Goal: Task Accomplishment & Management: Manage account settings

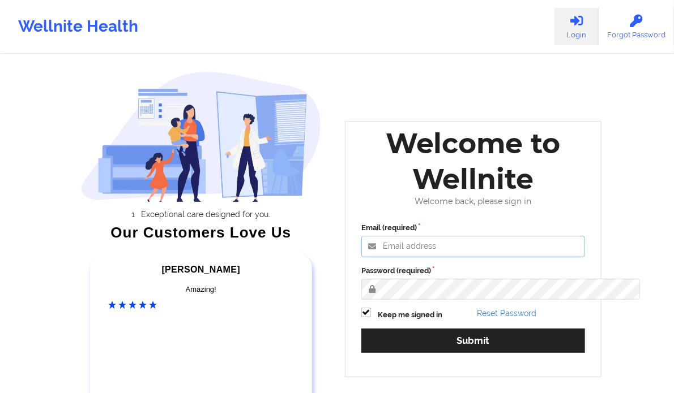
click at [492, 256] on input "Email (required)" at bounding box center [473, 247] width 224 height 22
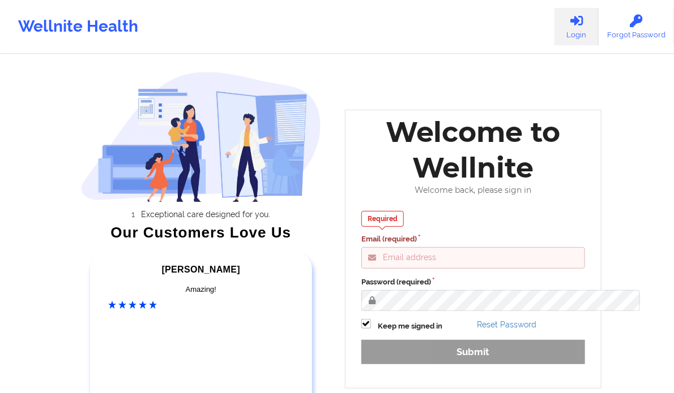
type input "[PERSON_NAME][EMAIL_ADDRESS][DOMAIN_NAME]"
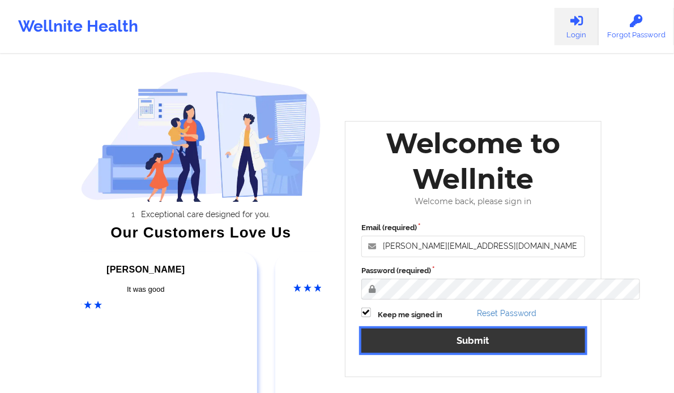
click at [486, 353] on button "Submit" at bounding box center [473, 341] width 224 height 24
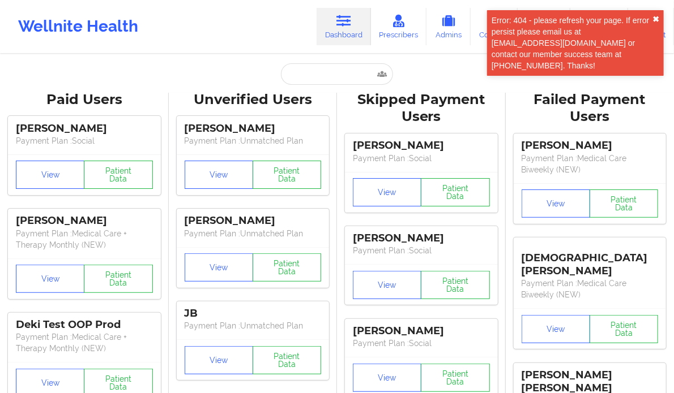
click at [655, 58] on div "Error: 404 - please refresh your page. If error persist please email us at [EMA…" at bounding box center [575, 43] width 177 height 66
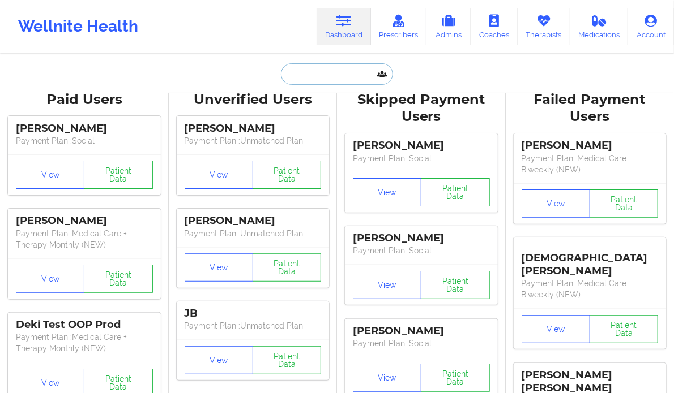
click at [349, 63] on input "text" at bounding box center [337, 74] width 112 height 22
paste input "[EMAIL_ADDRESS][DOMAIN_NAME]"
type input "[EMAIL_ADDRESS][DOMAIN_NAME]"
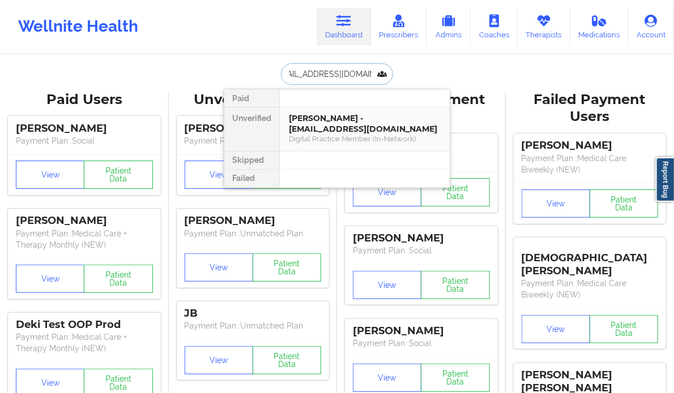
click at [430, 126] on div "[PERSON_NAME] - [EMAIL_ADDRESS][DOMAIN_NAME]" at bounding box center [365, 123] width 152 height 21
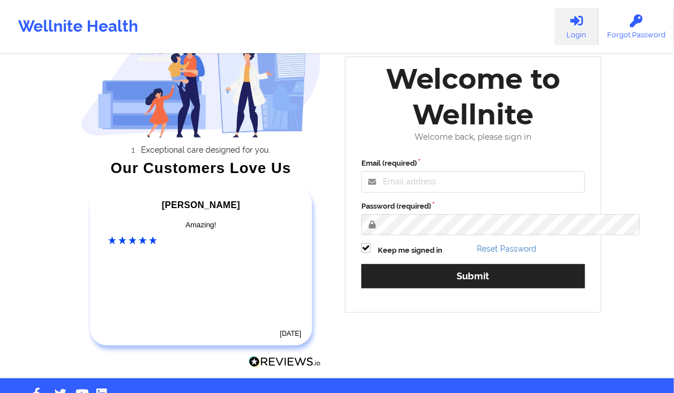
scroll to position [65, 0]
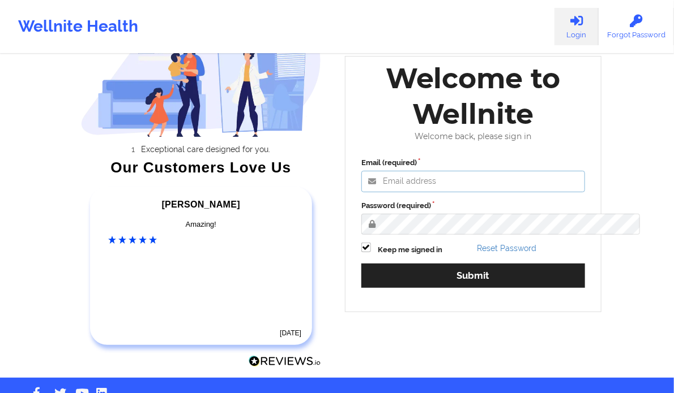
click at [414, 192] on input "Email (required)" at bounding box center [473, 182] width 224 height 22
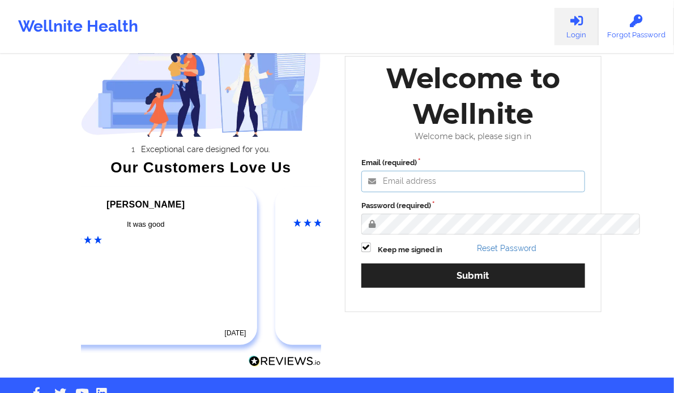
paste input "anabelle_gerhold85@example.com"
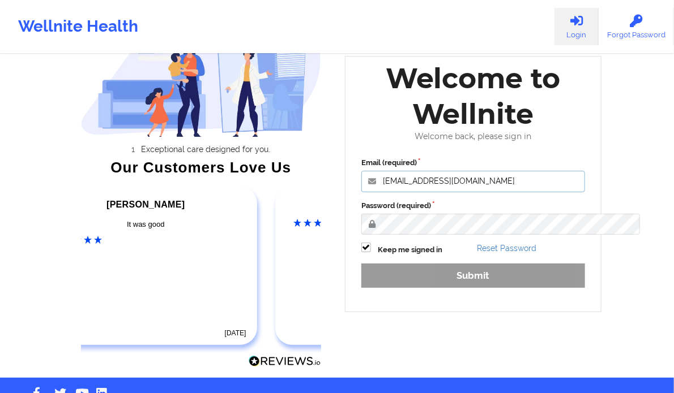
type input "anabelle_gerhold85@example.com"
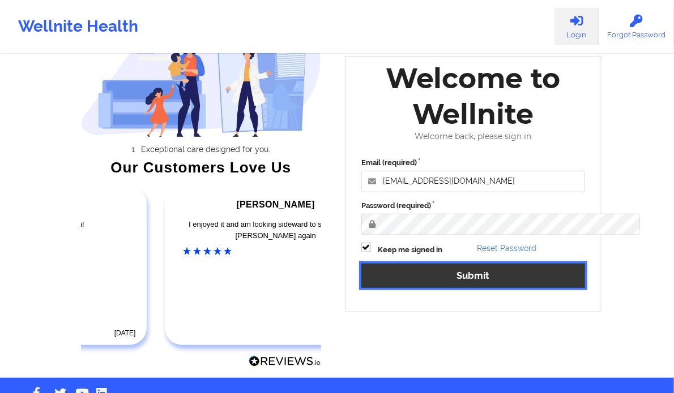
click at [383, 288] on button "Submit" at bounding box center [473, 276] width 224 height 24
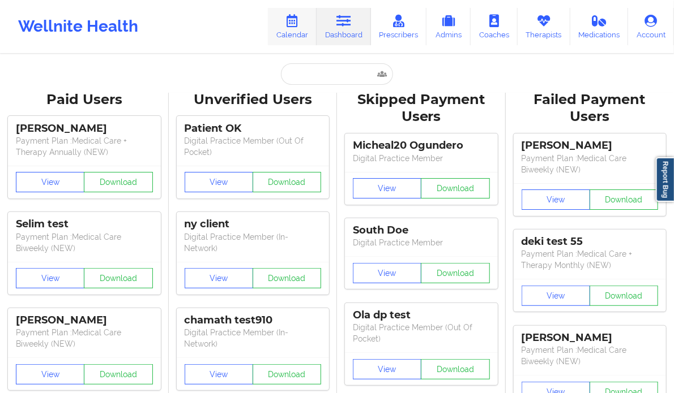
click at [290, 15] on icon at bounding box center [292, 21] width 15 height 12
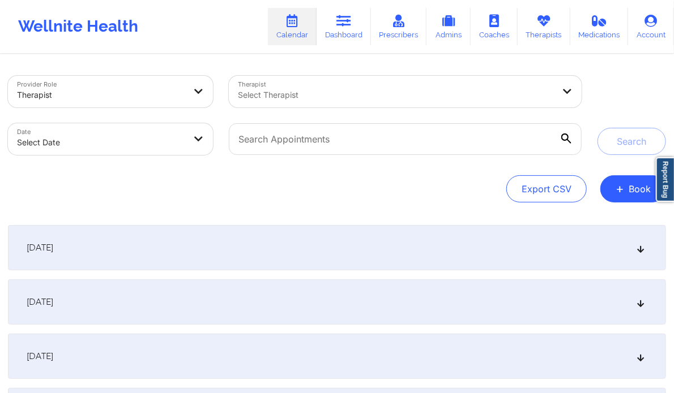
click at [82, 188] on div "Export CSV + Book" at bounding box center [337, 188] width 658 height 27
click at [428, 97] on div at bounding box center [384, 95] width 293 height 14
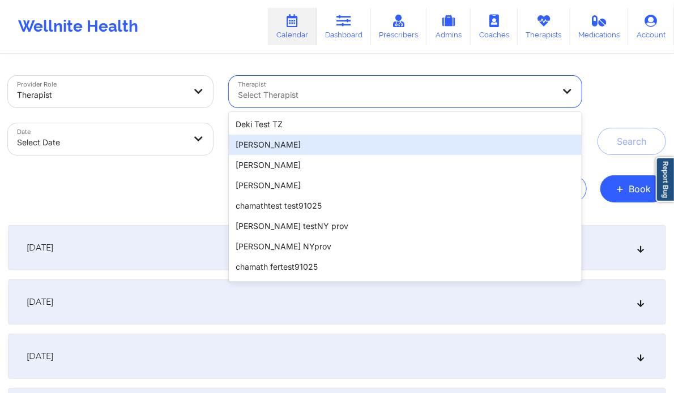
click at [285, 147] on div "[PERSON_NAME]" at bounding box center [405, 145] width 353 height 20
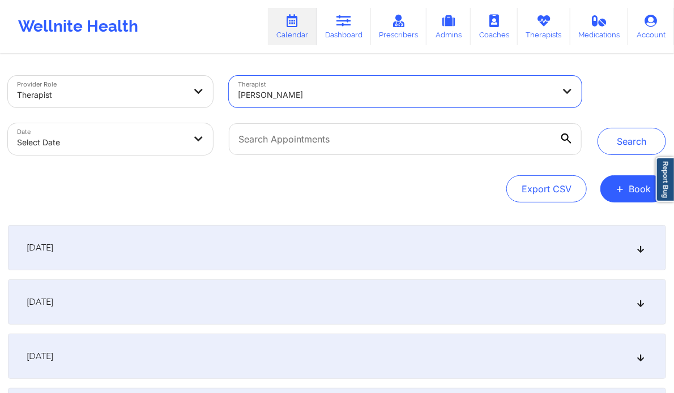
select select "2025-8"
select select "2025-9"
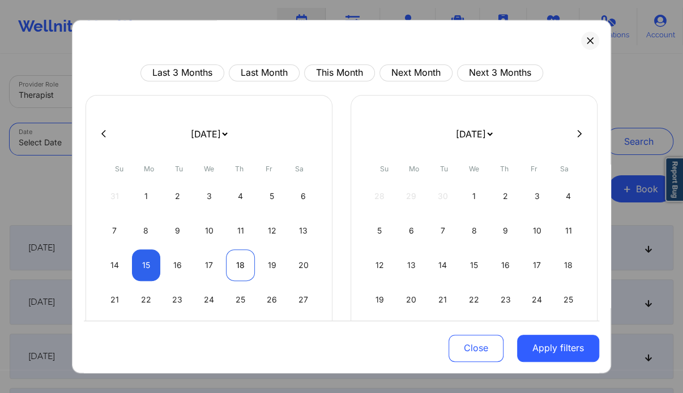
click at [239, 264] on div "18" at bounding box center [240, 266] width 29 height 32
select select "2025-8"
select select "2025-9"
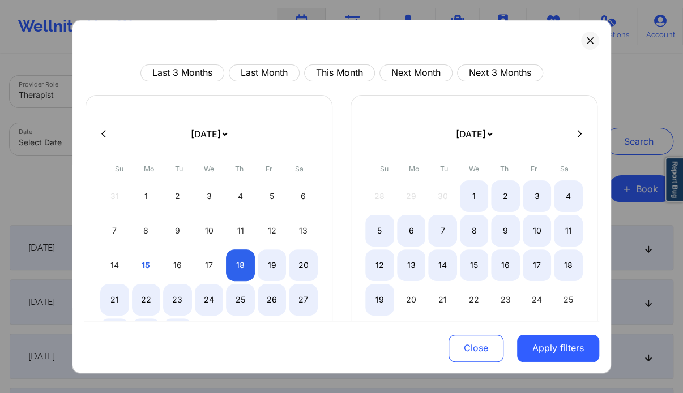
select select "2025-8"
select select "2025-9"
select select "2025-8"
select select "2025-9"
select select "2025-8"
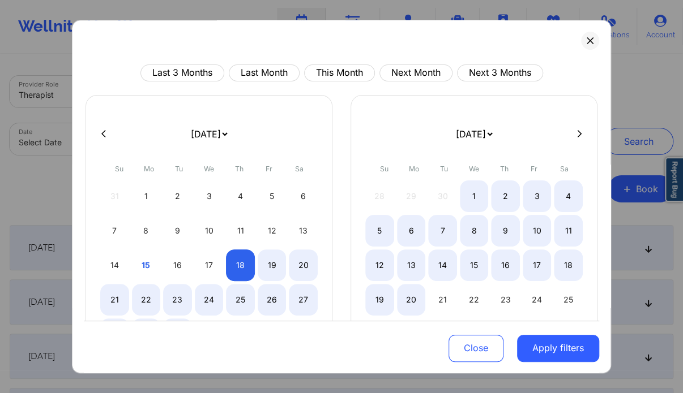
select select "2025-9"
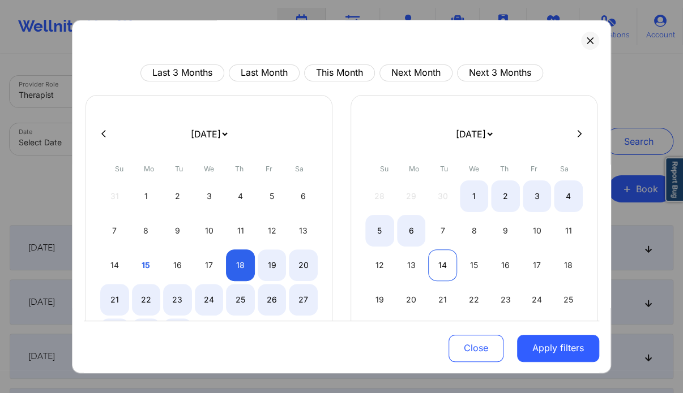
select select "2025-8"
select select "2025-9"
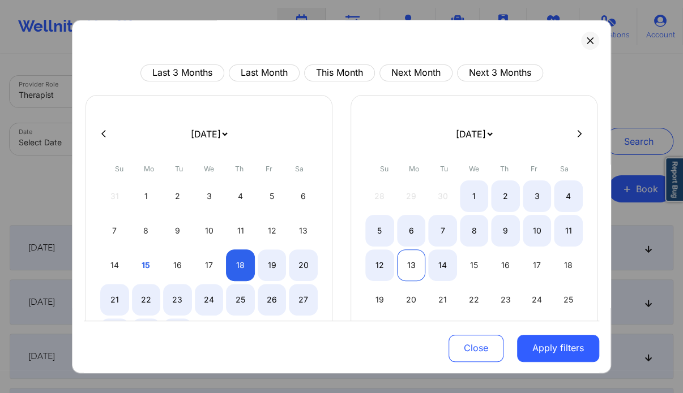
select select "2025-8"
select select "2025-9"
select select "2025-8"
select select "2025-9"
select select "2025-8"
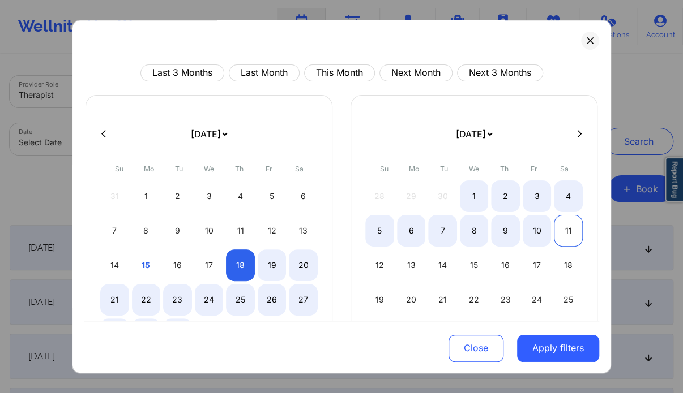
select select "2025-9"
select select "2025-8"
select select "2025-9"
select select "2025-8"
select select "2025-9"
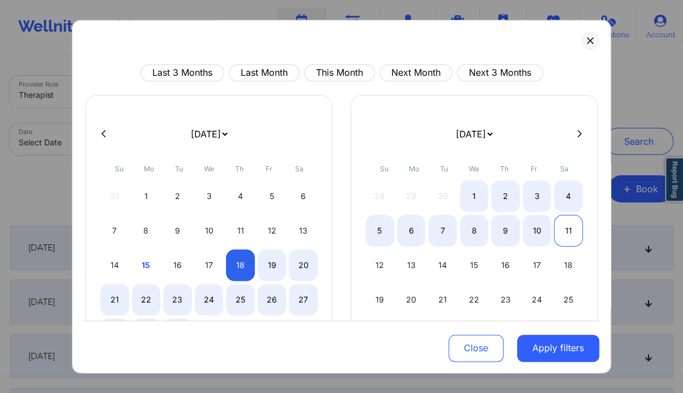
click at [564, 234] on div "11" at bounding box center [568, 231] width 29 height 32
select select "2025-8"
select select "2025-9"
click at [564, 234] on div "11" at bounding box center [568, 231] width 29 height 32
select select "2025-9"
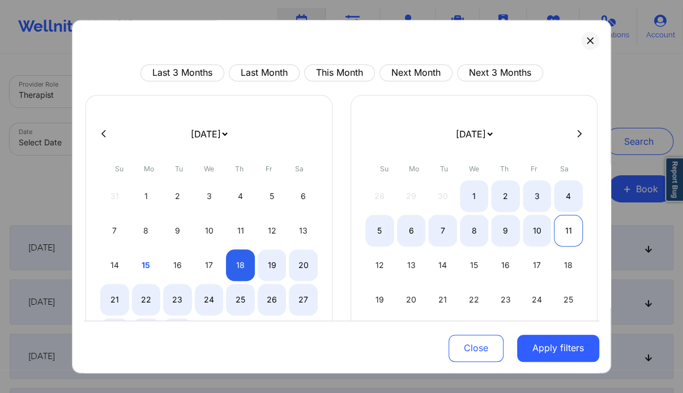
select select "2025-10"
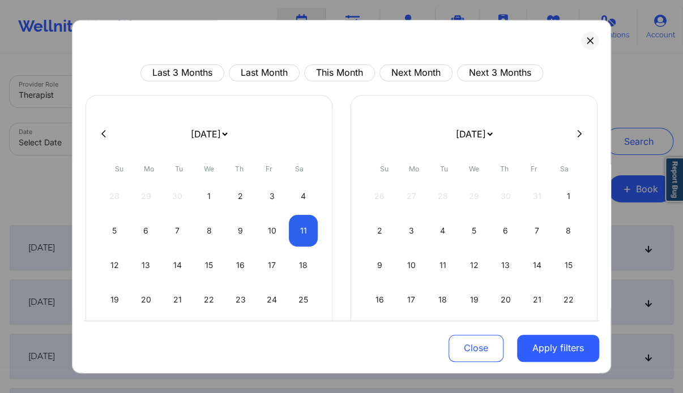
click at [564, 234] on div "8" at bounding box center [568, 231] width 29 height 32
select select "2025-9"
select select "2025-10"
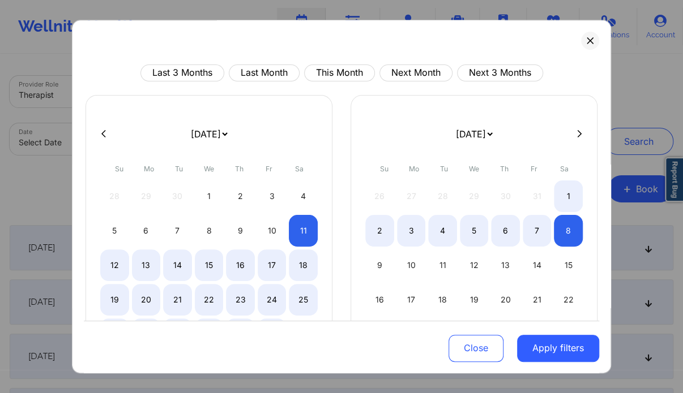
click at [564, 234] on div "8" at bounding box center [568, 231] width 29 height 32
select select "2025-10"
select select "2025-11"
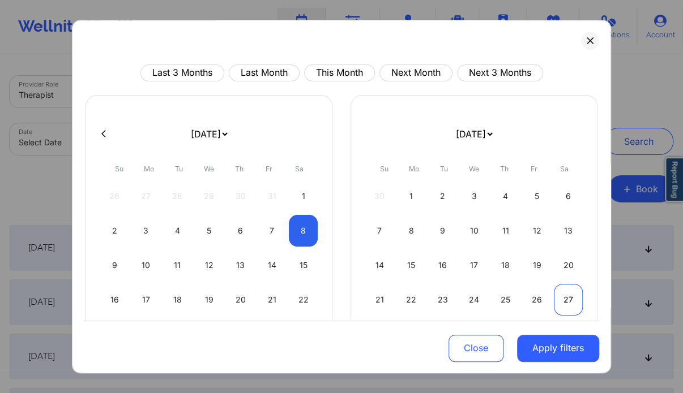
select select "2025-10"
select select "2025-11"
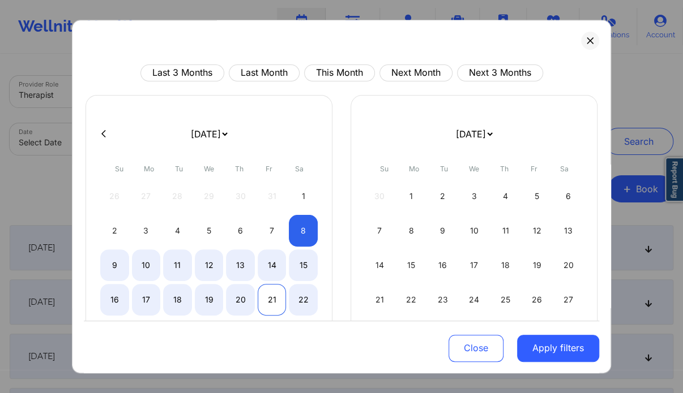
select select "2025-10"
select select "2025-11"
select select "2025-10"
select select "2025-11"
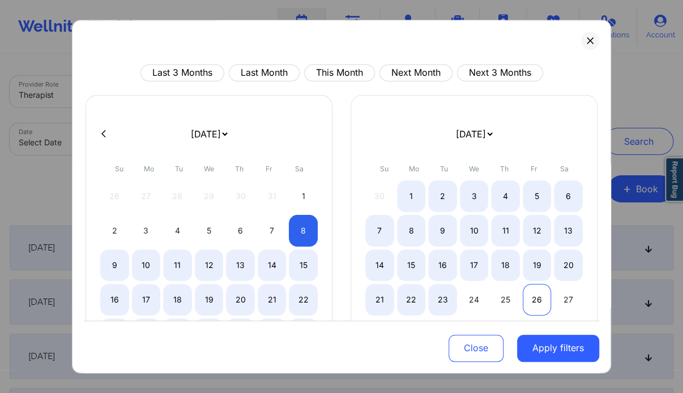
select select "2025-10"
select select "2025-11"
click at [538, 295] on div "26" at bounding box center [536, 300] width 29 height 32
select select "2025-10"
select select "2025-11"
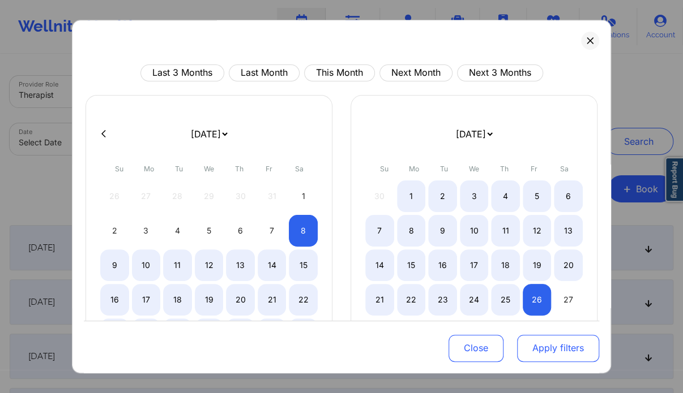
click at [562, 353] on button "Apply filters" at bounding box center [558, 348] width 82 height 27
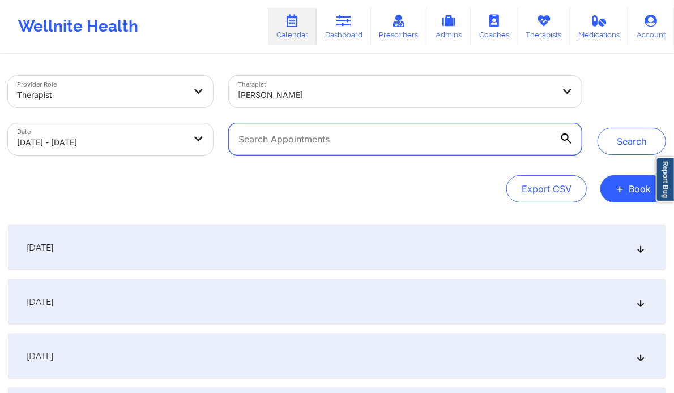
click at [410, 142] on input "text" at bounding box center [405, 139] width 353 height 32
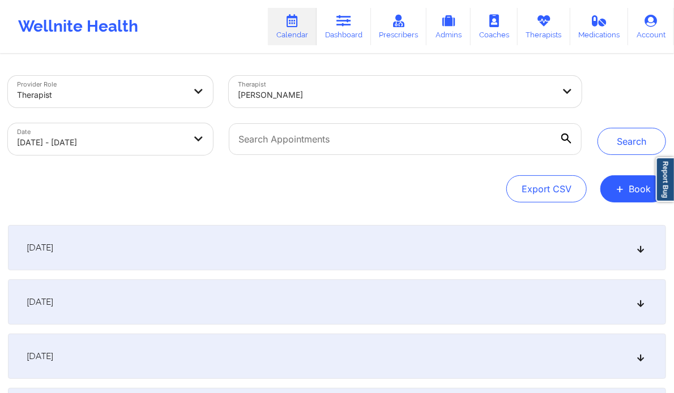
click at [566, 142] on icon at bounding box center [566, 139] width 10 height 10
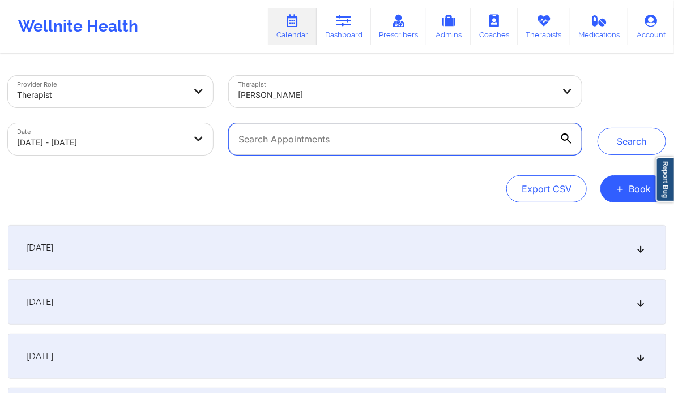
click at [566, 142] on input "text" at bounding box center [405, 139] width 353 height 32
click at [516, 143] on input "text" at bounding box center [405, 139] width 353 height 32
type input "f"
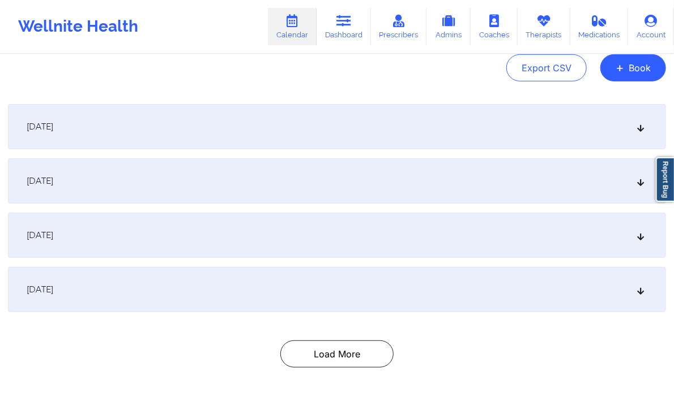
scroll to position [170, 0]
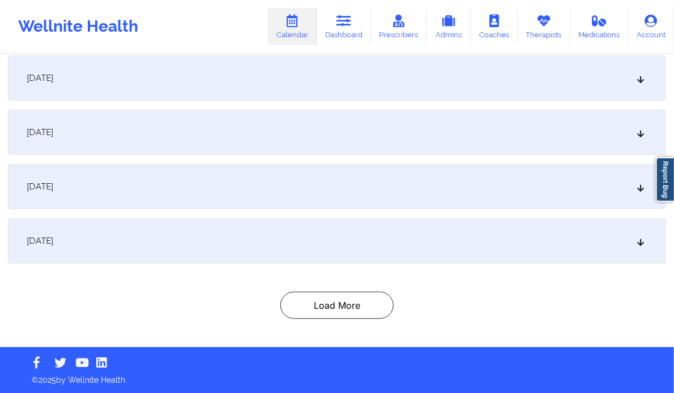
click at [638, 79] on icon at bounding box center [641, 78] width 10 height 8
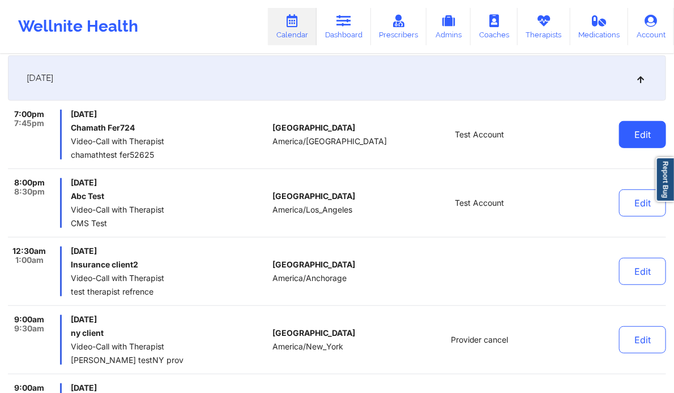
click at [636, 127] on button "Edit" at bounding box center [642, 134] width 47 height 27
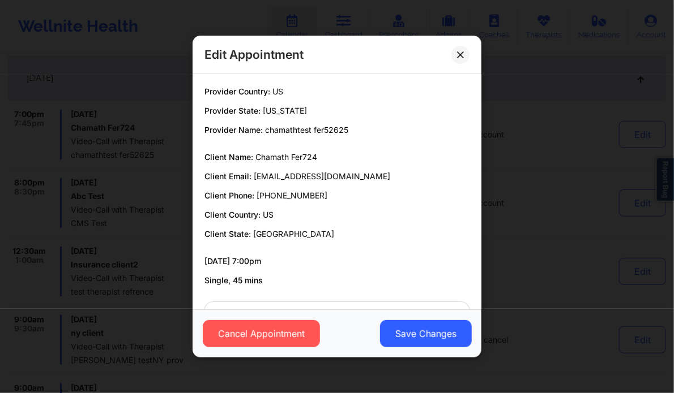
scroll to position [41, 0]
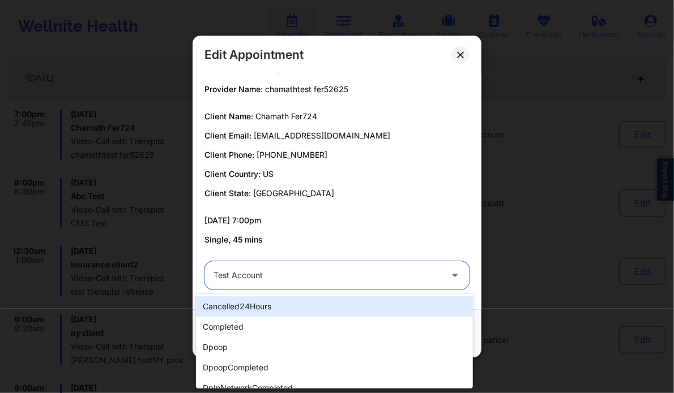
click at [451, 280] on div at bounding box center [455, 276] width 27 height 28
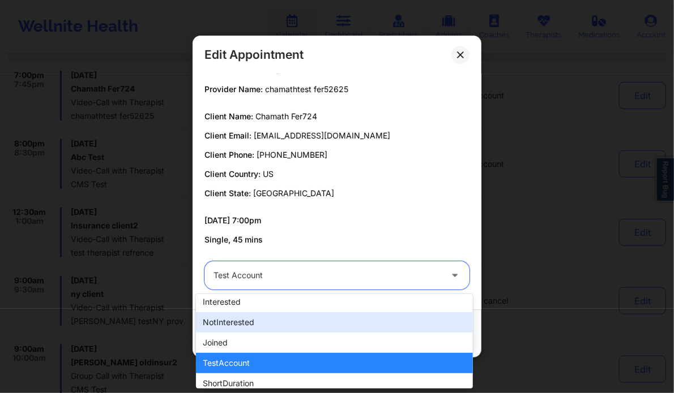
scroll to position [358, 0]
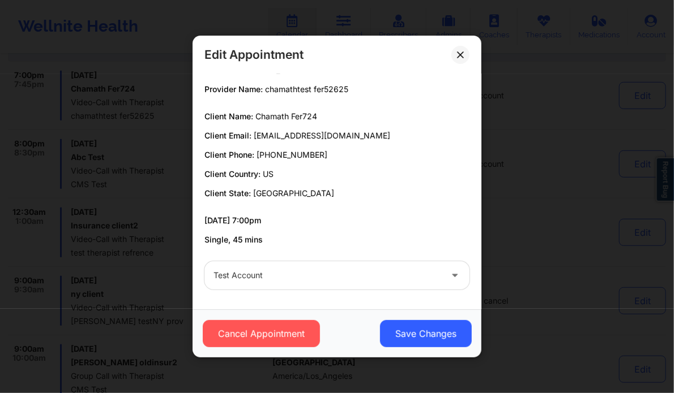
click at [363, 224] on p "09/15/2025 7:00pm" at bounding box center [336, 220] width 265 height 11
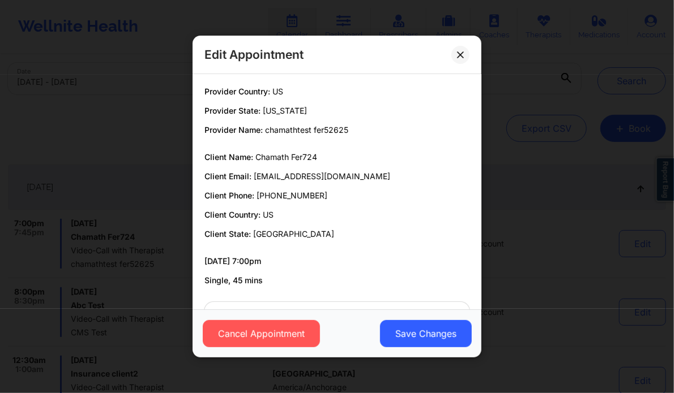
scroll to position [0, 0]
click at [463, 54] on icon at bounding box center [460, 55] width 6 height 6
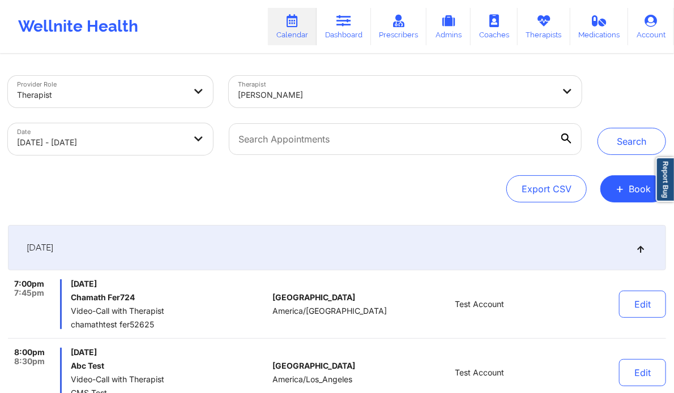
select select "2025-10"
select select "2025-11"
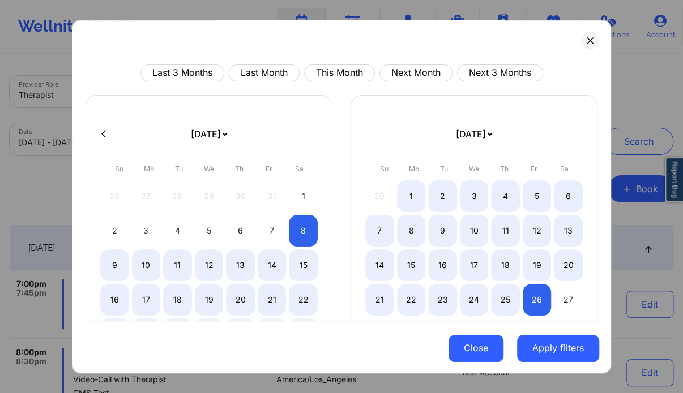
click at [464, 352] on button "Close" at bounding box center [475, 348] width 55 height 27
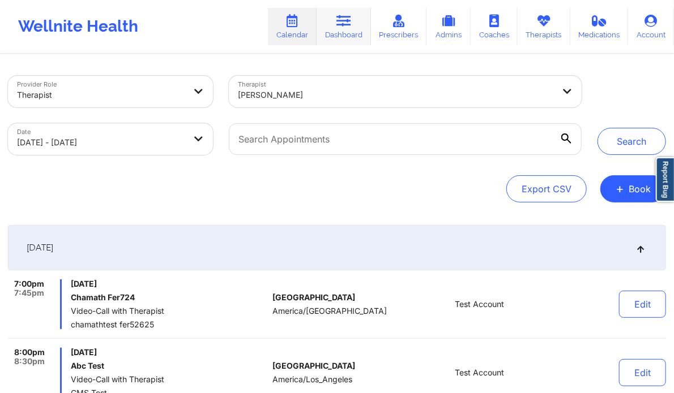
click at [335, 23] on link "Dashboard" at bounding box center [343, 26] width 54 height 37
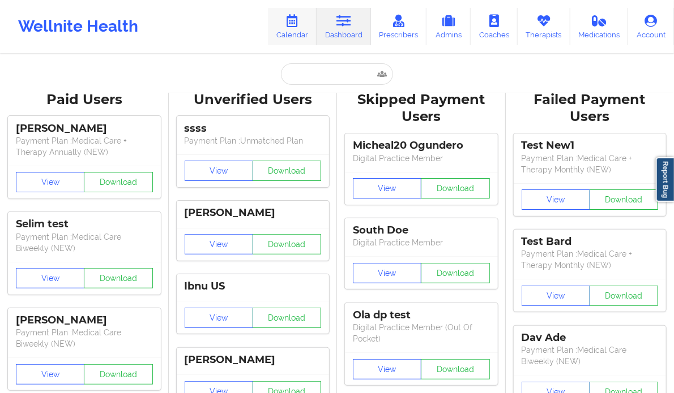
click at [298, 16] on icon at bounding box center [292, 21] width 15 height 12
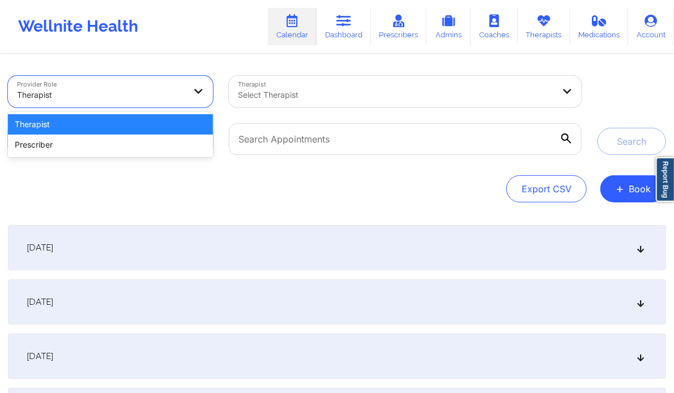
click at [174, 95] on div at bounding box center [101, 95] width 168 height 14
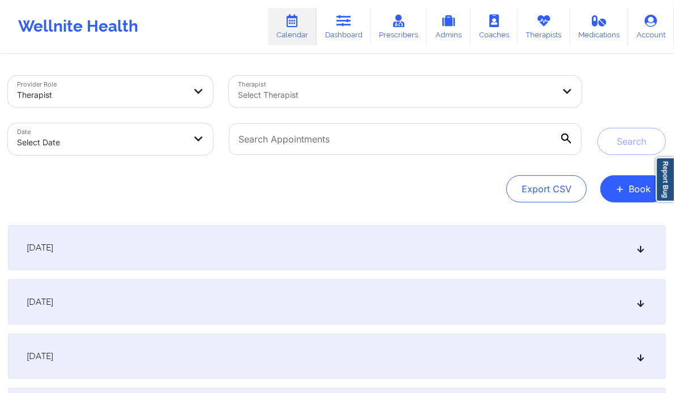
click at [182, 210] on div "Provider Role Therapist Therapist Select Therapist Date Select Date Search Expo…" at bounding box center [337, 286] width 674 height 462
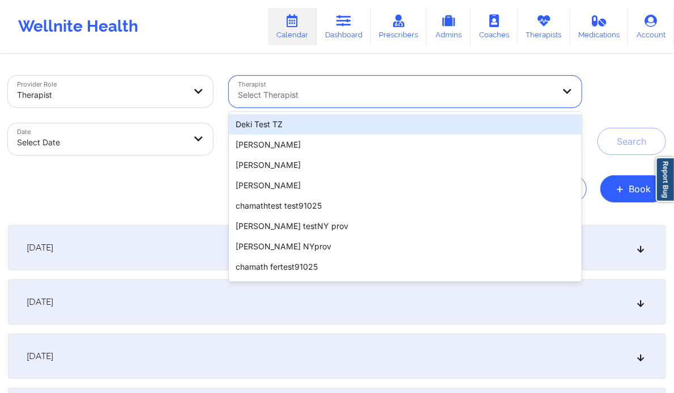
click at [369, 131] on div "Deki Test TZ" at bounding box center [405, 124] width 353 height 20
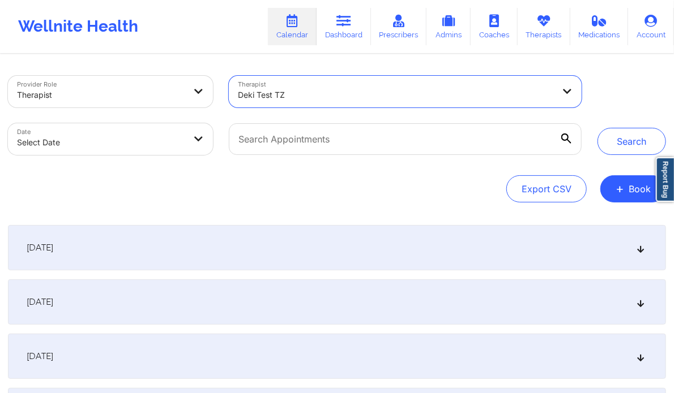
click at [566, 138] on icon at bounding box center [566, 139] width 10 height 10
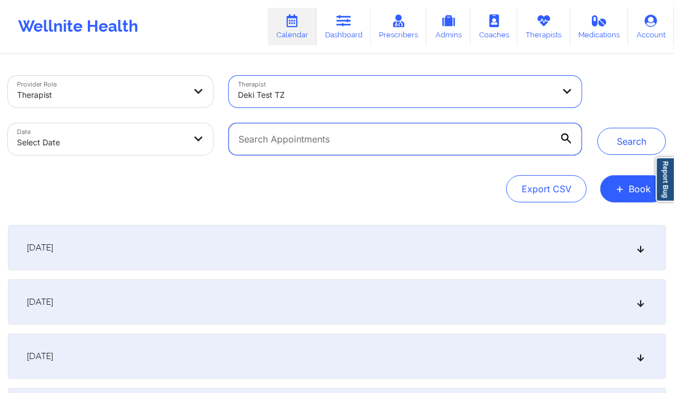
click at [566, 138] on input "text" at bounding box center [405, 139] width 353 height 32
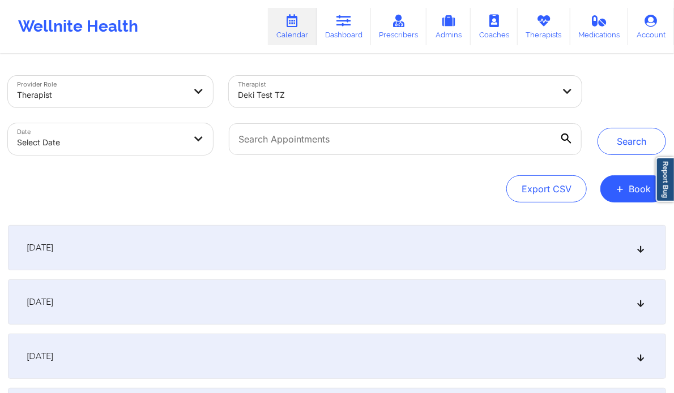
click at [566, 138] on icon at bounding box center [566, 139] width 10 height 10
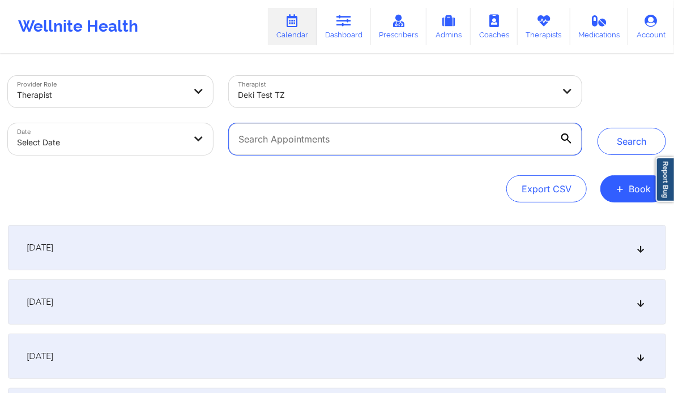
click at [566, 138] on input "text" at bounding box center [405, 139] width 353 height 32
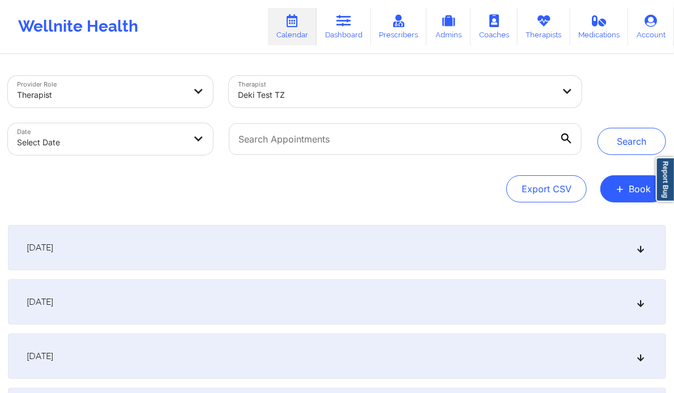
click at [283, 196] on div "Export CSV + Book" at bounding box center [337, 188] width 658 height 27
click at [651, 247] on div "[DATE]" at bounding box center [337, 247] width 658 height 45
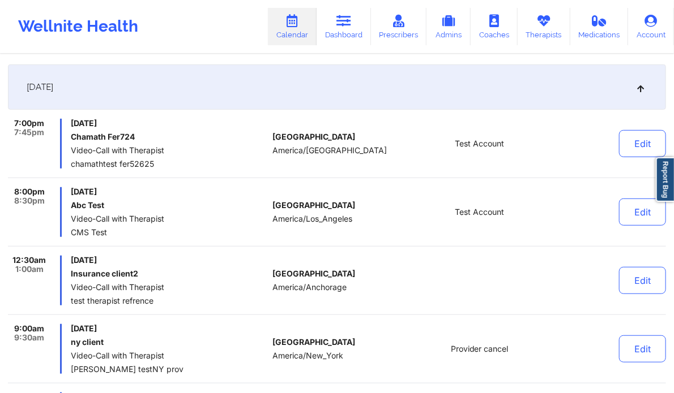
scroll to position [161, 0]
click at [371, 156] on div "United States America/North_Dakota/Center" at bounding box center [334, 144] width 125 height 50
click at [645, 153] on button "Edit" at bounding box center [642, 143] width 47 height 27
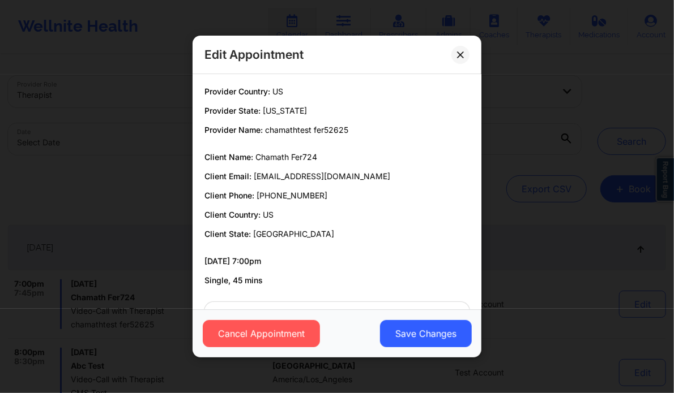
scroll to position [41, 0]
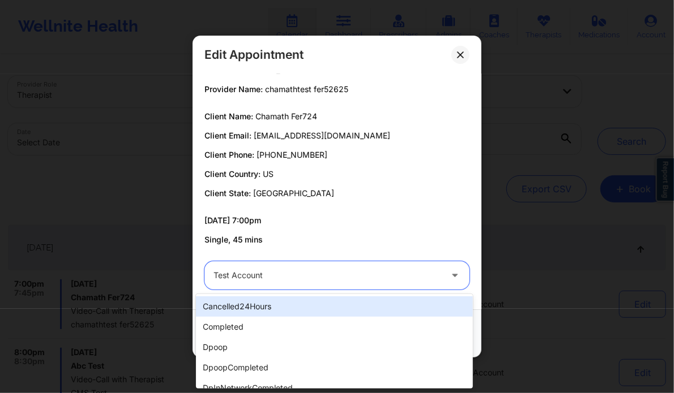
click at [431, 287] on div "Test Account" at bounding box center [327, 276] width 228 height 28
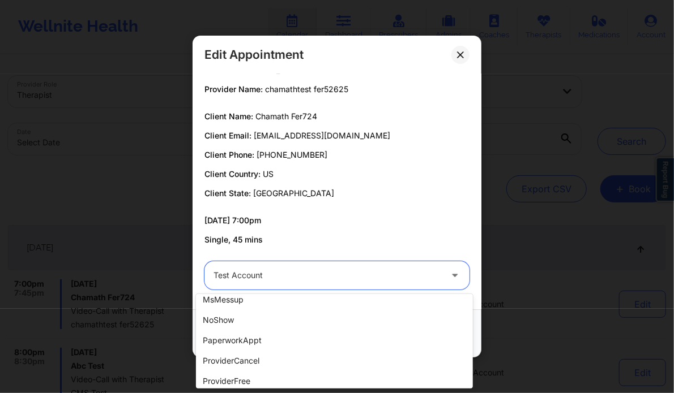
scroll to position [196, 0]
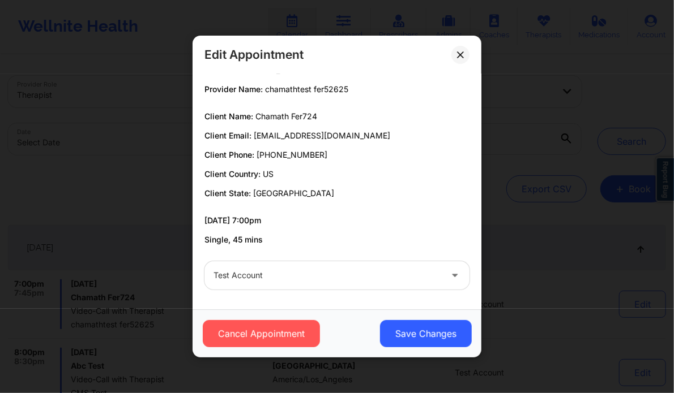
click at [382, 187] on div "Client Name: Chamath Fer724 Client Email: cham72425@yopmail.com Client Phone: +…" at bounding box center [336, 155] width 265 height 88
click at [464, 52] on button at bounding box center [460, 55] width 18 height 18
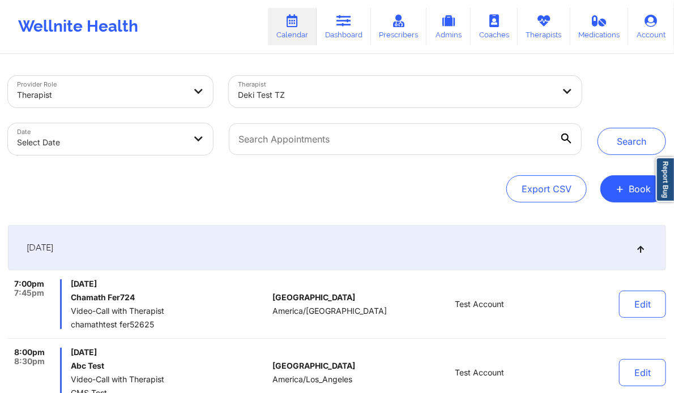
click at [275, 307] on span "America/[GEOGRAPHIC_DATA]" at bounding box center [329, 311] width 114 height 9
click at [215, 289] on div "Monday, September 15, 2025 Chamath Fer724 Video-Call with Therapist chamathtest…" at bounding box center [169, 305] width 197 height 50
click at [641, 309] on button "Edit" at bounding box center [642, 304] width 47 height 27
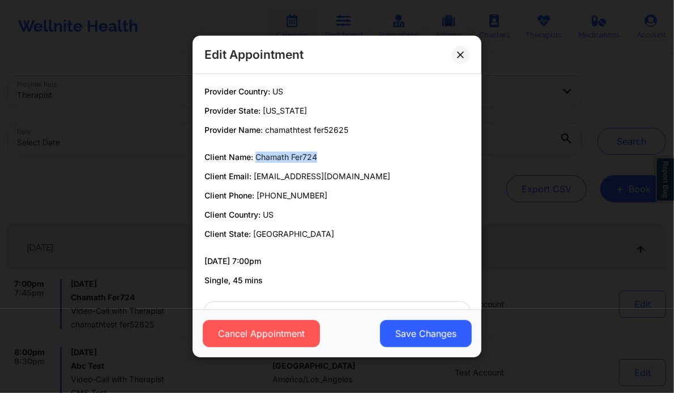
drag, startPoint x: 249, startPoint y: 160, endPoint x: 309, endPoint y: 160, distance: 60.0
click at [309, 160] on p "Client Name: Chamath Fer724" at bounding box center [336, 157] width 265 height 11
copy span "Chamath Fer724"
click at [128, 161] on div "Edit Appointment Provider Country: US Provider State: North Dakota Provider Nam…" at bounding box center [337, 196] width 674 height 393
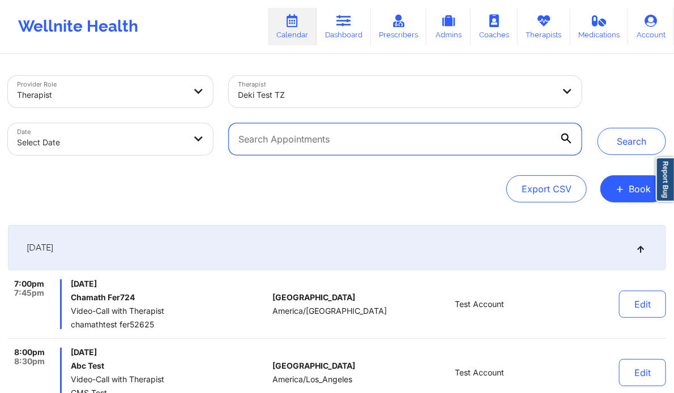
click at [333, 151] on input "text" at bounding box center [405, 139] width 353 height 32
paste input "Chamath Fer724"
type input "Chamath Fer724"
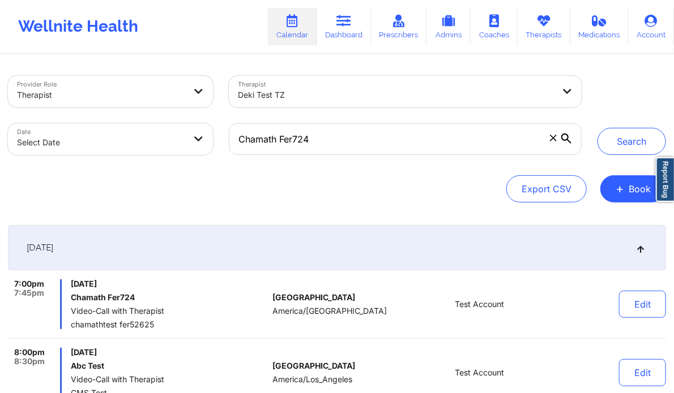
select select "2025-8"
select select "2025-9"
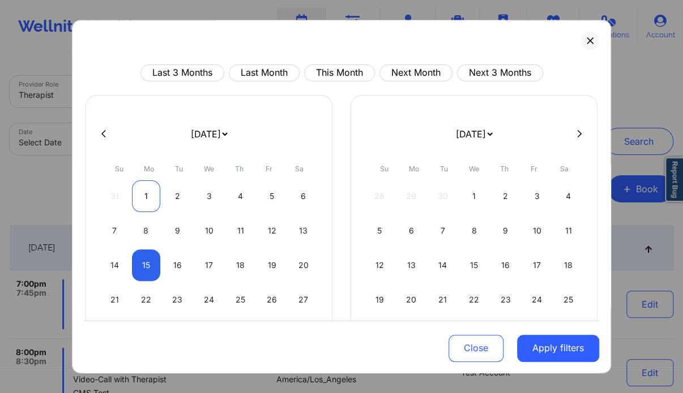
click at [142, 195] on div "1" at bounding box center [146, 197] width 29 height 32
select select "2025-8"
select select "2025-9"
select select "2025-8"
select select "2025-9"
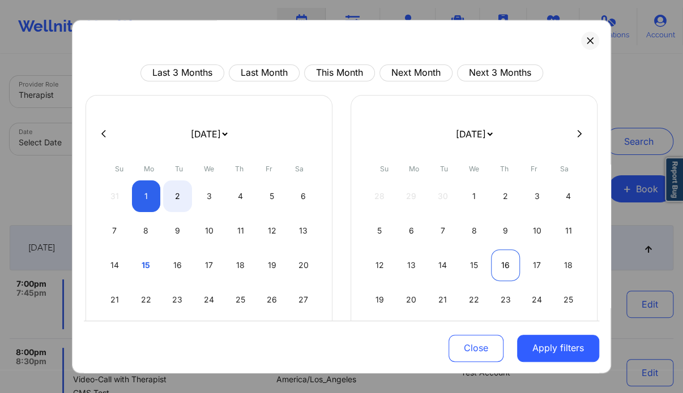
select select "2025-8"
select select "2025-9"
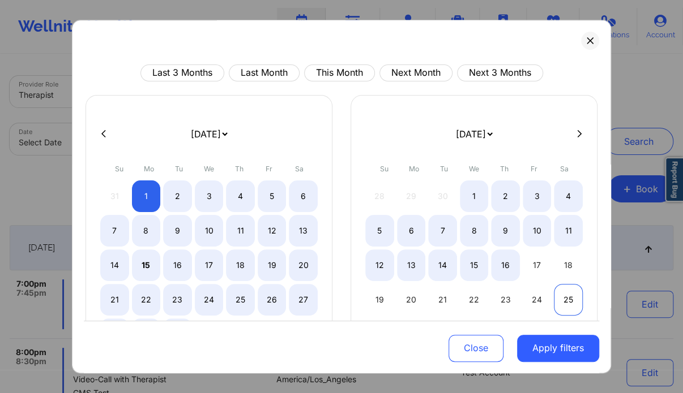
select select "2025-8"
select select "2025-9"
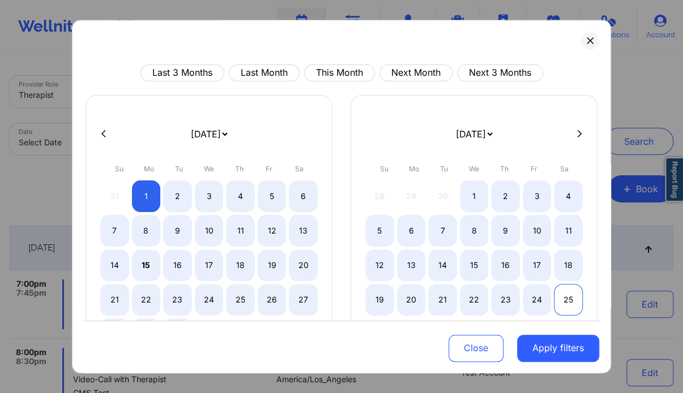
click at [568, 298] on div "25" at bounding box center [568, 300] width 29 height 32
select select "2025-8"
select select "2025-9"
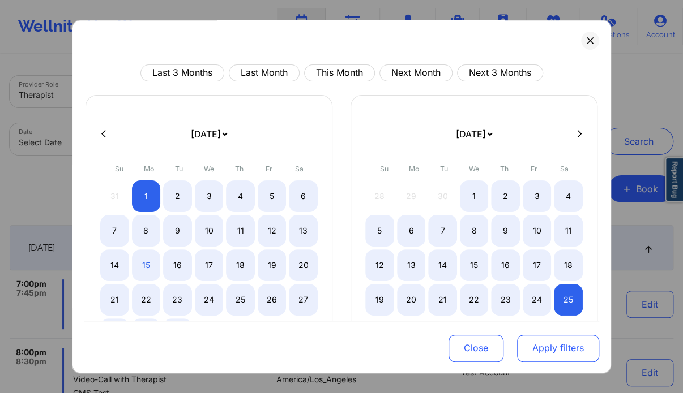
click at [573, 355] on button "Apply filters" at bounding box center [558, 348] width 82 height 27
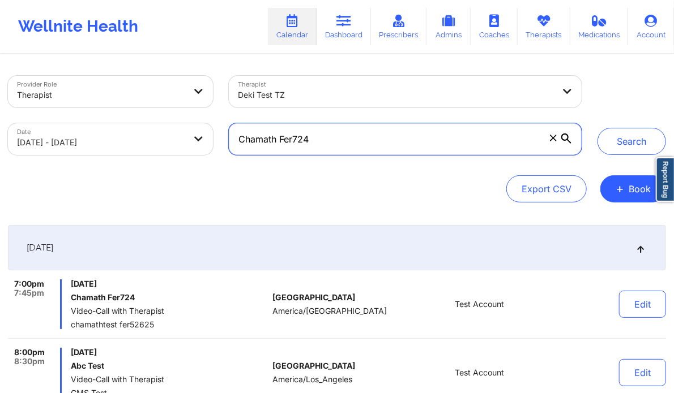
click at [335, 140] on input "Chamath Fer724" at bounding box center [405, 139] width 353 height 32
type input "Chamath"
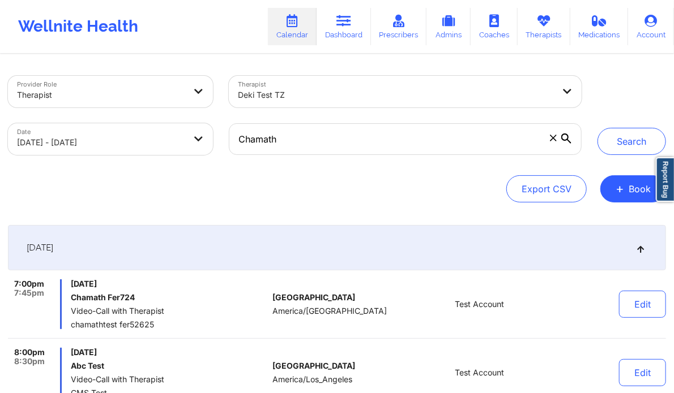
click at [568, 140] on icon at bounding box center [566, 139] width 10 height 10
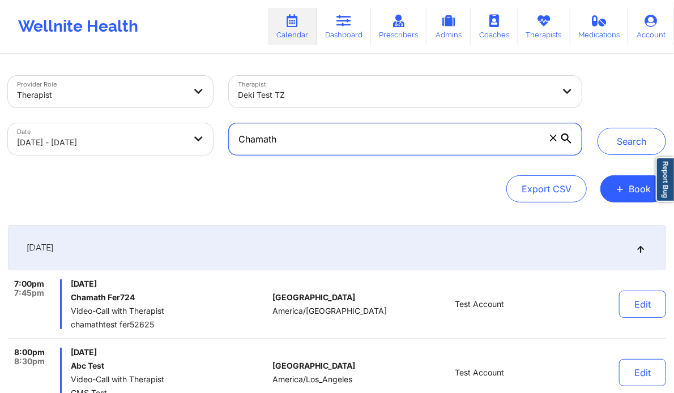
click at [568, 140] on input "Chamath" at bounding box center [405, 139] width 353 height 32
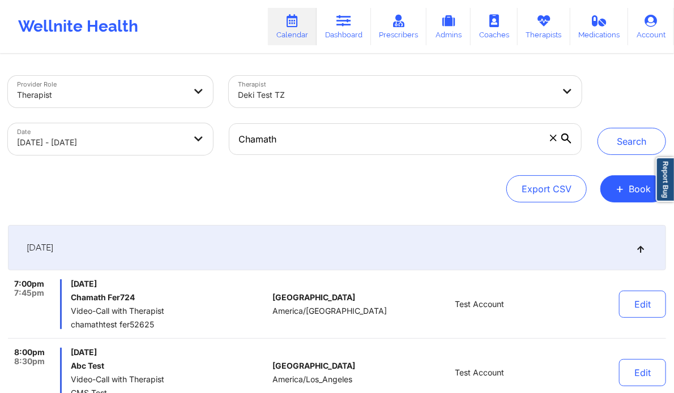
click at [568, 140] on icon at bounding box center [566, 139] width 10 height 10
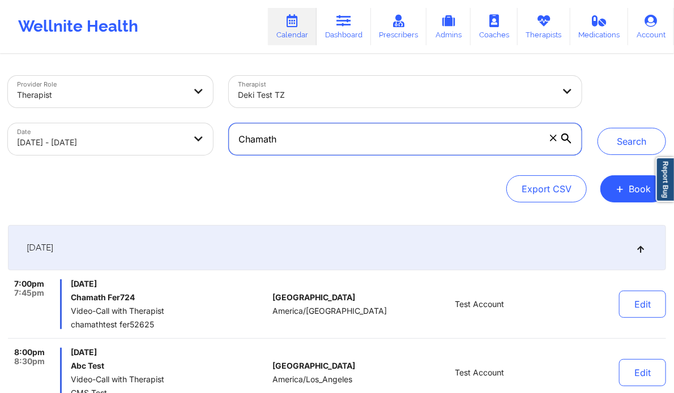
click at [568, 140] on input "Chamath" at bounding box center [405, 139] width 353 height 32
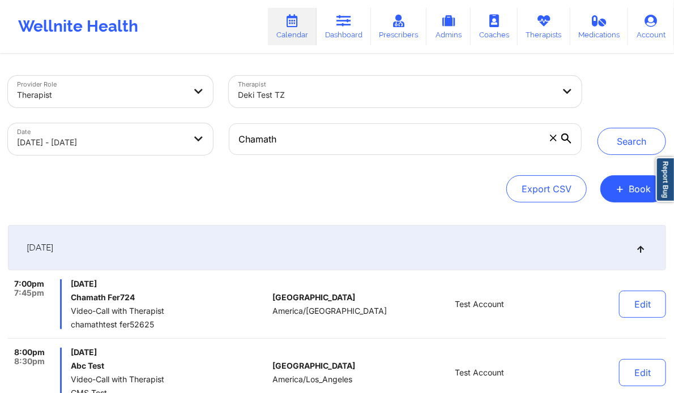
click at [566, 138] on icon at bounding box center [566, 139] width 10 height 10
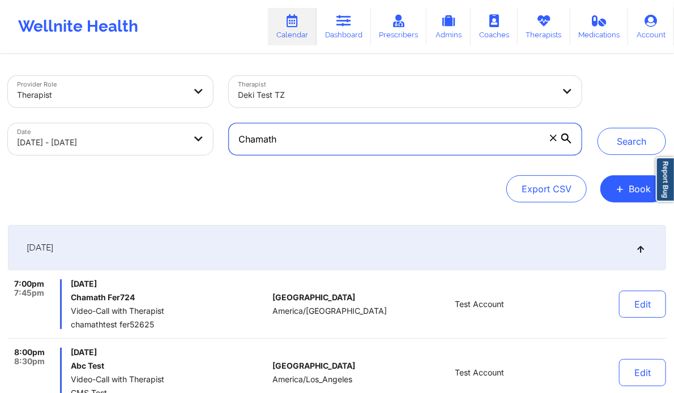
click at [566, 138] on input "Chamath" at bounding box center [405, 139] width 353 height 32
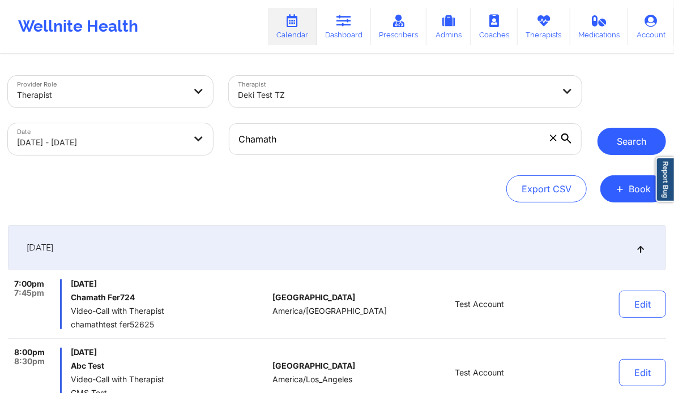
click at [652, 139] on button "Search" at bounding box center [631, 141] width 68 height 27
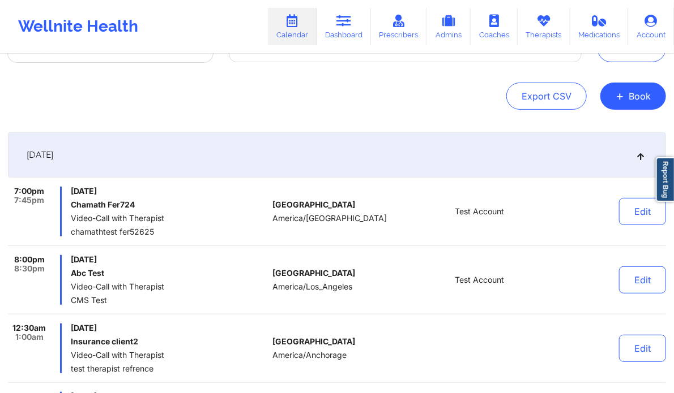
scroll to position [0, 0]
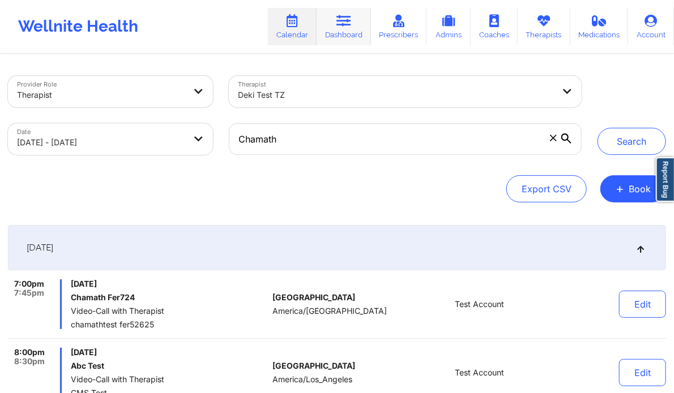
click at [355, 16] on link "Dashboard" at bounding box center [343, 26] width 54 height 37
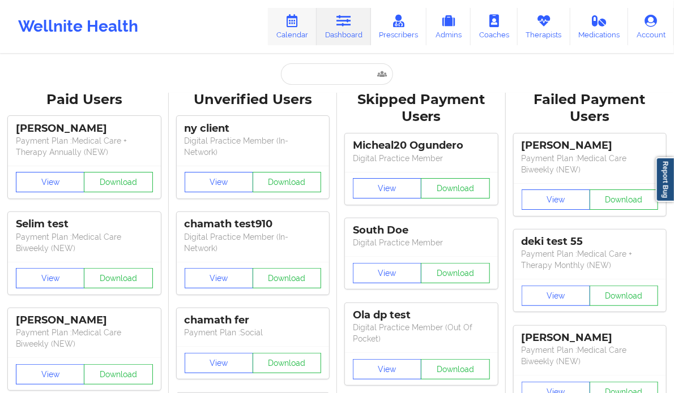
click at [299, 20] on icon at bounding box center [292, 21] width 15 height 12
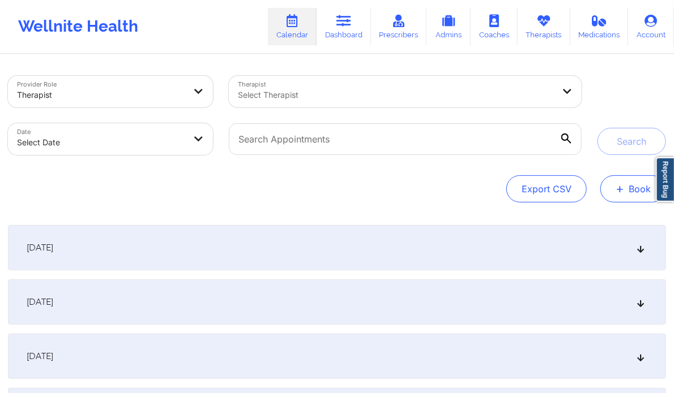
click at [613, 187] on button "+ Book" at bounding box center [633, 188] width 66 height 27
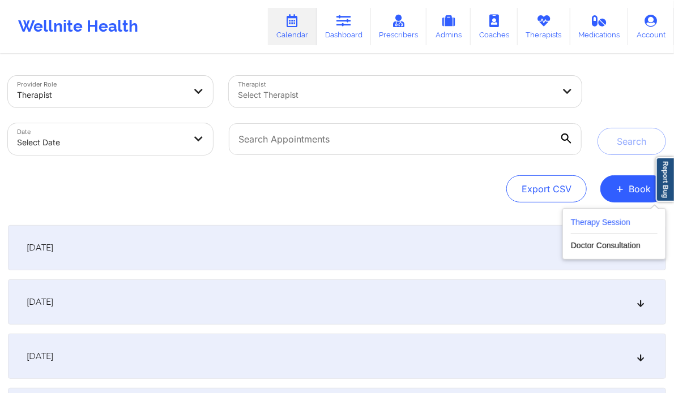
click at [609, 220] on button "Therapy Session" at bounding box center [614, 225] width 87 height 19
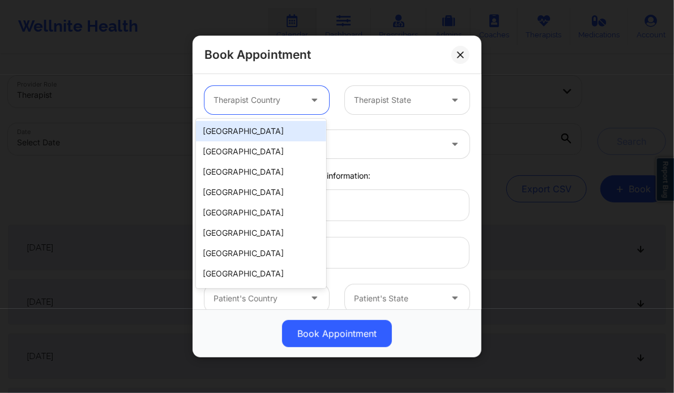
click at [318, 96] on div at bounding box center [315, 100] width 14 height 14
click at [275, 134] on div "[GEOGRAPHIC_DATA]" at bounding box center [261, 131] width 130 height 20
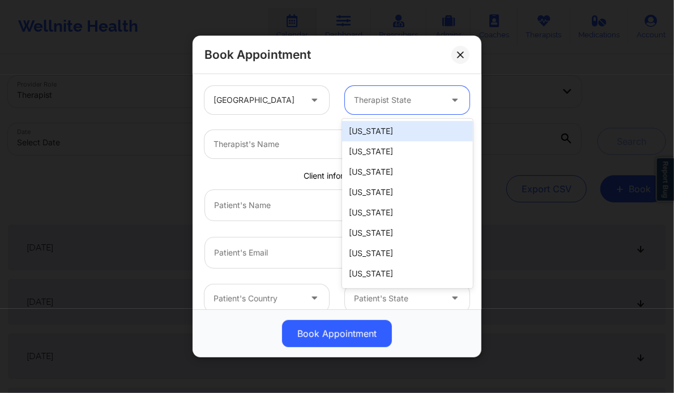
click at [390, 105] on div at bounding box center [397, 100] width 87 height 14
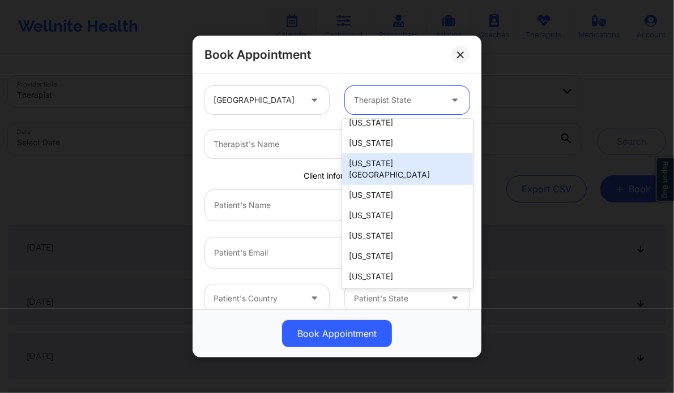
scroll to position [131, 0]
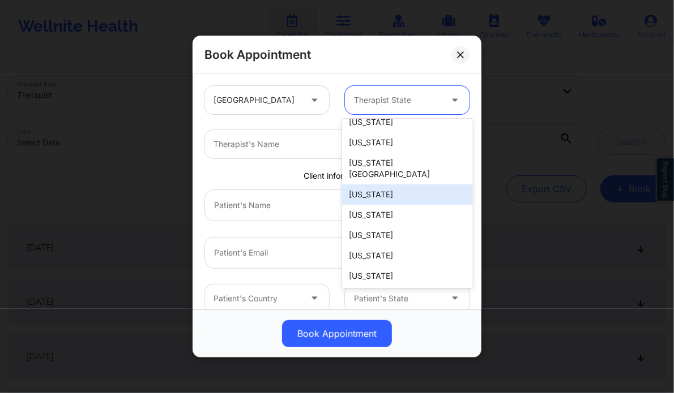
click at [363, 187] on div "[US_STATE]" at bounding box center [407, 195] width 130 height 20
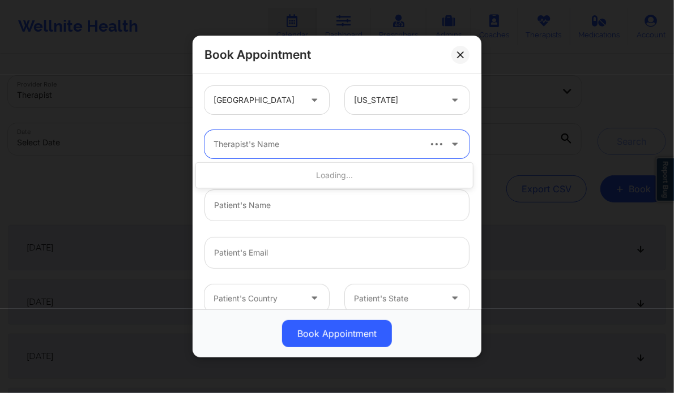
click at [416, 147] on div at bounding box center [315, 145] width 205 height 14
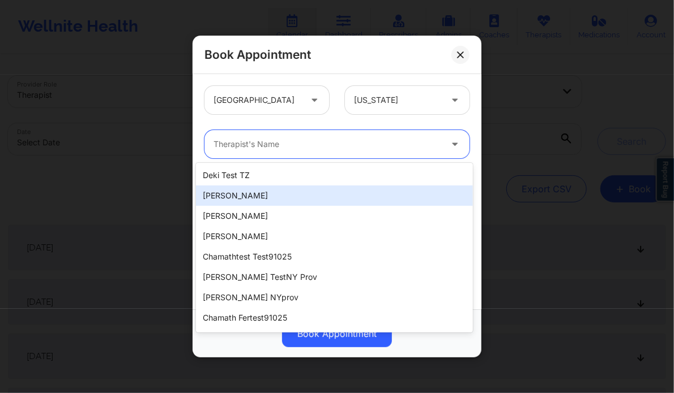
click at [307, 192] on div "[PERSON_NAME]" at bounding box center [334, 196] width 276 height 20
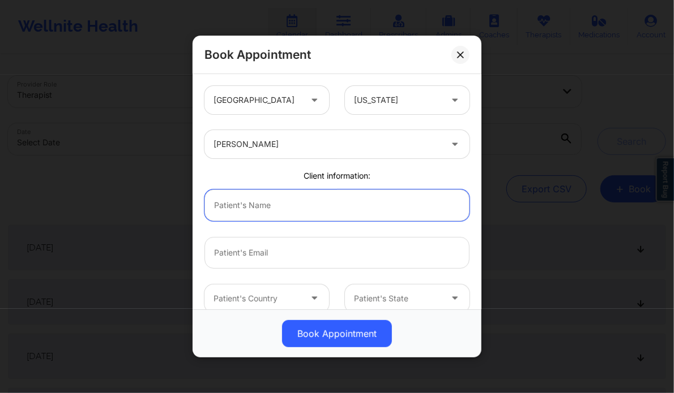
click at [229, 208] on input "text" at bounding box center [336, 206] width 265 height 32
type input "P"
type input "A"
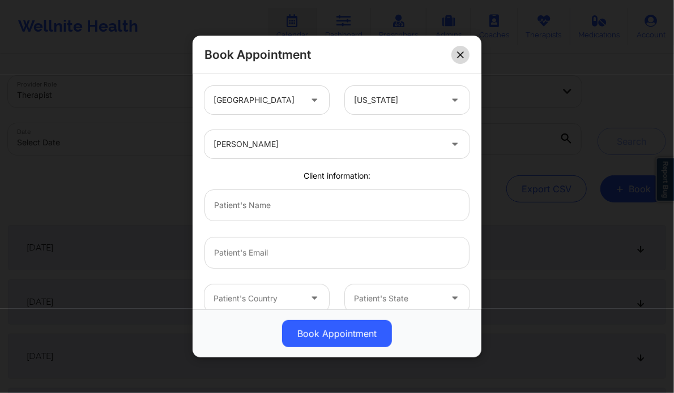
click at [468, 62] on button at bounding box center [460, 55] width 18 height 18
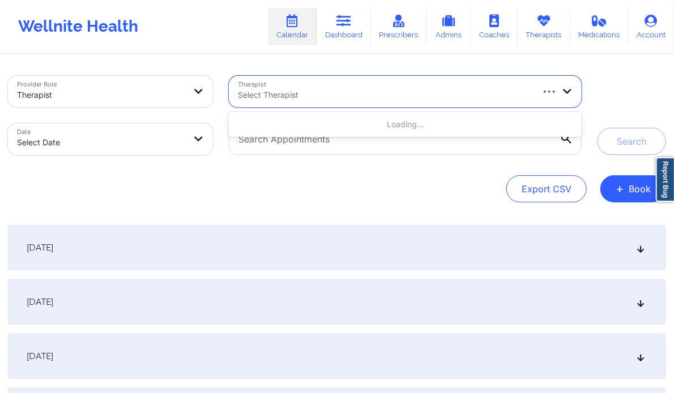
click at [322, 98] on div at bounding box center [384, 95] width 293 height 14
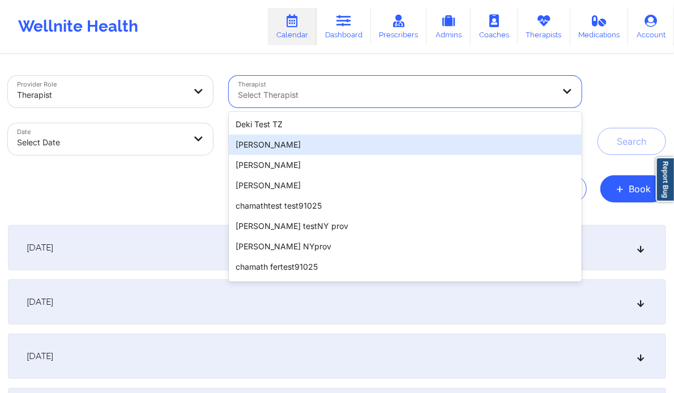
click at [307, 148] on div "[PERSON_NAME]" at bounding box center [405, 145] width 353 height 20
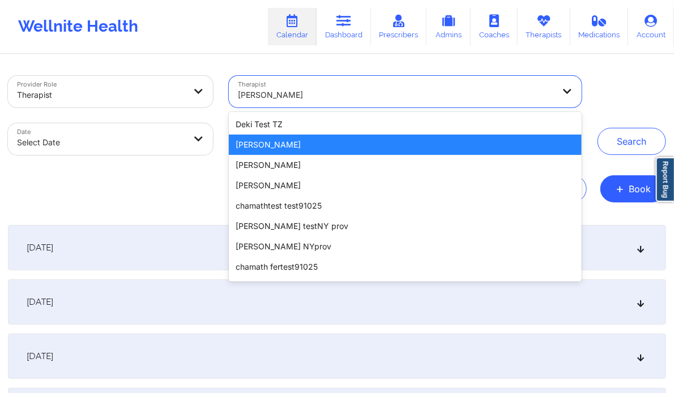
click at [307, 104] on div "[PERSON_NAME]" at bounding box center [395, 95] width 315 height 25
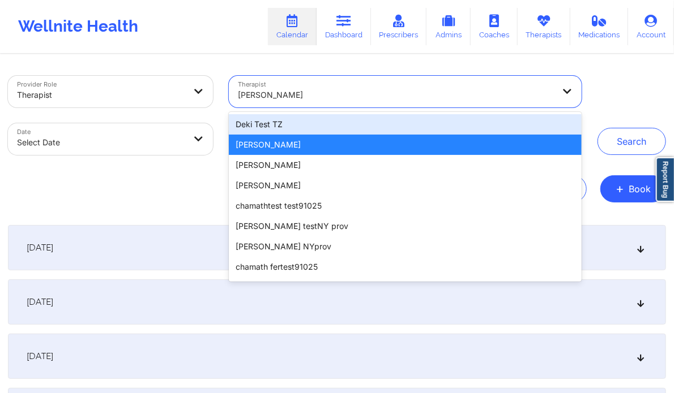
click at [297, 124] on div "Deki Test TZ" at bounding box center [405, 124] width 353 height 20
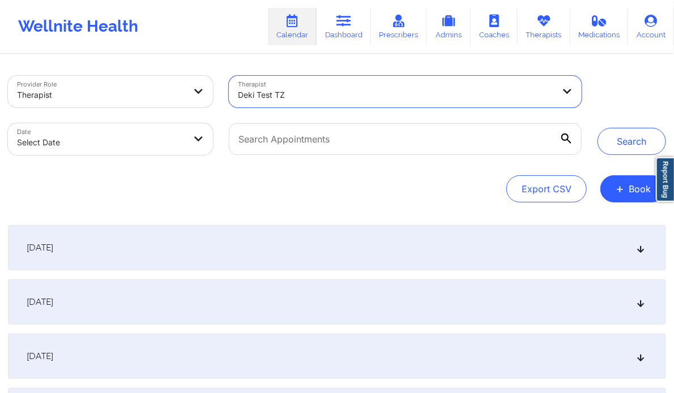
click at [189, 145] on body "Wellnite Health Calendar Dashboard Prescribers Admins Coaches Therapists Medica…" at bounding box center [337, 196] width 674 height 393
select select "2025-8"
select select "2025-9"
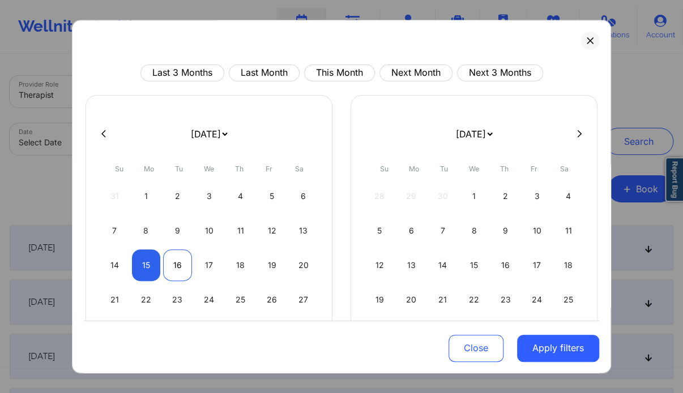
click at [178, 267] on div "16" at bounding box center [177, 266] width 29 height 32
select select "2025-8"
select select "2025-9"
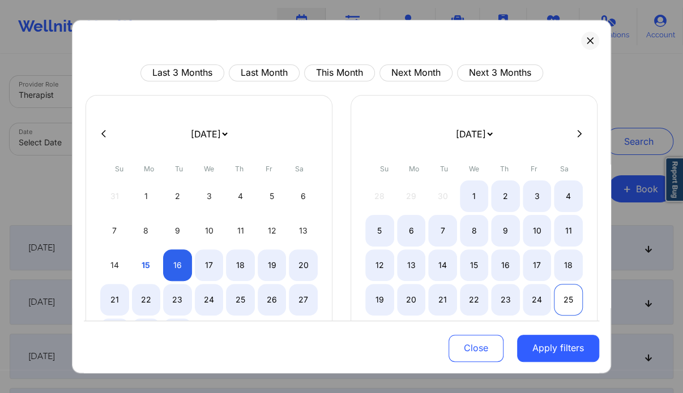
select select "2025-8"
select select "2025-9"
select select "2025-8"
select select "2025-9"
select select "2025-8"
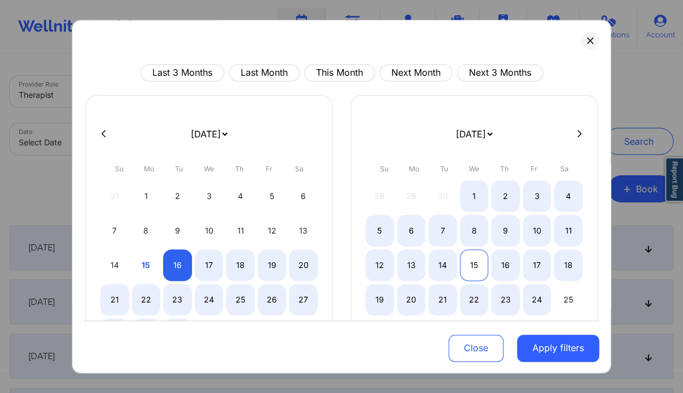
select select "2025-9"
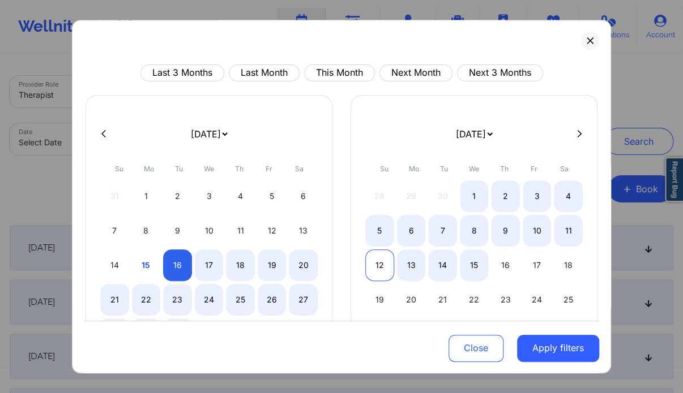
select select "2025-8"
select select "2025-9"
select select "2025-8"
select select "2025-9"
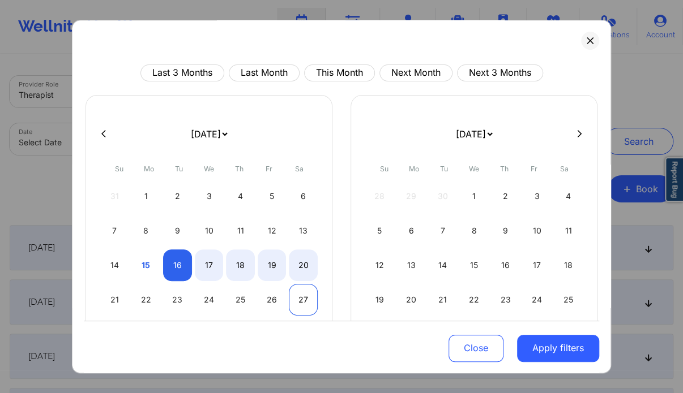
select select "2025-8"
select select "2025-9"
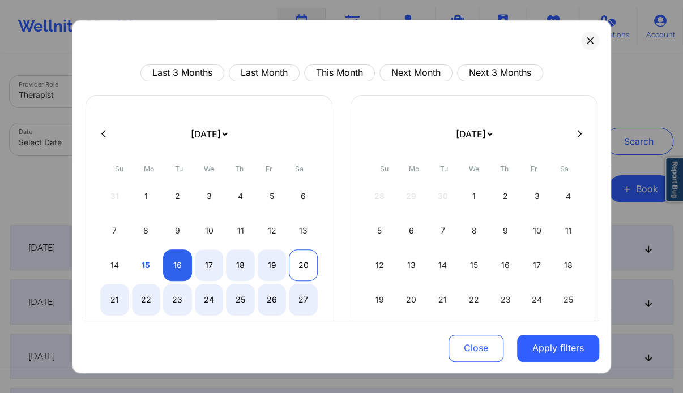
select select "2025-8"
select select "2025-9"
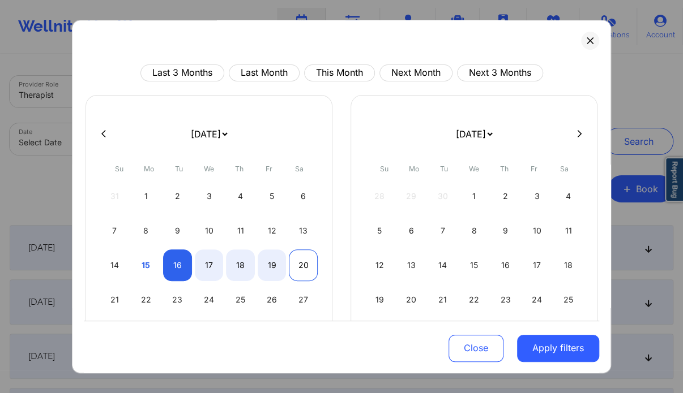
click at [304, 264] on div "20" at bounding box center [303, 266] width 29 height 32
select select "2025-8"
select select "2025-9"
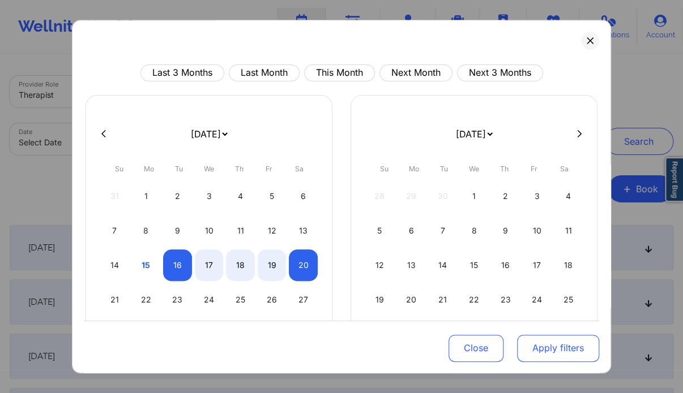
click at [541, 349] on button "Apply filters" at bounding box center [558, 348] width 82 height 27
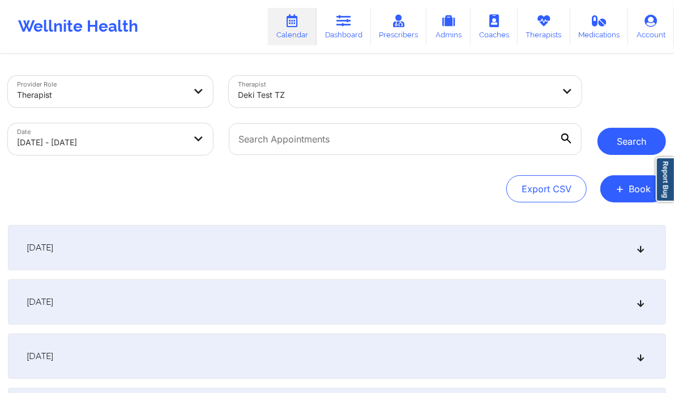
click at [648, 142] on button "Search" at bounding box center [631, 141] width 68 height 27
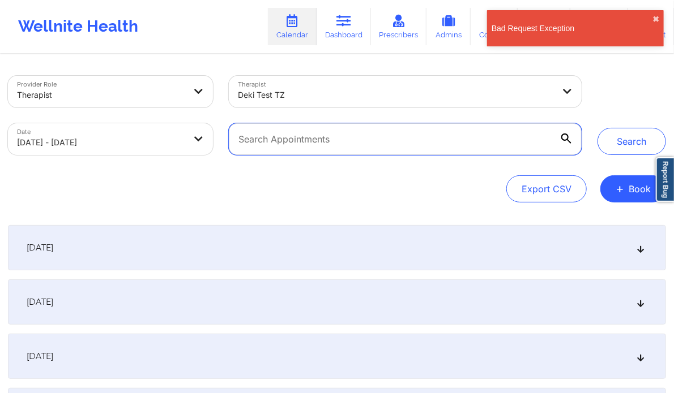
click at [456, 145] on input "text" at bounding box center [405, 139] width 353 height 32
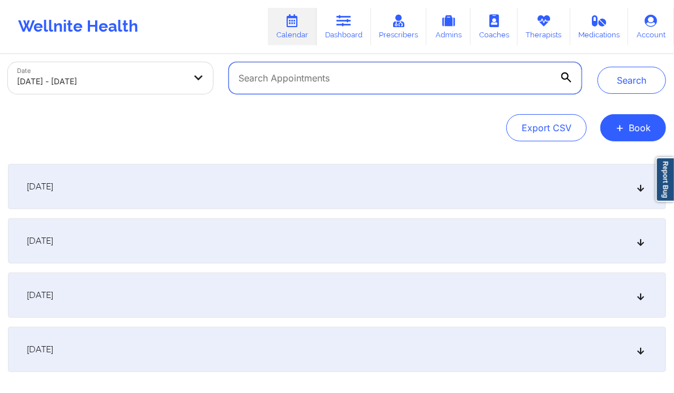
scroll to position [63, 0]
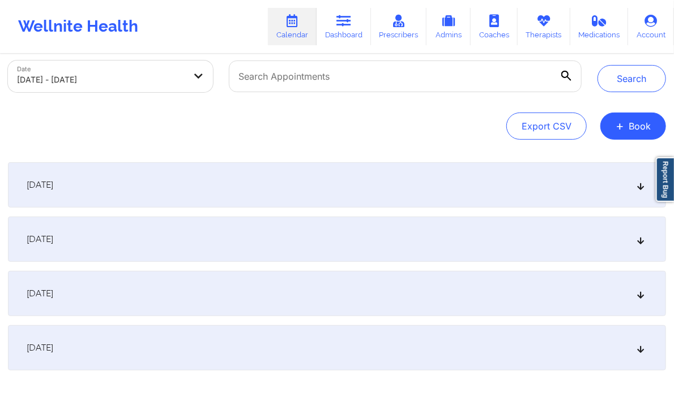
click at [642, 294] on icon at bounding box center [641, 294] width 10 height 8
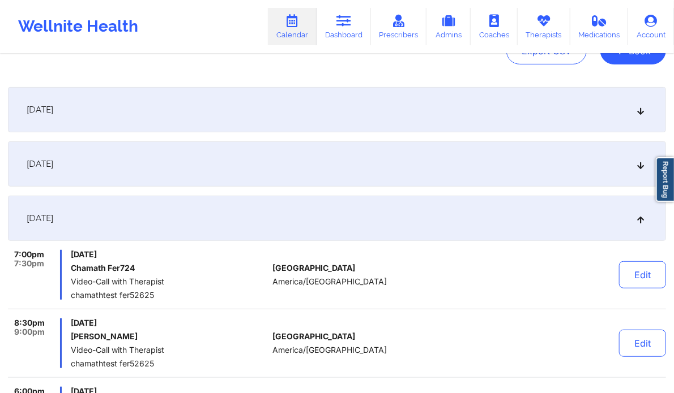
scroll to position [0, 0]
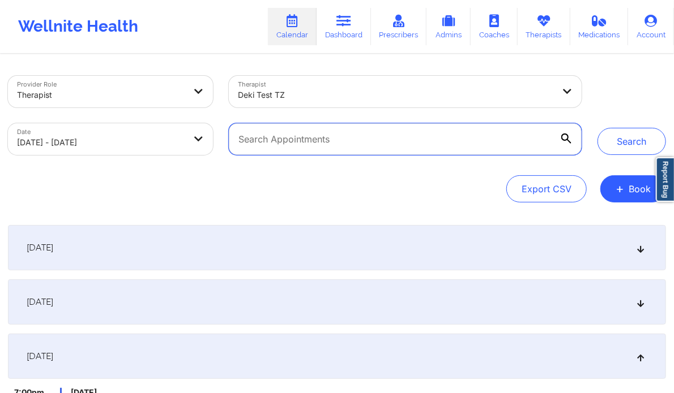
click at [327, 133] on input "text" at bounding box center [405, 139] width 353 height 32
type input "Chamath"
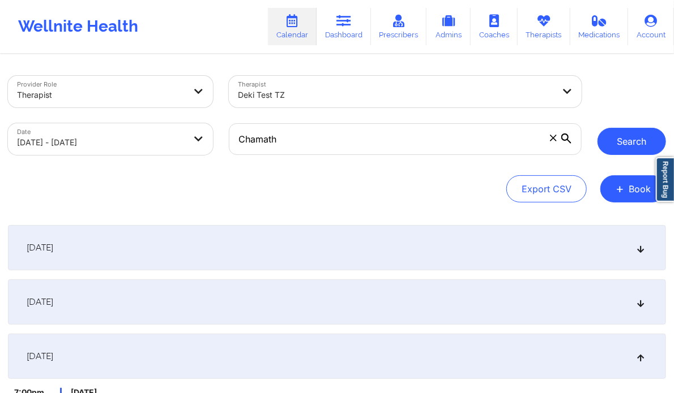
click at [652, 146] on button "Search" at bounding box center [631, 141] width 68 height 27
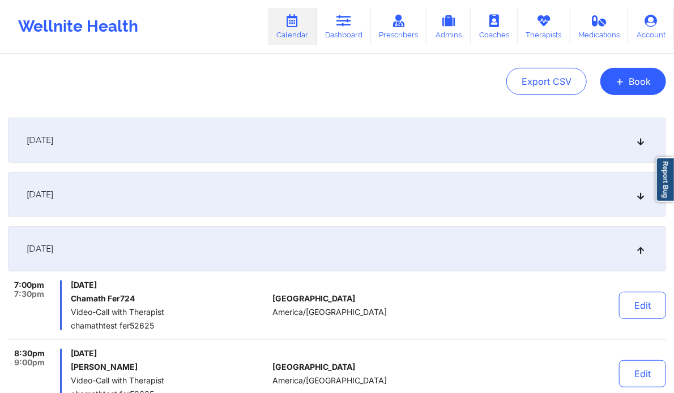
scroll to position [107, 0]
drag, startPoint x: 72, startPoint y: 366, endPoint x: 152, endPoint y: 368, distance: 79.8
click at [152, 368] on h6 "[PERSON_NAME]" at bounding box center [169, 367] width 197 height 9
copy h6 "[PERSON_NAME]"
click at [369, 73] on div "Export CSV + Book" at bounding box center [337, 81] width 658 height 27
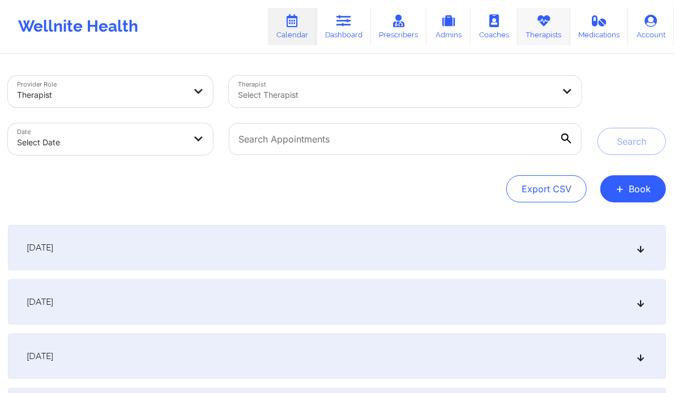
click at [543, 35] on link "Therapists" at bounding box center [543, 26] width 53 height 37
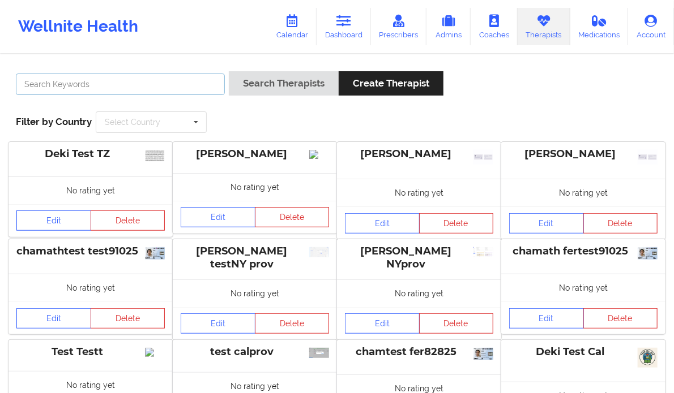
click at [92, 85] on input "text" at bounding box center [120, 85] width 209 height 22
paste input "Chamath Fer724"
type input "C"
type input "David Tester"
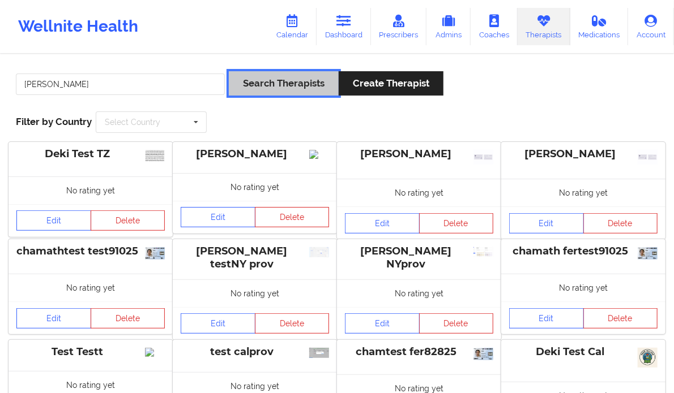
click at [304, 80] on button "Search Therapists" at bounding box center [284, 83] width 110 height 24
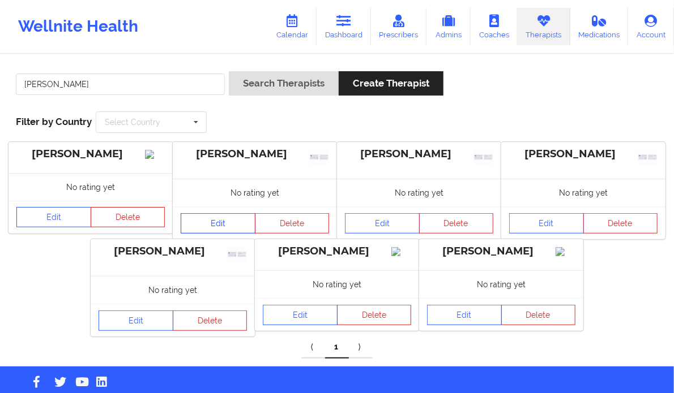
click at [211, 225] on link "Edit" at bounding box center [218, 223] width 75 height 20
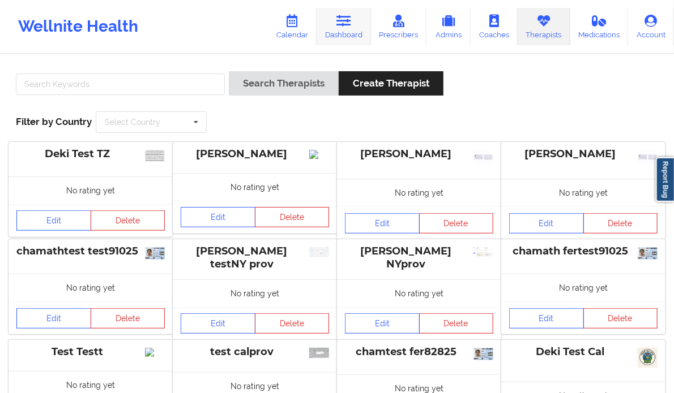
click at [348, 28] on link "Dashboard" at bounding box center [343, 26] width 54 height 37
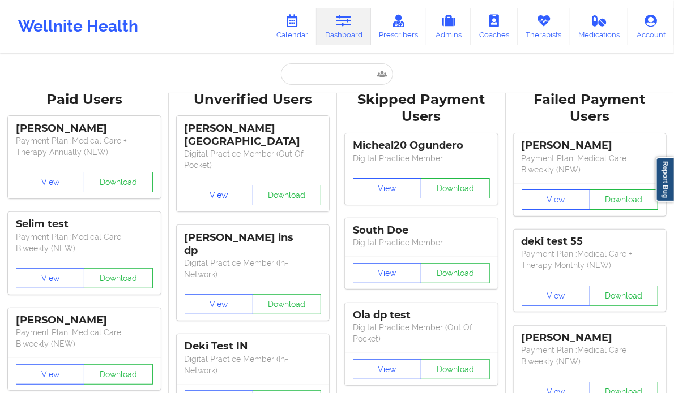
click at [207, 185] on button "View" at bounding box center [219, 195] width 68 height 20
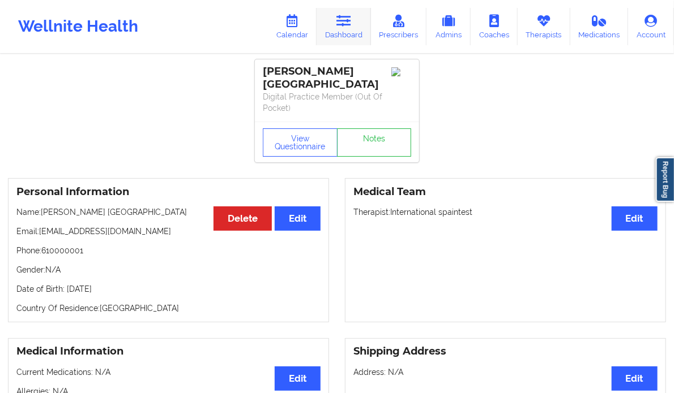
click at [353, 29] on link "Dashboard" at bounding box center [343, 26] width 54 height 37
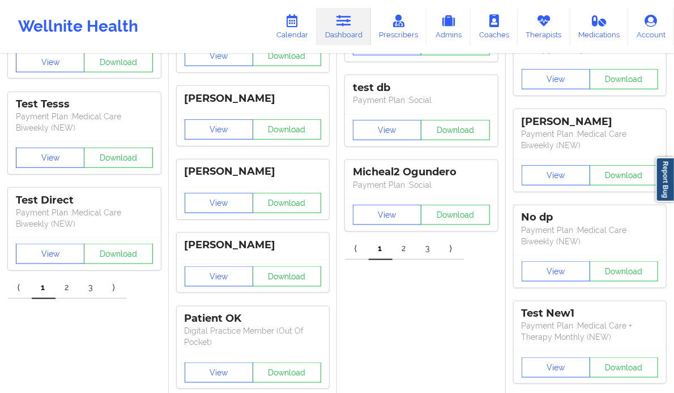
scroll to position [409, 0]
click at [558, 21] on link "Therapists" at bounding box center [543, 26] width 53 height 37
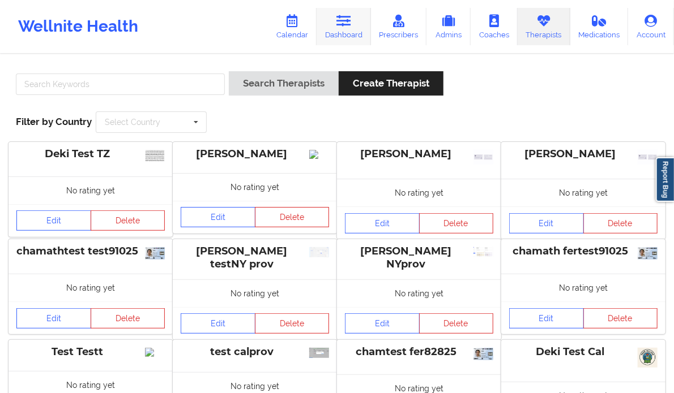
click at [345, 31] on link "Dashboard" at bounding box center [343, 26] width 54 height 37
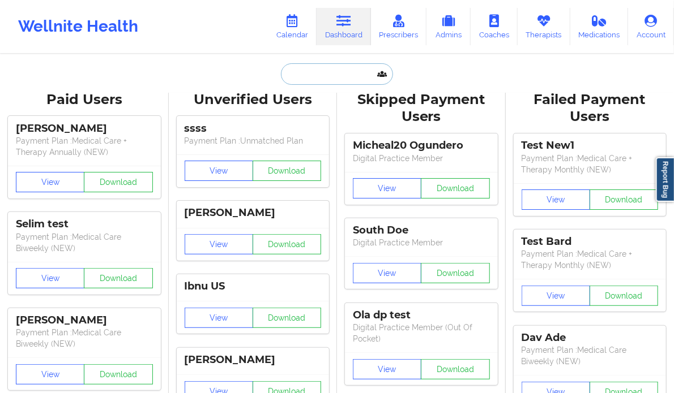
click at [305, 72] on input "text" at bounding box center [337, 74] width 112 height 22
paste input "[PERSON_NAME]"
type input "[PERSON_NAME]"
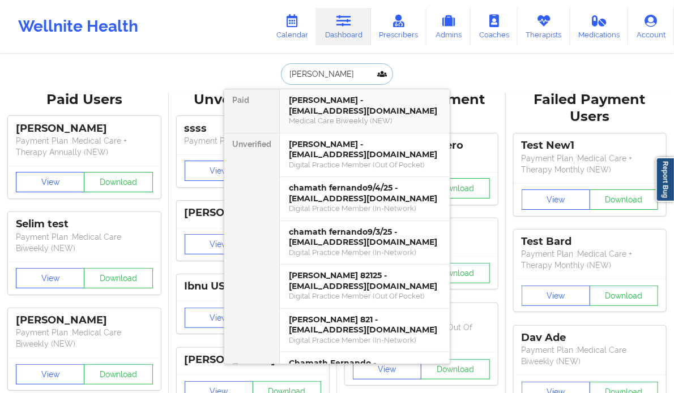
click at [413, 110] on div "Chamath fernando - newprovider111@yopmail.com" at bounding box center [365, 105] width 152 height 21
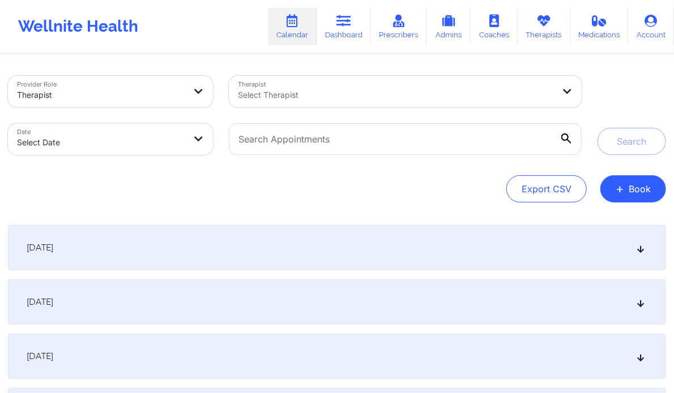
click at [335, 98] on div at bounding box center [395, 95] width 315 height 14
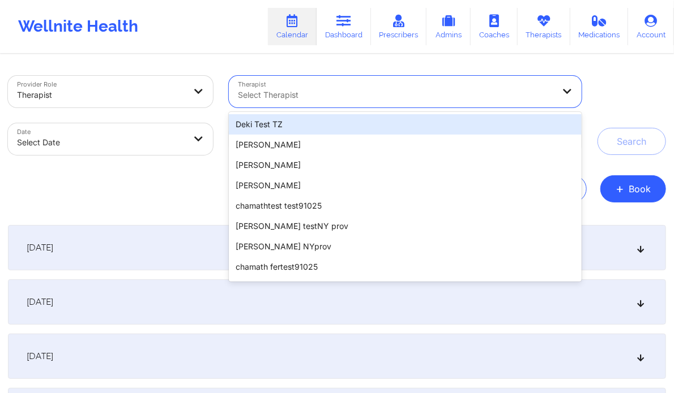
click at [324, 123] on div "Deki Test TZ" at bounding box center [405, 124] width 353 height 20
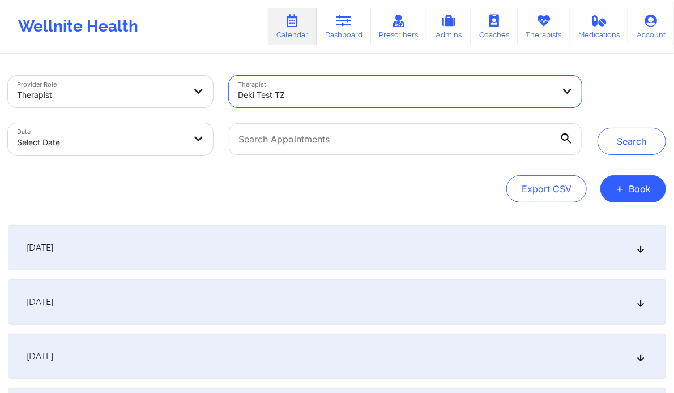
click at [207, 144] on body "Wellnite Health Calendar Dashboard Prescribers Admins Coaches Therapists Medica…" at bounding box center [337, 196] width 674 height 393
select select "2025-8"
select select "2025-9"
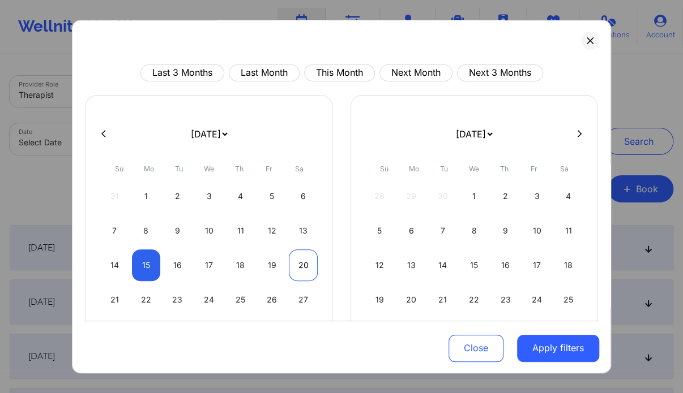
click at [294, 259] on div "20" at bounding box center [303, 266] width 29 height 32
select select "2025-8"
select select "2025-9"
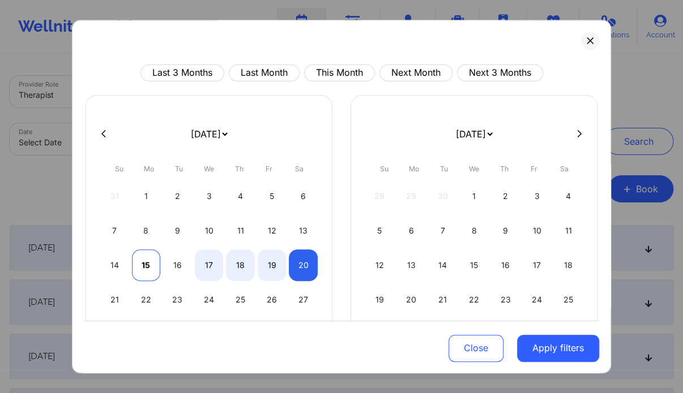
select select "2025-8"
select select "2025-9"
click at [142, 264] on div "15" at bounding box center [146, 266] width 29 height 32
select select "2025-8"
select select "2025-9"
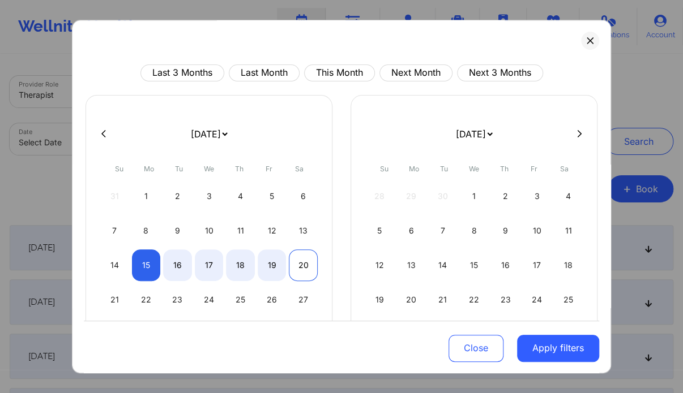
select select "2025-8"
select select "2025-9"
click at [299, 263] on div "20" at bounding box center [303, 266] width 29 height 32
select select "2025-8"
select select "2025-9"
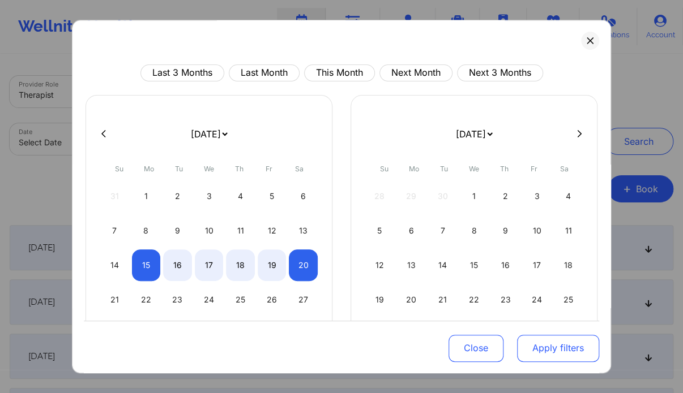
click at [555, 352] on button "Apply filters" at bounding box center [558, 348] width 82 height 27
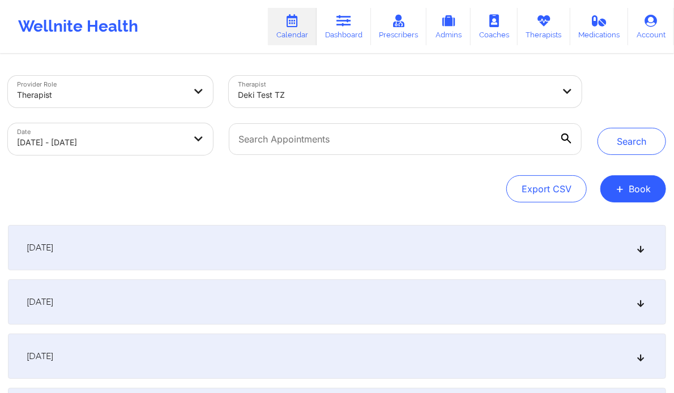
click at [192, 145] on body "Wellnite Health Calendar Dashboard Prescribers Admins Coaches Therapists Medica…" at bounding box center [337, 196] width 674 height 393
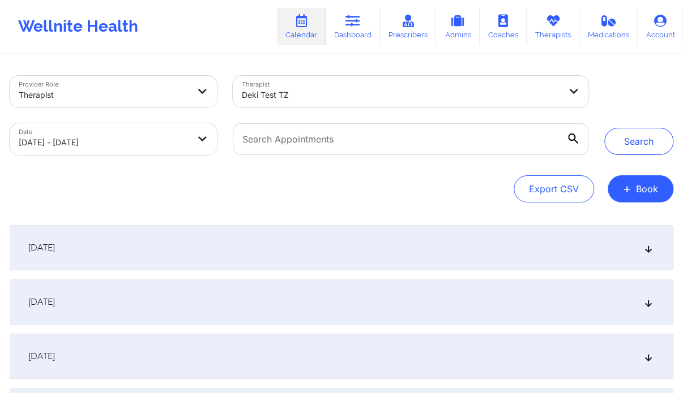
select select "2025-8"
select select "2025-9"
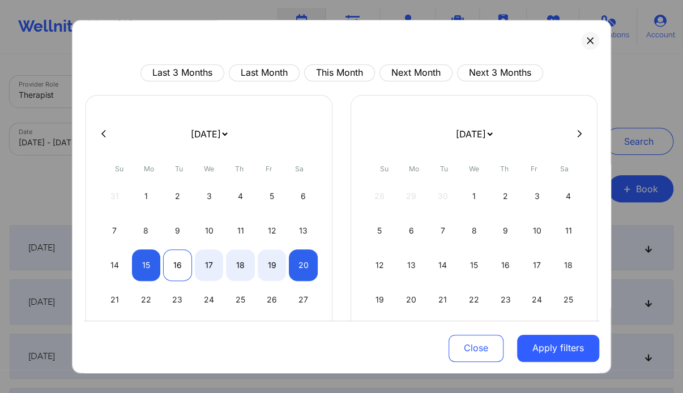
click at [183, 265] on div "16" at bounding box center [177, 266] width 29 height 32
select select "2025-8"
select select "2025-9"
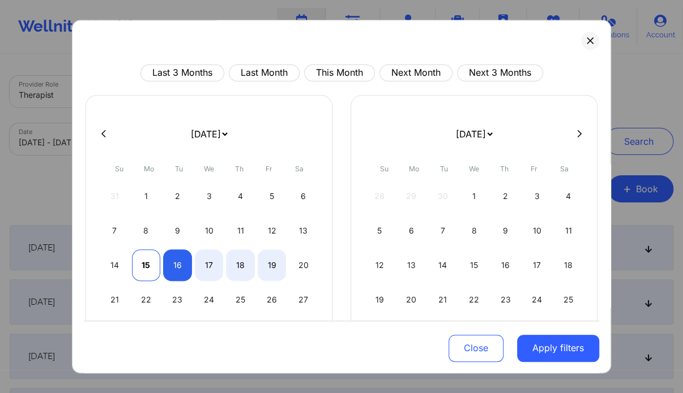
select select "2025-8"
select select "2025-9"
click at [138, 260] on div "15" at bounding box center [146, 266] width 29 height 32
select select "2025-8"
select select "2025-9"
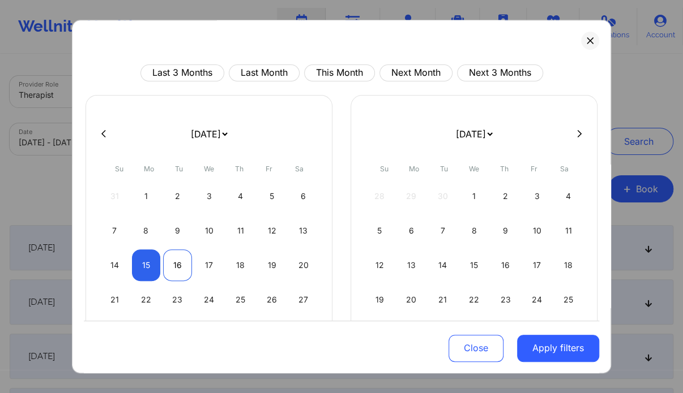
select select "2025-8"
select select "2025-9"
click at [175, 260] on div "16" at bounding box center [177, 266] width 29 height 32
select select "2025-8"
select select "2025-9"
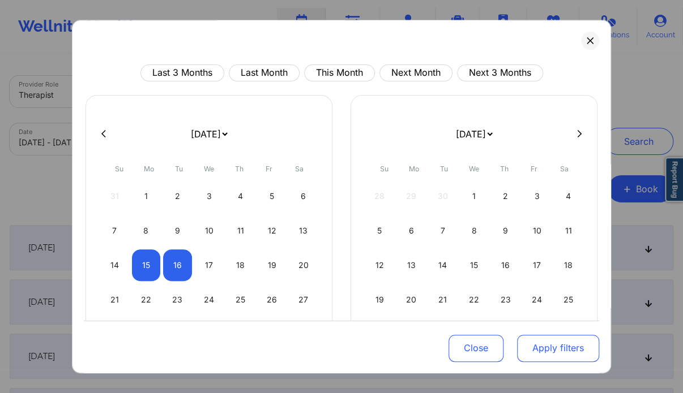
click at [546, 346] on button "Apply filters" at bounding box center [558, 348] width 82 height 27
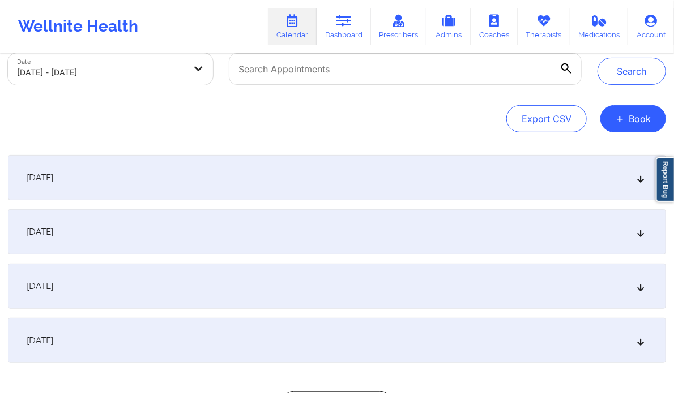
scroll to position [170, 0]
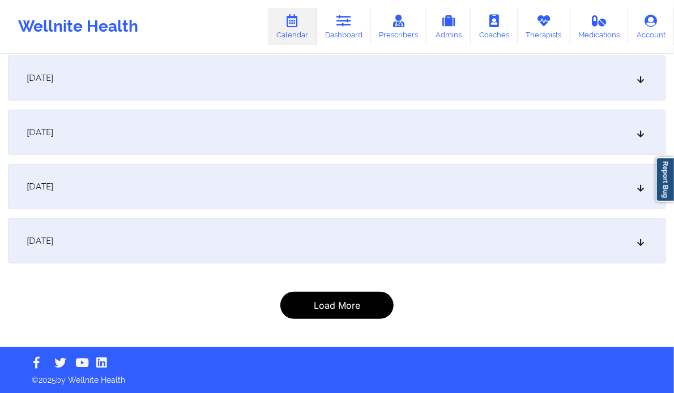
click at [347, 314] on button "Load More" at bounding box center [336, 305] width 113 height 27
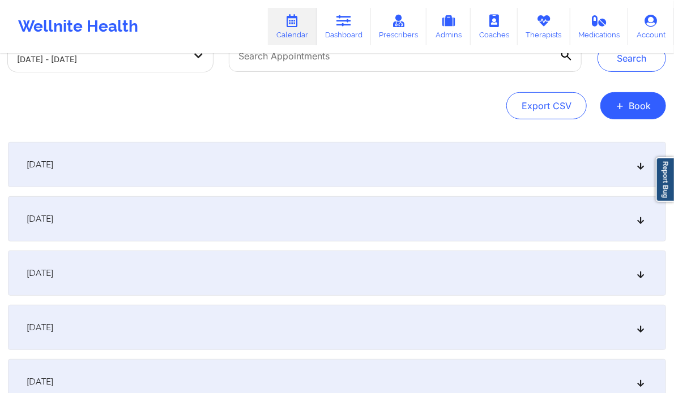
scroll to position [0, 0]
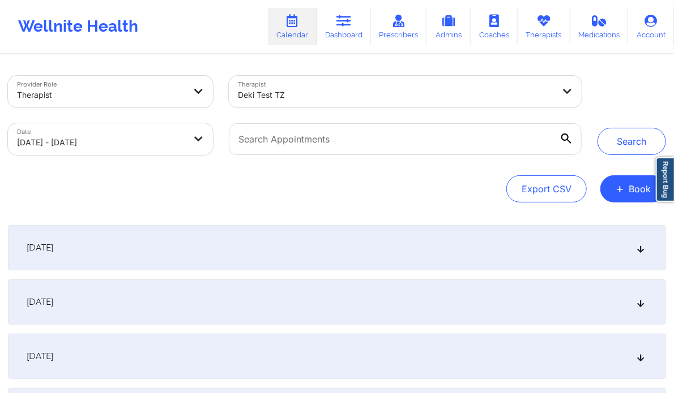
click at [637, 252] on icon at bounding box center [641, 248] width 10 height 8
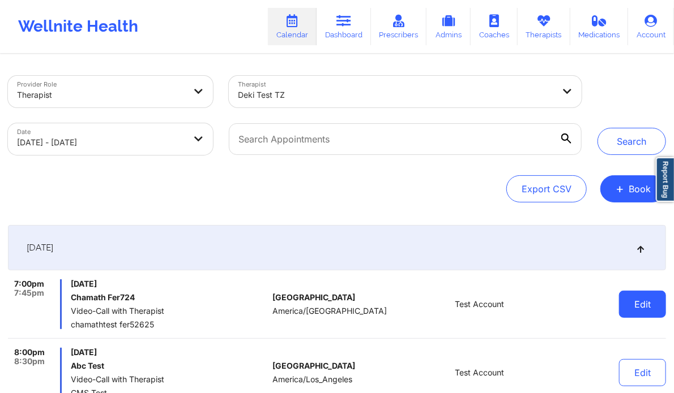
click at [641, 301] on button "Edit" at bounding box center [642, 304] width 47 height 27
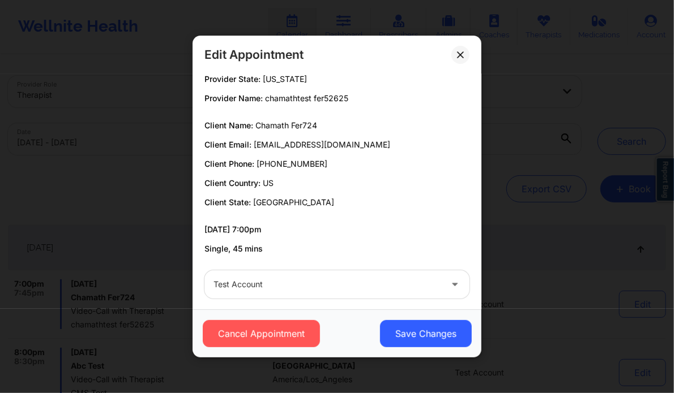
scroll to position [41, 0]
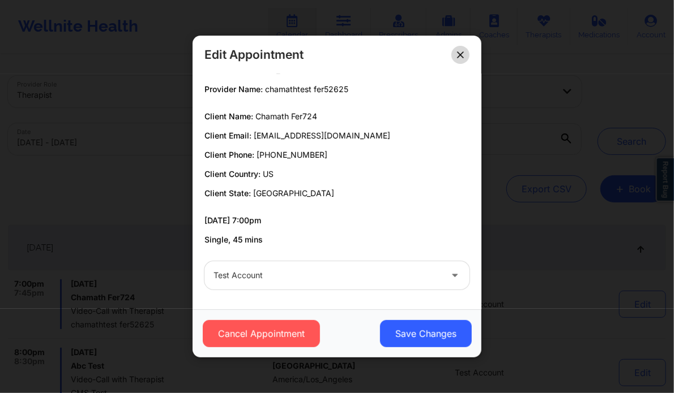
click at [464, 53] on icon at bounding box center [460, 55] width 7 height 7
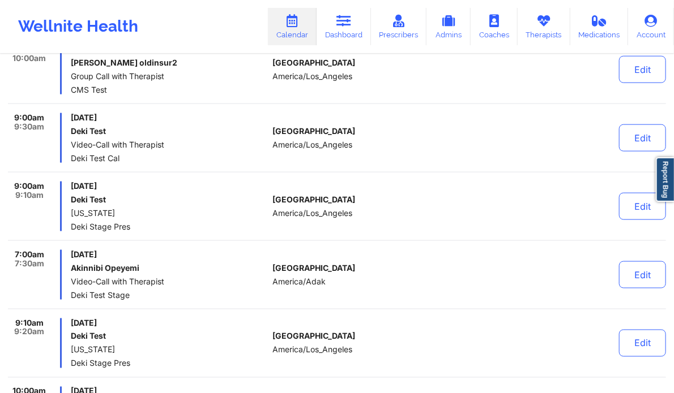
scroll to position [509, 0]
click at [648, 273] on button "Edit" at bounding box center [642, 274] width 47 height 27
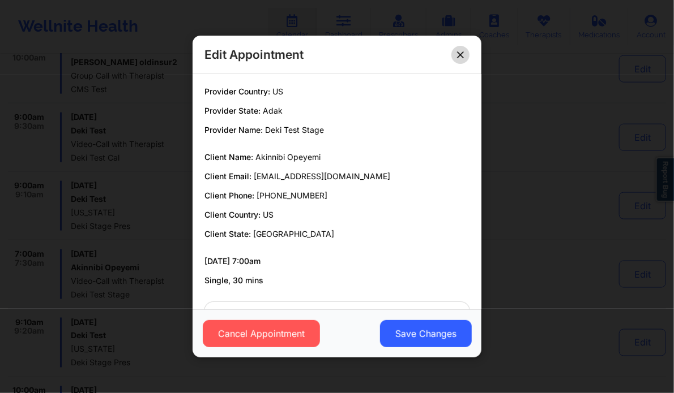
click at [465, 54] on button at bounding box center [460, 55] width 18 height 18
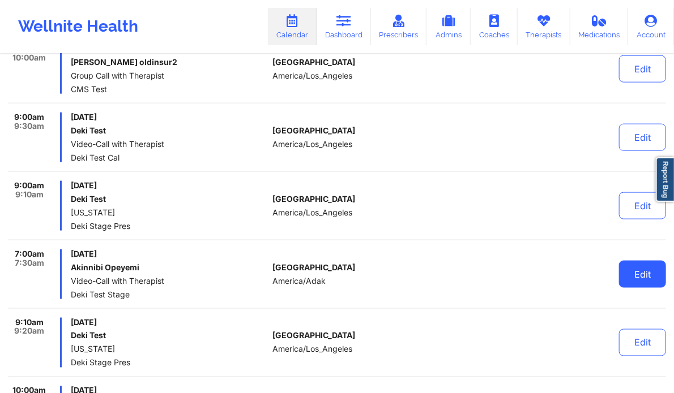
click at [635, 271] on button "Edit" at bounding box center [642, 274] width 47 height 27
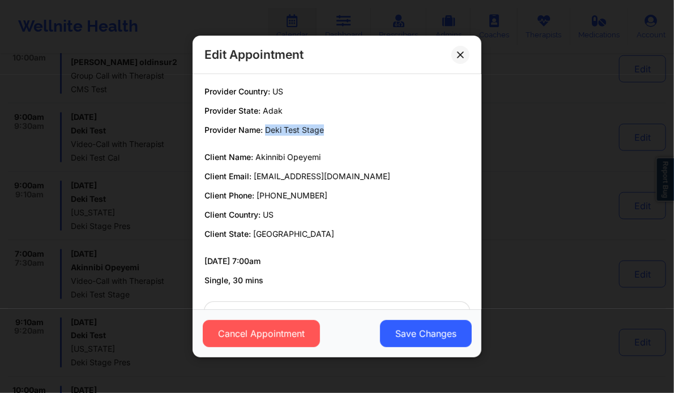
drag, startPoint x: 258, startPoint y: 130, endPoint x: 316, endPoint y: 125, distance: 58.5
click at [316, 125] on p "Provider Name: Deki Test Stage" at bounding box center [336, 130] width 265 height 11
copy span "Deki Test Stage"
drag, startPoint x: 242, startPoint y: 176, endPoint x: 349, endPoint y: 174, distance: 107.0
click at [349, 174] on p "Client Email: akinnibitest@wellnite.com" at bounding box center [336, 176] width 265 height 11
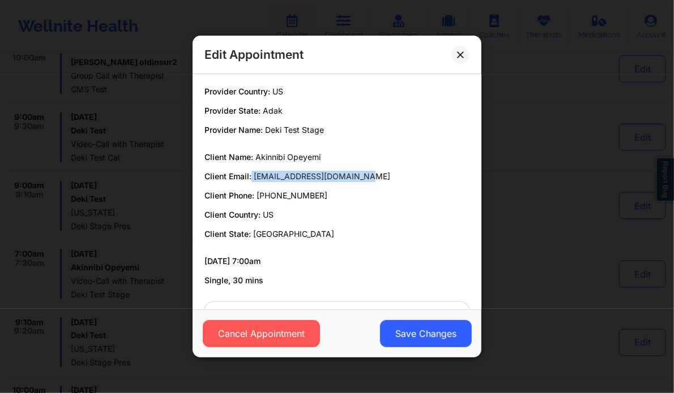
copy p "[EMAIL_ADDRESS][DOMAIN_NAME]"
click at [464, 57] on icon at bounding box center [460, 55] width 7 height 7
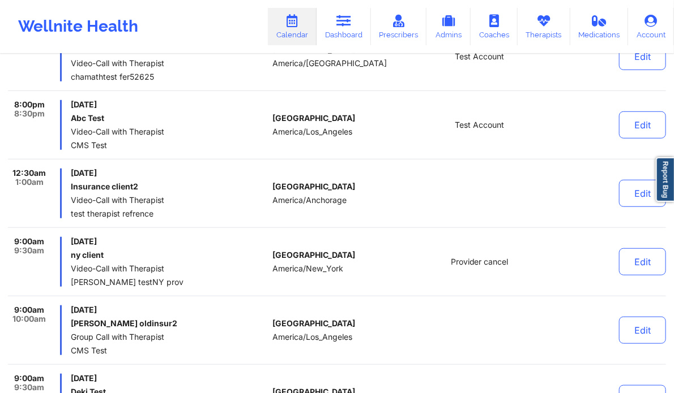
scroll to position [0, 0]
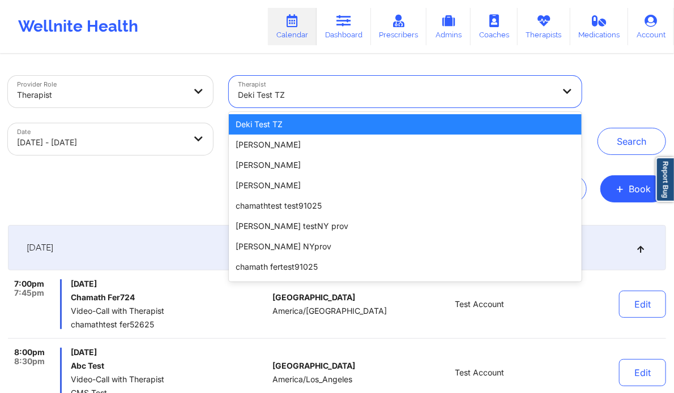
click at [349, 89] on div at bounding box center [395, 95] width 315 height 14
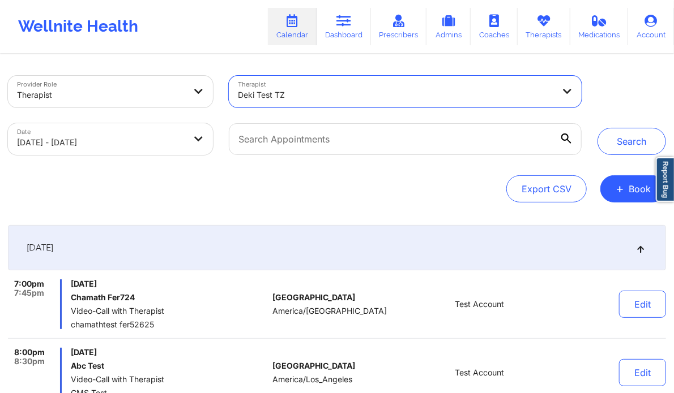
click at [353, 92] on div at bounding box center [395, 95] width 315 height 14
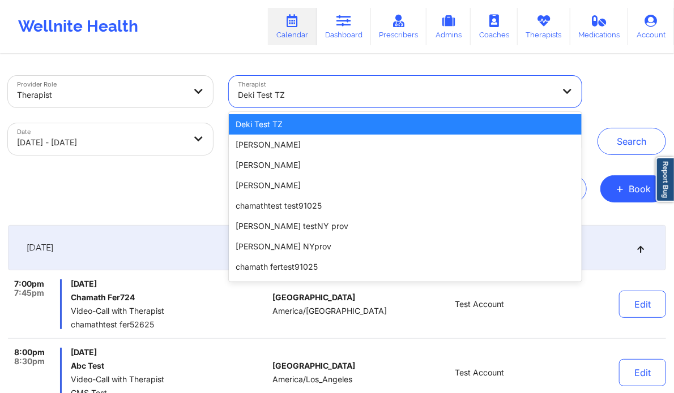
click at [353, 92] on div at bounding box center [395, 95] width 315 height 14
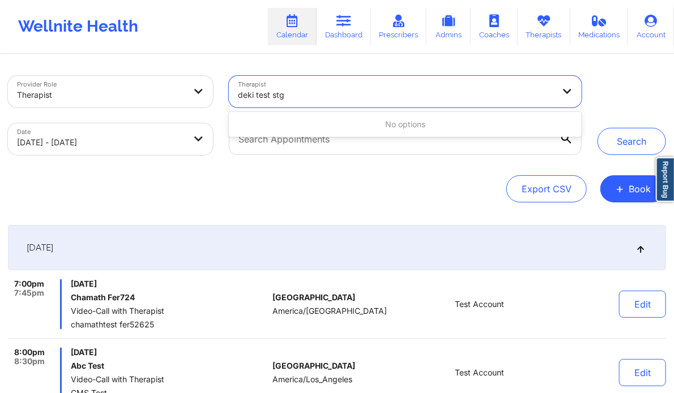
type input "deki test st"
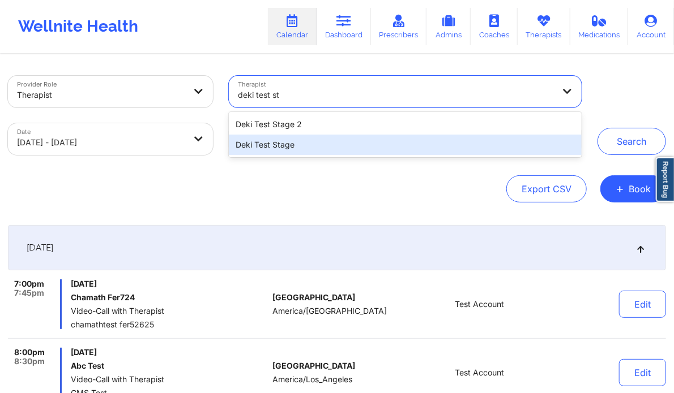
click at [349, 151] on div "Deki Test Stage" at bounding box center [405, 145] width 353 height 20
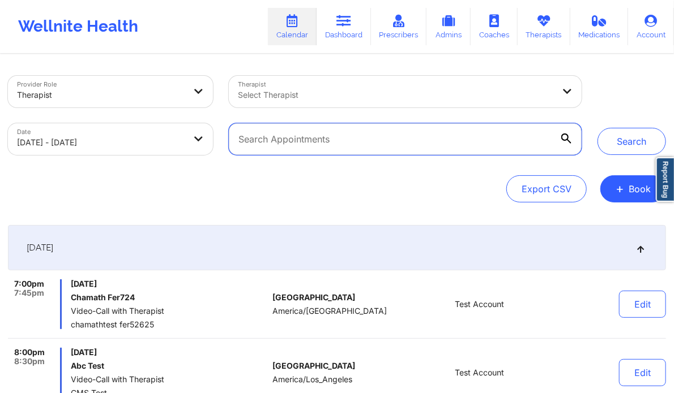
click at [448, 139] on input "text" at bounding box center [405, 139] width 353 height 32
paste input "[EMAIL_ADDRESS][DOMAIN_NAME]"
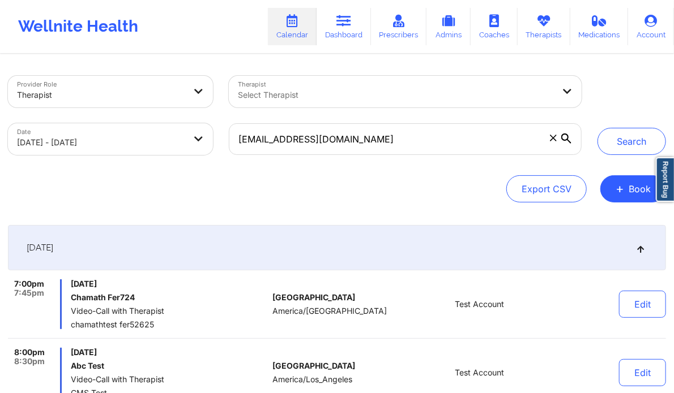
click at [569, 136] on icon at bounding box center [566, 139] width 10 height 10
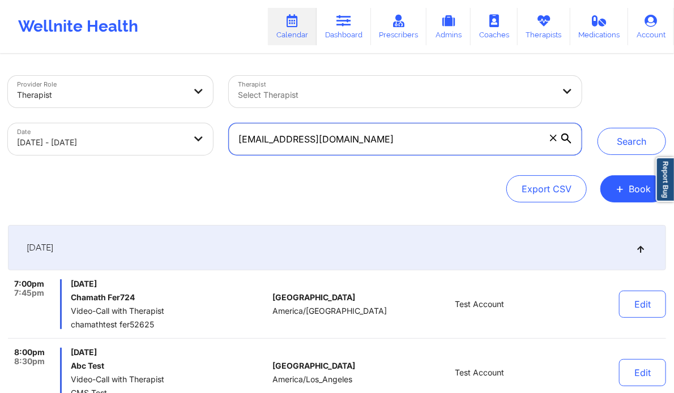
click at [569, 136] on input "[EMAIL_ADDRESS][DOMAIN_NAME]" at bounding box center [405, 139] width 353 height 32
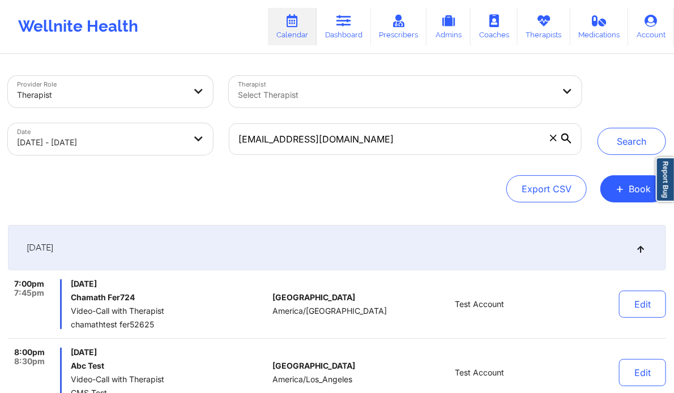
click at [569, 136] on icon at bounding box center [566, 139] width 10 height 10
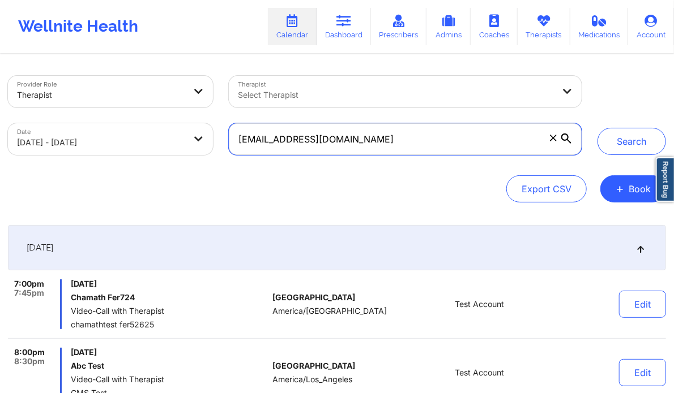
click at [569, 136] on input "[EMAIL_ADDRESS][DOMAIN_NAME]" at bounding box center [405, 139] width 353 height 32
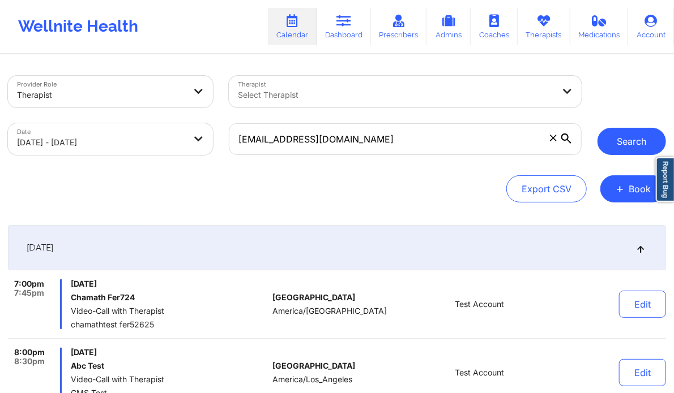
click at [631, 143] on button "Search" at bounding box center [631, 141] width 68 height 27
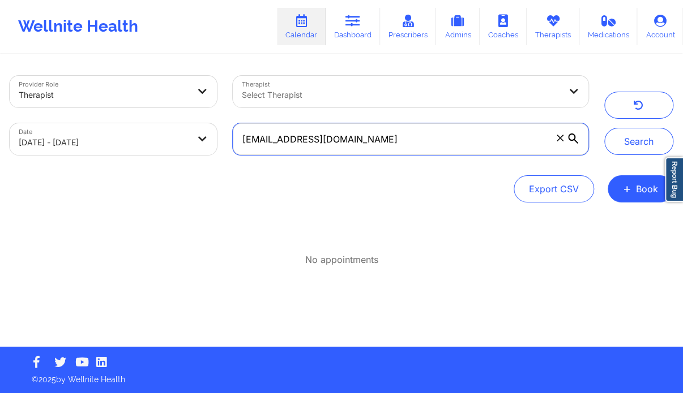
click at [407, 140] on input "[EMAIL_ADDRESS][DOMAIN_NAME]" at bounding box center [410, 139] width 355 height 32
type input "akinnibi"
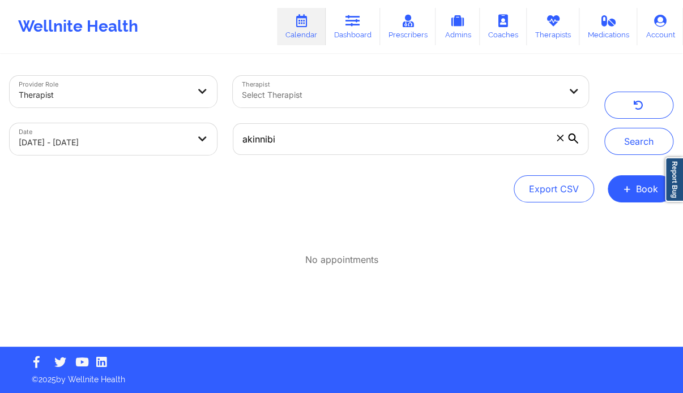
click at [569, 140] on icon at bounding box center [573, 139] width 10 height 10
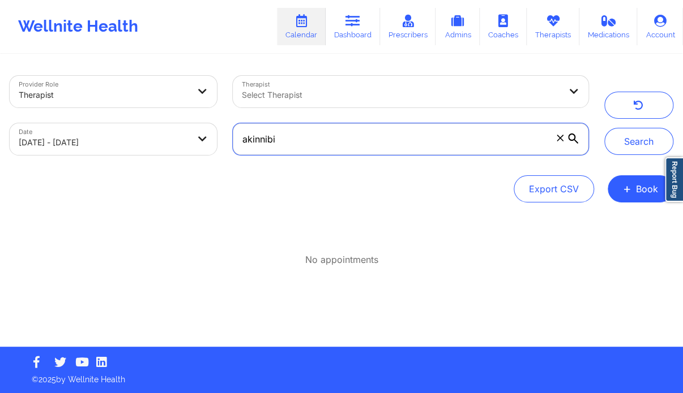
click at [569, 140] on input "akinnibi" at bounding box center [410, 139] width 355 height 32
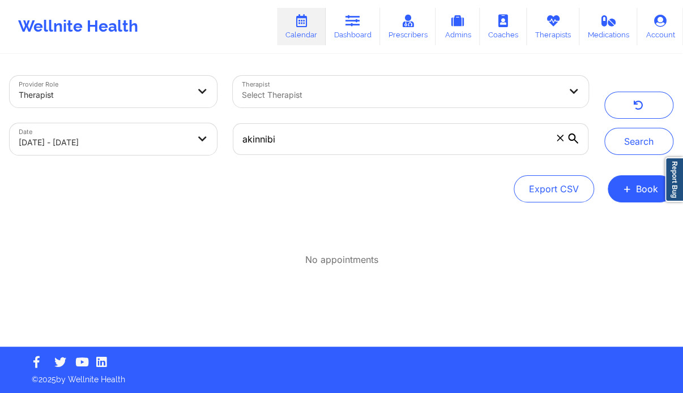
click at [569, 140] on icon at bounding box center [573, 139] width 10 height 10
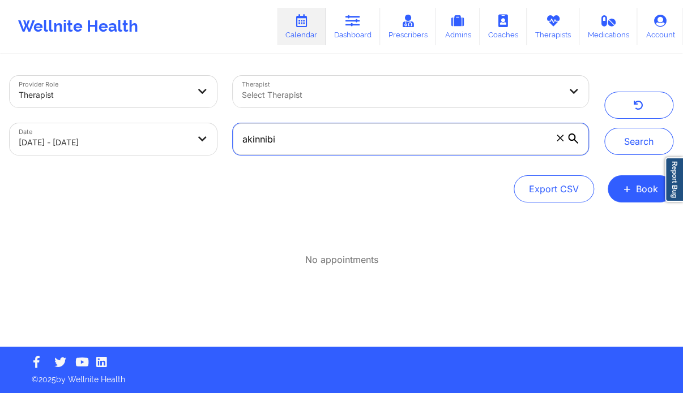
click at [569, 140] on input "akinnibi" at bounding box center [410, 139] width 355 height 32
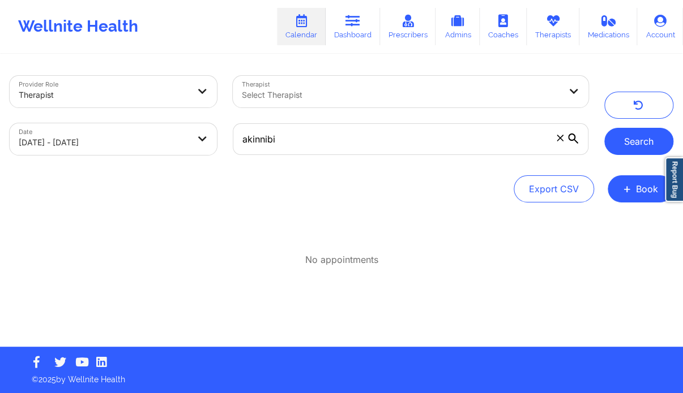
click at [632, 136] on button "Search" at bounding box center [638, 141] width 69 height 27
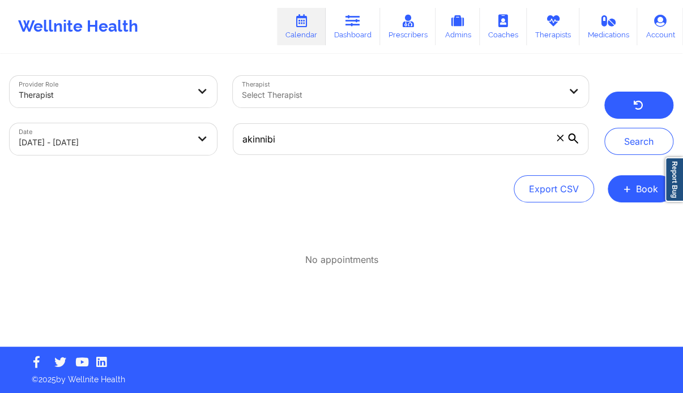
click at [647, 105] on button "button" at bounding box center [638, 105] width 69 height 27
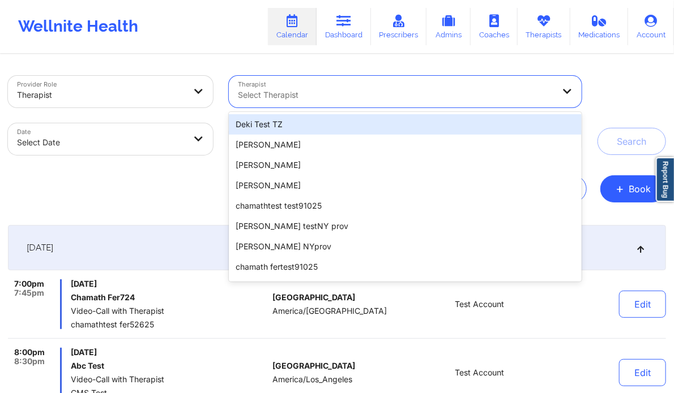
click at [302, 95] on div at bounding box center [395, 95] width 315 height 14
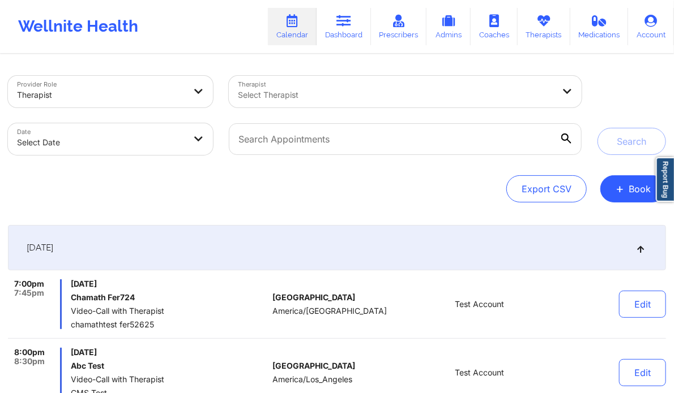
click at [128, 185] on div "Export CSV + Book" at bounding box center [337, 188] width 658 height 27
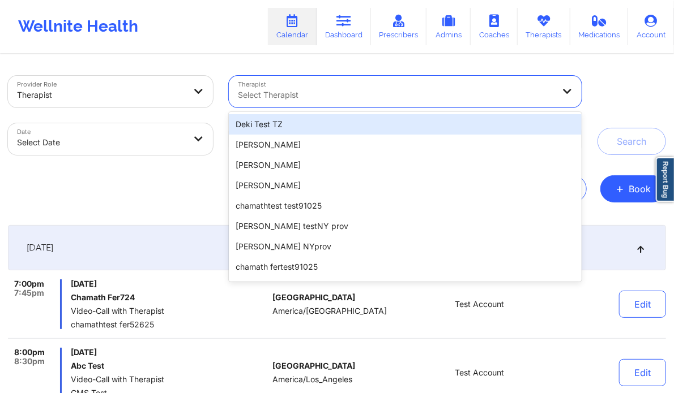
click at [317, 95] on div at bounding box center [395, 95] width 315 height 14
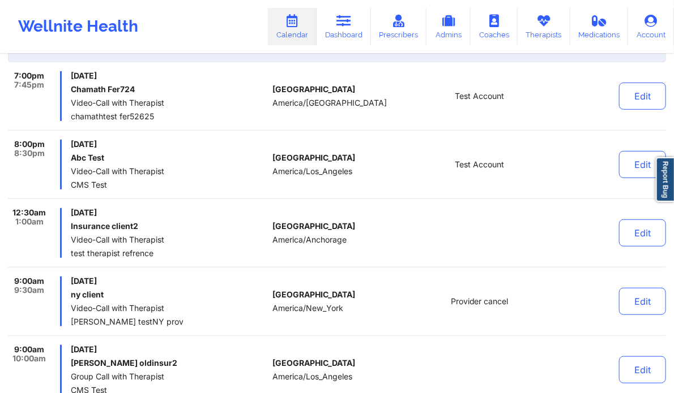
scroll to position [209, 0]
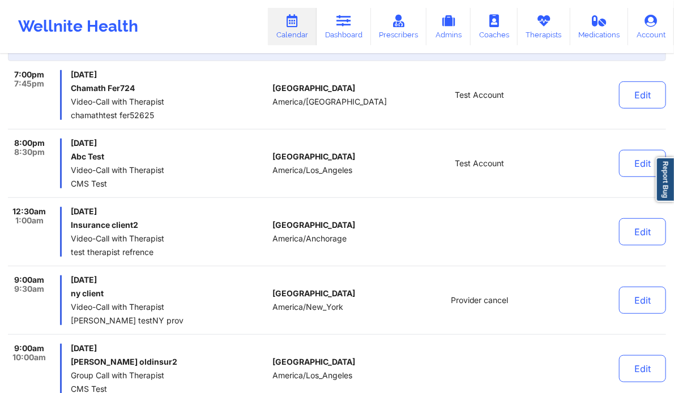
click at [464, 104] on div "Test Account" at bounding box center [479, 95] width 156 height 50
click at [642, 99] on button "Edit" at bounding box center [642, 95] width 47 height 27
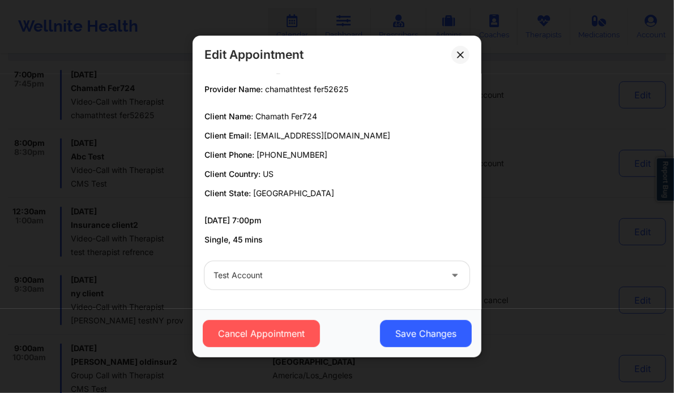
scroll to position [0, 0]
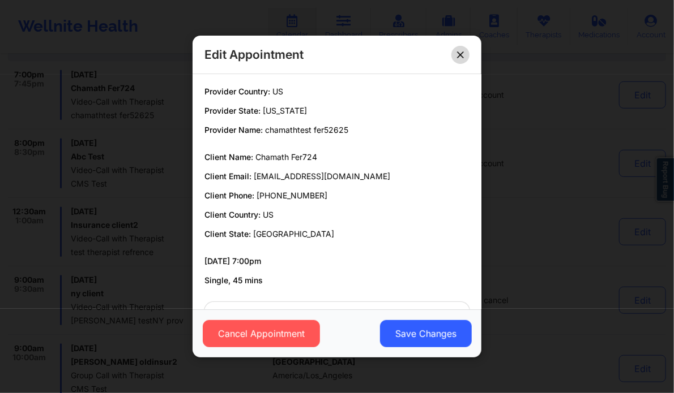
click at [463, 55] on icon at bounding box center [460, 55] width 6 height 6
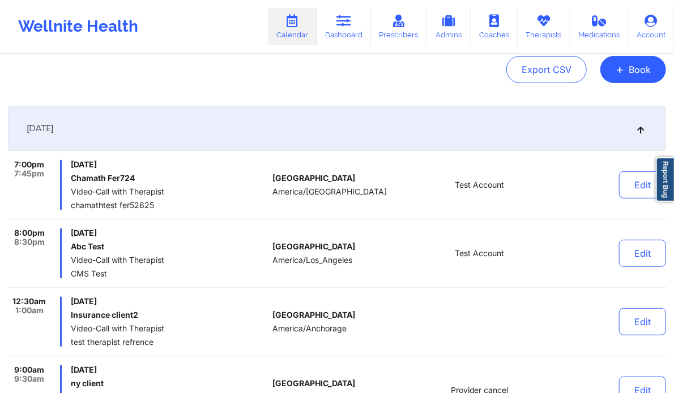
scroll to position [120, 0]
click at [642, 191] on button "Edit" at bounding box center [642, 184] width 47 height 27
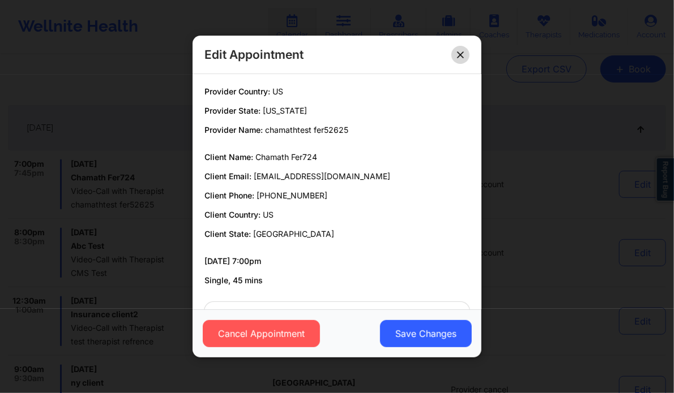
click at [468, 50] on button at bounding box center [460, 55] width 18 height 18
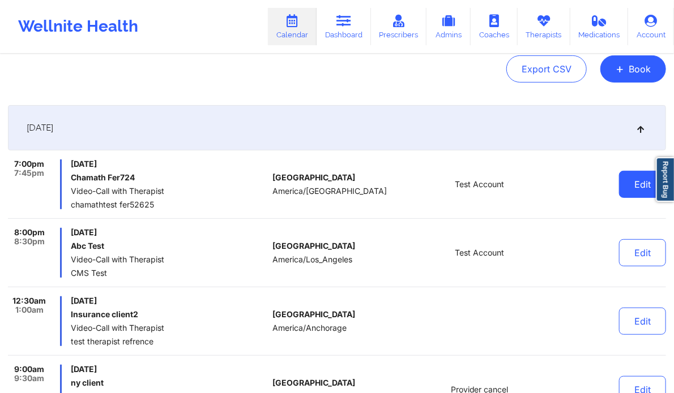
click at [629, 178] on button "Edit" at bounding box center [642, 184] width 47 height 27
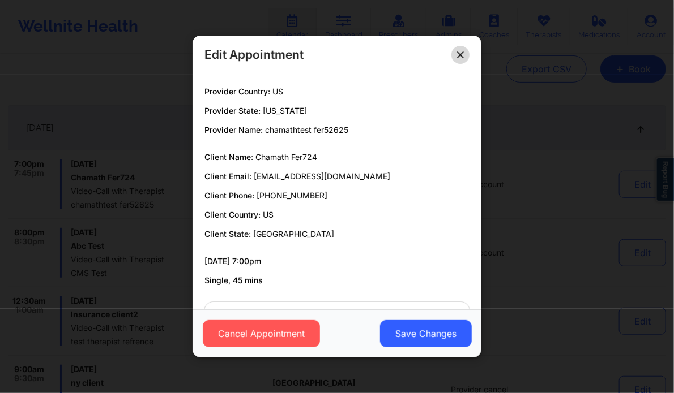
click at [469, 55] on button at bounding box center [460, 55] width 18 height 18
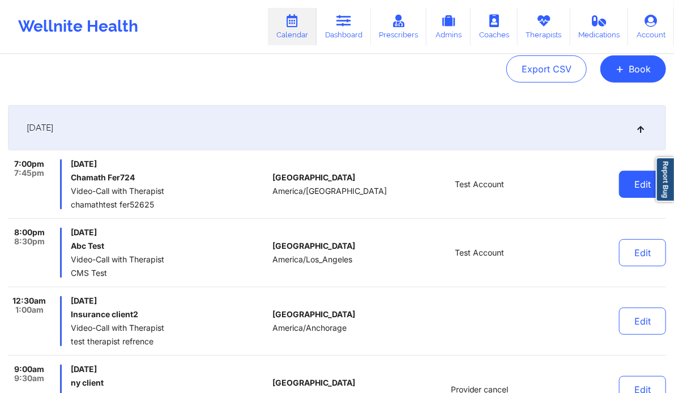
click at [643, 190] on button "Edit" at bounding box center [642, 184] width 47 height 27
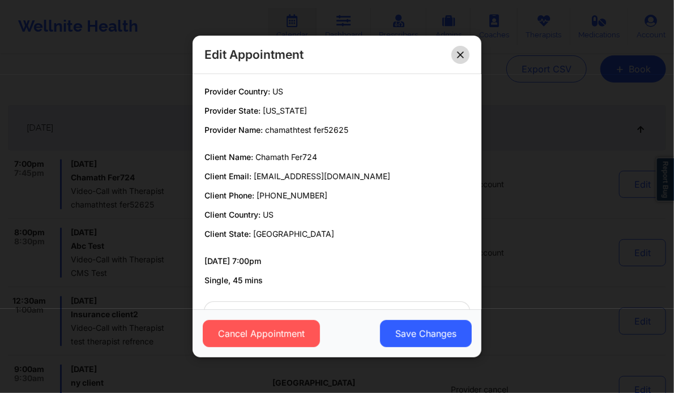
click at [469, 52] on button at bounding box center [460, 55] width 18 height 18
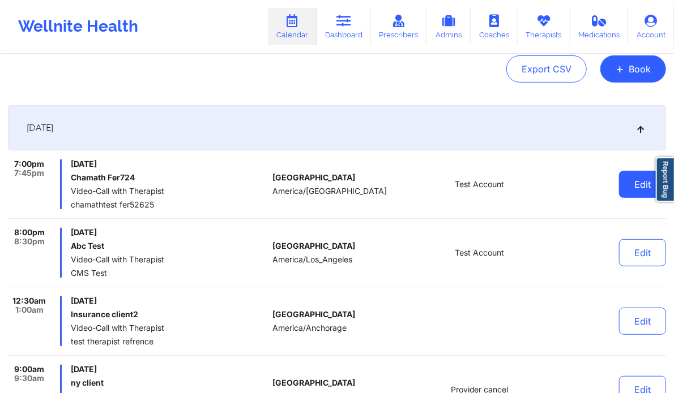
click at [632, 175] on button "Edit" at bounding box center [642, 184] width 47 height 27
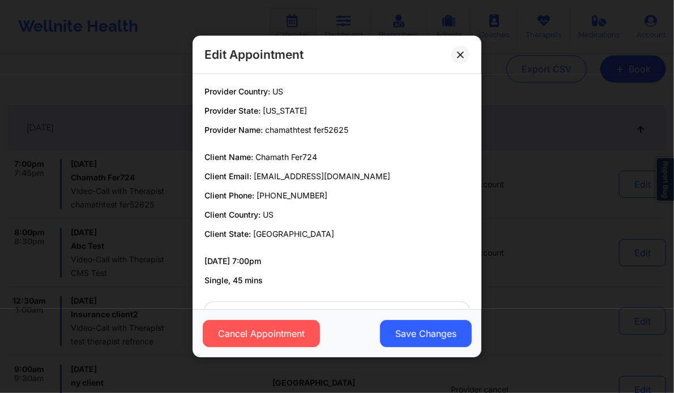
scroll to position [41, 0]
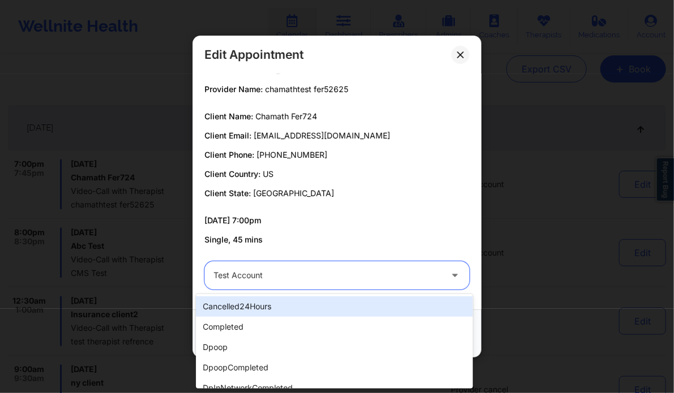
click at [297, 272] on div at bounding box center [327, 276] width 228 height 14
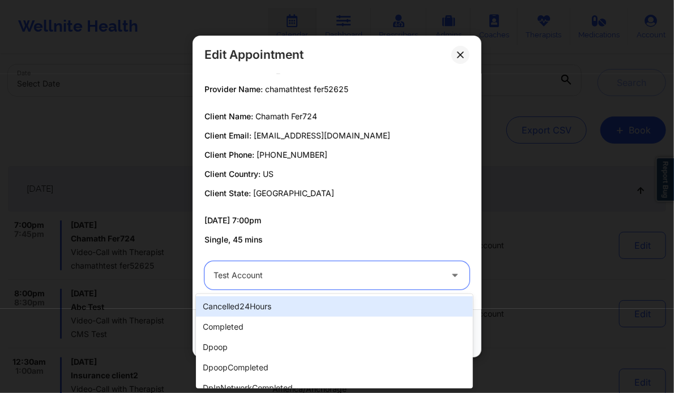
click at [415, 271] on div at bounding box center [327, 276] width 228 height 14
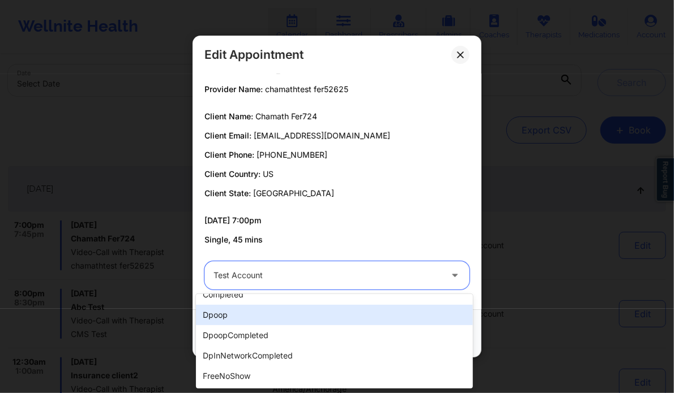
scroll to position [0, 0]
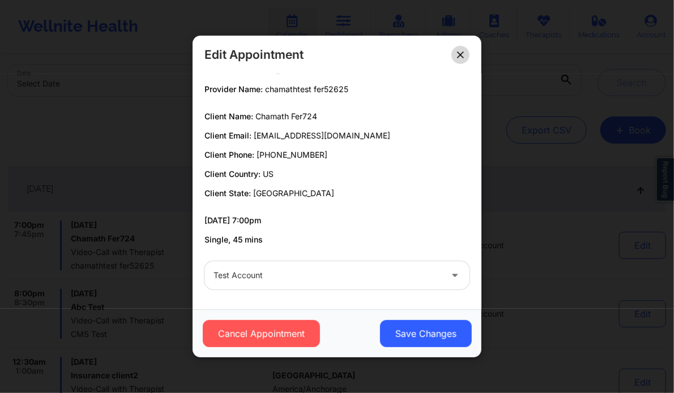
click at [464, 55] on icon at bounding box center [460, 55] width 7 height 7
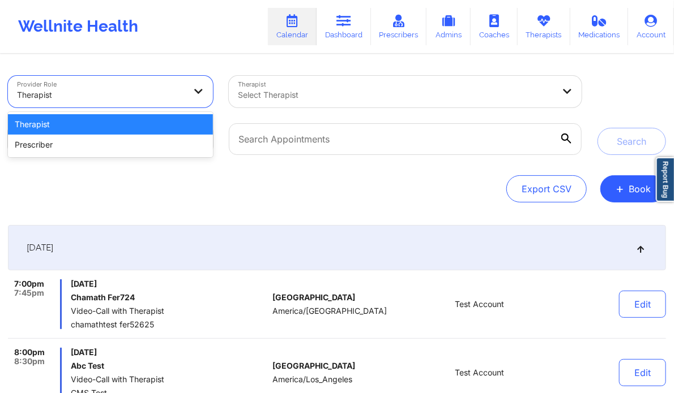
click at [148, 97] on div at bounding box center [101, 95] width 168 height 14
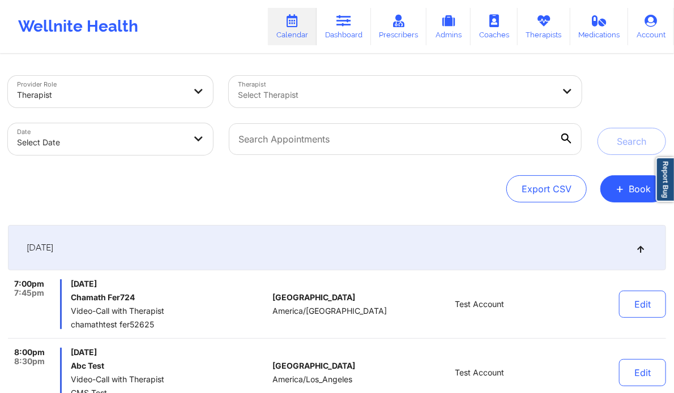
click at [87, 192] on div "Export CSV + Book" at bounding box center [337, 188] width 658 height 27
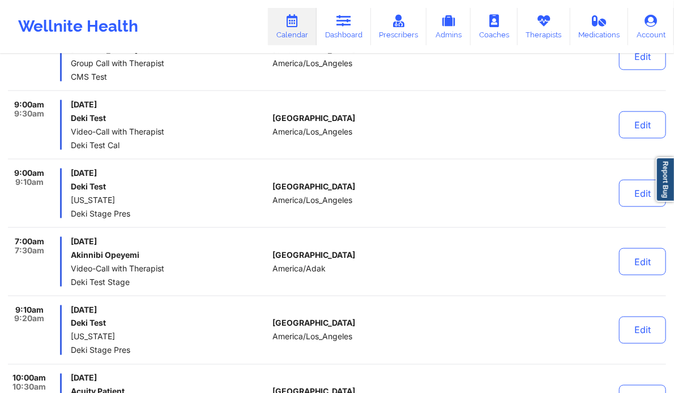
scroll to position [523, 0]
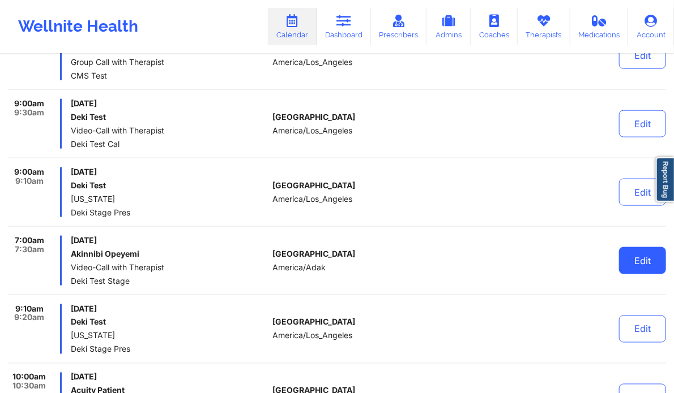
click at [646, 255] on button "Edit" at bounding box center [642, 260] width 47 height 27
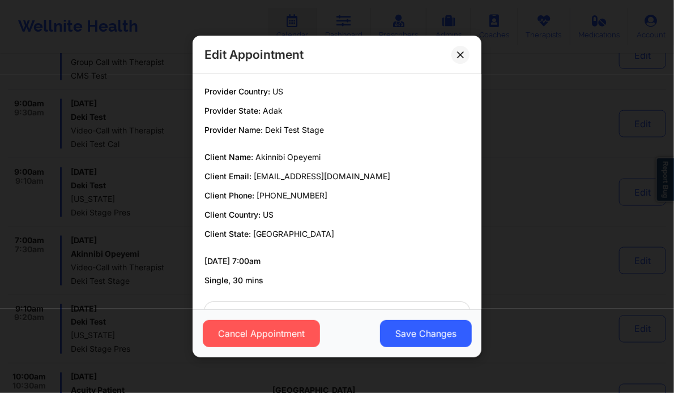
click at [607, 250] on div "Edit Appointment Provider Country: US Provider State: Adak Provider Name: Deki …" at bounding box center [337, 196] width 674 height 393
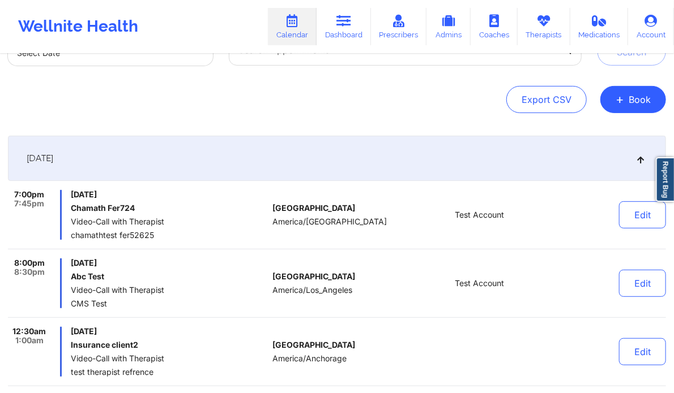
scroll to position [0, 0]
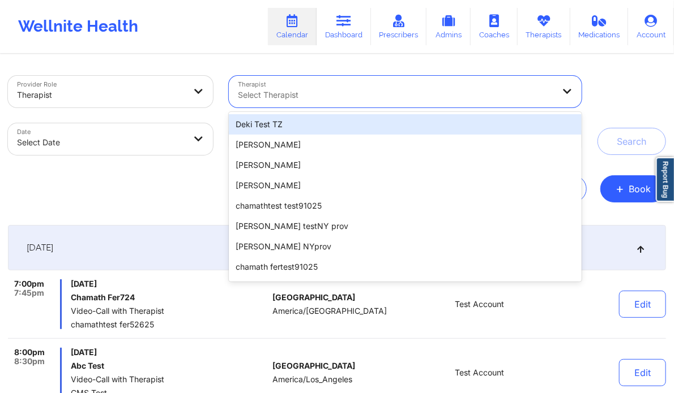
click at [367, 90] on div at bounding box center [395, 95] width 315 height 14
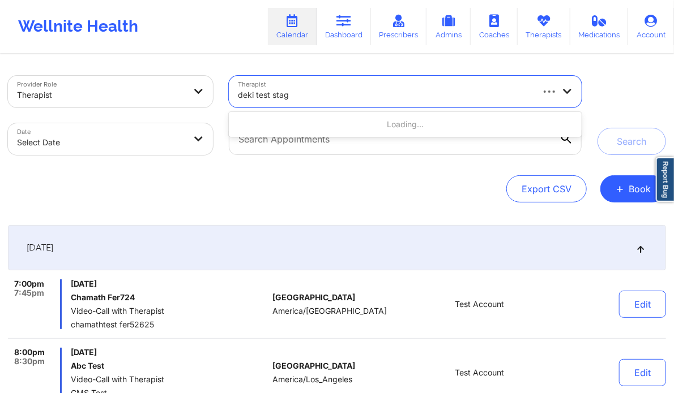
type input "deki test stage"
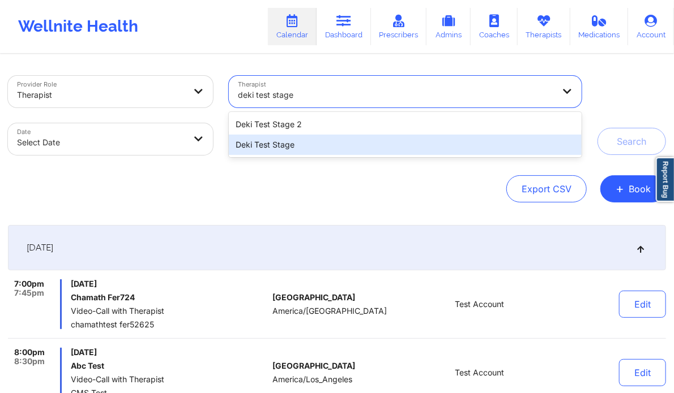
click at [313, 152] on div "Deki Test Stage" at bounding box center [405, 145] width 353 height 20
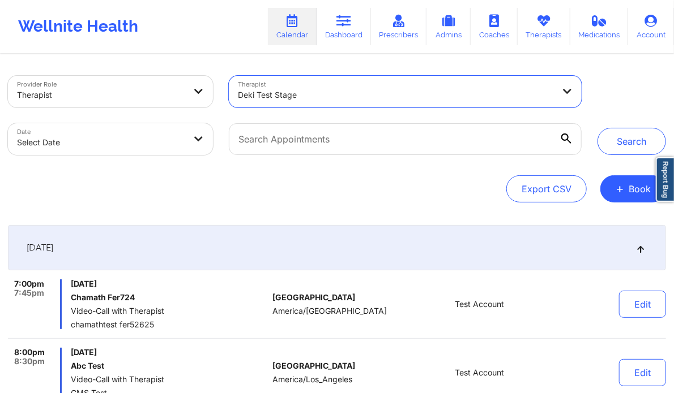
select select "2025-8"
select select "2025-9"
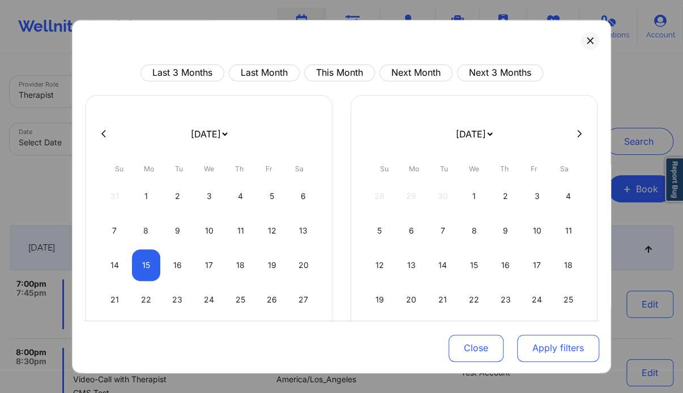
click at [539, 341] on button "Apply filters" at bounding box center [558, 348] width 82 height 27
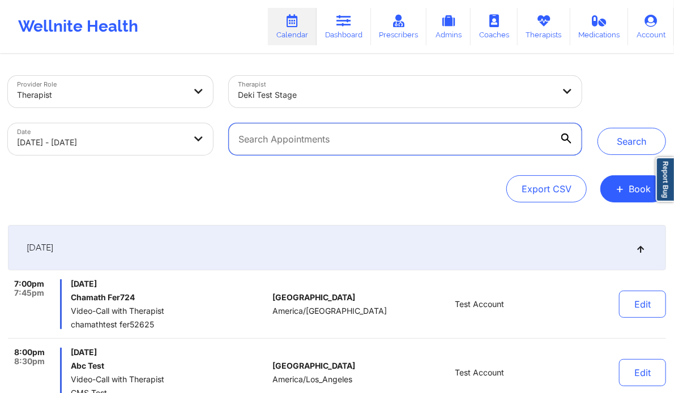
click at [480, 131] on input "text" at bounding box center [405, 139] width 353 height 32
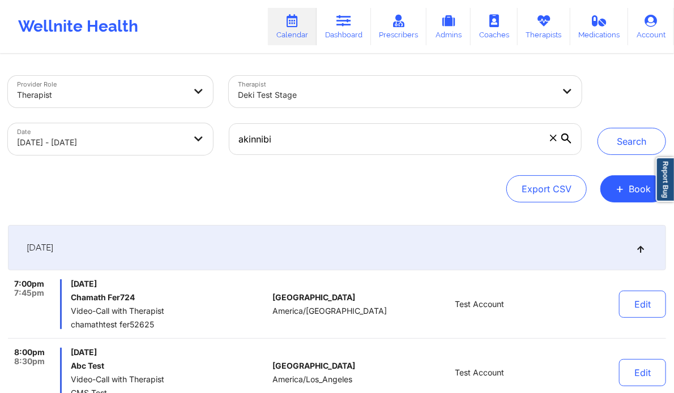
click at [571, 140] on icon at bounding box center [566, 139] width 10 height 10
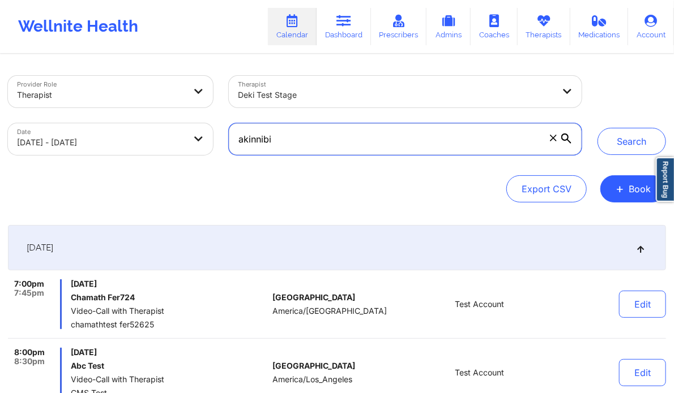
click at [571, 140] on input "akinnibi" at bounding box center [405, 139] width 353 height 32
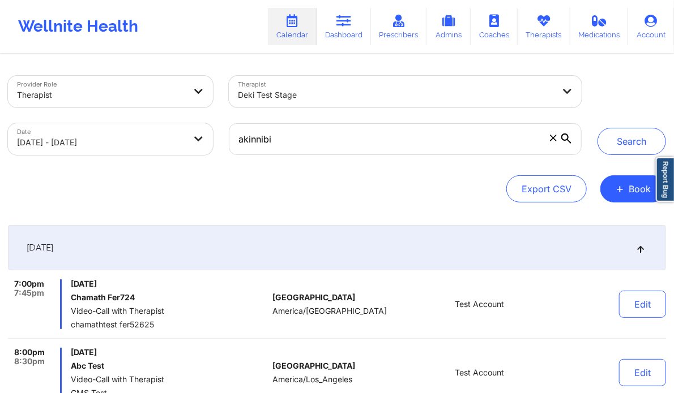
click at [568, 139] on icon at bounding box center [566, 139] width 10 height 10
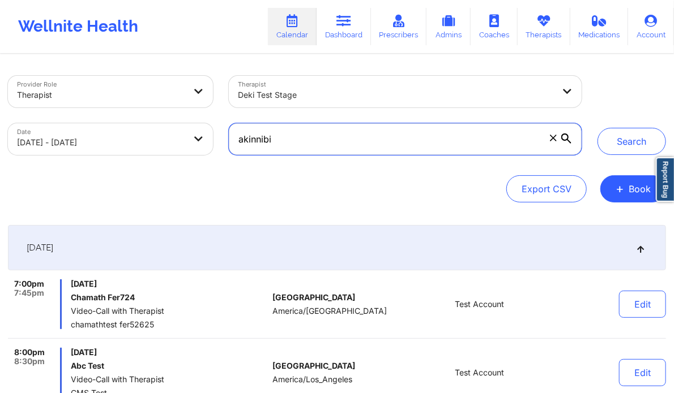
click at [568, 139] on input "akinnibi" at bounding box center [405, 139] width 353 height 32
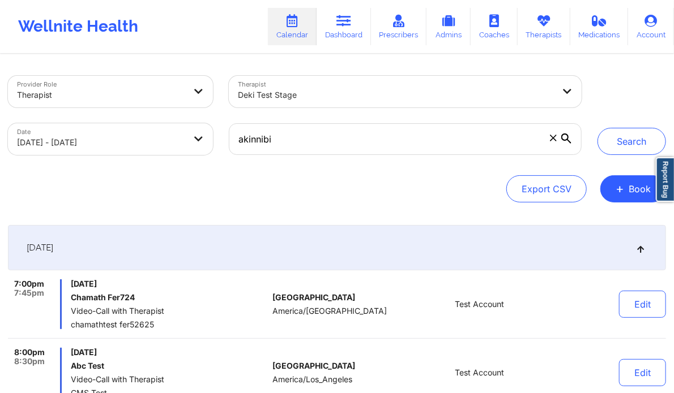
click at [564, 138] on icon at bounding box center [566, 139] width 10 height 10
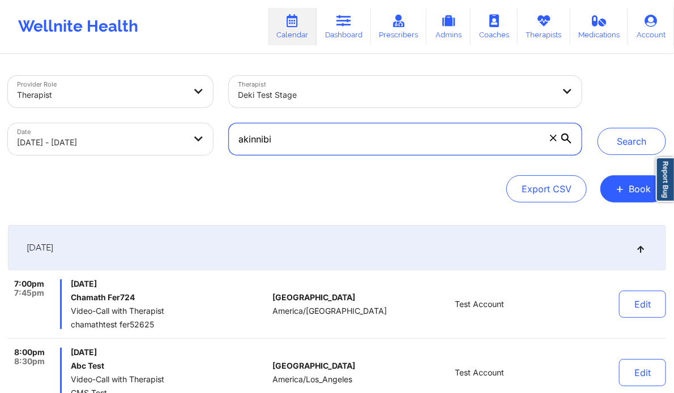
click at [564, 138] on input "akinnibi" at bounding box center [405, 139] width 353 height 32
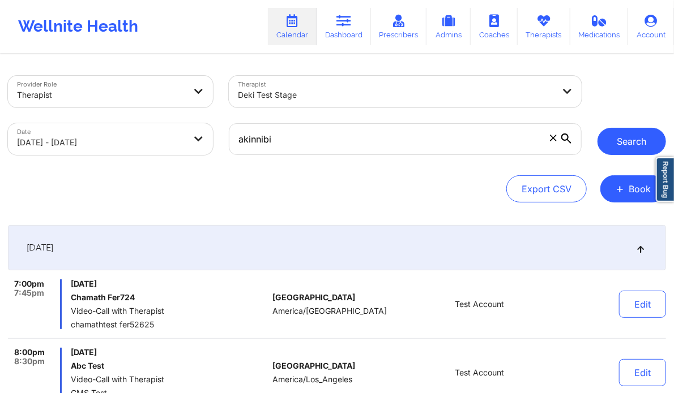
click at [610, 142] on button "Search" at bounding box center [631, 141] width 68 height 27
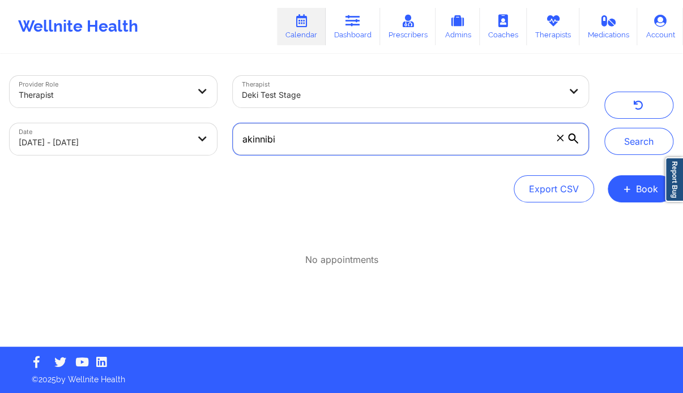
click at [350, 139] on input "akinnibi" at bounding box center [410, 139] width 355 height 32
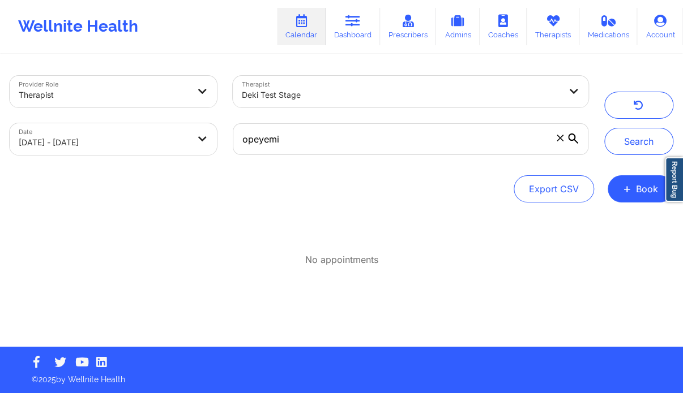
click at [572, 139] on icon at bounding box center [573, 139] width 10 height 10
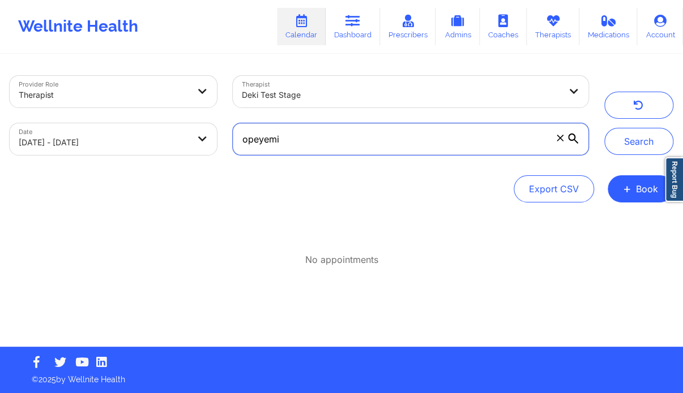
click at [572, 139] on input "opeyemi" at bounding box center [410, 139] width 355 height 32
click at [390, 132] on input "opeyemi" at bounding box center [410, 139] width 355 height 32
type input "a"
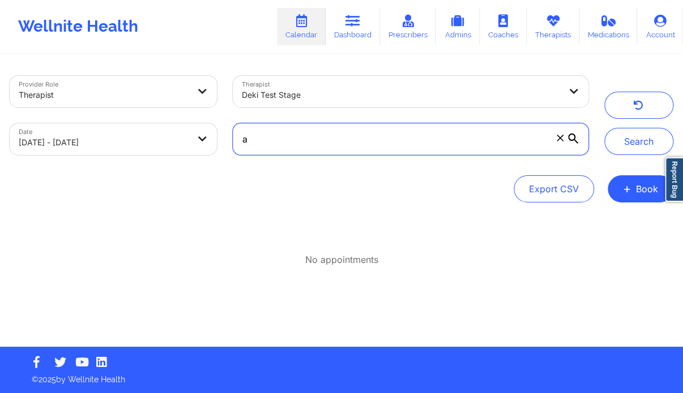
click at [290, 140] on input "a" at bounding box center [410, 139] width 355 height 32
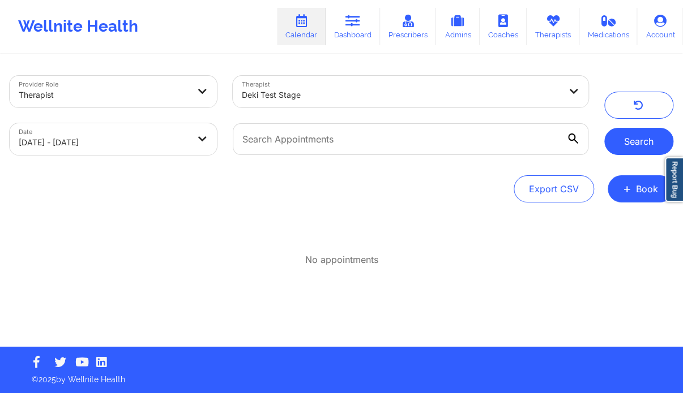
click at [638, 138] on button "Search" at bounding box center [638, 141] width 69 height 27
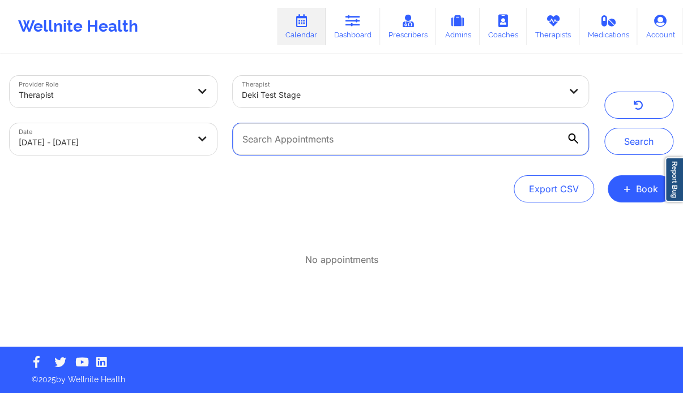
click at [441, 135] on input "text" at bounding box center [410, 139] width 355 height 32
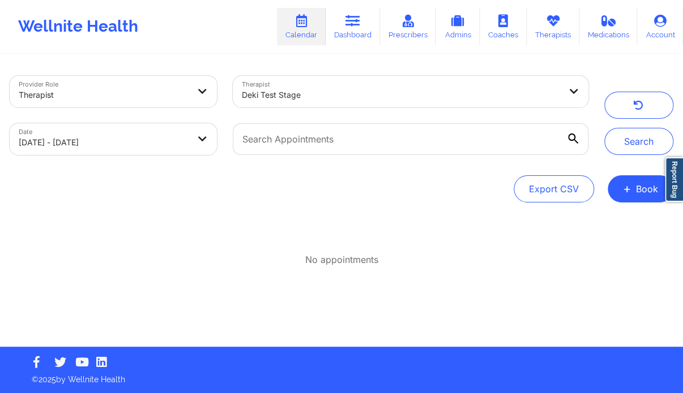
click at [164, 142] on body "Wellnite Health Calendar Dashboard Prescribers Admins Coaches Therapists Medica…" at bounding box center [341, 196] width 683 height 393
select select "2025-8"
select select "2025-9"
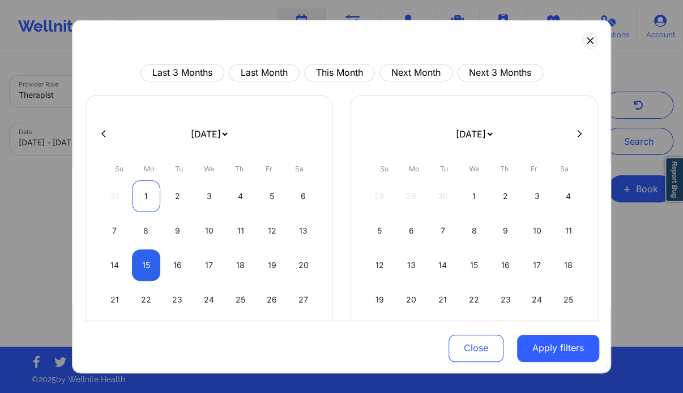
click at [145, 194] on div "1" at bounding box center [146, 197] width 29 height 32
select select "2025-8"
select select "2025-9"
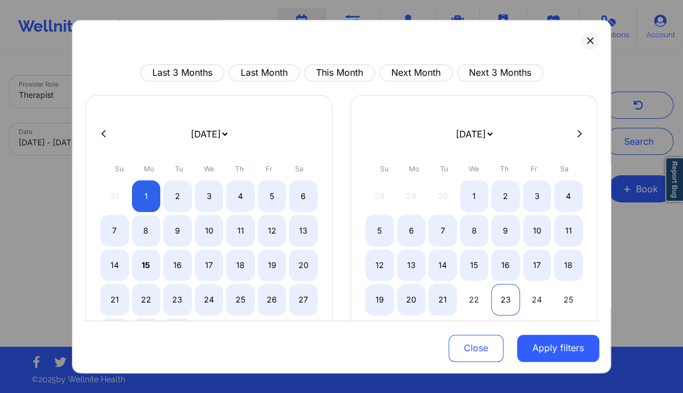
select select "2025-8"
select select "2025-9"
select select "2025-8"
select select "2025-9"
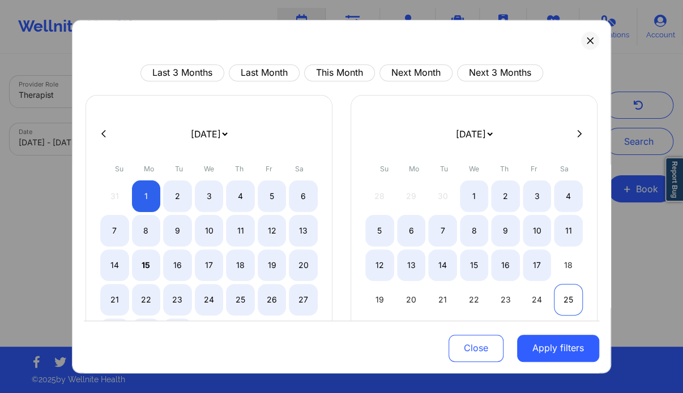
select select "2025-8"
select select "2025-9"
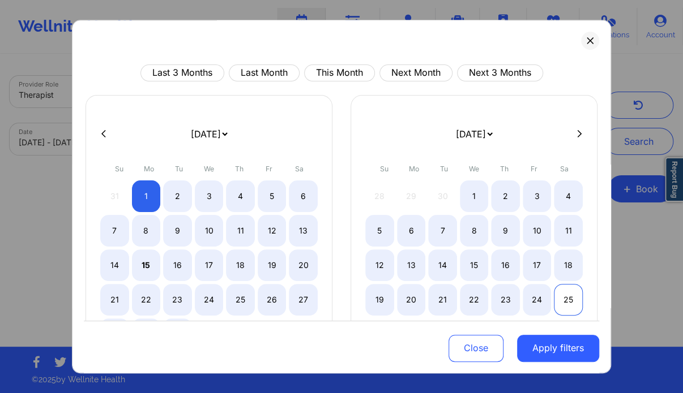
click at [566, 298] on div "25" at bounding box center [568, 300] width 29 height 32
select select "2025-8"
select select "2025-9"
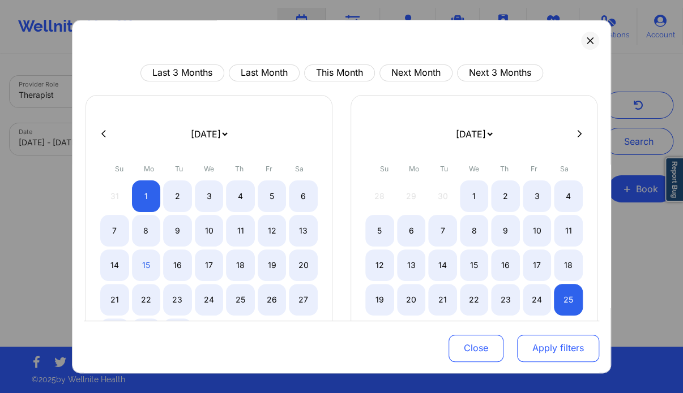
click at [557, 354] on button "Apply filters" at bounding box center [558, 348] width 82 height 27
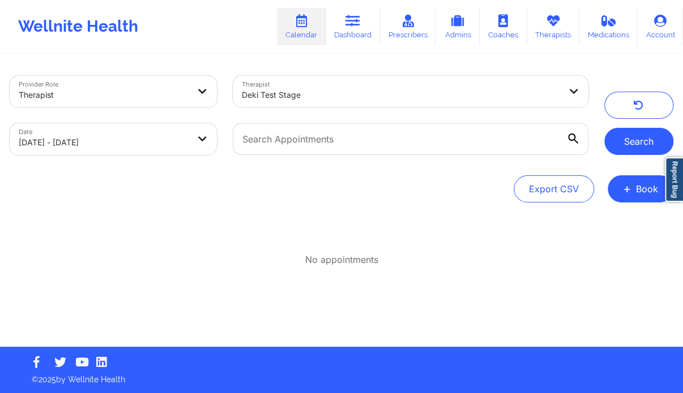
click at [650, 147] on button "Search" at bounding box center [638, 141] width 69 height 27
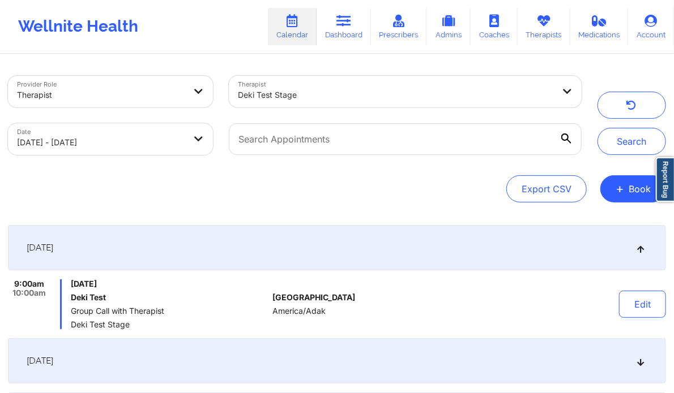
select select "2025-8"
select select "2025-9"
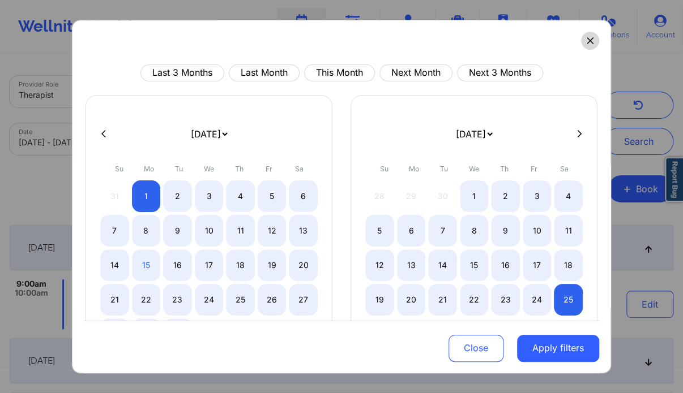
click at [586, 42] on icon at bounding box center [589, 40] width 7 height 7
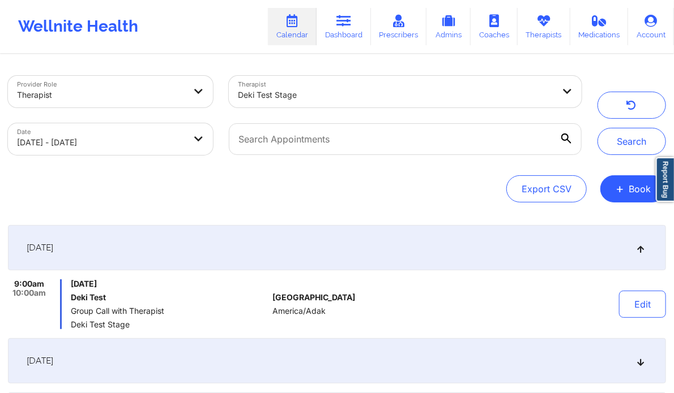
select select "2025-8"
select select "2025-9"
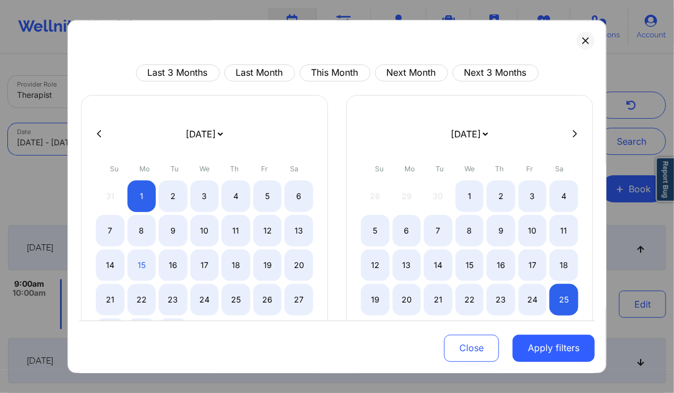
click at [191, 136] on body "Wellnite Health Calendar Dashboard Prescribers Admins Coaches Therapists Medica…" at bounding box center [337, 196] width 674 height 393
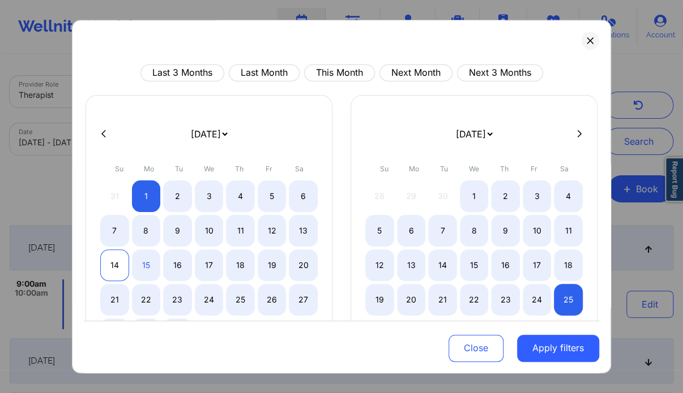
click at [113, 262] on div "14" at bounding box center [114, 266] width 29 height 32
select select "2025-8"
select select "2025-9"
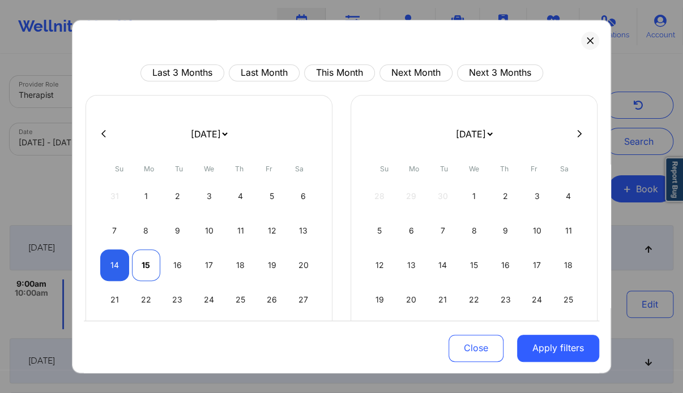
select select "2025-8"
select select "2025-9"
select select "2025-8"
select select "2025-9"
click at [174, 270] on div "16" at bounding box center [177, 266] width 29 height 32
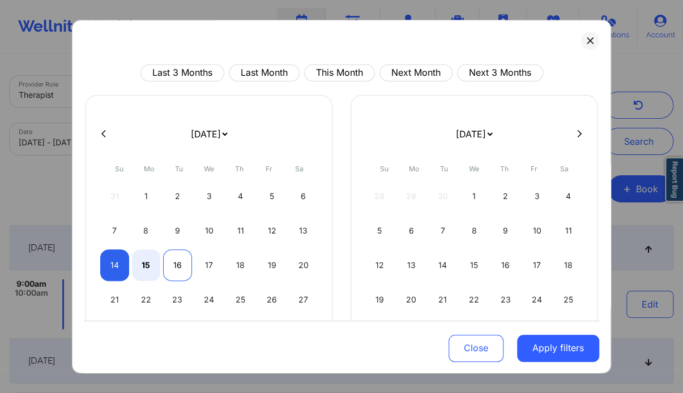
select select "2025-8"
select select "2025-9"
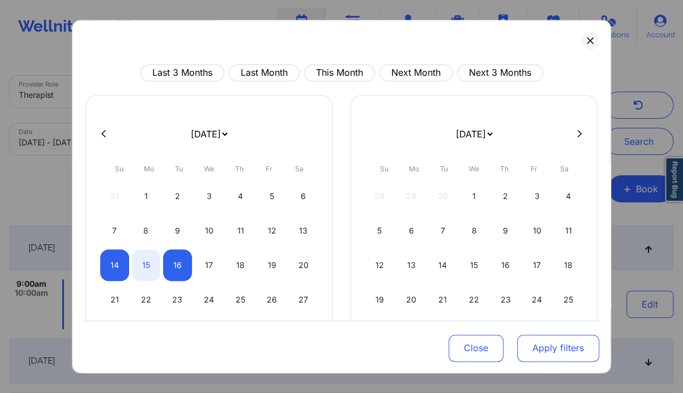
click at [571, 353] on button "Apply filters" at bounding box center [558, 348] width 82 height 27
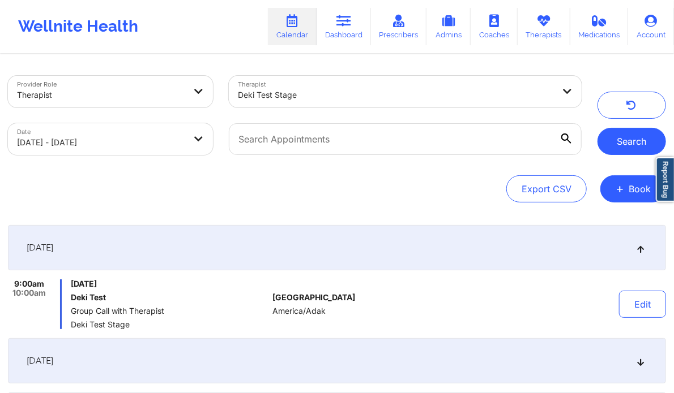
click at [635, 138] on button "Search" at bounding box center [631, 141] width 68 height 27
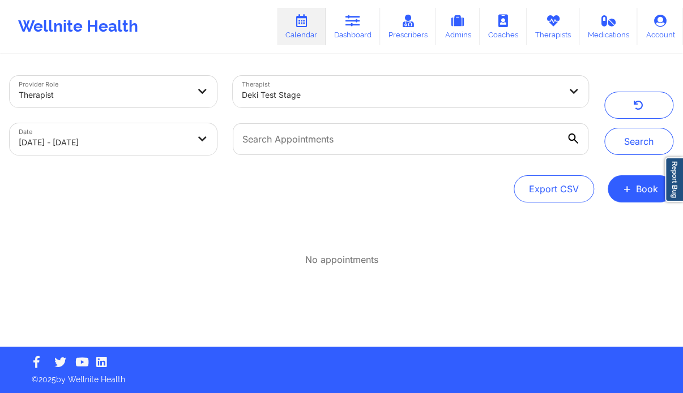
click at [209, 147] on body "Wellnite Health Calendar Dashboard Prescribers Admins Coaches Therapists Medica…" at bounding box center [341, 196] width 683 height 393
select select "2025-8"
select select "2025-9"
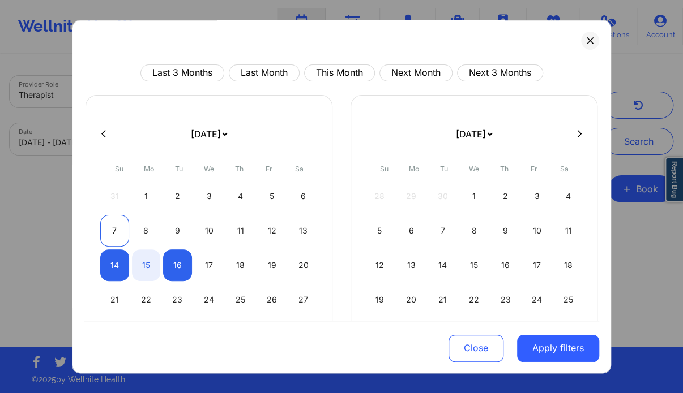
click at [115, 230] on div "7" at bounding box center [114, 231] width 29 height 32
select select "2025-8"
select select "2025-9"
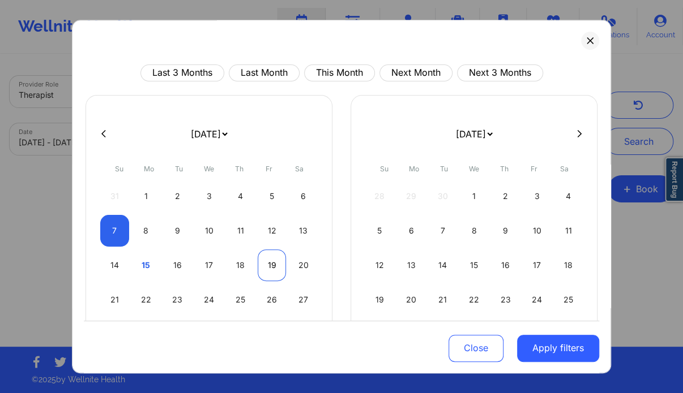
select select "2025-8"
select select "2025-9"
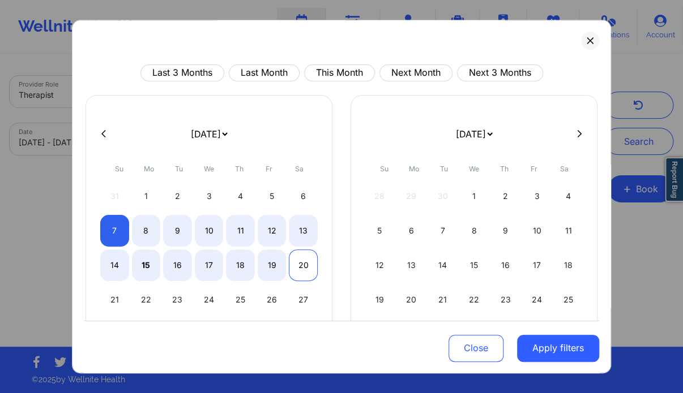
select select "2025-8"
select select "2025-9"
click at [307, 261] on div "20" at bounding box center [303, 266] width 29 height 32
select select "2025-8"
select select "2025-9"
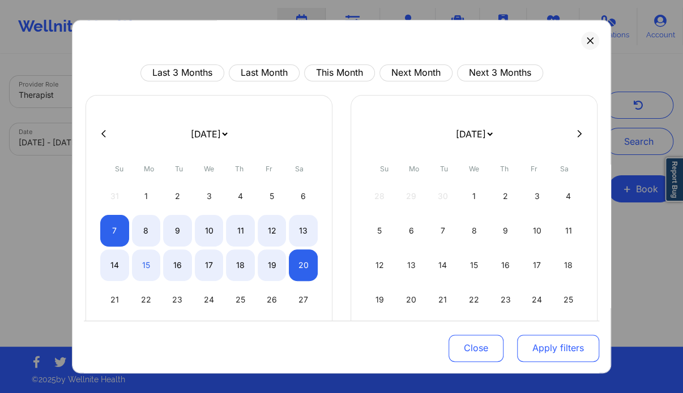
click at [532, 349] on button "Apply filters" at bounding box center [558, 348] width 82 height 27
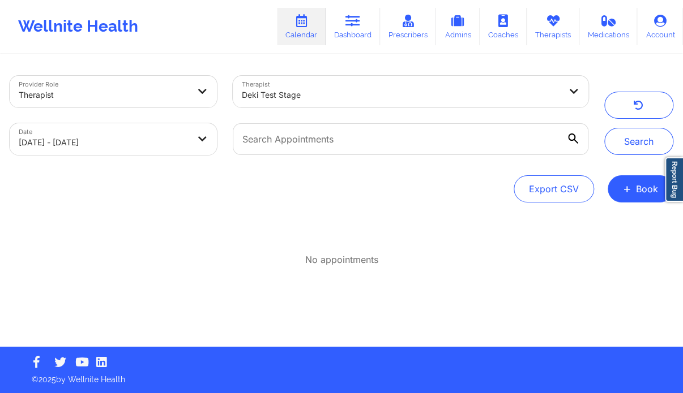
click at [174, 137] on body "Wellnite Health Calendar Dashboard Prescribers Admins Coaches Therapists Medica…" at bounding box center [341, 196] width 683 height 393
select select "2025-8"
select select "2025-9"
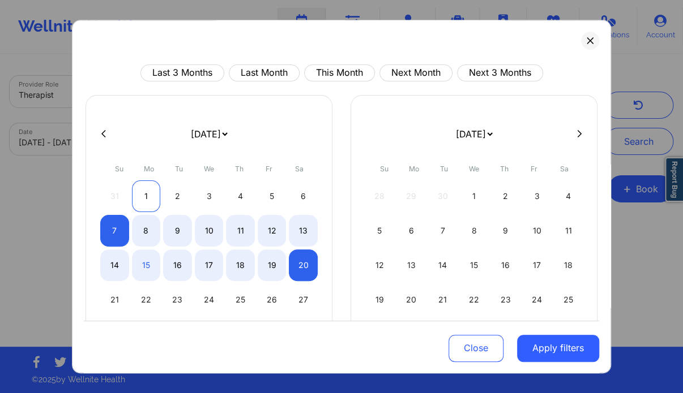
click at [143, 195] on div "1" at bounding box center [146, 197] width 29 height 32
select select "2025-8"
select select "2025-9"
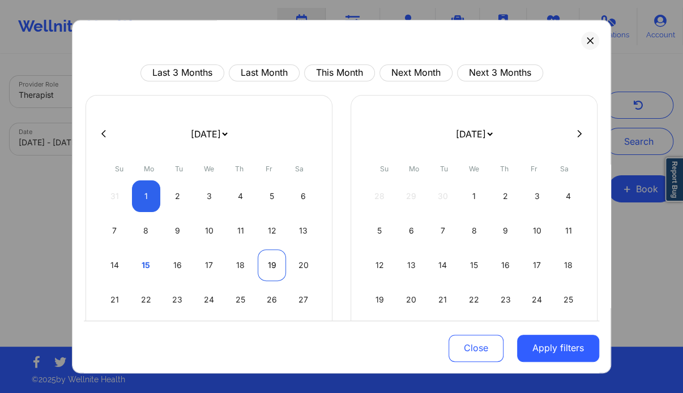
select select "2025-8"
select select "2025-9"
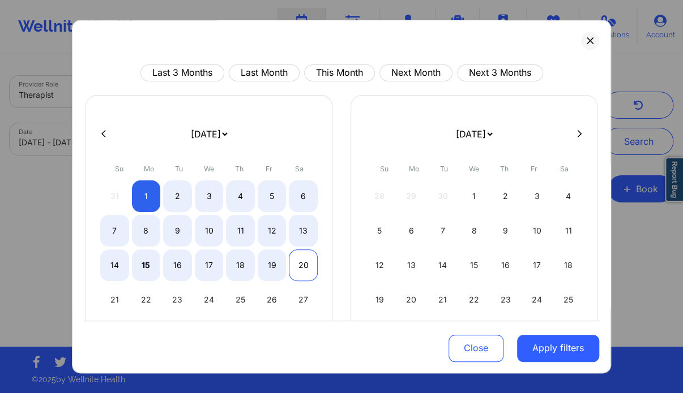
select select "2025-8"
select select "2025-9"
click at [298, 264] on div "20" at bounding box center [303, 266] width 29 height 32
select select "2025-8"
select select "2025-9"
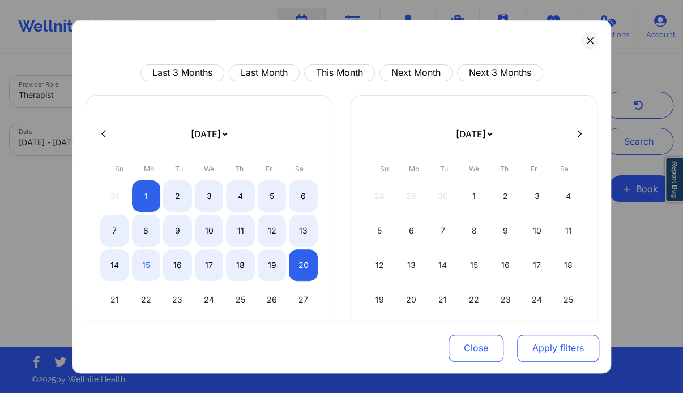
click at [541, 348] on button "Apply filters" at bounding box center [558, 348] width 82 height 27
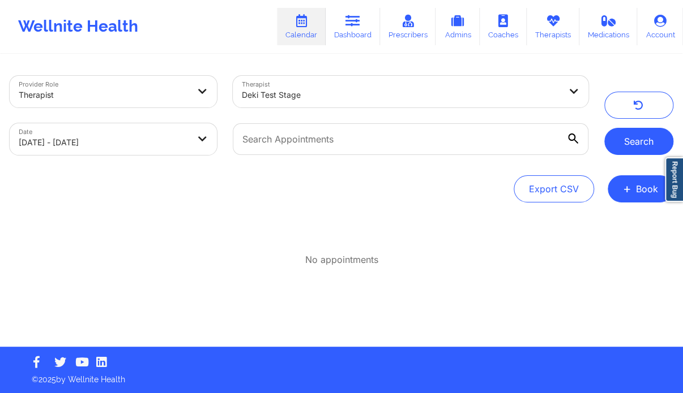
click at [638, 141] on button "Search" at bounding box center [638, 141] width 69 height 27
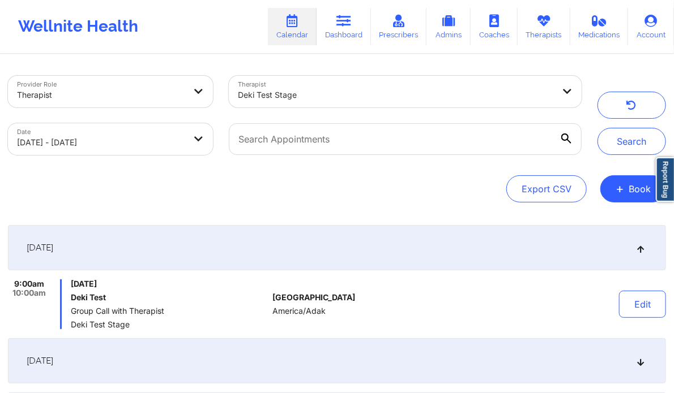
click at [178, 136] on body "Wellnite Health Calendar Dashboard Prescribers Admins Coaches Therapists Medica…" at bounding box center [337, 196] width 674 height 393
select select "2025-8"
select select "2025-9"
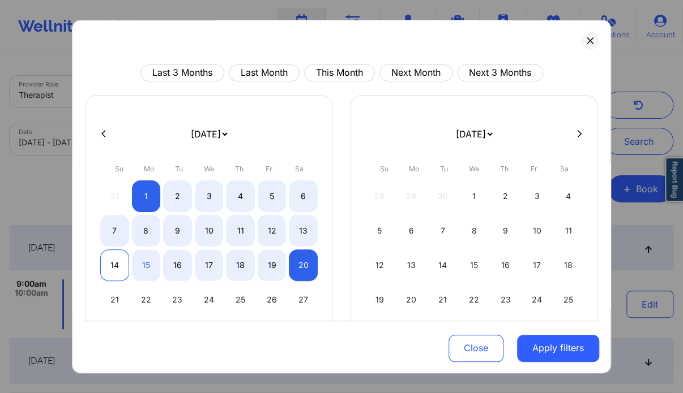
click at [113, 265] on div "14" at bounding box center [114, 266] width 29 height 32
select select "2025-8"
select select "2025-9"
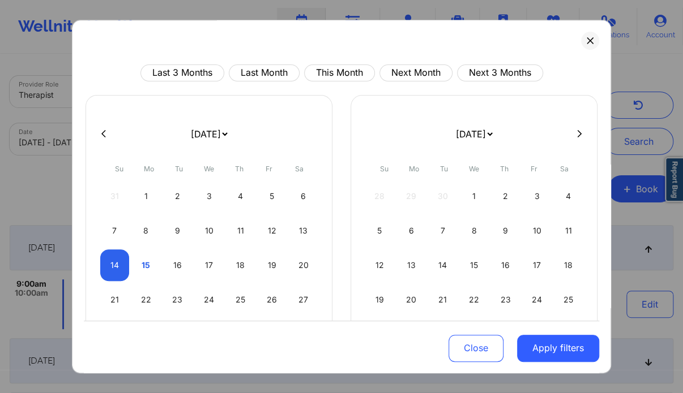
select select "2025-8"
select select "2025-9"
select select "2025-8"
select select "2025-9"
click at [175, 271] on div "16" at bounding box center [177, 266] width 29 height 32
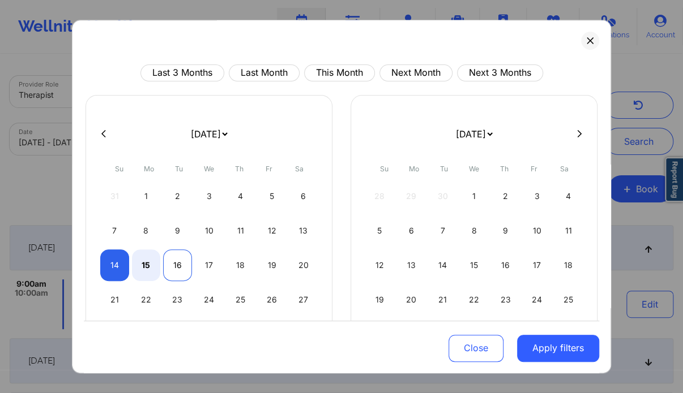
select select "2025-8"
select select "2025-9"
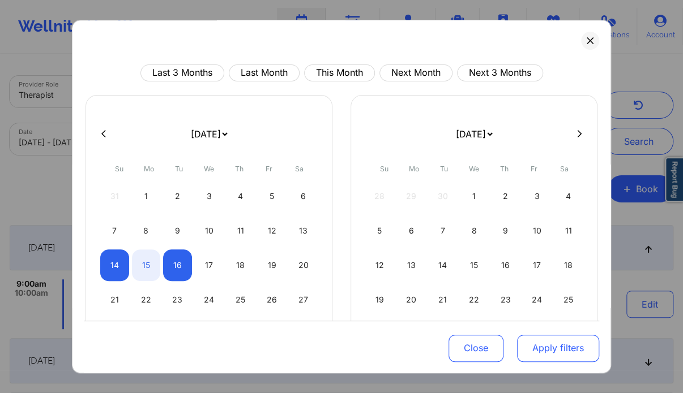
click at [550, 352] on button "Apply filters" at bounding box center [558, 348] width 82 height 27
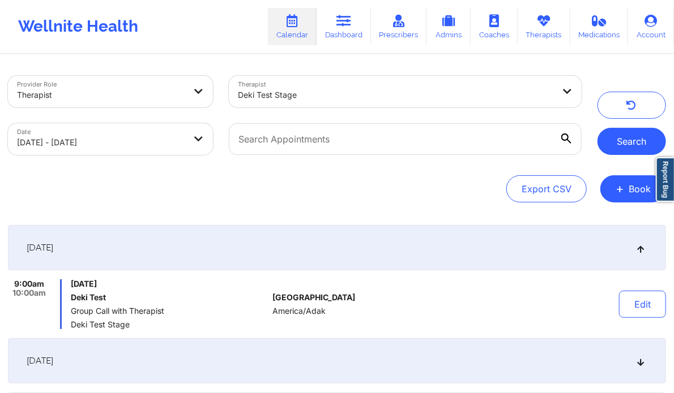
click at [621, 139] on button "Search" at bounding box center [631, 141] width 68 height 27
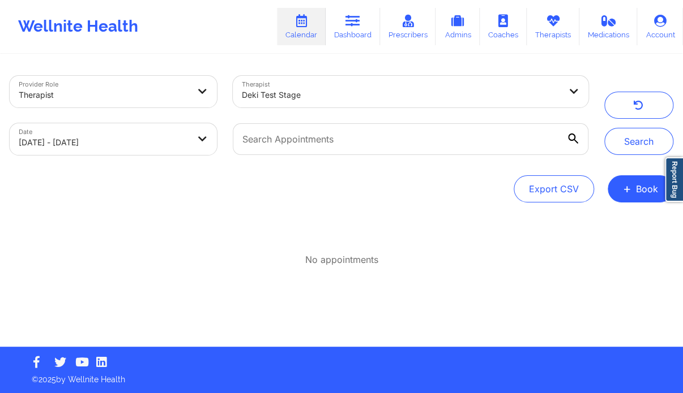
select select "2025-8"
select select "2025-9"
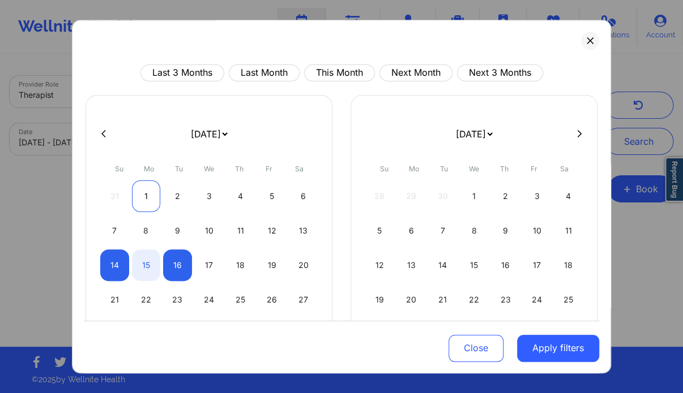
click at [149, 192] on div "1" at bounding box center [146, 197] width 29 height 32
select select "2025-8"
select select "2025-9"
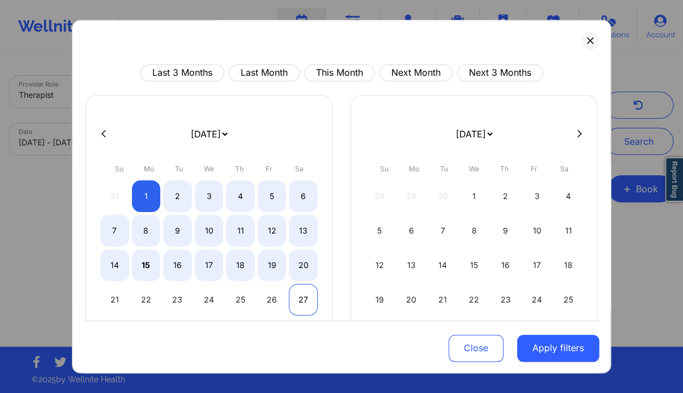
select select "2025-8"
select select "2025-9"
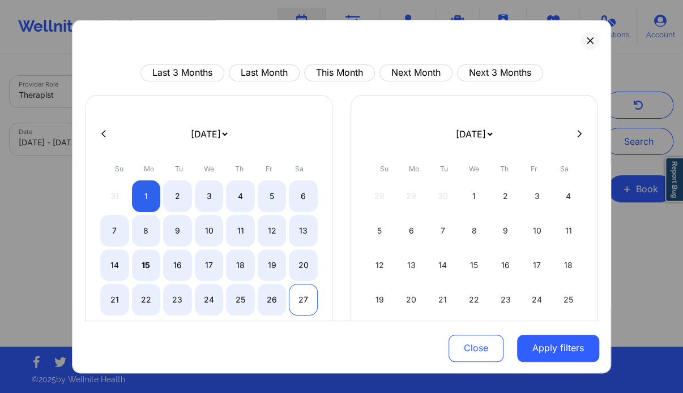
click at [310, 292] on div "27" at bounding box center [303, 300] width 29 height 32
select select "2025-8"
select select "2025-9"
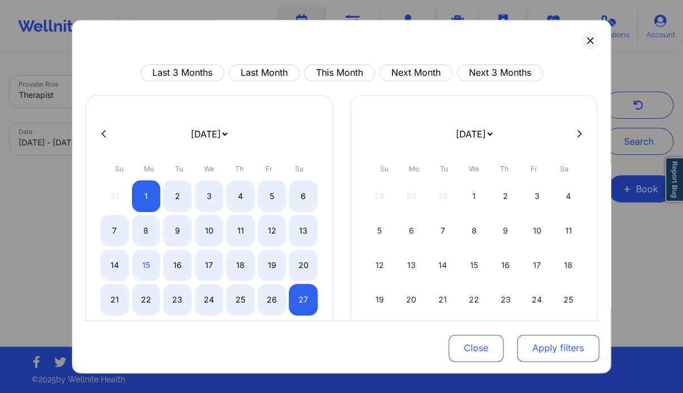
click at [558, 344] on button "Apply filters" at bounding box center [558, 348] width 82 height 27
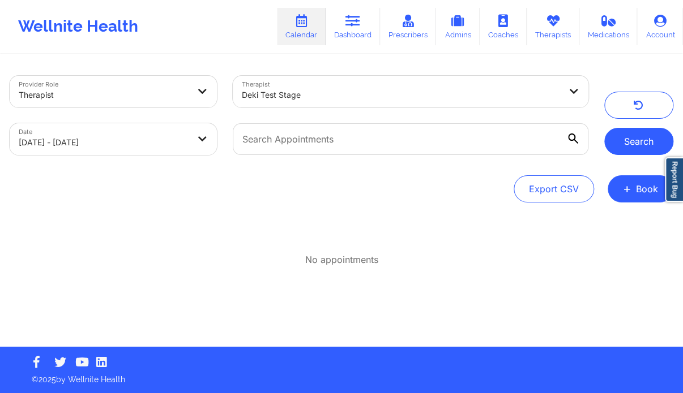
click at [632, 148] on button "Search" at bounding box center [638, 141] width 69 height 27
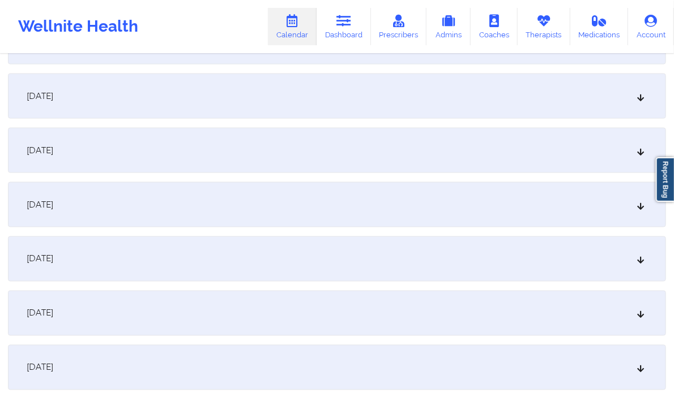
scroll to position [598, 0]
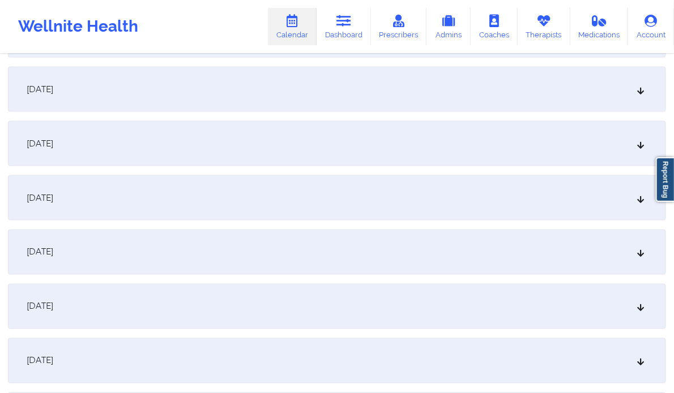
click at [229, 200] on div "[DATE]" at bounding box center [337, 197] width 658 height 45
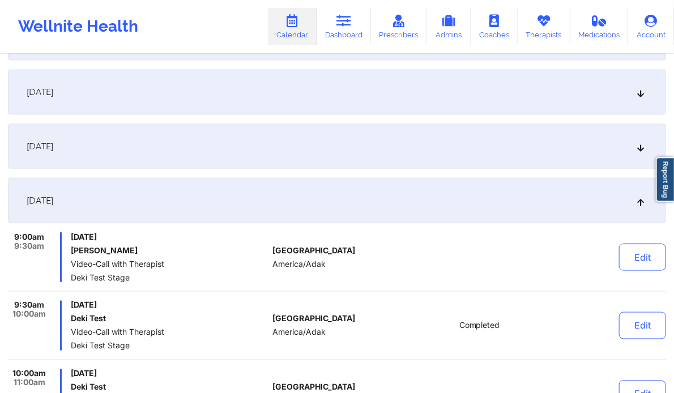
scroll to position [539, 0]
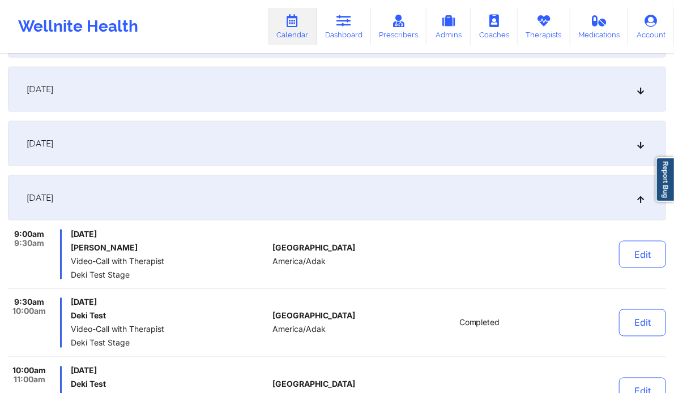
click at [171, 251] on h6 "[PERSON_NAME]" at bounding box center [169, 247] width 197 height 9
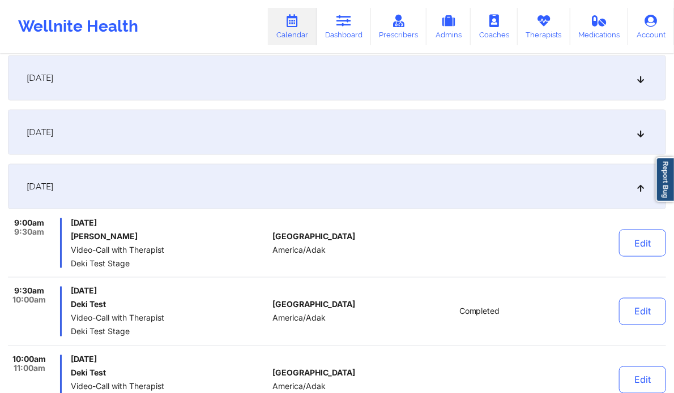
scroll to position [551, 0]
drag, startPoint x: 138, startPoint y: 235, endPoint x: 70, endPoint y: 237, distance: 67.4
click at [71, 237] on h6 "[PERSON_NAME]" at bounding box center [169, 235] width 197 height 9
copy h6 "[PERSON_NAME]"
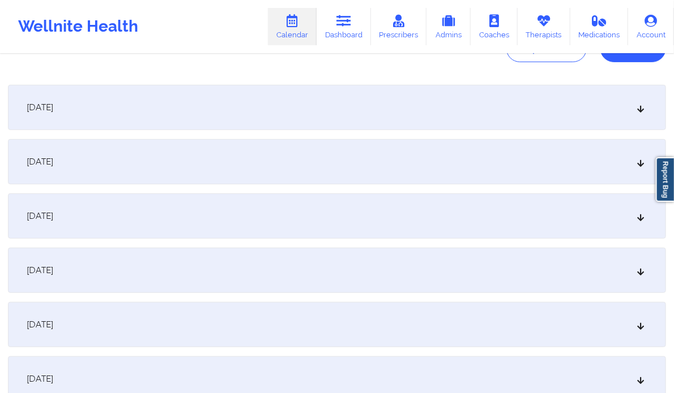
scroll to position [0, 0]
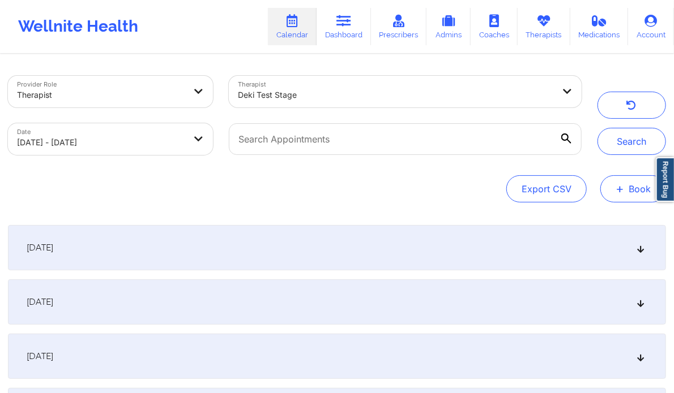
click at [632, 194] on button "+ Book" at bounding box center [633, 188] width 66 height 27
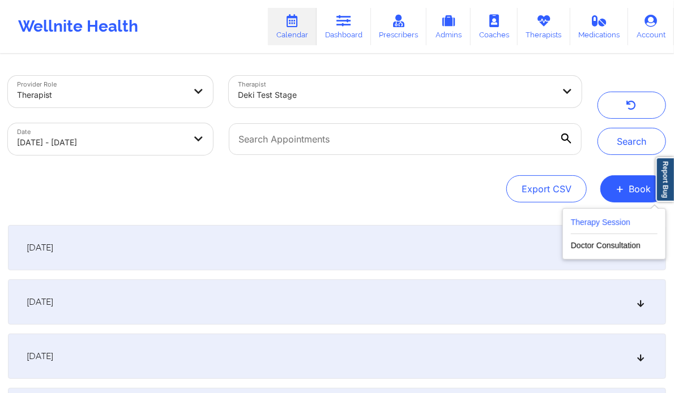
click at [618, 226] on button "Therapy Session" at bounding box center [614, 225] width 87 height 19
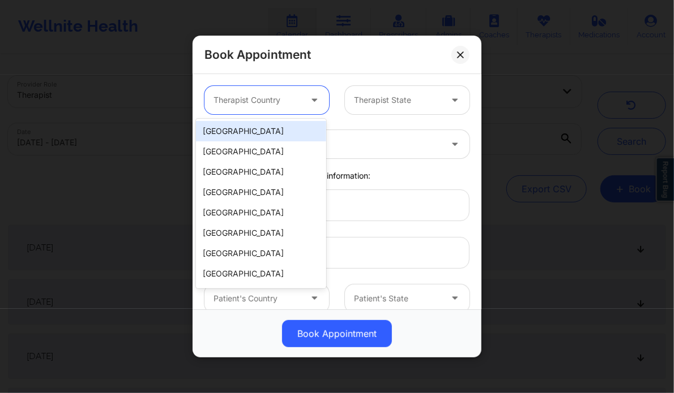
click at [302, 96] on div at bounding box center [315, 100] width 27 height 28
click at [256, 133] on div "[GEOGRAPHIC_DATA]" at bounding box center [261, 131] width 130 height 20
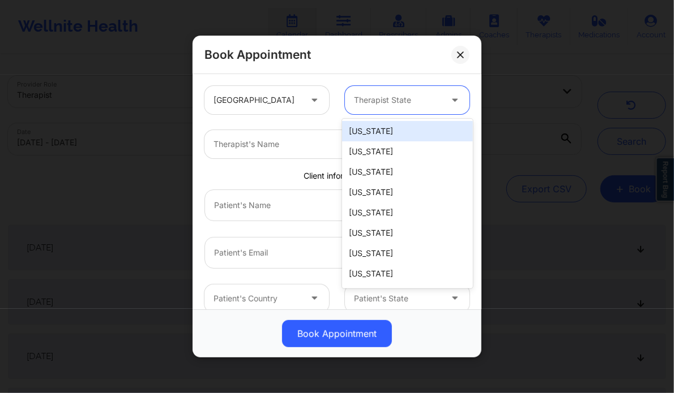
click at [396, 104] on div at bounding box center [397, 100] width 87 height 14
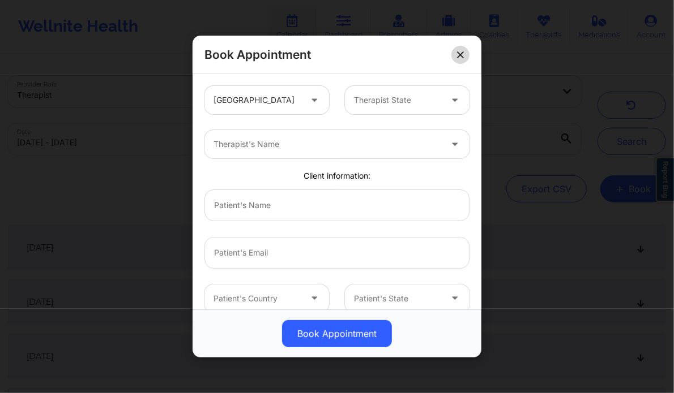
click at [469, 58] on button at bounding box center [460, 55] width 18 height 18
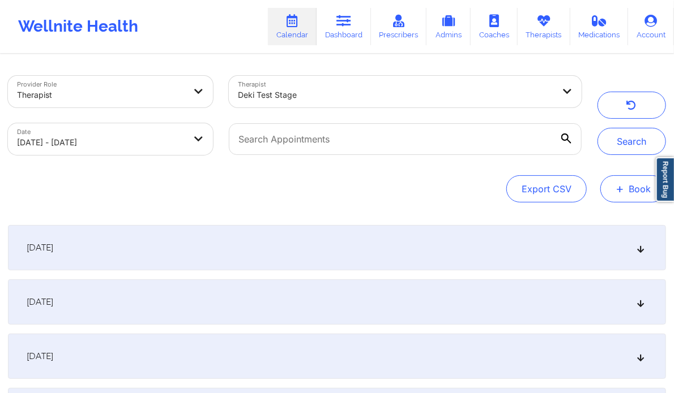
click at [612, 196] on button "+ Book" at bounding box center [633, 188] width 66 height 27
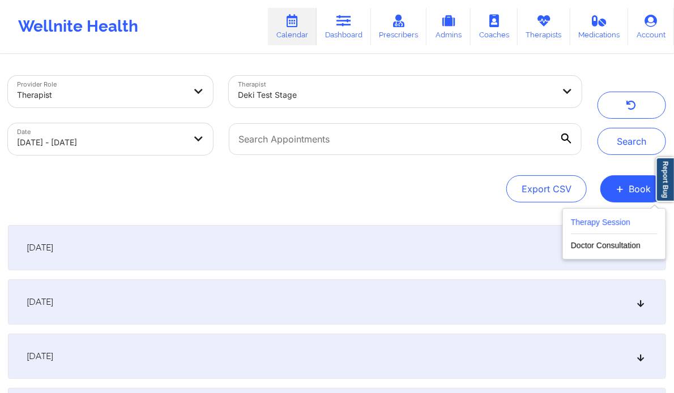
click at [591, 223] on button "Therapy Session" at bounding box center [614, 225] width 87 height 19
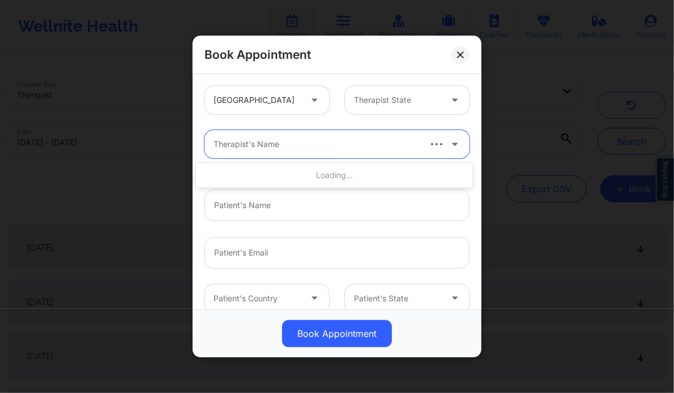
click at [293, 141] on div at bounding box center [315, 145] width 205 height 14
type input "Deki Test Stage"
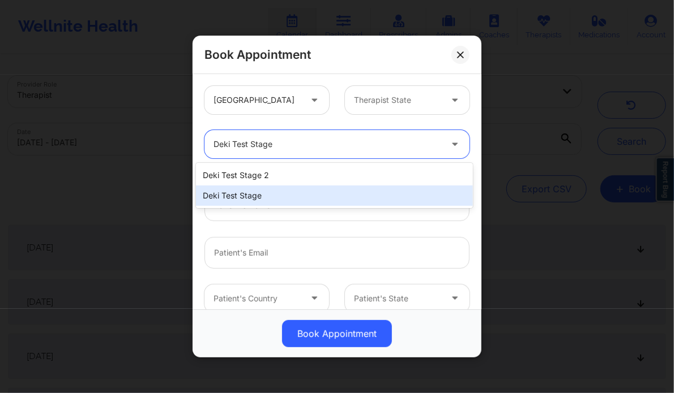
click at [292, 199] on div "Deki Test Stage" at bounding box center [334, 196] width 276 height 20
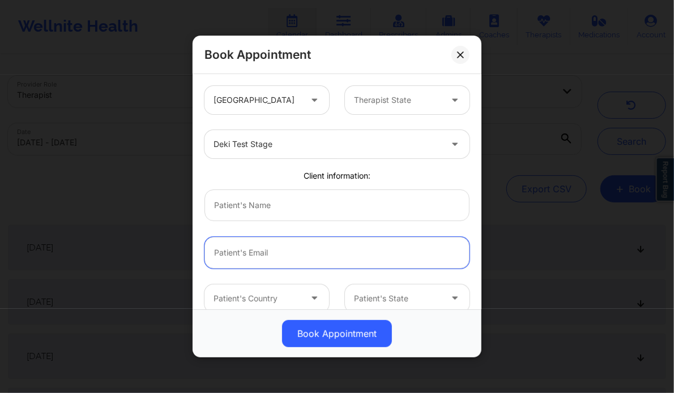
click at [249, 251] on input "email" at bounding box center [336, 253] width 265 height 32
paste input "[EMAIL_ADDRESS][DOMAIN_NAME]"
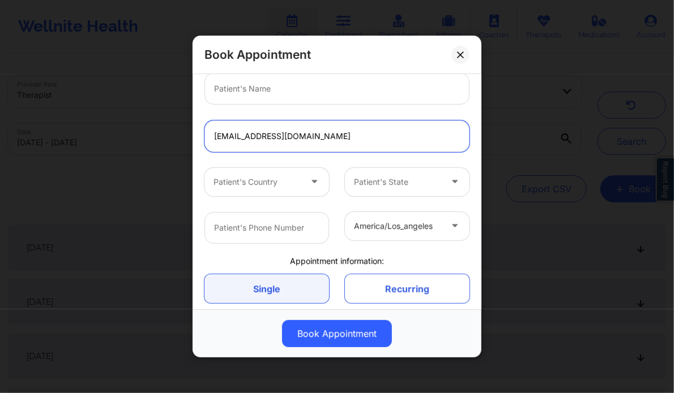
scroll to position [118, 0]
type input "[EMAIL_ADDRESS][DOMAIN_NAME]"
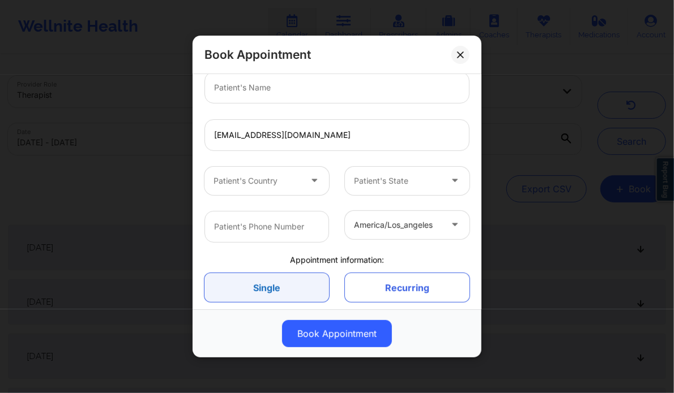
click at [277, 282] on link "Single" at bounding box center [266, 287] width 125 height 29
click at [260, 291] on link "Single" at bounding box center [266, 287] width 125 height 29
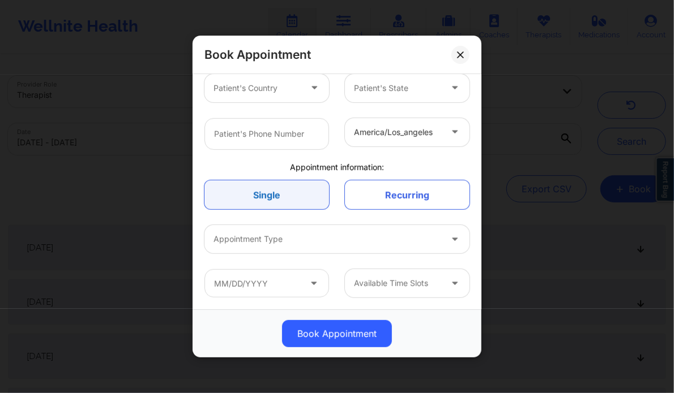
click at [256, 185] on link "Single" at bounding box center [266, 195] width 125 height 29
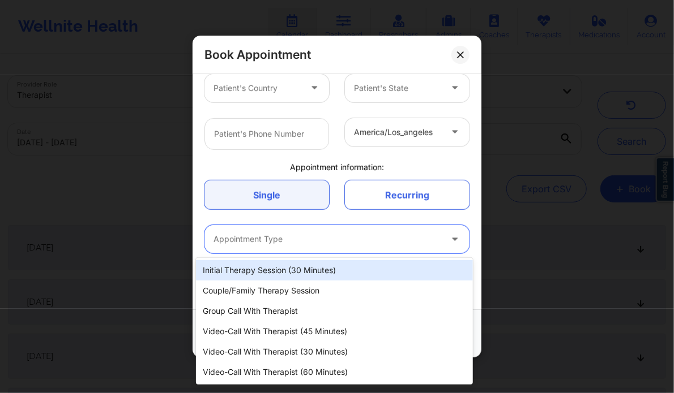
click at [258, 233] on div at bounding box center [327, 240] width 228 height 14
click at [256, 271] on div "Initial Therapy Session (30 minutes)" at bounding box center [334, 270] width 276 height 20
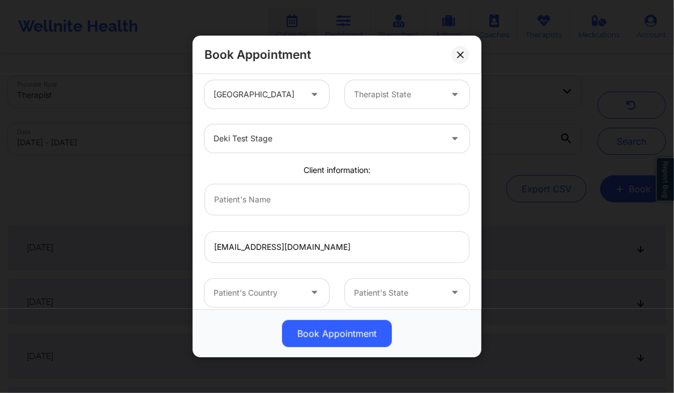
scroll to position [3, 0]
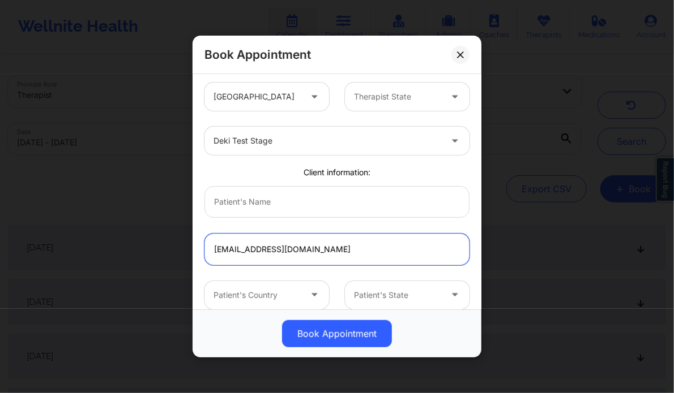
click at [335, 252] on input "[EMAIL_ADDRESS][DOMAIN_NAME]" at bounding box center [336, 250] width 265 height 32
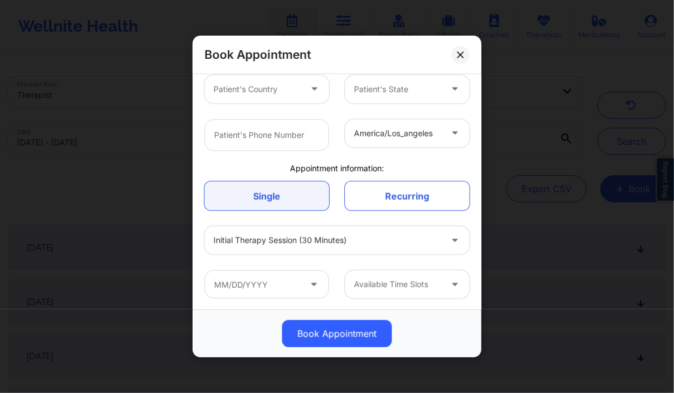
scroll to position [211, 0]
click at [428, 199] on link "Recurring" at bounding box center [407, 195] width 125 height 29
click at [464, 52] on icon at bounding box center [460, 55] width 7 height 7
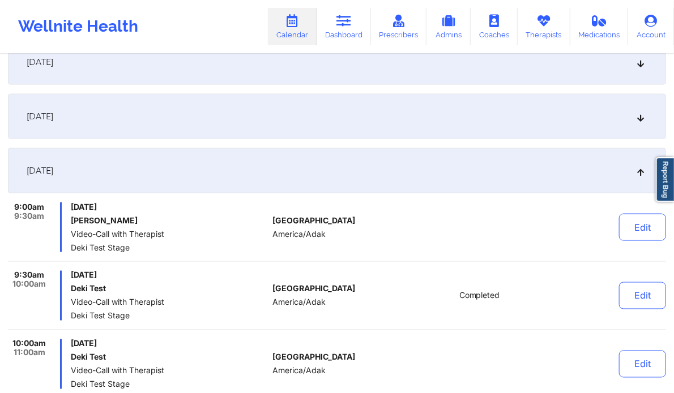
scroll to position [566, 0]
click at [204, 237] on span "Video-Call with Therapist" at bounding box center [169, 234] width 197 height 9
click at [642, 219] on button "Edit" at bounding box center [642, 227] width 47 height 27
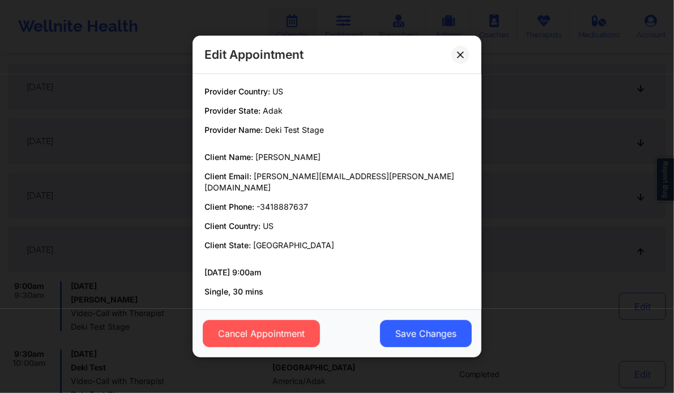
scroll to position [486, 0]
click at [464, 52] on icon at bounding box center [460, 55] width 7 height 7
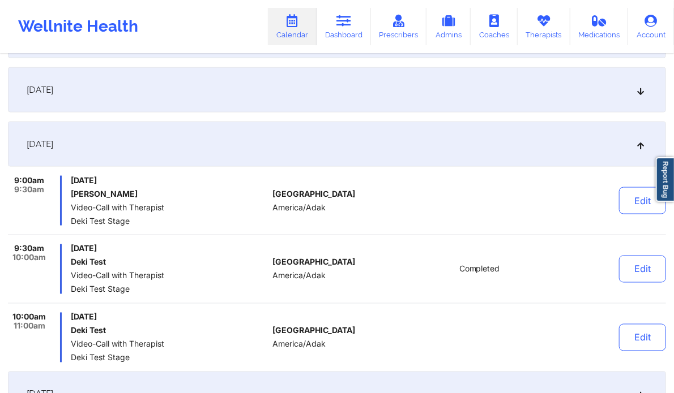
scroll to position [597, 0]
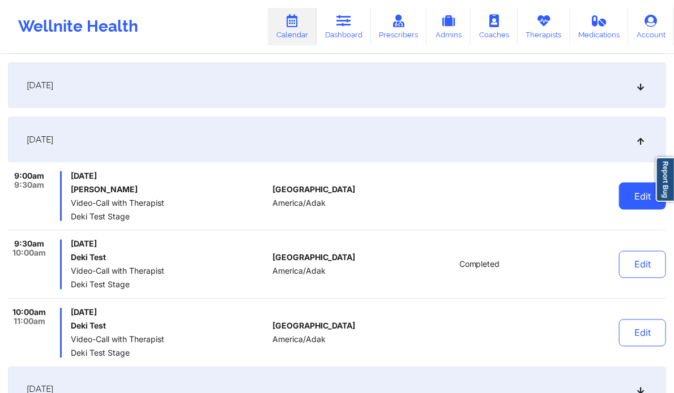
click at [634, 191] on button "Edit" at bounding box center [642, 196] width 47 height 27
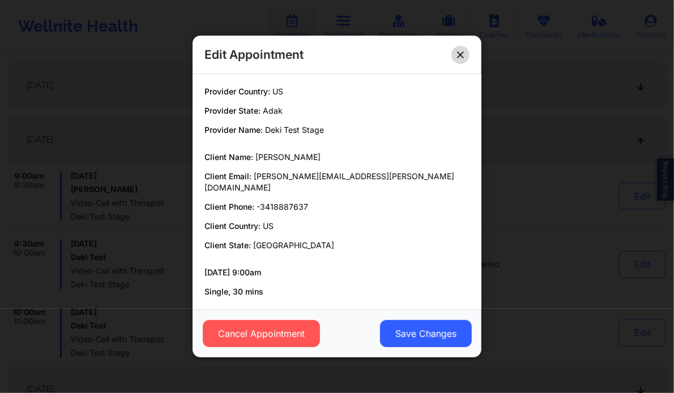
click at [463, 56] on icon at bounding box center [460, 55] width 6 height 6
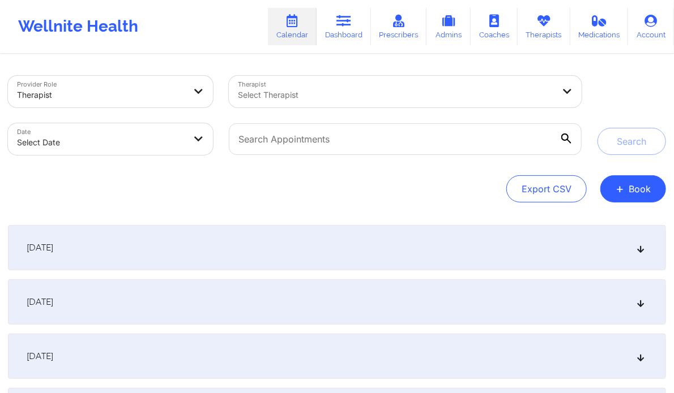
click at [342, 246] on div "September 15, 2025" at bounding box center [337, 247] width 658 height 45
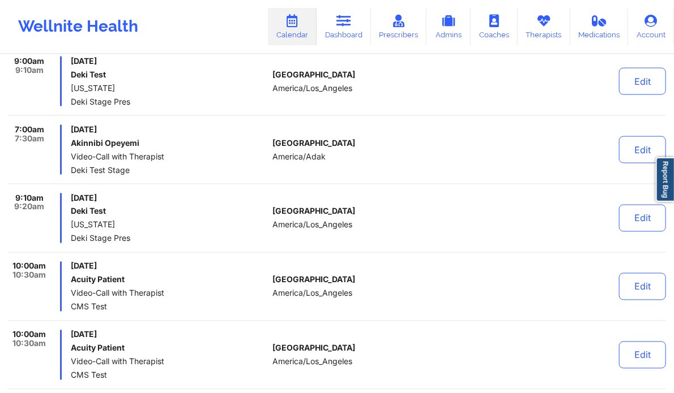
scroll to position [629, 0]
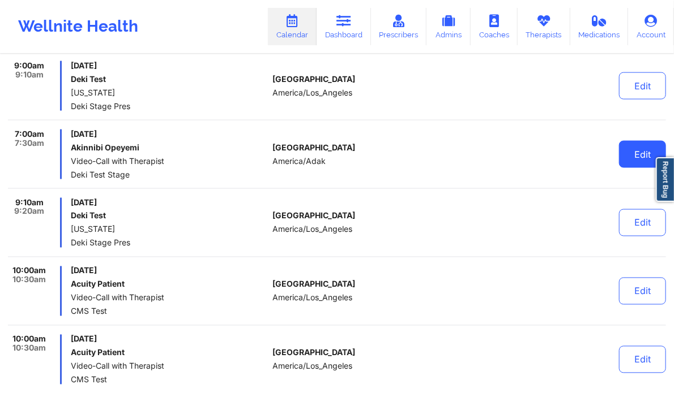
click at [632, 155] on button "Edit" at bounding box center [642, 154] width 47 height 27
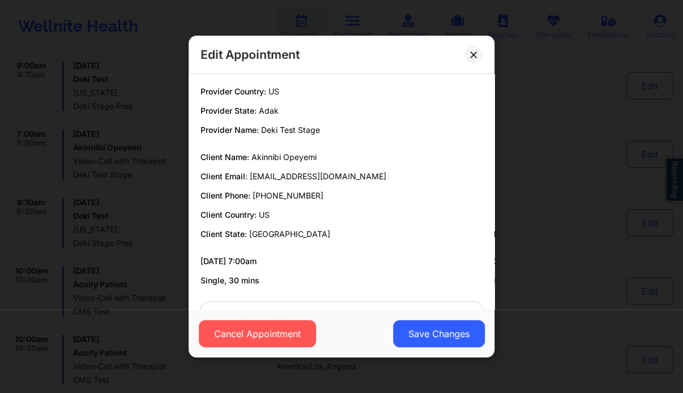
click at [543, 193] on div "Edit Appointment Provider Country: US Provider State: Adak Provider Name: Deki …" at bounding box center [341, 196] width 683 height 393
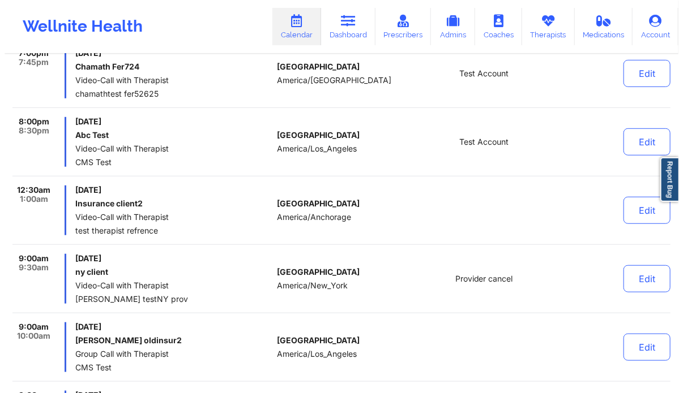
scroll to position [0, 0]
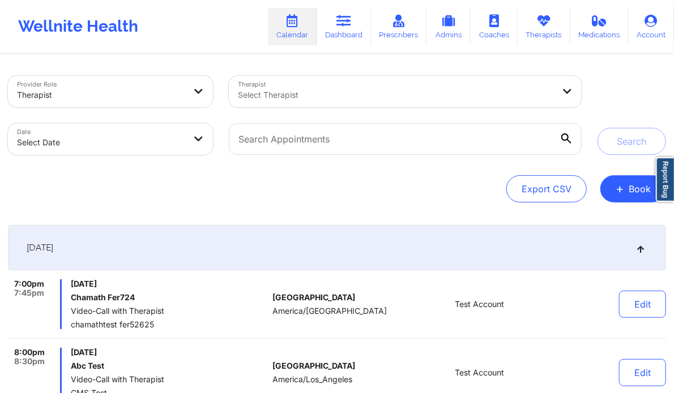
click at [398, 88] on div "Select Therapist" at bounding box center [391, 92] width 325 height 32
type input "Deki Test Stag"
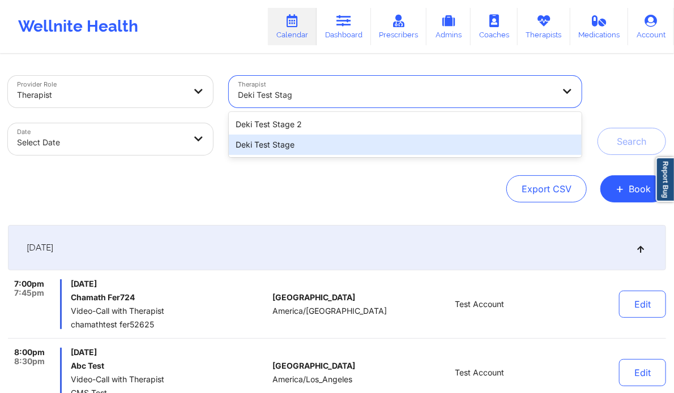
click at [346, 150] on div "Deki Test Stage" at bounding box center [405, 145] width 353 height 20
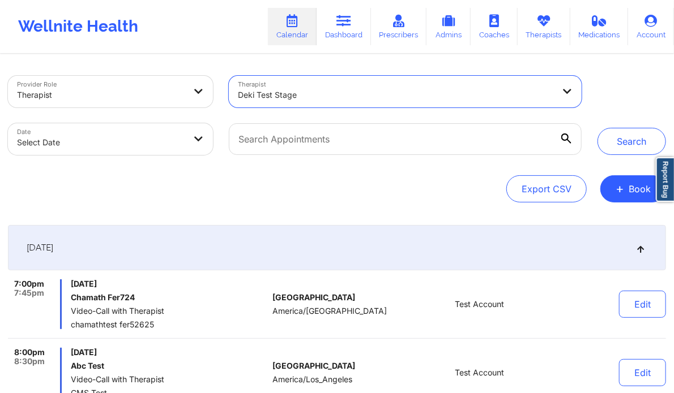
click at [151, 147] on body "Wellnite Health Calendar Dashboard Prescribers Admins Coaches Therapists Medica…" at bounding box center [337, 196] width 674 height 393
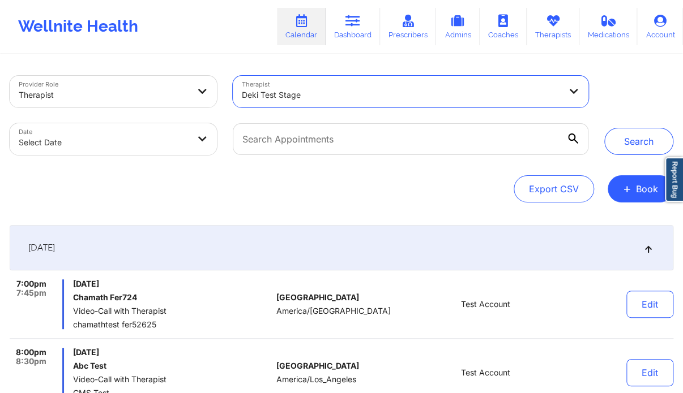
select select "2025-8"
select select "2025-9"
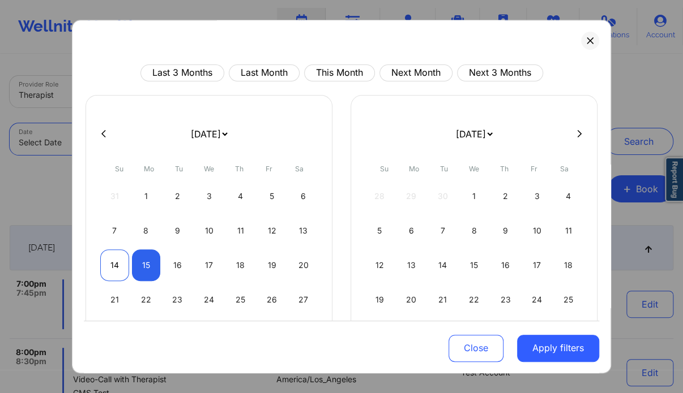
click at [112, 264] on div "14" at bounding box center [114, 266] width 29 height 32
select select "2025-8"
select select "2025-9"
select select "2025-8"
select select "2025-9"
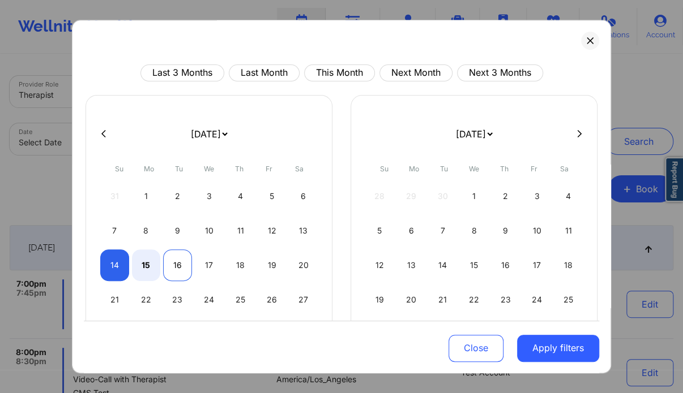
click at [175, 268] on div "16" at bounding box center [177, 266] width 29 height 32
select select "2025-8"
select select "2025-9"
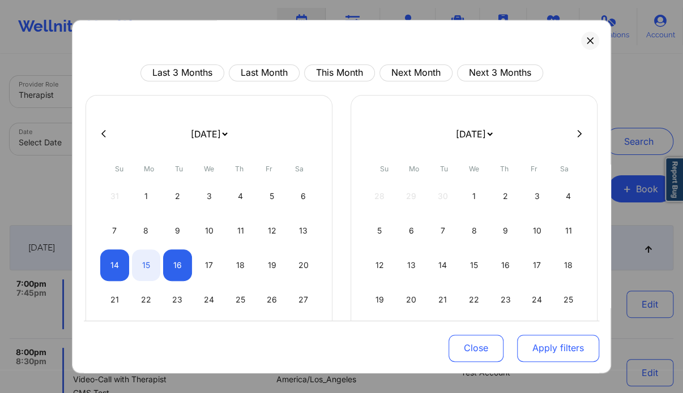
click at [557, 349] on button "Apply filters" at bounding box center [558, 348] width 82 height 27
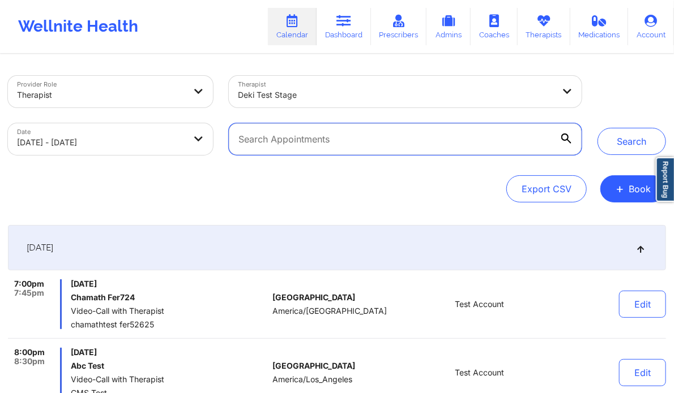
click at [445, 148] on input "text" at bounding box center [405, 139] width 353 height 32
click at [243, 139] on input "akinnibi" at bounding box center [405, 139] width 353 height 32
type input "Akinnibi"
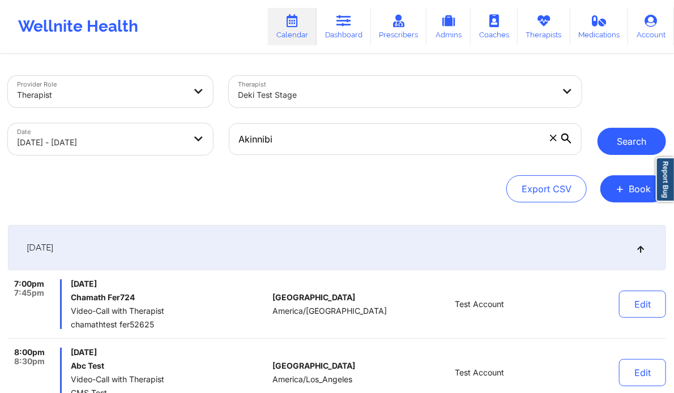
click at [638, 136] on button "Search" at bounding box center [631, 141] width 68 height 27
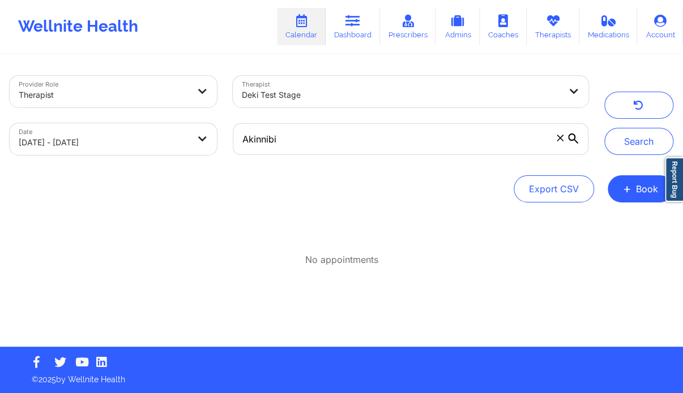
click at [562, 136] on icon at bounding box center [559, 138] width 6 height 6
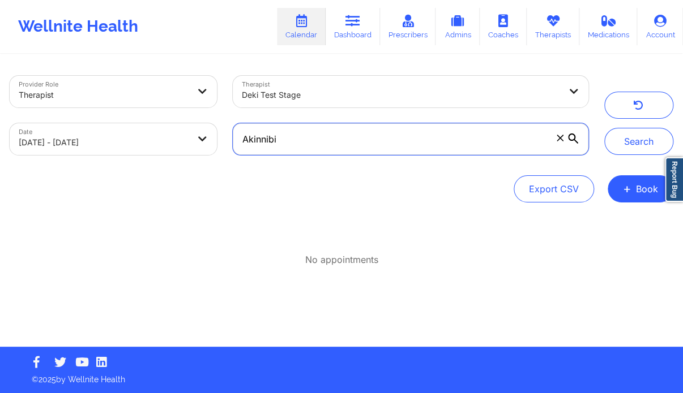
click at [562, 136] on input "Akinnibi" at bounding box center [410, 139] width 355 height 32
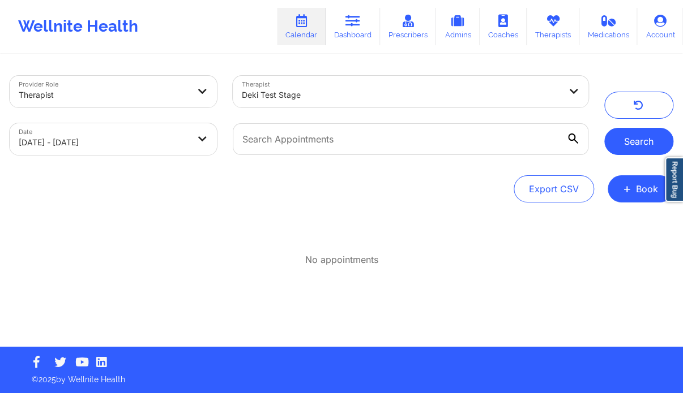
click at [628, 143] on button "Search" at bounding box center [638, 141] width 69 height 27
click at [182, 133] on body "Wellnite Health Calendar Dashboard Prescribers Admins Coaches Therapists Medica…" at bounding box center [341, 196] width 683 height 393
select select "2025-8"
select select "2025-9"
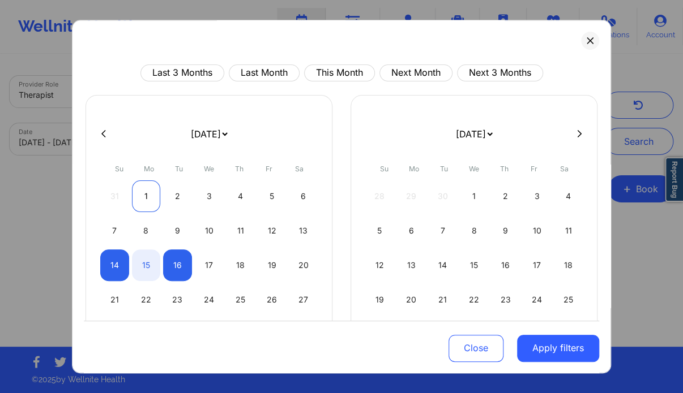
click at [138, 196] on div "1" at bounding box center [146, 197] width 29 height 32
select select "2025-8"
select select "2025-9"
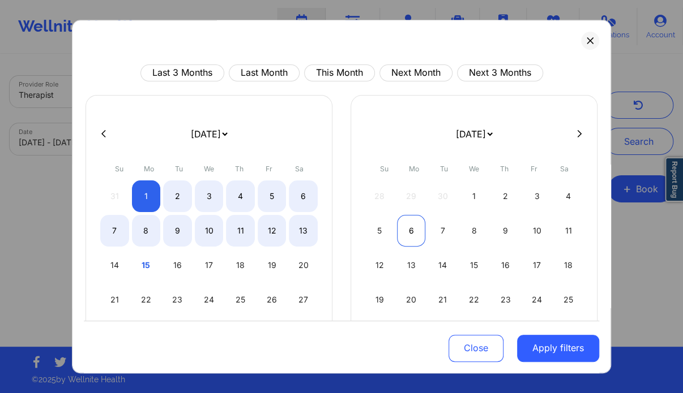
select select "2025-8"
select select "2025-9"
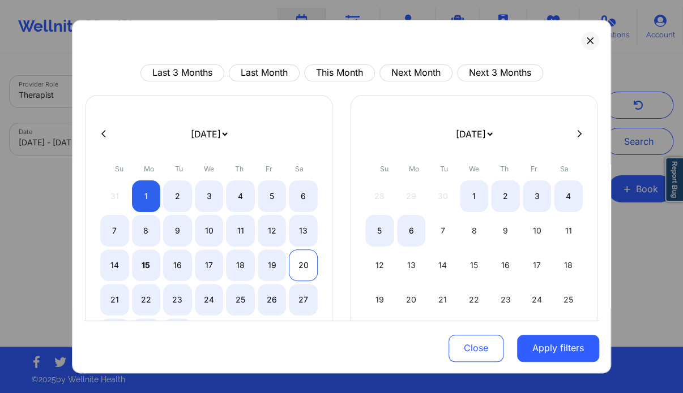
select select "2025-8"
select select "2025-9"
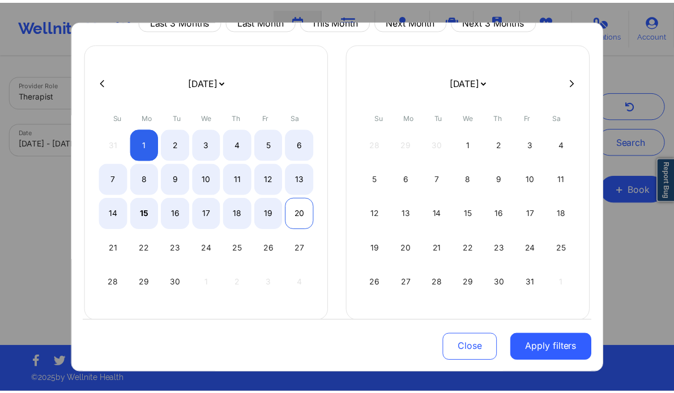
scroll to position [54, 0]
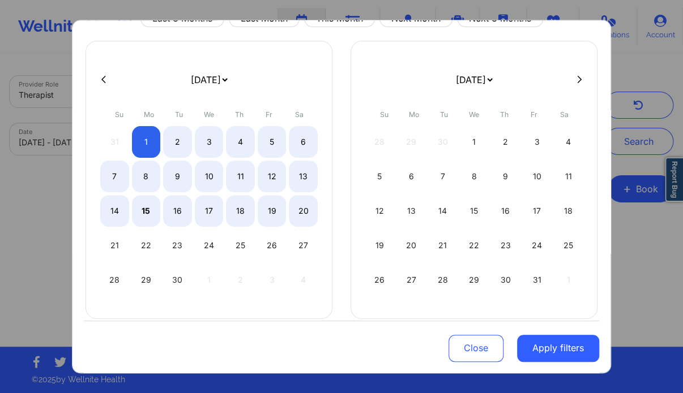
select select "2025-8"
select select "2025-9"
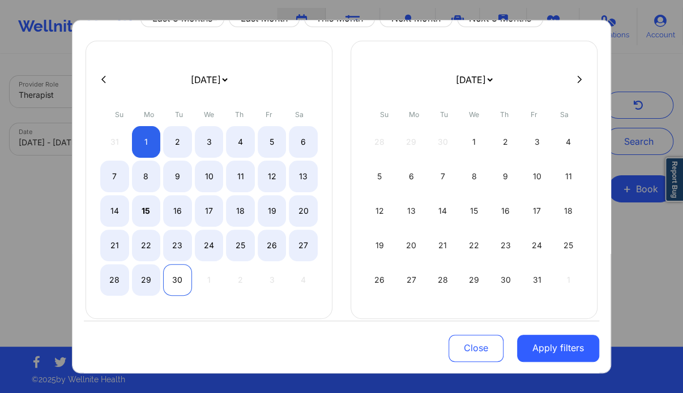
select select "2025-8"
select select "2025-9"
click at [174, 282] on div "30" at bounding box center [177, 280] width 29 height 32
select select "2025-8"
select select "2025-9"
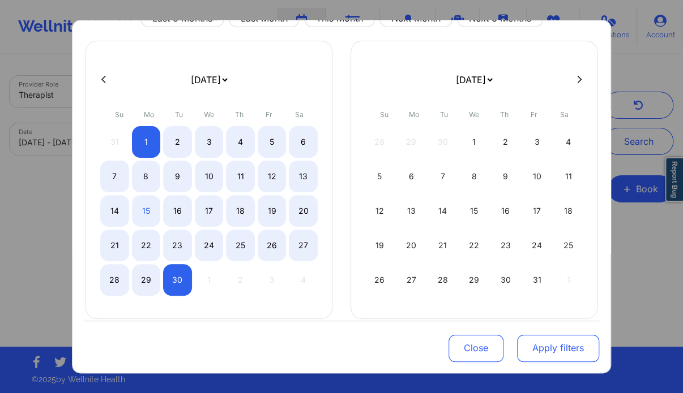
click at [543, 352] on button "Apply filters" at bounding box center [558, 348] width 82 height 27
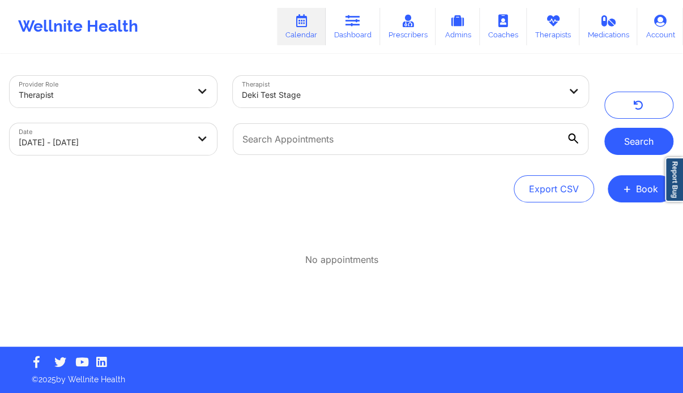
click at [638, 134] on button "Search" at bounding box center [638, 141] width 69 height 27
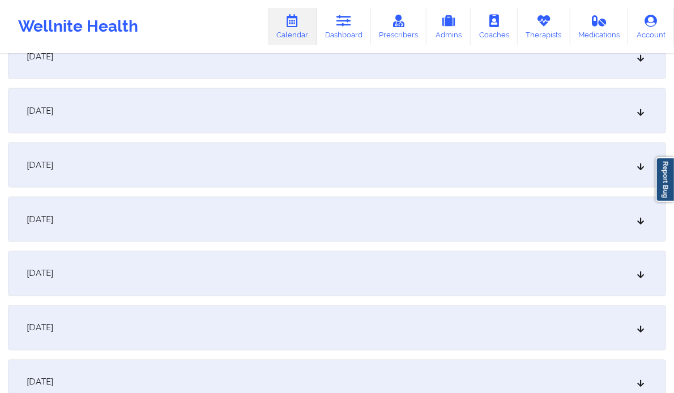
scroll to position [575, 0]
click at [490, 225] on div "[DATE]" at bounding box center [337, 220] width 658 height 45
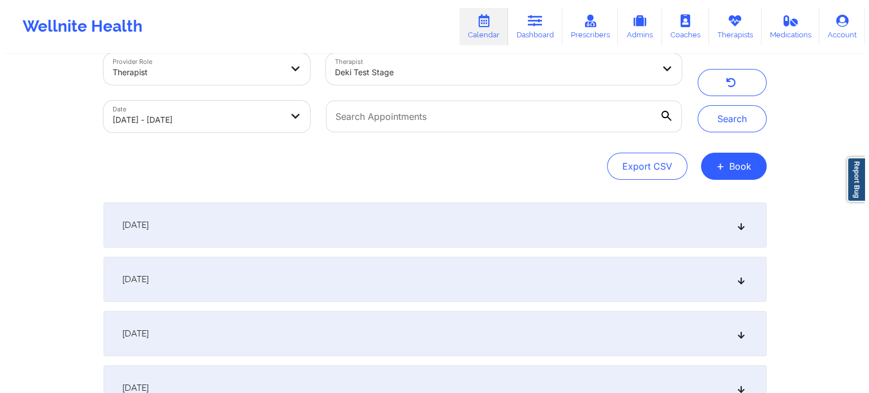
scroll to position [0, 0]
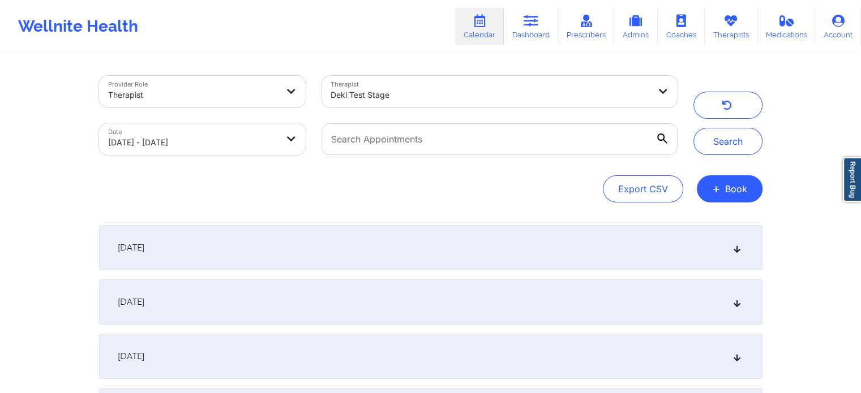
select select "2025-8"
select select "2025-9"
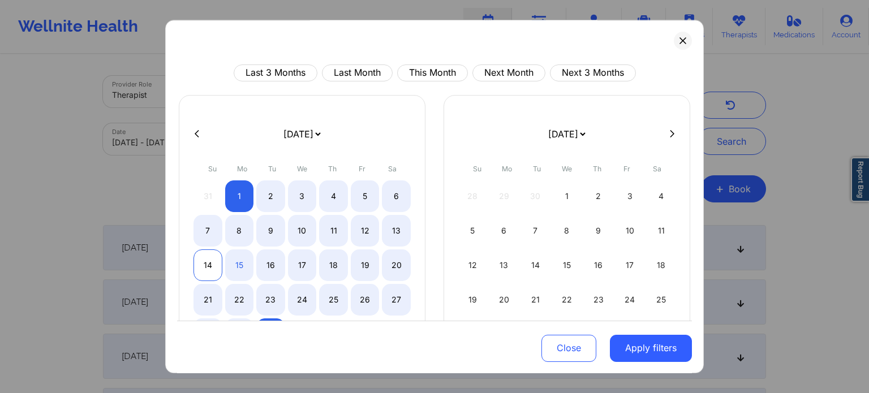
click at [204, 256] on div "14" at bounding box center [208, 266] width 29 height 32
select select "2025-8"
select select "2025-9"
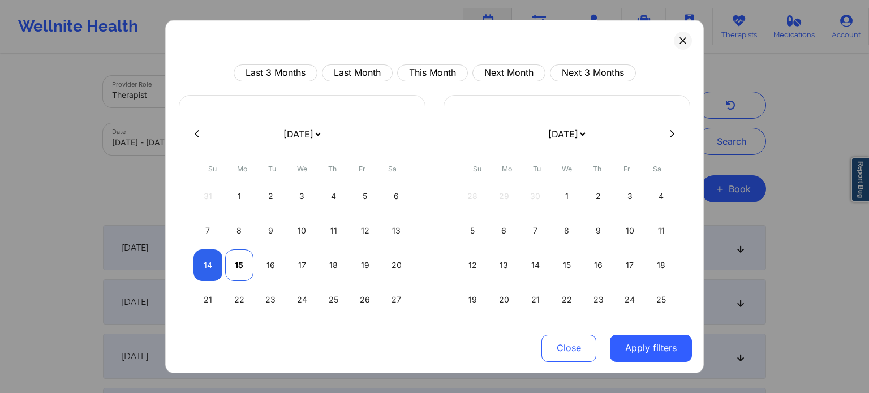
select select "2025-8"
select select "2025-9"
select select "2025-8"
select select "2025-9"
click at [263, 258] on div "16" at bounding box center [270, 266] width 29 height 32
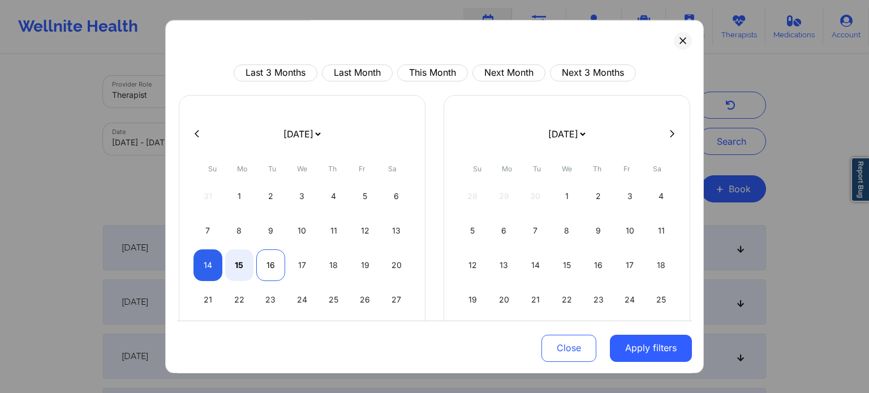
select select "2025-8"
select select "2025-9"
click at [627, 348] on button "Apply filters" at bounding box center [651, 348] width 82 height 27
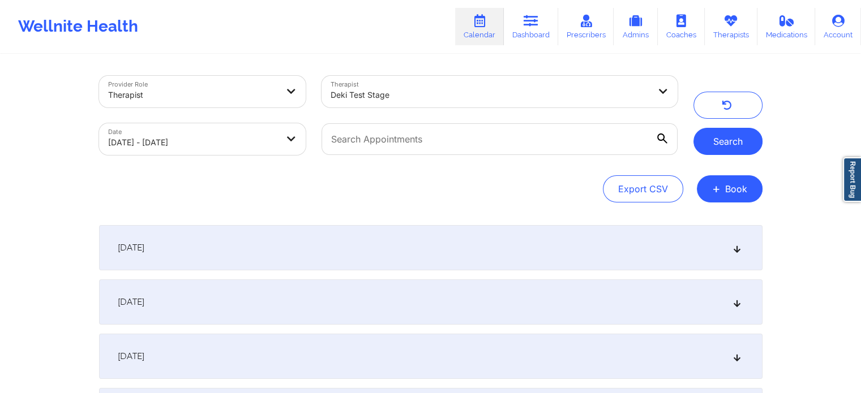
click at [682, 147] on button "Search" at bounding box center [727, 141] width 69 height 27
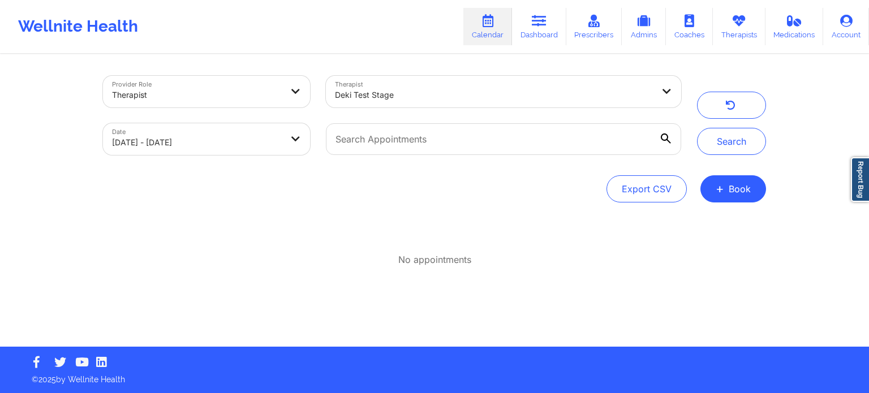
select select "2025-8"
select select "2025-9"
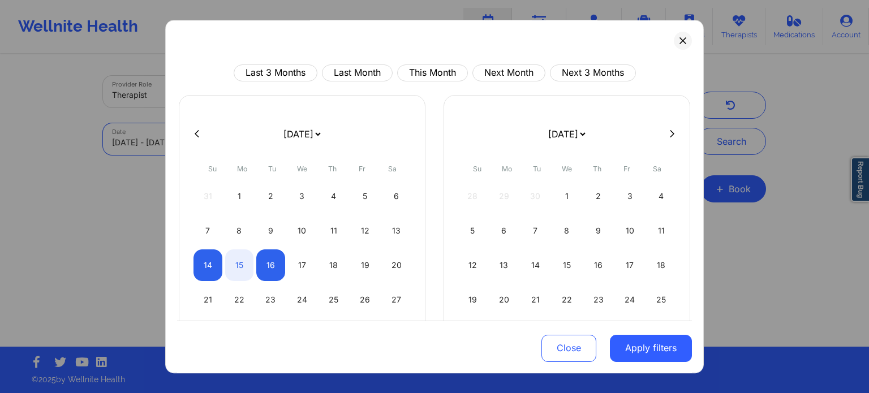
click at [289, 143] on body "Wellnite Health Calendar Dashboard Prescribers Admins Coaches Therapists Medica…" at bounding box center [434, 196] width 869 height 393
click at [235, 200] on div "1" at bounding box center [239, 197] width 29 height 32
select select "2025-8"
select select "2025-9"
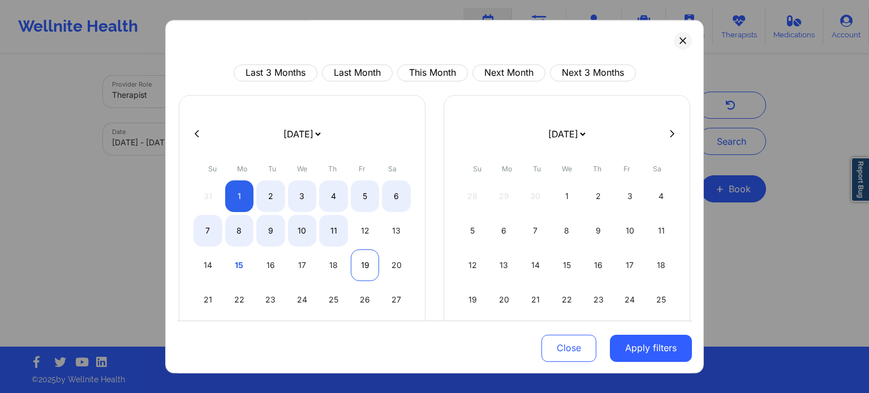
select select "2025-8"
select select "2025-9"
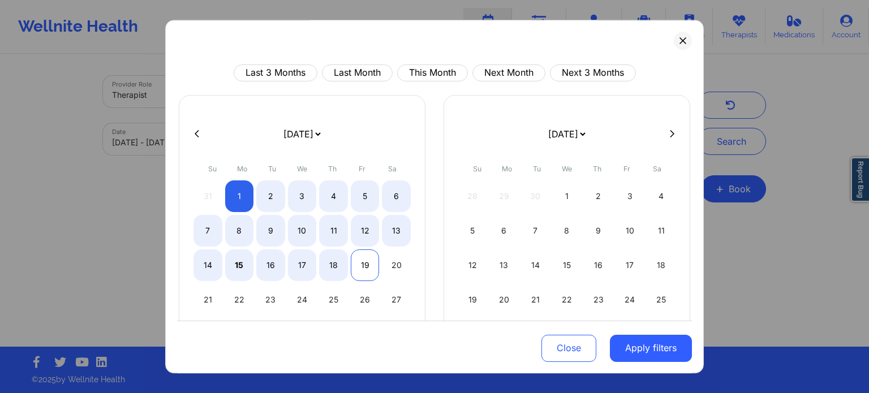
scroll to position [65, 0]
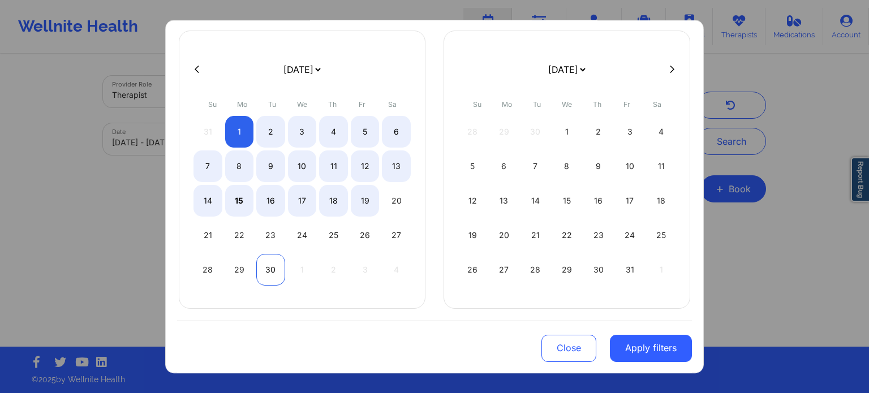
select select "2025-8"
select select "2025-9"
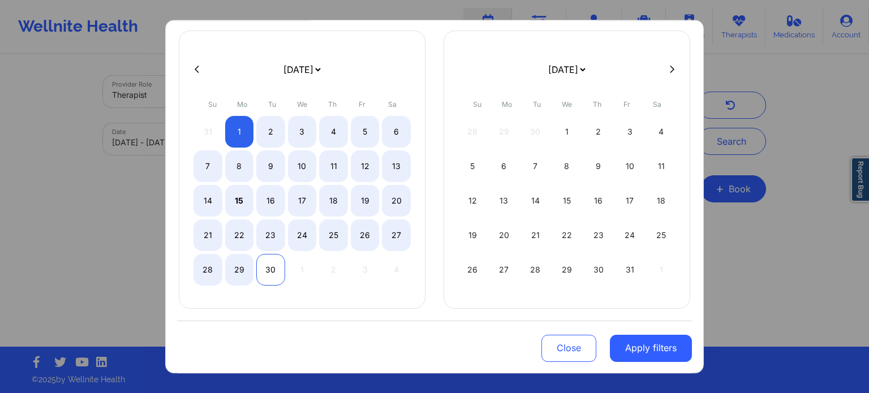
click at [272, 267] on div "30" at bounding box center [270, 270] width 29 height 32
select select "2025-8"
select select "2025-9"
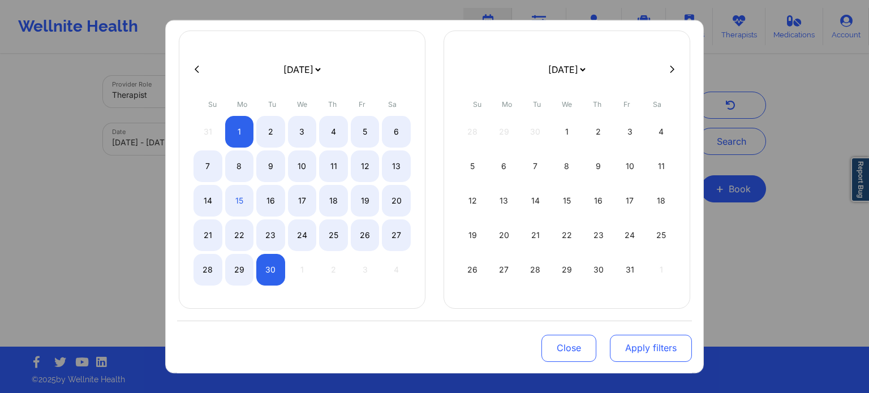
click at [645, 355] on button "Apply filters" at bounding box center [651, 348] width 82 height 27
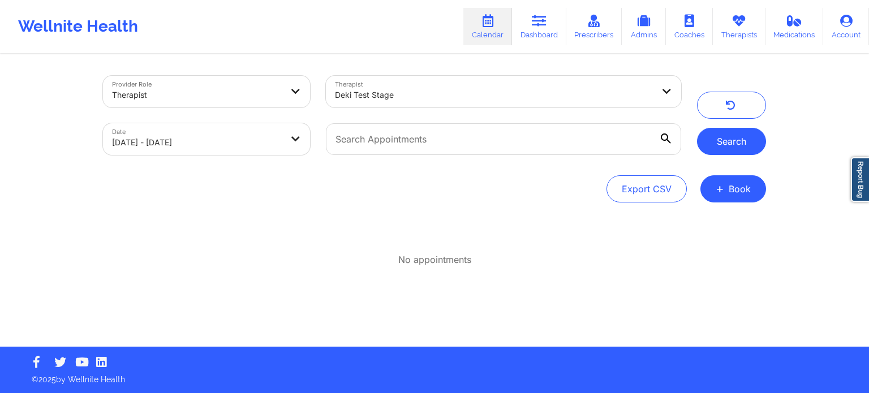
click at [682, 143] on button "Search" at bounding box center [731, 141] width 69 height 27
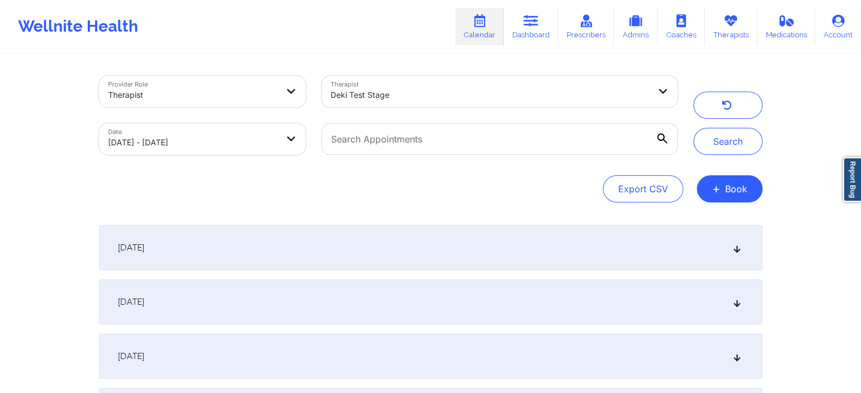
click at [243, 144] on body "Wellnite Health Calendar Dashboard Prescribers Admins Coaches Therapists Medica…" at bounding box center [430, 196] width 861 height 393
select select "2025-8"
select select "2025-9"
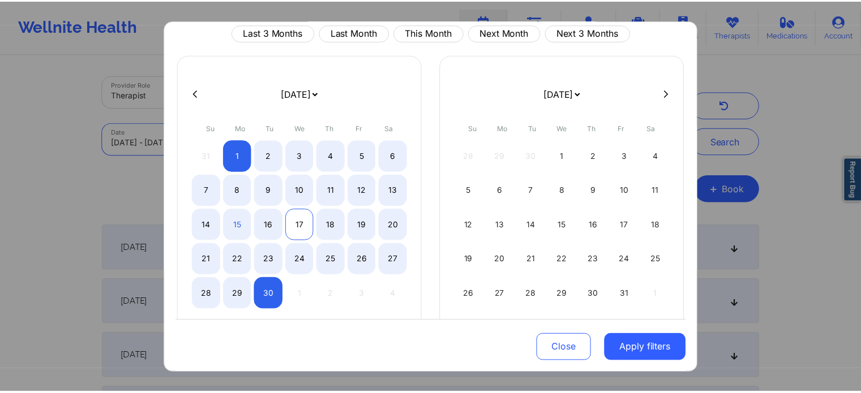
scroll to position [42, 0]
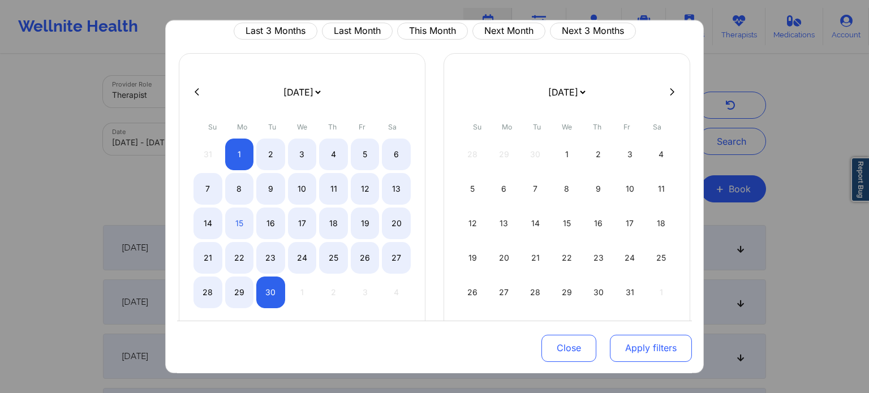
click at [652, 344] on button "Apply filters" at bounding box center [651, 348] width 82 height 27
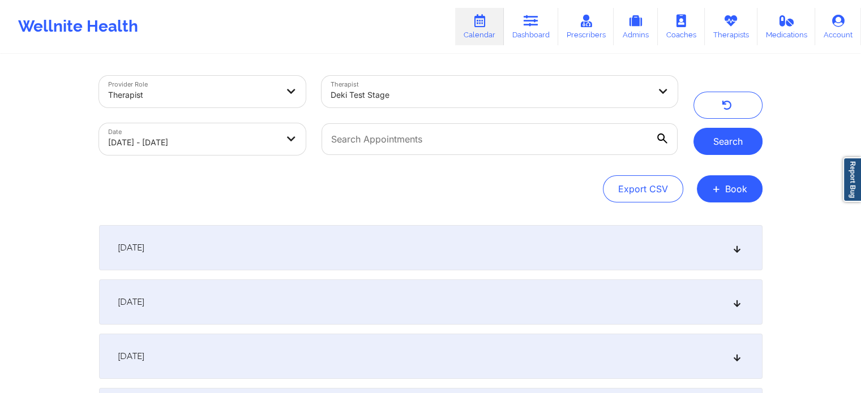
click at [682, 144] on button "Search" at bounding box center [727, 141] width 69 height 27
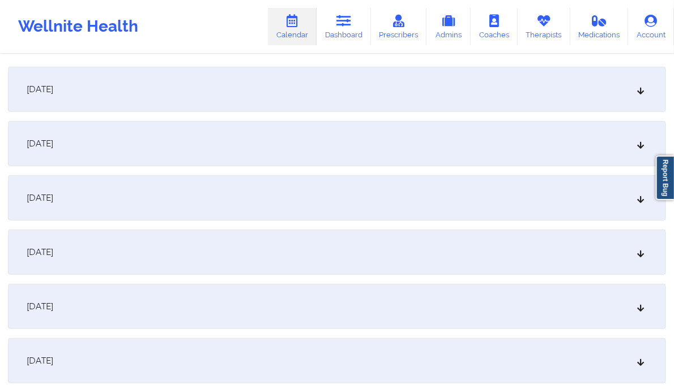
scroll to position [109, 0]
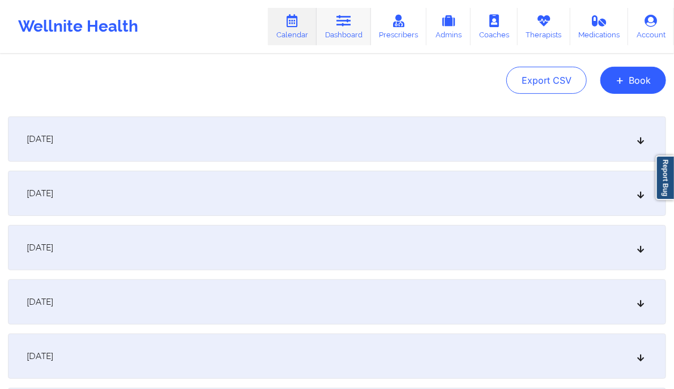
click at [344, 20] on icon at bounding box center [343, 21] width 15 height 12
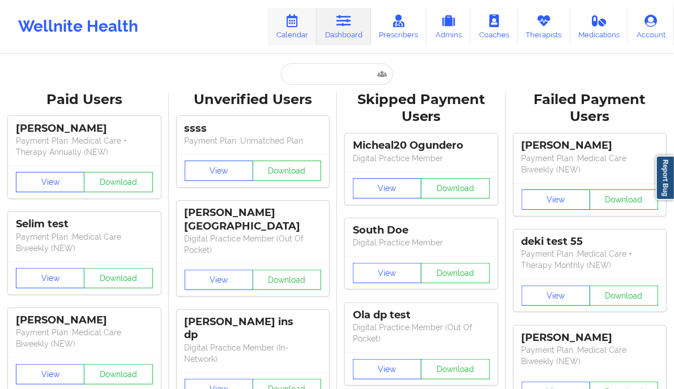
click at [316, 20] on link "Calendar" at bounding box center [292, 26] width 49 height 37
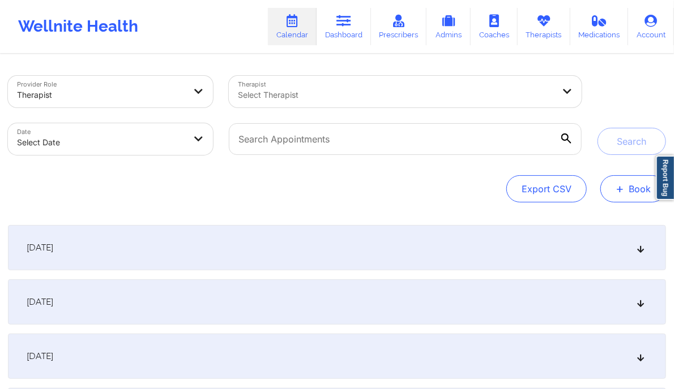
click at [631, 186] on button "+ Book" at bounding box center [633, 188] width 66 height 27
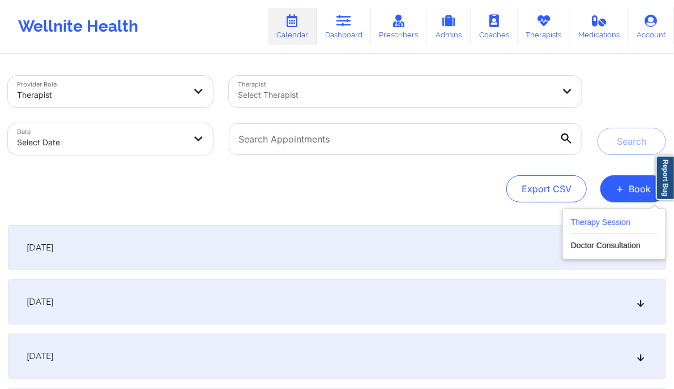
click at [620, 220] on button "Therapy Session" at bounding box center [614, 225] width 87 height 19
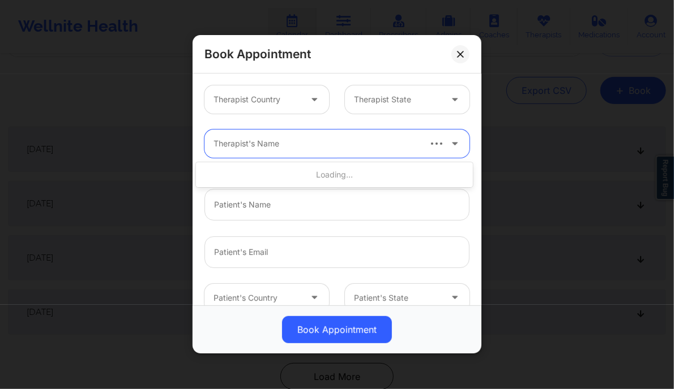
click at [379, 134] on div "Therapist's Name" at bounding box center [311, 144] width 215 height 28
type input "Deki Test Stage"
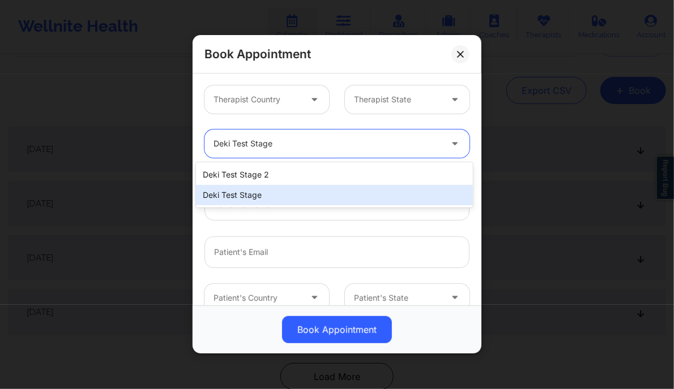
click at [324, 193] on div "Deki Test Stage" at bounding box center [334, 195] width 276 height 20
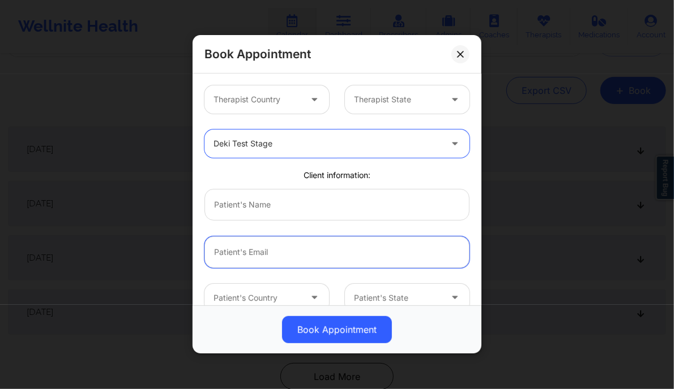
click at [274, 251] on input "email" at bounding box center [336, 253] width 265 height 32
type input "[EMAIL_ADDRESS][DOMAIN_NAME]"
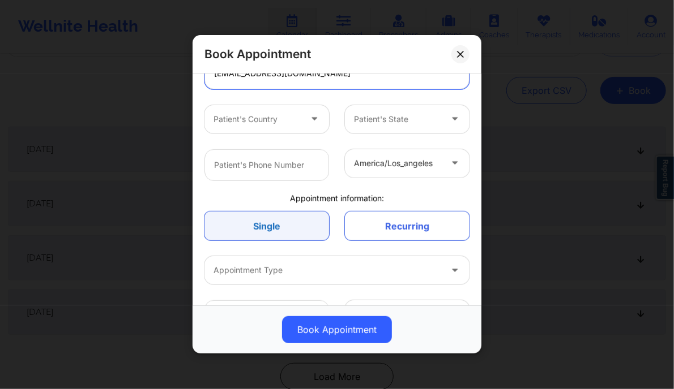
scroll to position [213, 0]
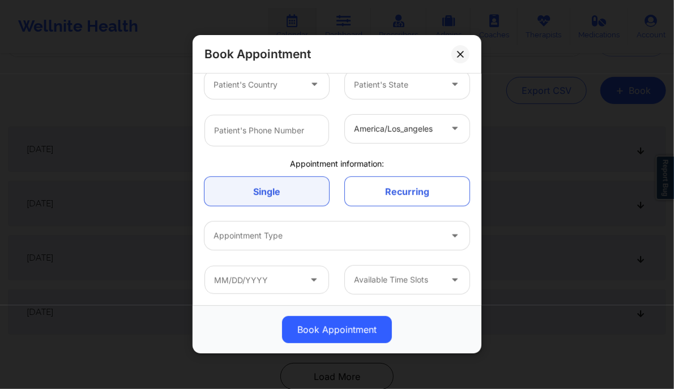
click at [290, 233] on div at bounding box center [327, 237] width 228 height 14
click at [233, 160] on div "Appointment information:" at bounding box center [336, 163] width 281 height 11
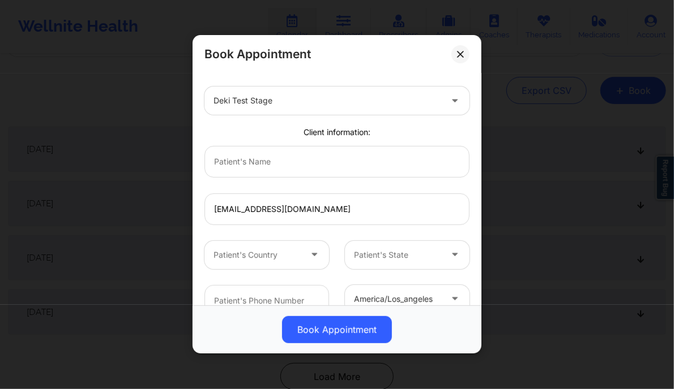
scroll to position [0, 0]
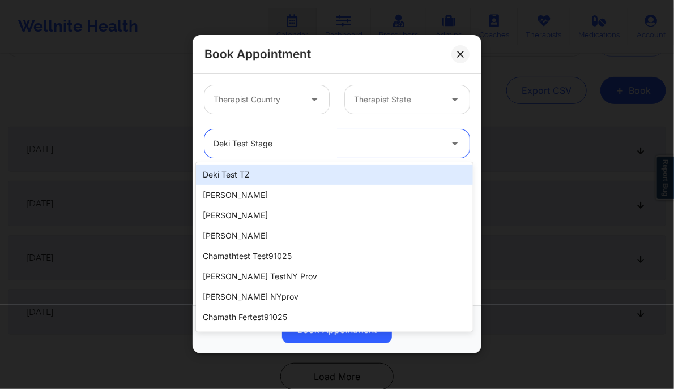
click at [317, 152] on div "Deki Test Stage" at bounding box center [327, 144] width 228 height 28
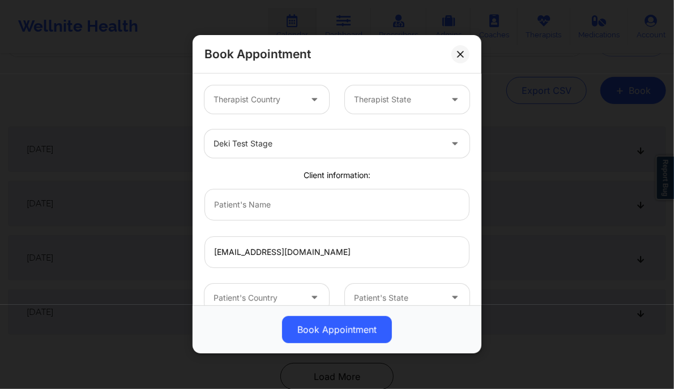
click at [198, 126] on div "Deki Test Stage" at bounding box center [336, 144] width 281 height 44
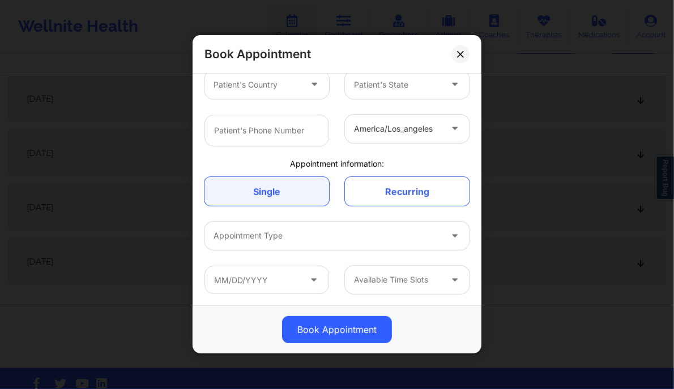
scroll to position [149, 0]
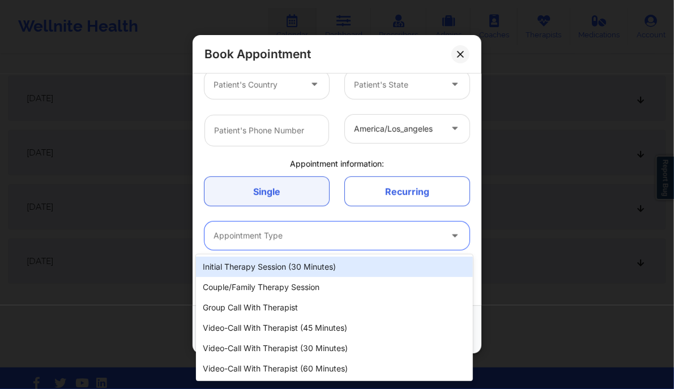
click at [337, 235] on div at bounding box center [327, 237] width 228 height 14
click at [293, 263] on div "Initial Therapy Session (30 minutes)" at bounding box center [334, 267] width 276 height 20
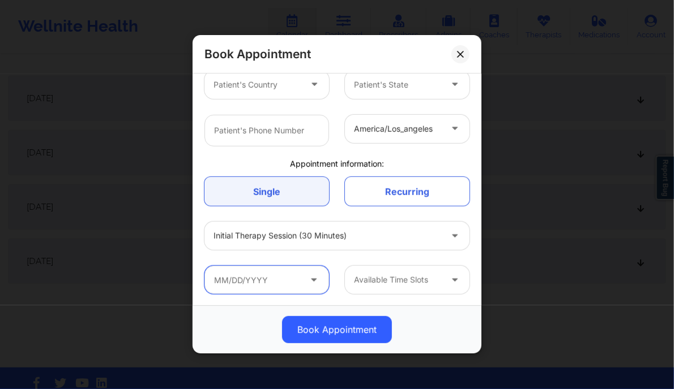
click at [276, 282] on input "text" at bounding box center [266, 280] width 125 height 28
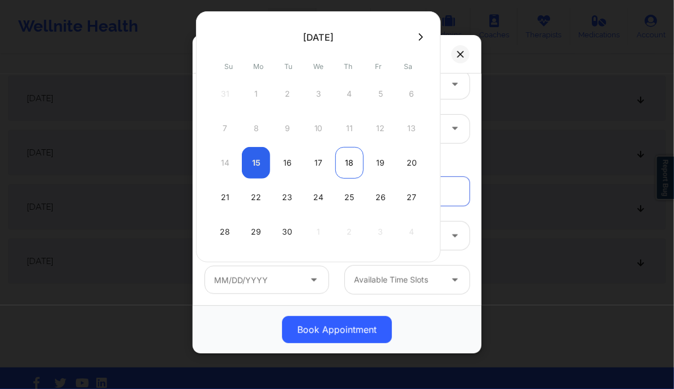
click at [349, 165] on div "18" at bounding box center [349, 163] width 28 height 32
type input "09/18/2025"
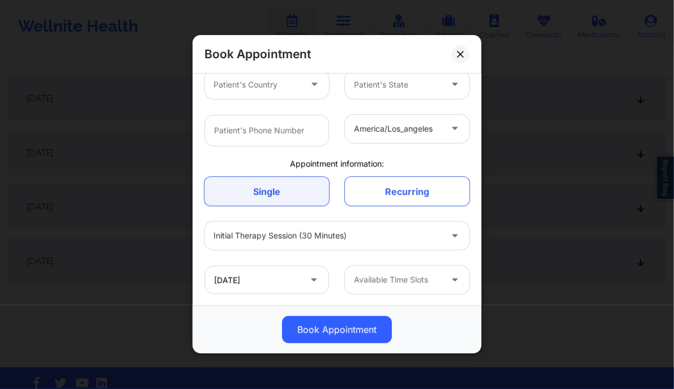
click at [414, 274] on div at bounding box center [397, 281] width 87 height 14
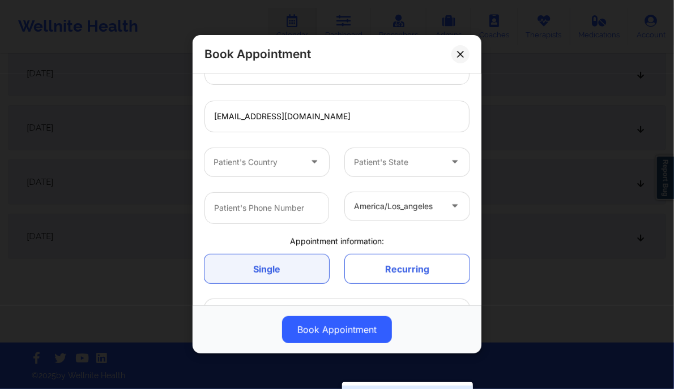
scroll to position [127, 0]
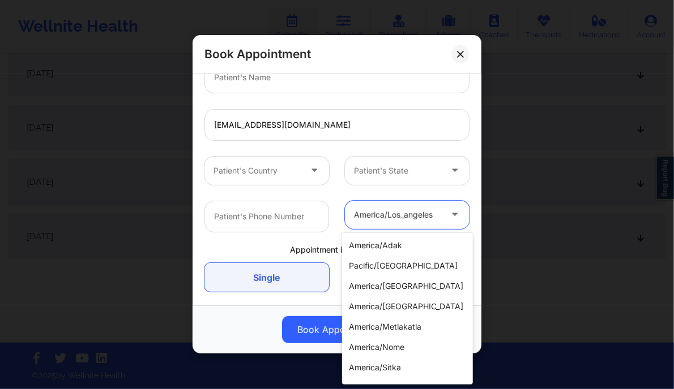
click at [396, 220] on div at bounding box center [397, 215] width 87 height 14
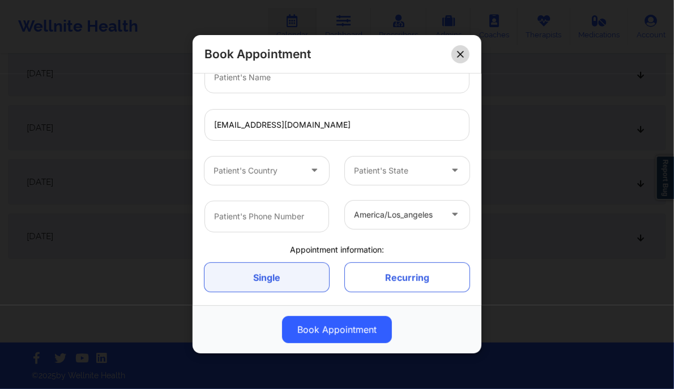
click at [464, 59] on button at bounding box center [460, 54] width 18 height 18
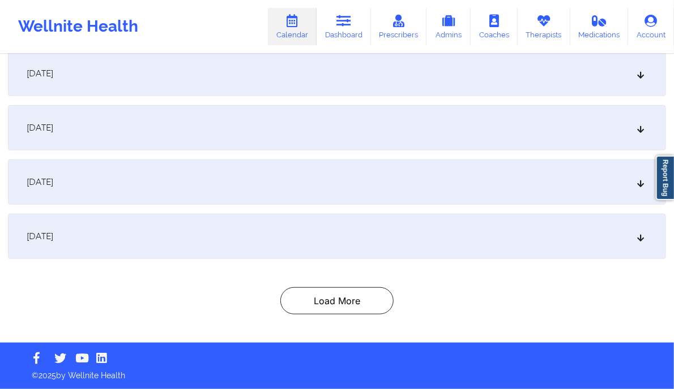
scroll to position [0, 0]
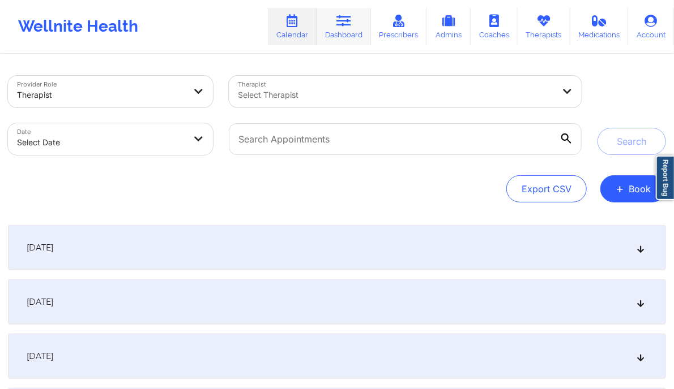
click at [344, 29] on link "Dashboard" at bounding box center [343, 26] width 54 height 37
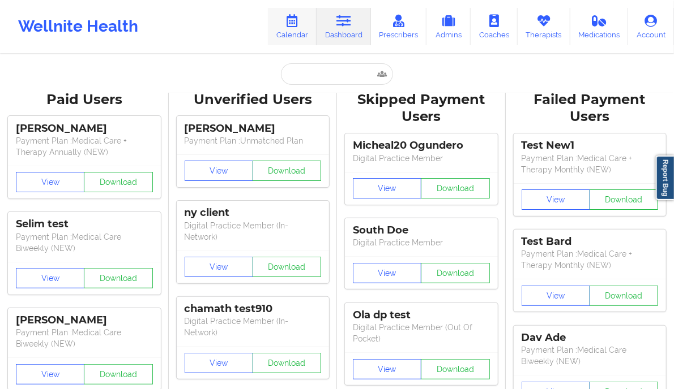
click at [305, 27] on link "Calendar" at bounding box center [292, 26] width 49 height 37
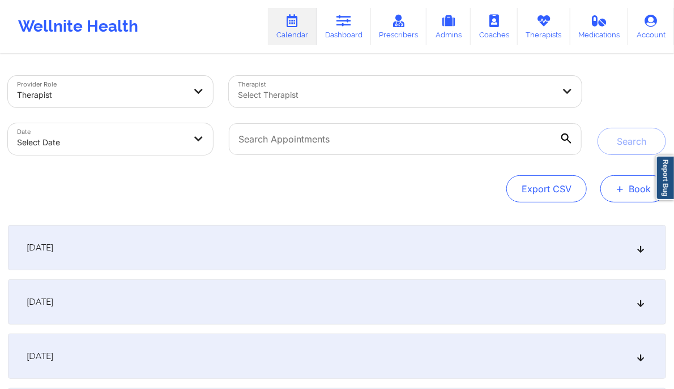
click at [631, 188] on button "+ Book" at bounding box center [633, 188] width 66 height 27
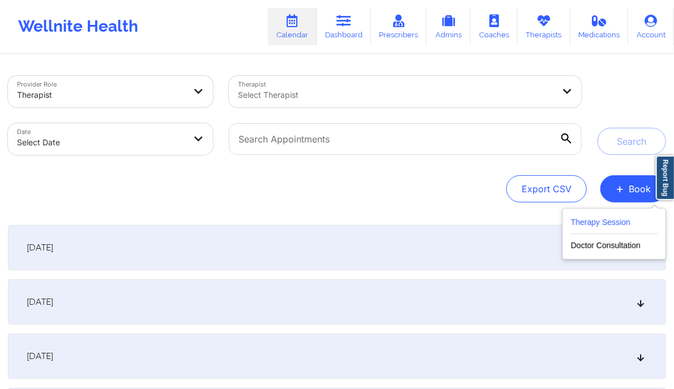
click at [618, 223] on button "Therapy Session" at bounding box center [614, 225] width 87 height 19
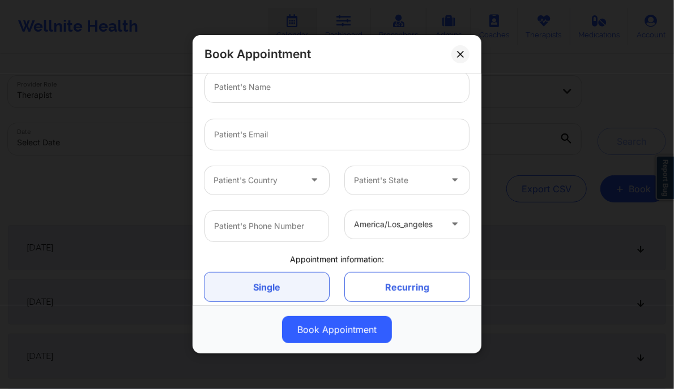
scroll to position [121, 0]
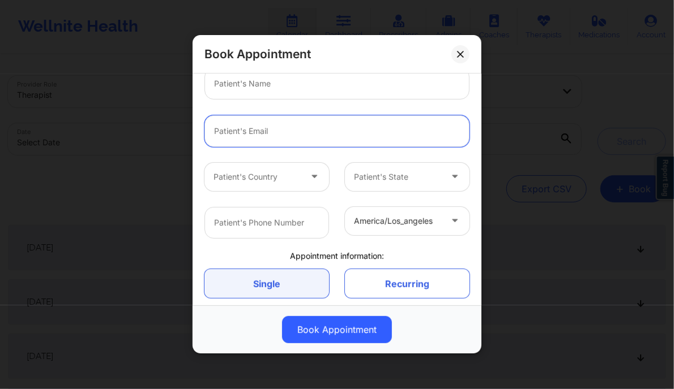
click at [265, 139] on input "email" at bounding box center [336, 131] width 265 height 32
type input "[EMAIL_ADDRESS][DOMAIN_NAME]"
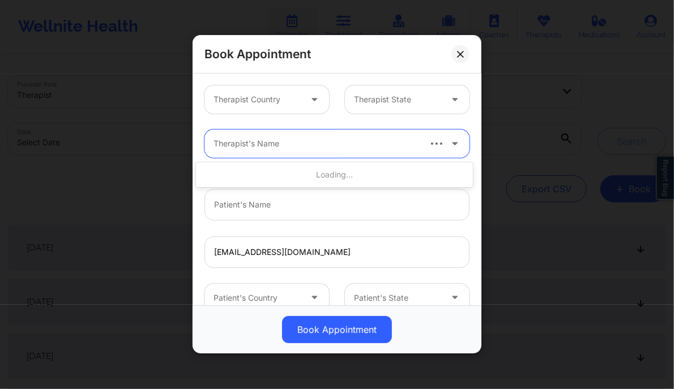
click at [317, 155] on div "Therapist's Name" at bounding box center [311, 144] width 215 height 28
type input "Deki test stage"
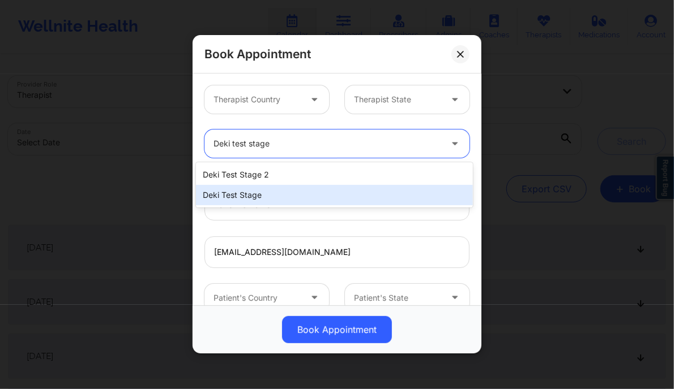
click at [292, 204] on div "Deki Test Stage" at bounding box center [334, 195] width 276 height 20
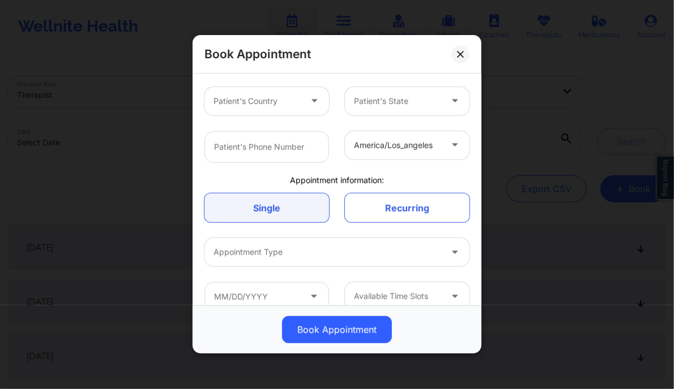
scroll to position [198, 0]
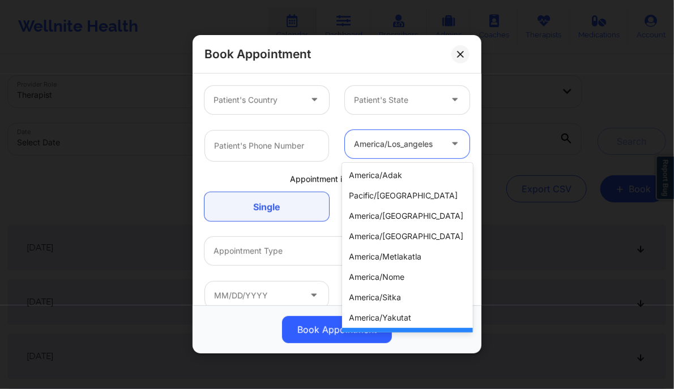
click at [451, 143] on div at bounding box center [455, 144] width 27 height 28
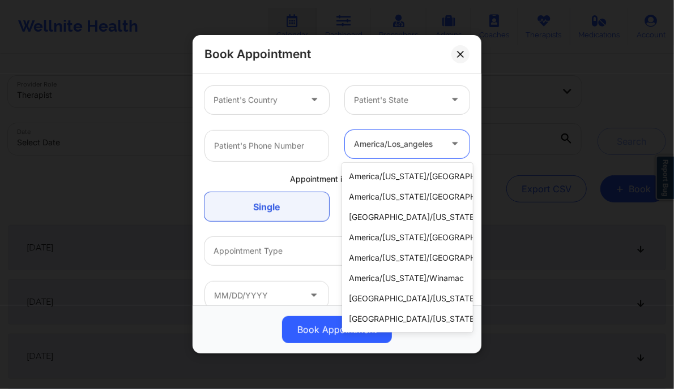
scroll to position [431, 0]
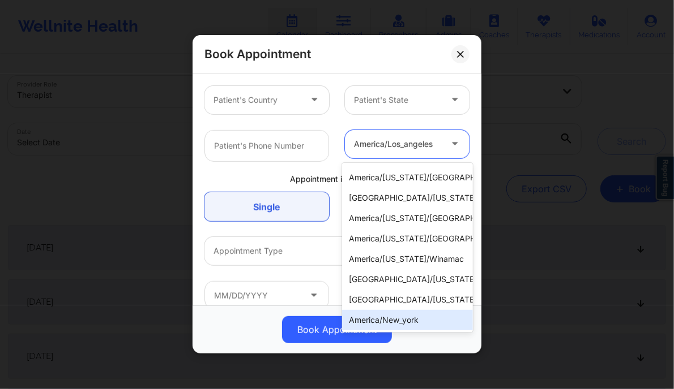
click at [385, 310] on div "america/new_york" at bounding box center [407, 320] width 130 height 20
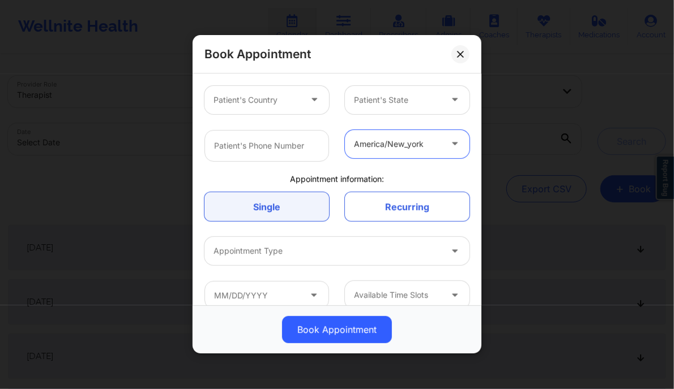
scroll to position [213, 0]
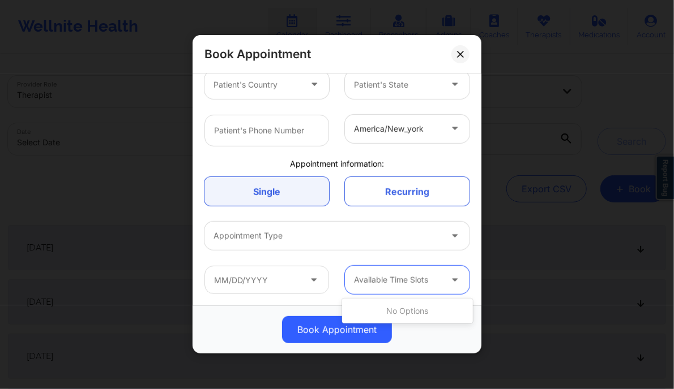
click at [412, 277] on div at bounding box center [397, 281] width 87 height 14
click at [314, 239] on div at bounding box center [327, 237] width 228 height 14
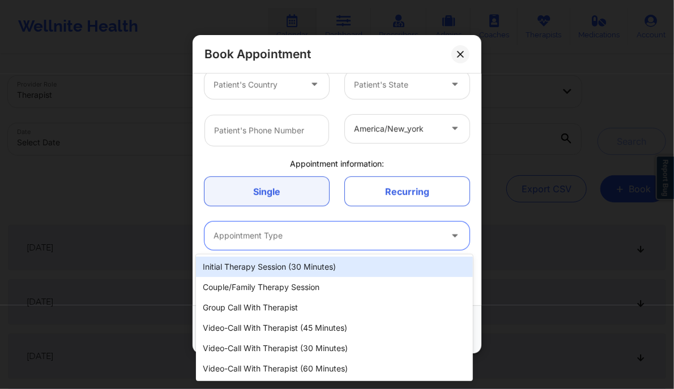
click at [278, 269] on div "Initial Therapy Session (30 minutes)" at bounding box center [334, 267] width 276 height 20
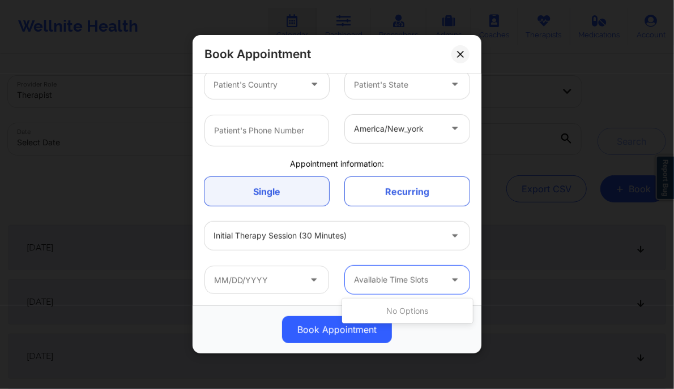
click at [378, 287] on div "Available Time Slots" at bounding box center [393, 280] width 97 height 28
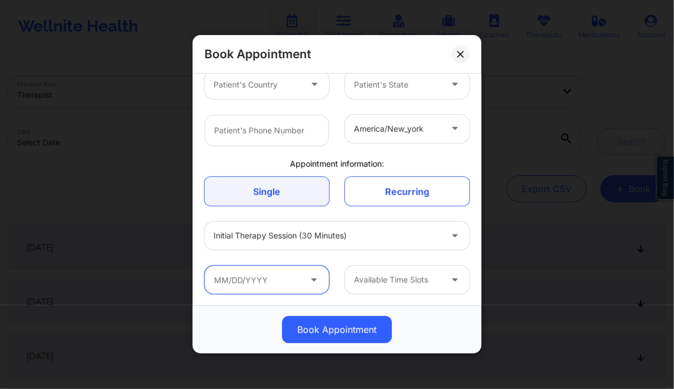
click at [290, 285] on input "text" at bounding box center [266, 280] width 125 height 28
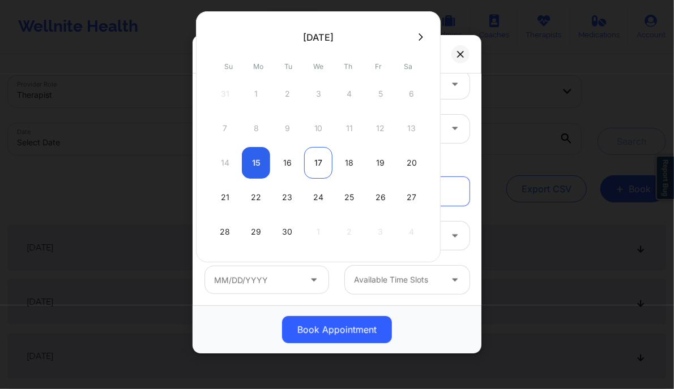
click at [315, 162] on div "17" at bounding box center [318, 163] width 28 height 32
type input "09/17/2025"
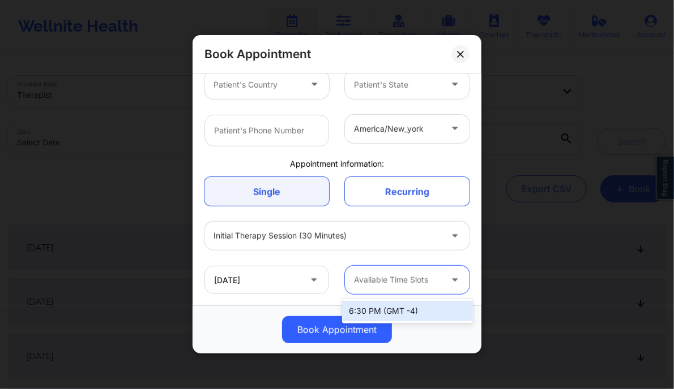
click at [441, 277] on div at bounding box center [397, 281] width 87 height 14
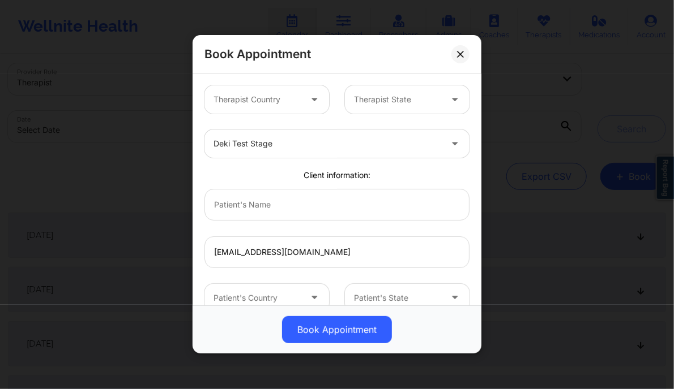
scroll to position [0, 0]
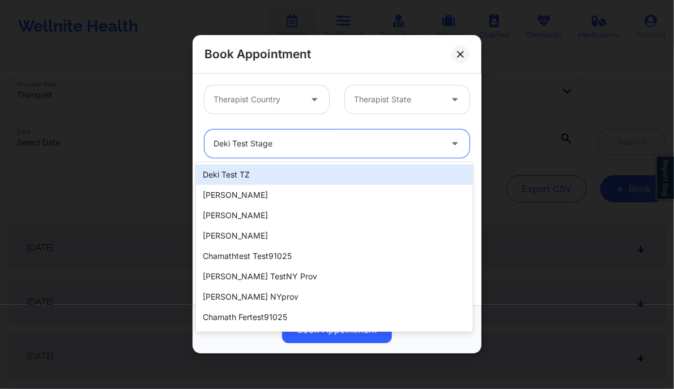
click at [314, 148] on div at bounding box center [327, 145] width 228 height 14
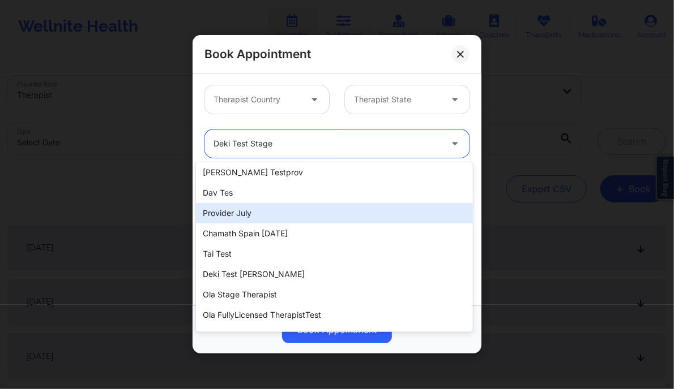
scroll to position [431, 0]
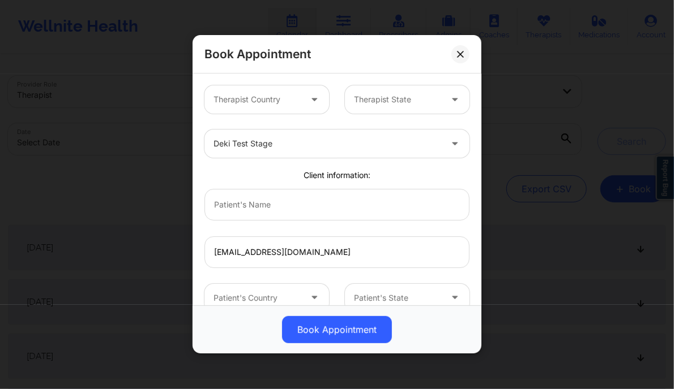
click at [203, 124] on div "Deki Test Stage" at bounding box center [336, 144] width 281 height 44
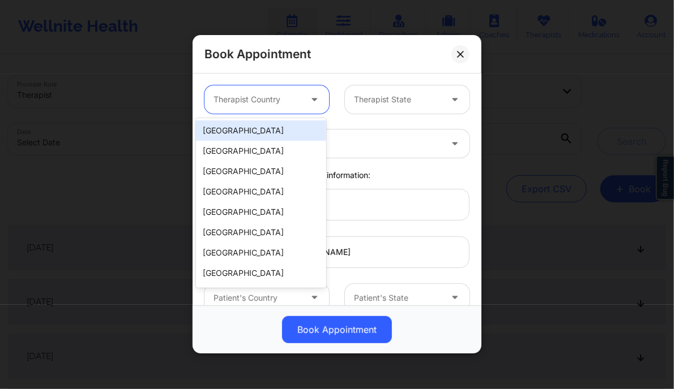
click at [310, 102] on icon at bounding box center [313, 98] width 11 height 10
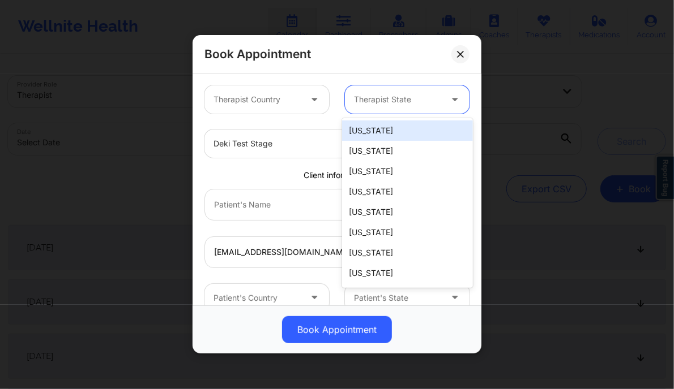
click at [460, 100] on icon at bounding box center [454, 98] width 11 height 10
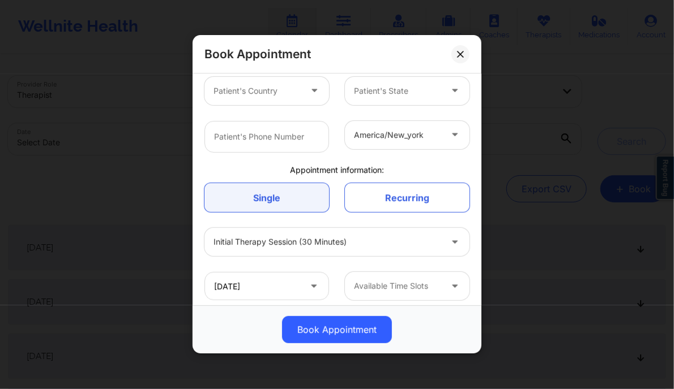
scroll to position [213, 0]
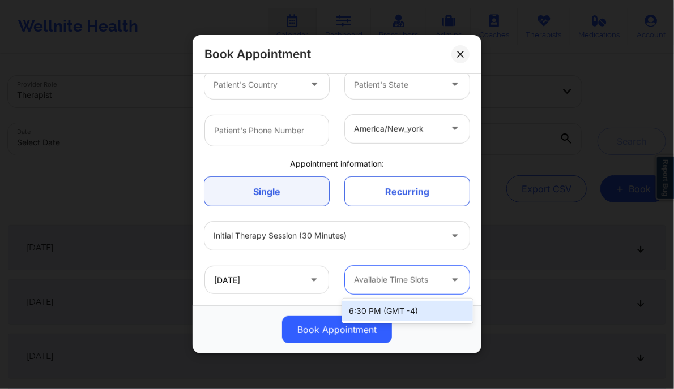
click at [410, 285] on div at bounding box center [397, 281] width 87 height 14
click at [396, 310] on div "6:30 PM (GMT -4)" at bounding box center [407, 311] width 130 height 20
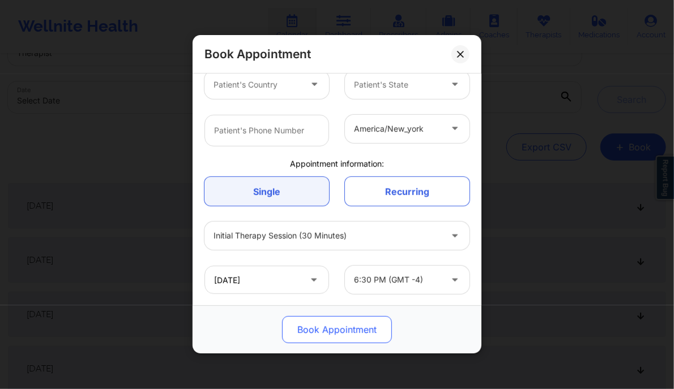
click at [312, 322] on button "Book Appointment" at bounding box center [337, 330] width 110 height 27
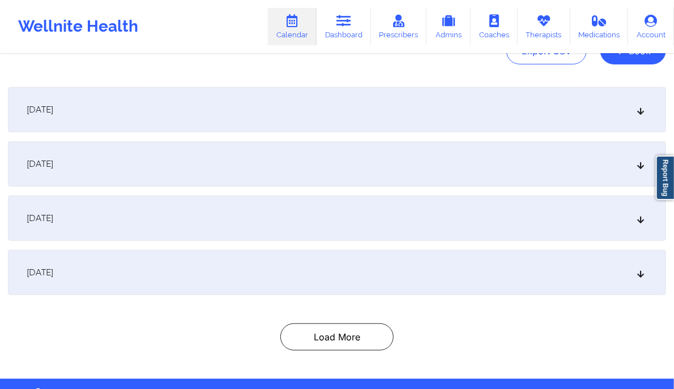
scroll to position [138, 0]
click at [645, 217] on icon at bounding box center [641, 219] width 10 height 8
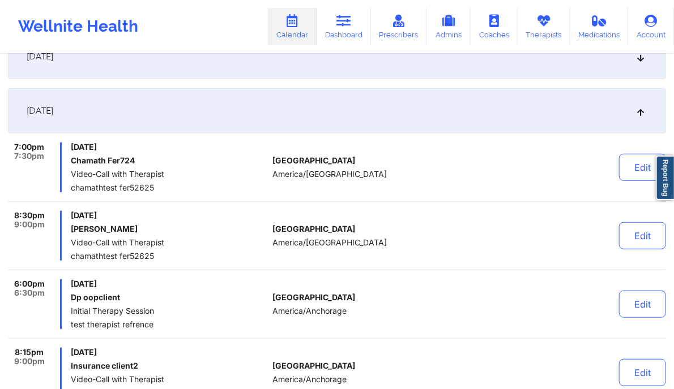
scroll to position [0, 0]
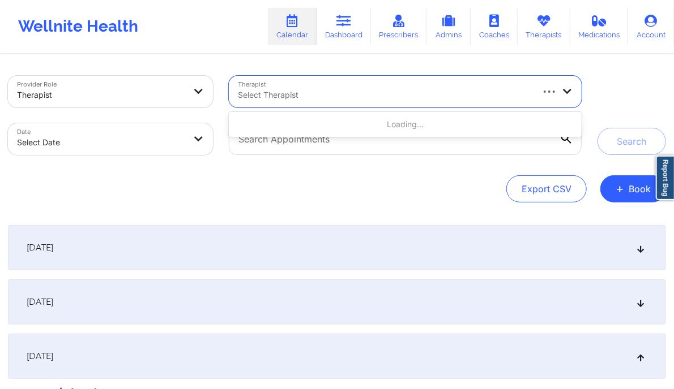
click at [301, 96] on div at bounding box center [384, 95] width 293 height 14
type input "deki test stage"
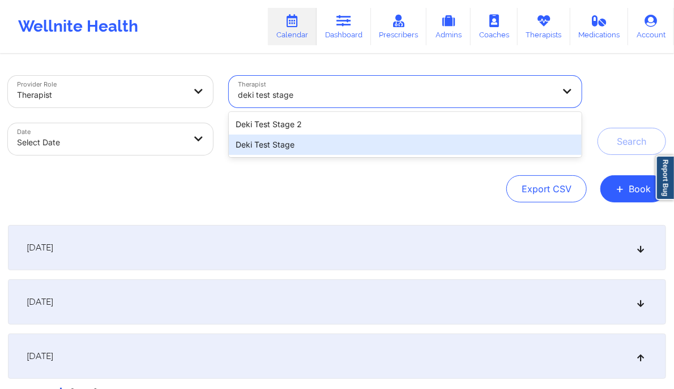
click at [304, 151] on div "Deki Test Stage" at bounding box center [405, 145] width 353 height 20
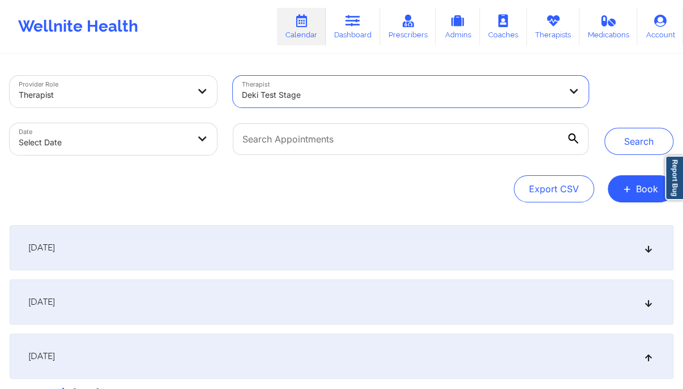
select select "2025-8"
select select "2025-9"
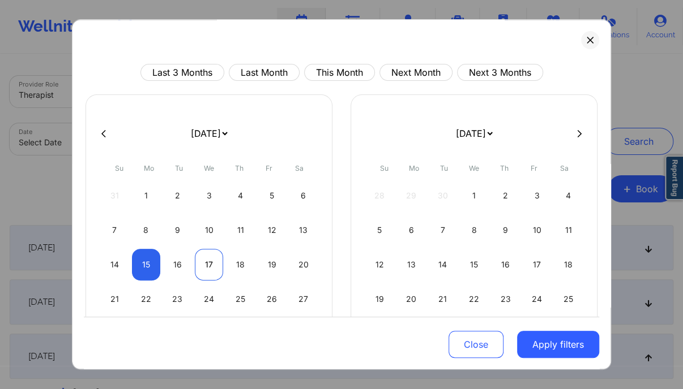
click at [205, 262] on div "17" at bounding box center [209, 265] width 29 height 32
select select "2025-8"
select select "2025-9"
click at [205, 262] on div "17" at bounding box center [209, 265] width 29 height 32
select select "2025-8"
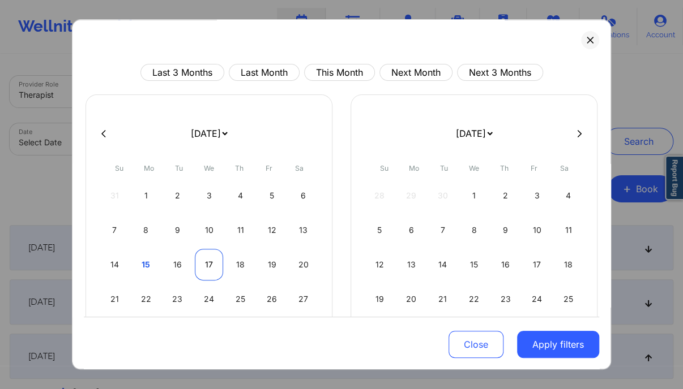
select select "2025-9"
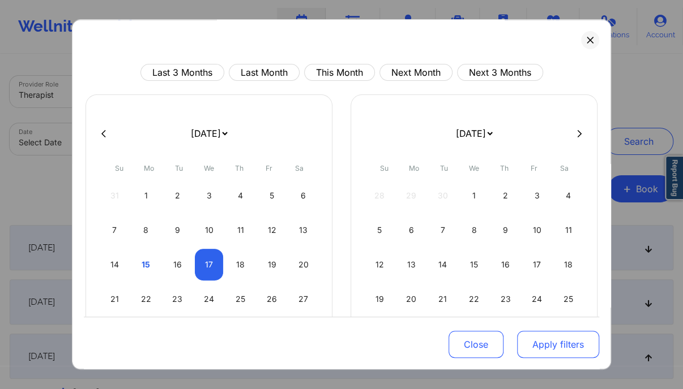
click at [556, 345] on button "Apply filters" at bounding box center [558, 344] width 82 height 27
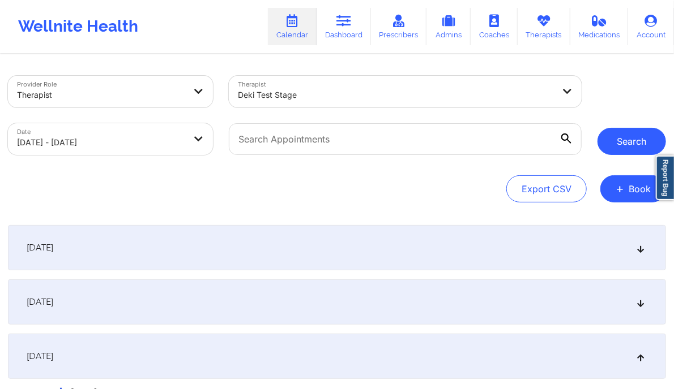
click at [632, 144] on button "Search" at bounding box center [631, 141] width 68 height 27
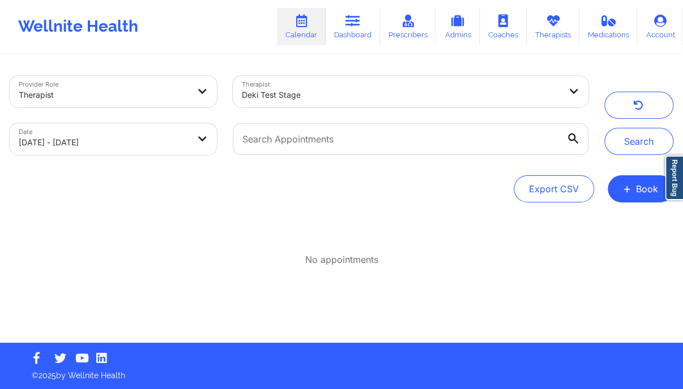
select select "2025-8"
select select "2025-9"
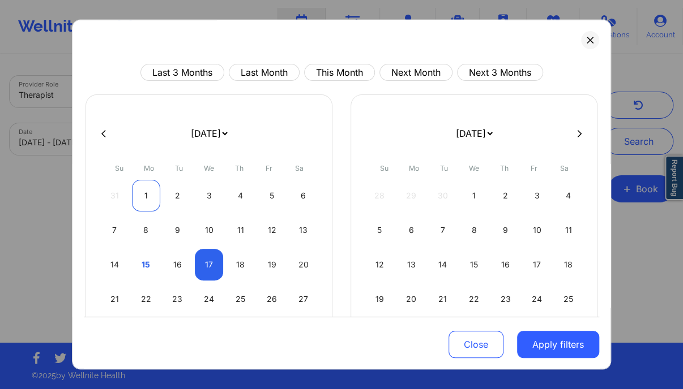
click at [145, 196] on div "1" at bounding box center [146, 196] width 29 height 32
select select "2025-8"
select select "2025-9"
select select "2025-8"
select select "2025-9"
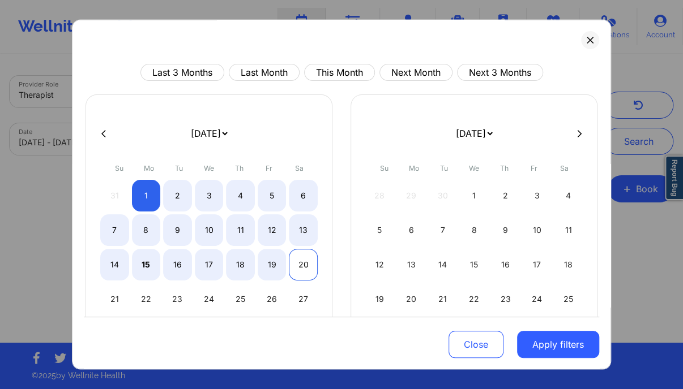
click at [301, 260] on div "20" at bounding box center [303, 265] width 29 height 32
select select "2025-8"
select select "2025-9"
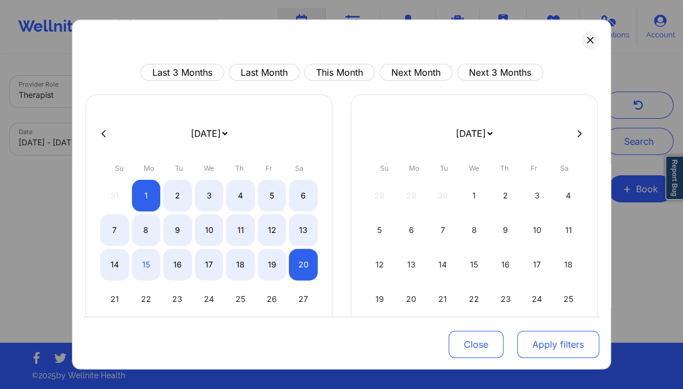
click at [567, 346] on button "Apply filters" at bounding box center [558, 344] width 82 height 27
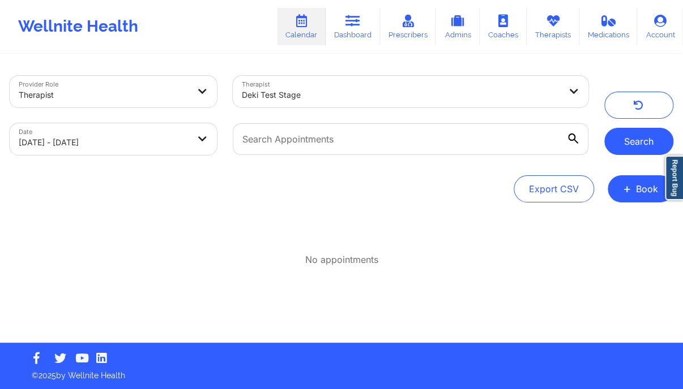
click at [654, 150] on button "Search" at bounding box center [638, 141] width 69 height 27
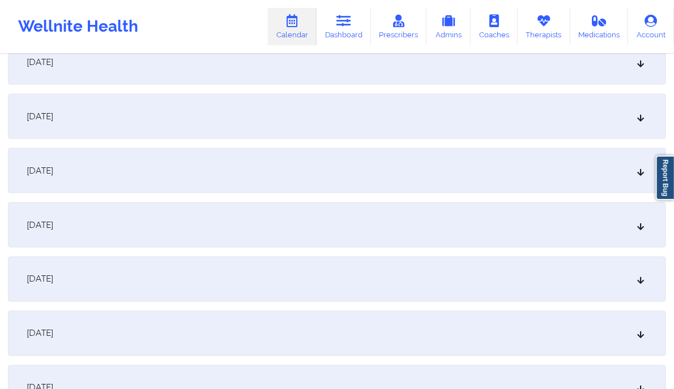
scroll to position [698, 0]
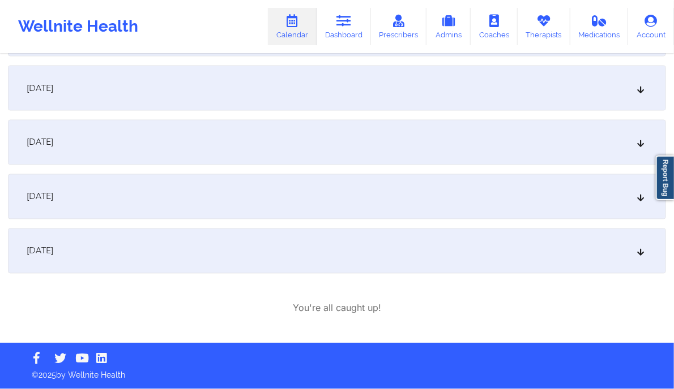
click at [586, 145] on div "September 17, 2025" at bounding box center [337, 142] width 658 height 45
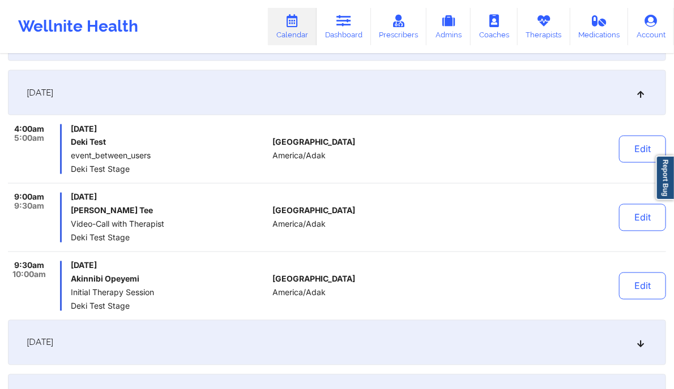
scroll to position [649, 0]
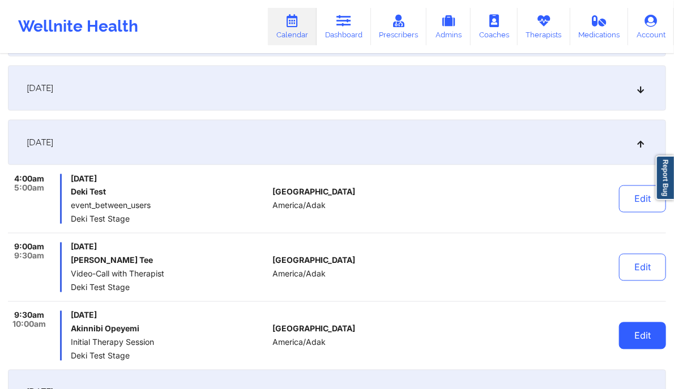
click at [629, 330] on button "Edit" at bounding box center [642, 336] width 47 height 27
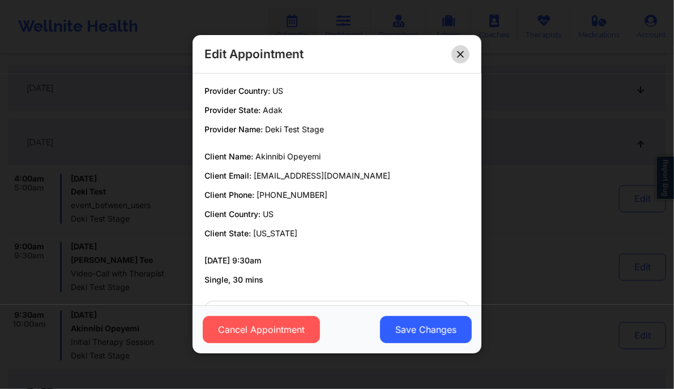
click at [468, 46] on button at bounding box center [460, 54] width 18 height 18
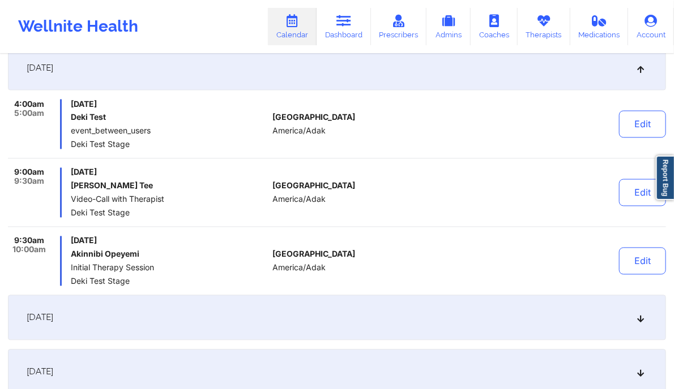
scroll to position [726, 0]
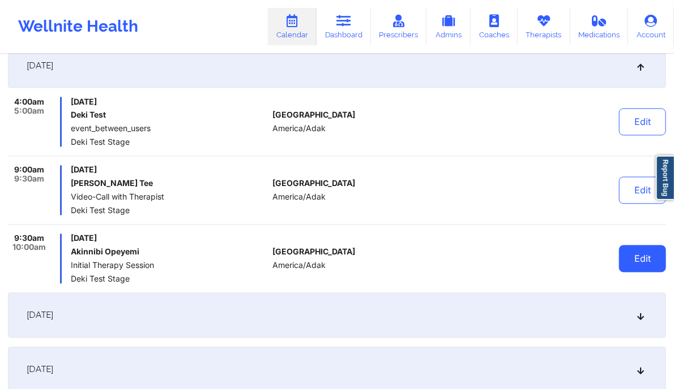
click at [640, 264] on button "Edit" at bounding box center [642, 259] width 47 height 27
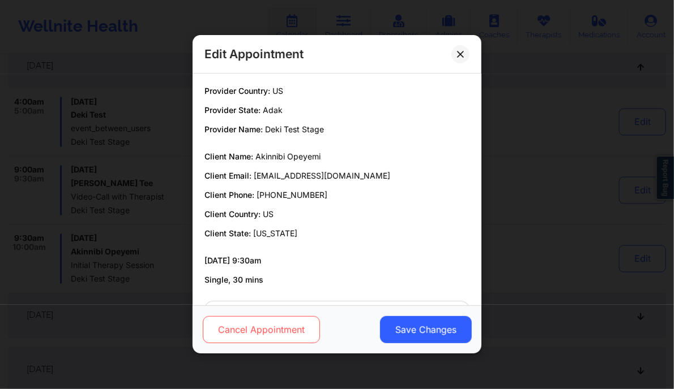
click at [276, 335] on button "Cancel Appointment" at bounding box center [261, 330] width 117 height 27
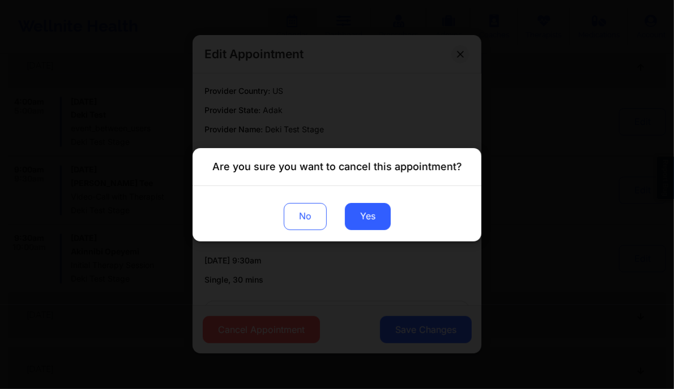
click at [355, 113] on div "Are you sure you want to cancel this appointment? No Yes" at bounding box center [337, 194] width 674 height 389
click at [300, 211] on button "No" at bounding box center [305, 216] width 43 height 27
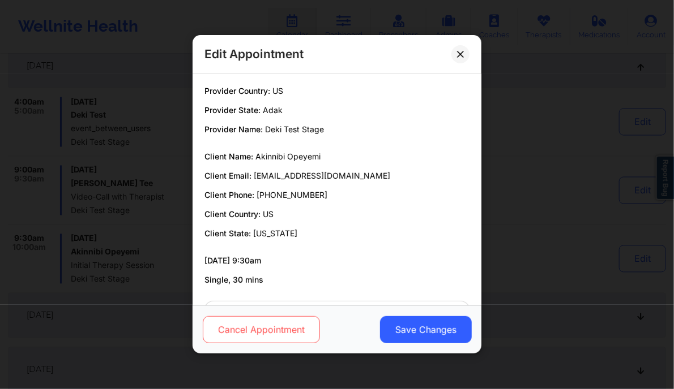
click at [240, 331] on button "Cancel Appointment" at bounding box center [261, 330] width 117 height 27
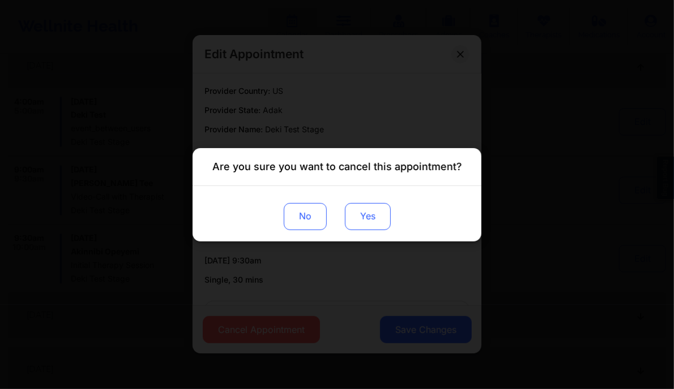
click at [372, 224] on button "Yes" at bounding box center [368, 216] width 46 height 27
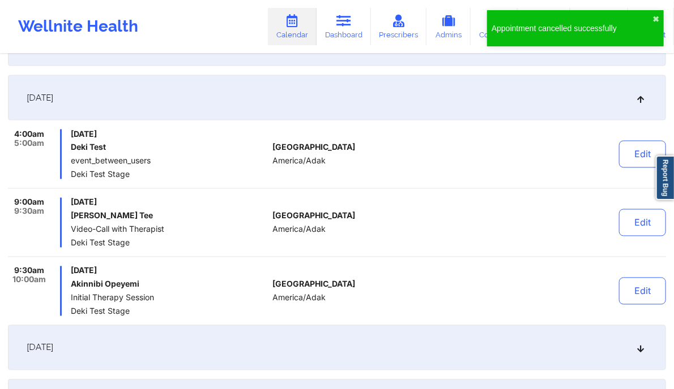
scroll to position [691, 0]
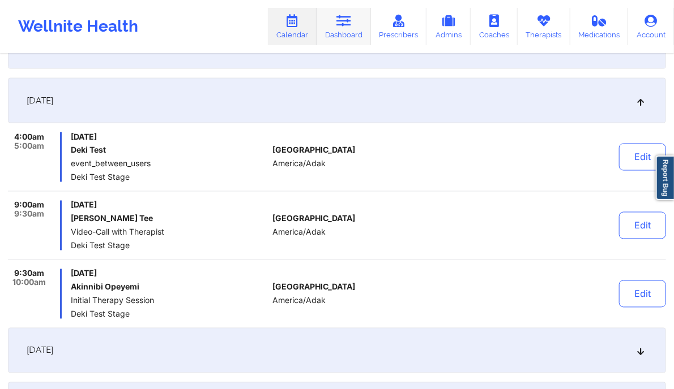
click at [337, 32] on link "Dashboard" at bounding box center [343, 26] width 54 height 37
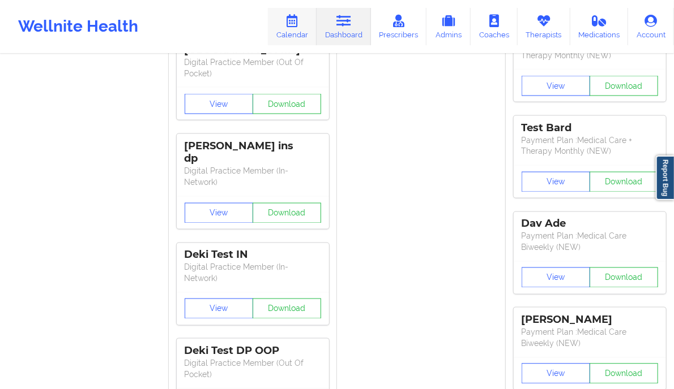
click at [297, 29] on link "Calendar" at bounding box center [292, 26] width 49 height 37
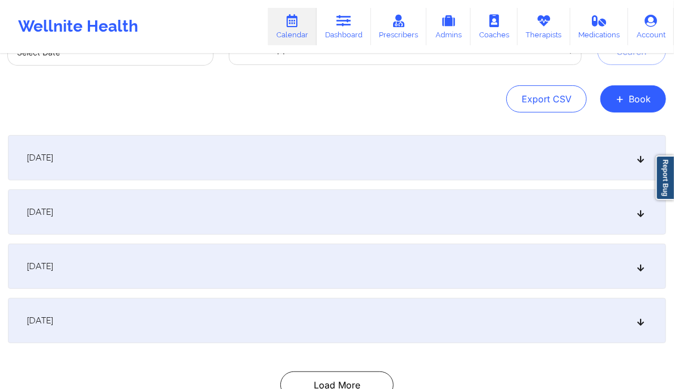
scroll to position [91, 0]
click at [641, 263] on icon at bounding box center [641, 266] width 10 height 8
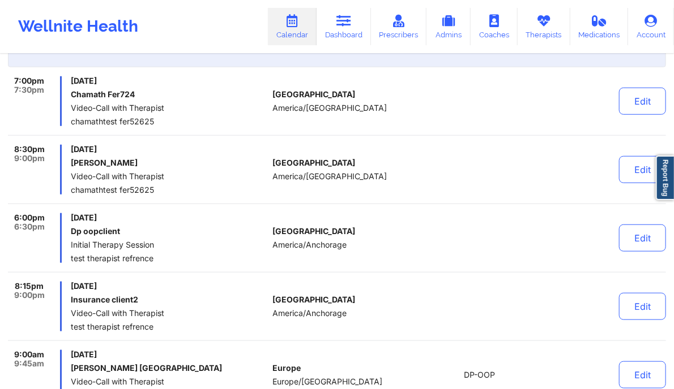
scroll to position [0, 0]
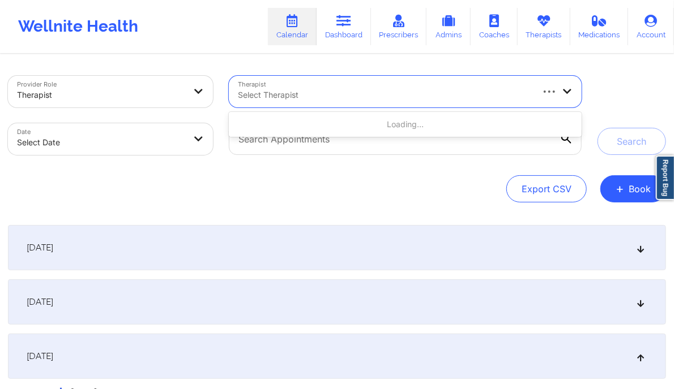
click at [342, 88] on div at bounding box center [384, 95] width 293 height 14
type input "Deki Test Stage"
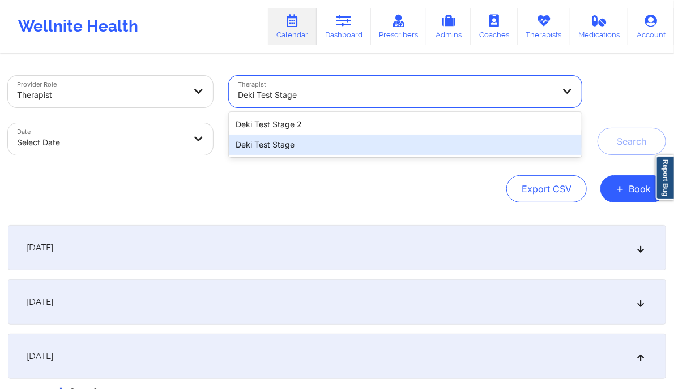
click at [284, 142] on div "Deki Test Stage" at bounding box center [405, 145] width 353 height 20
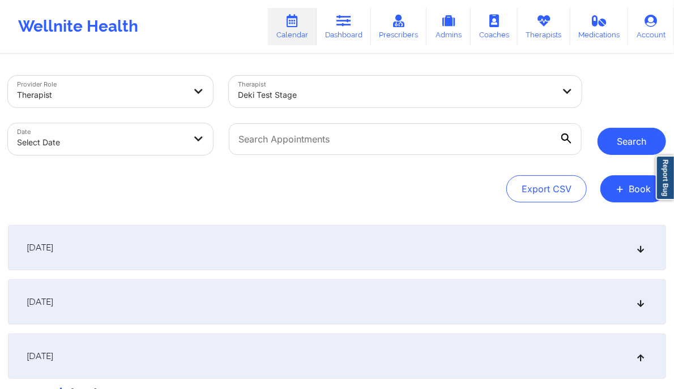
click at [623, 145] on button "Search" at bounding box center [631, 141] width 68 height 27
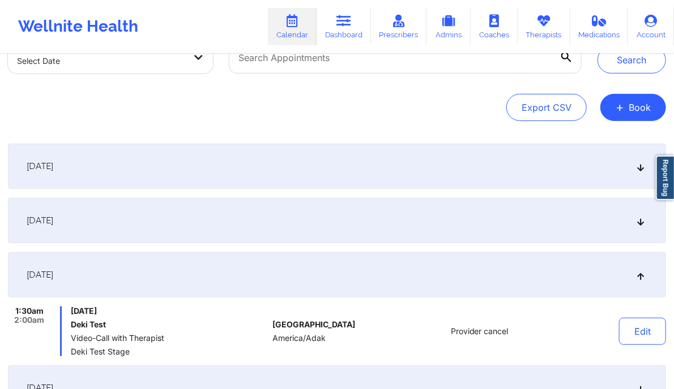
scroll to position [83, 0]
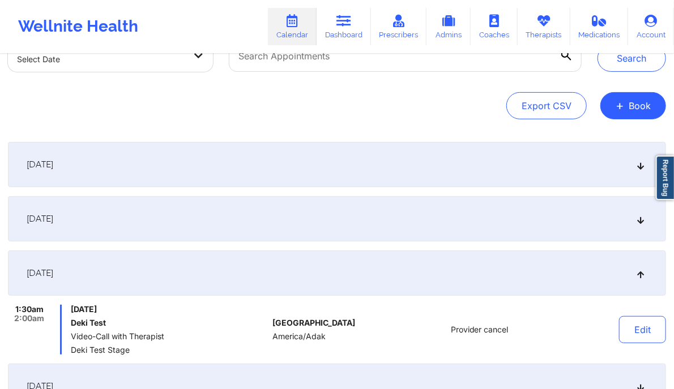
click at [449, 215] on div "[DATE]" at bounding box center [337, 218] width 658 height 45
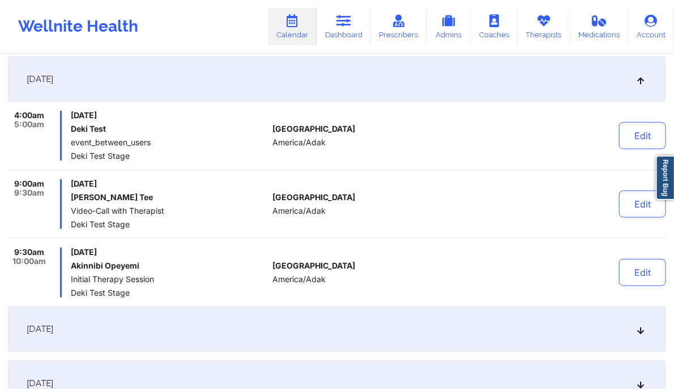
scroll to position [224, 0]
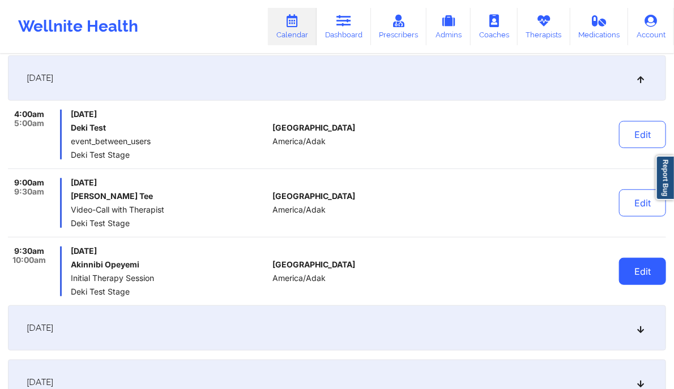
click at [652, 274] on button "Edit" at bounding box center [642, 271] width 47 height 27
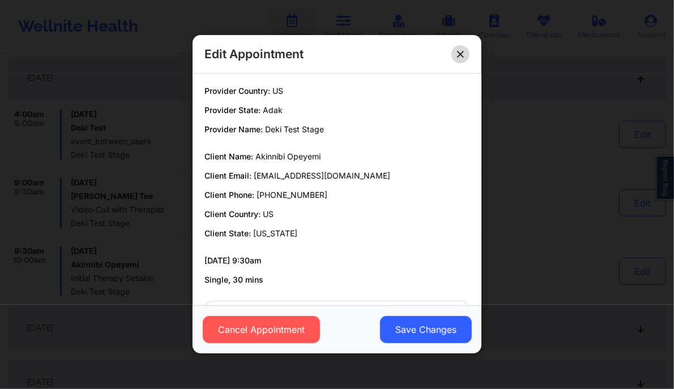
click at [464, 51] on icon at bounding box center [460, 54] width 7 height 7
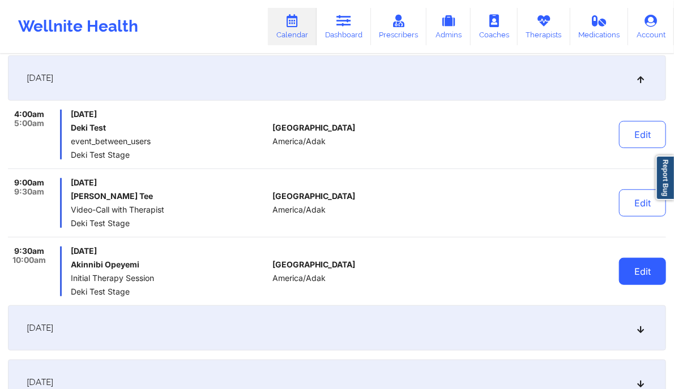
click at [635, 274] on button "Edit" at bounding box center [642, 271] width 47 height 27
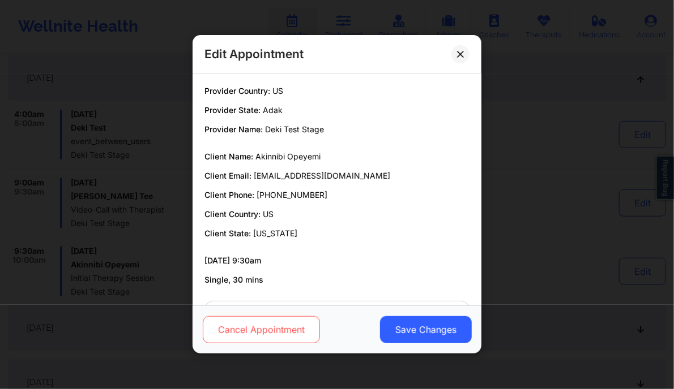
click at [269, 328] on button "Cancel Appointment" at bounding box center [261, 330] width 117 height 27
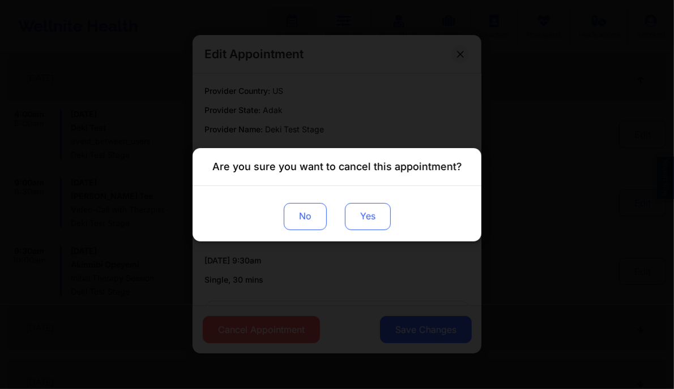
click at [375, 220] on button "Yes" at bounding box center [368, 216] width 46 height 27
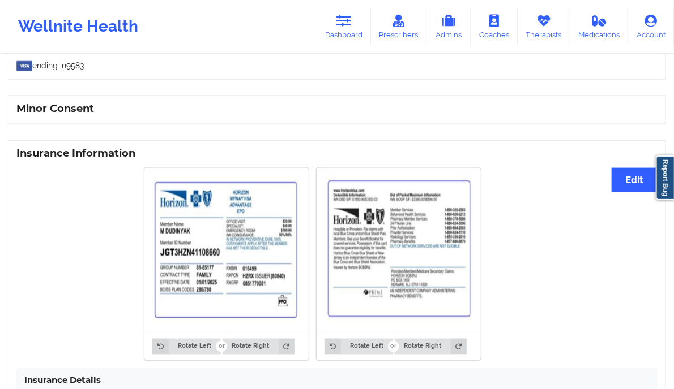
scroll to position [527, 0]
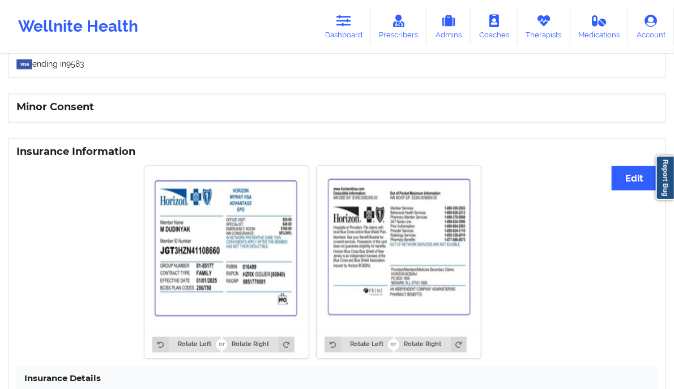
click at [222, 276] on img at bounding box center [226, 248] width 148 height 148
click at [197, 258] on img at bounding box center [226, 248] width 148 height 148
click at [406, 21] on icon at bounding box center [398, 21] width 15 height 12
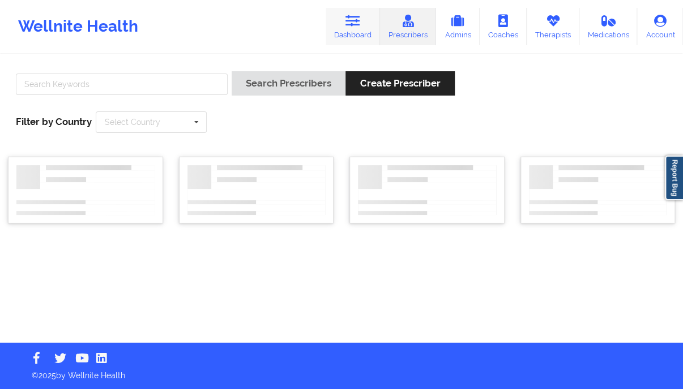
click at [346, 33] on link "Dashboard" at bounding box center [352, 26] width 54 height 37
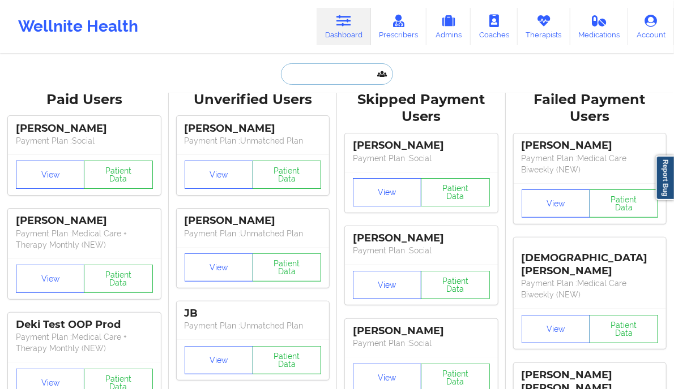
click at [322, 69] on input "text" at bounding box center [337, 74] width 112 height 22
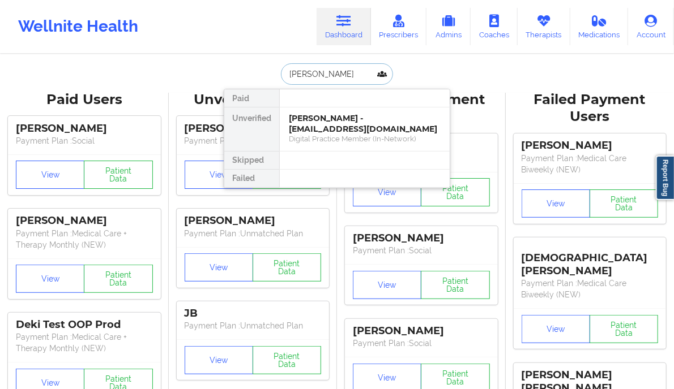
type input "[PERSON_NAME]"
click at [384, 118] on div "[PERSON_NAME] - [EMAIL_ADDRESS][DOMAIN_NAME]" at bounding box center [365, 123] width 152 height 21
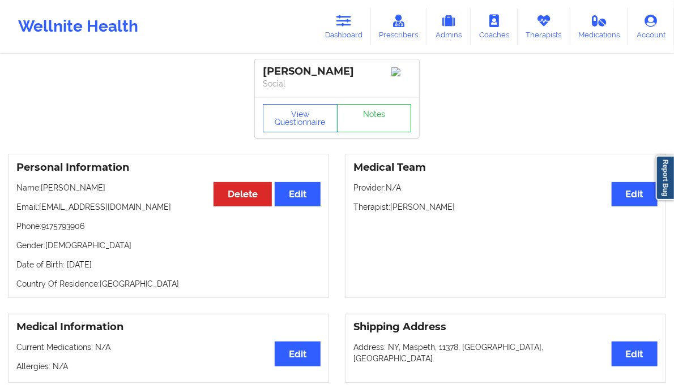
click at [65, 228] on p "Phone: [PHONE_NUMBER]" at bounding box center [168, 226] width 304 height 11
copy p "9175793906"
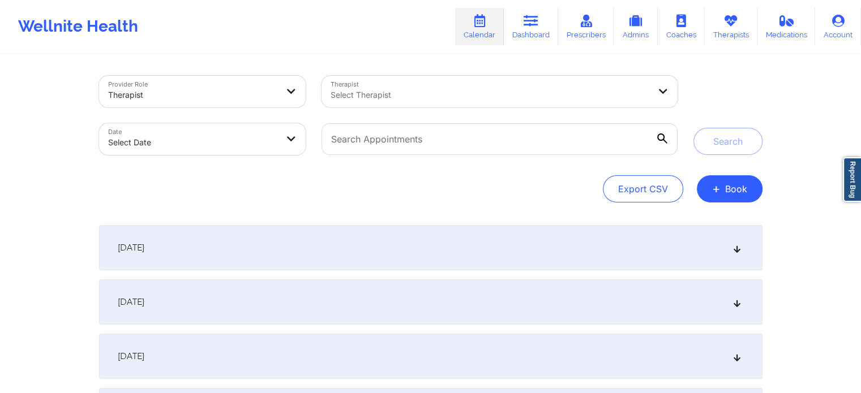
scroll to position [170, 0]
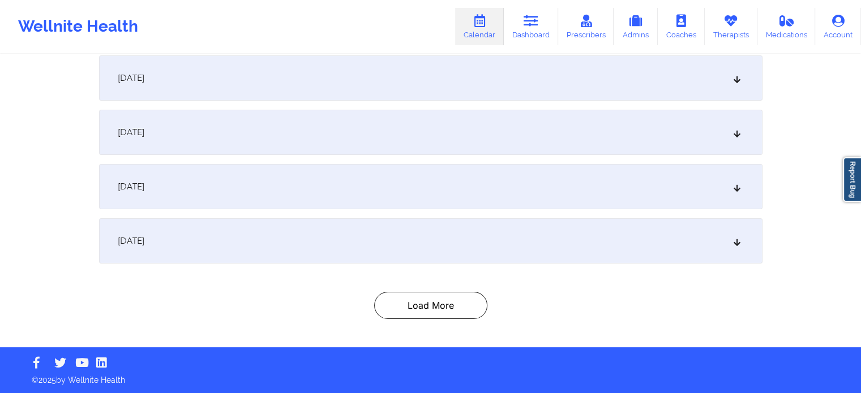
click at [400, 199] on div "[DATE]" at bounding box center [430, 186] width 663 height 45
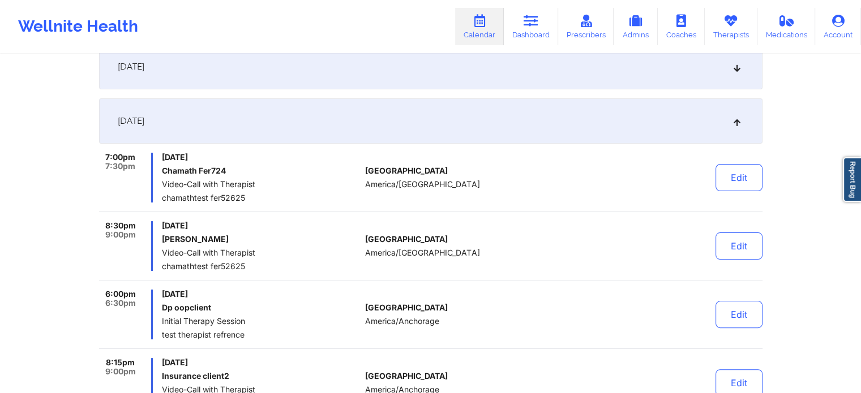
scroll to position [0, 0]
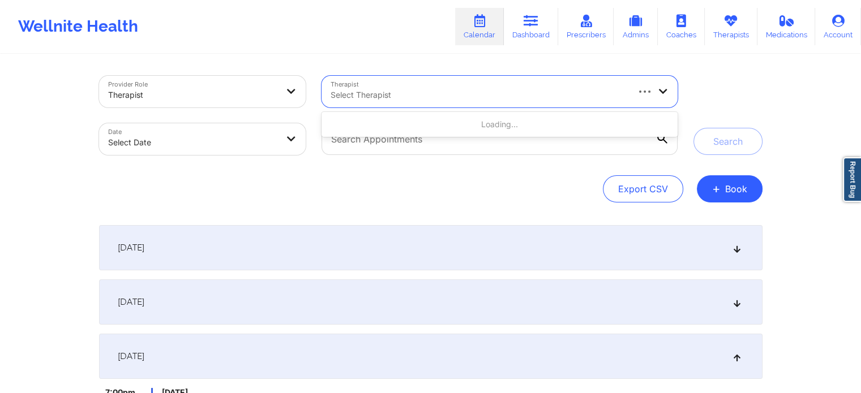
click at [378, 91] on div at bounding box center [479, 95] width 296 height 14
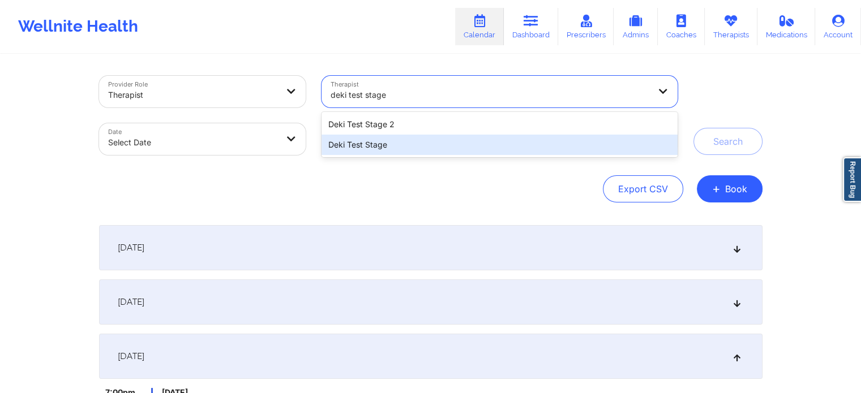
type input "deki test stage"
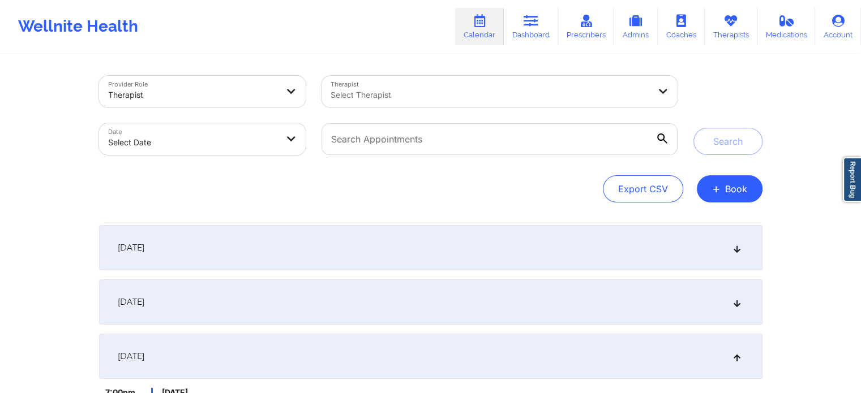
click at [375, 157] on div at bounding box center [499, 139] width 371 height 48
select select "2025-8"
select select "2025-9"
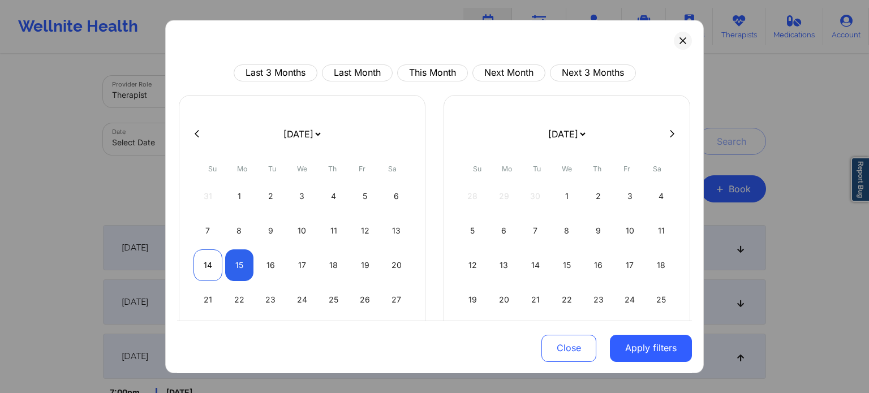
click at [211, 260] on div "14" at bounding box center [208, 266] width 29 height 32
select select "2025-8"
select select "2025-9"
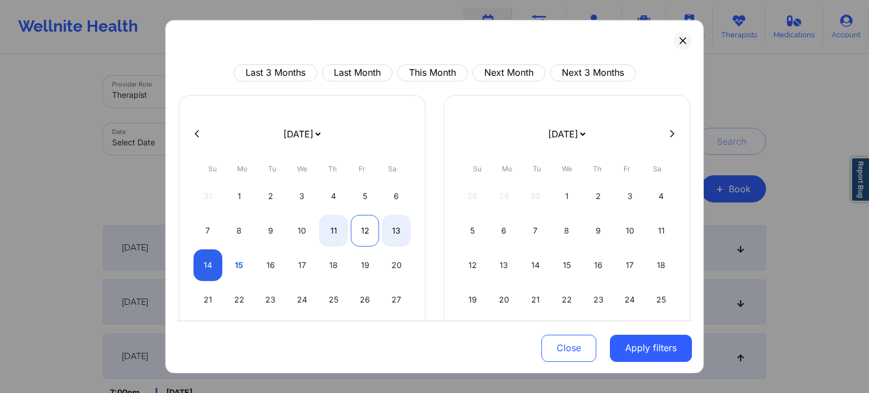
select select "2025-8"
select select "2025-9"
select select "2025-8"
select select "2025-9"
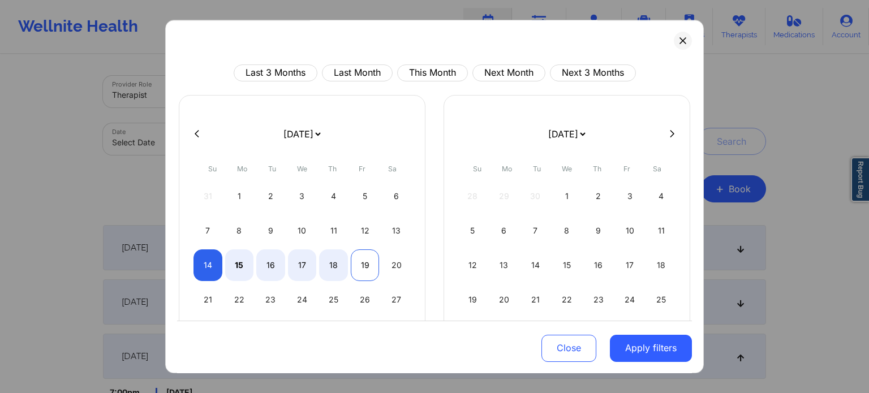
click at [366, 263] on div "19" at bounding box center [365, 266] width 29 height 32
select select "2025-8"
select select "2025-9"
click at [647, 346] on button "Apply filters" at bounding box center [651, 348] width 82 height 27
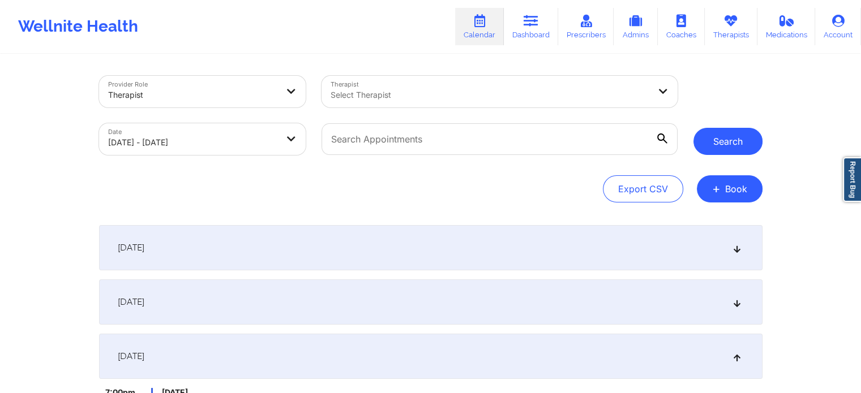
click at [682, 136] on button "Search" at bounding box center [727, 141] width 69 height 27
click at [682, 145] on button "Search" at bounding box center [727, 141] width 69 height 27
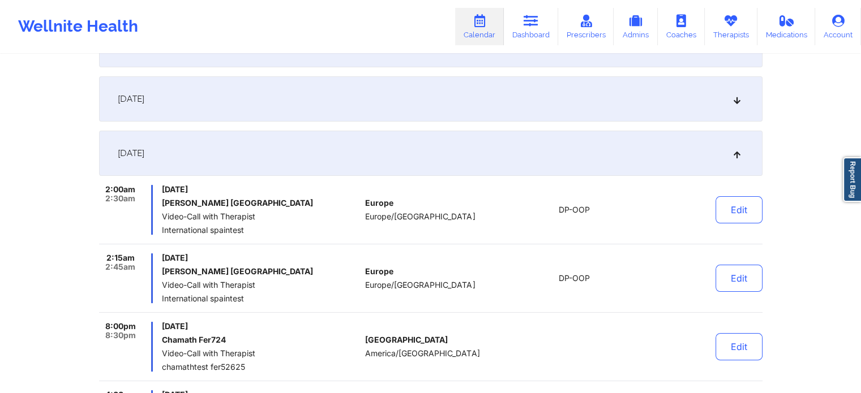
scroll to position [202, 0]
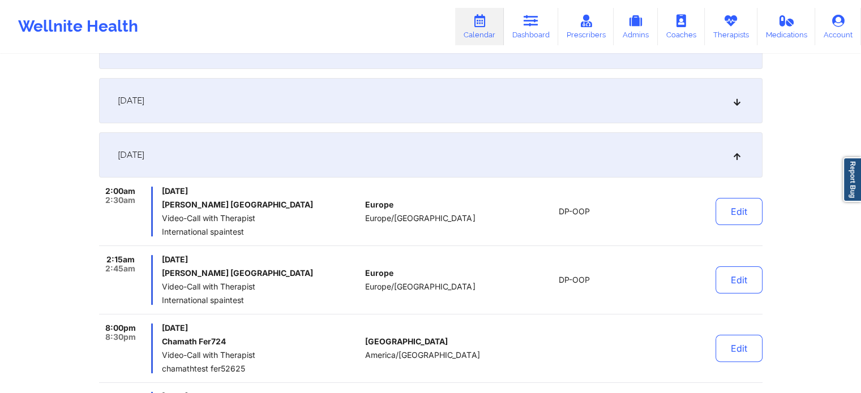
click at [682, 159] on div "[DATE]" at bounding box center [430, 154] width 663 height 45
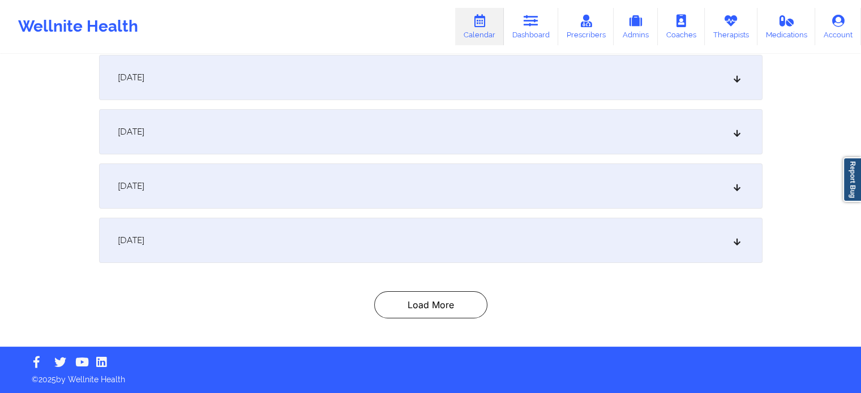
scroll to position [170, 0]
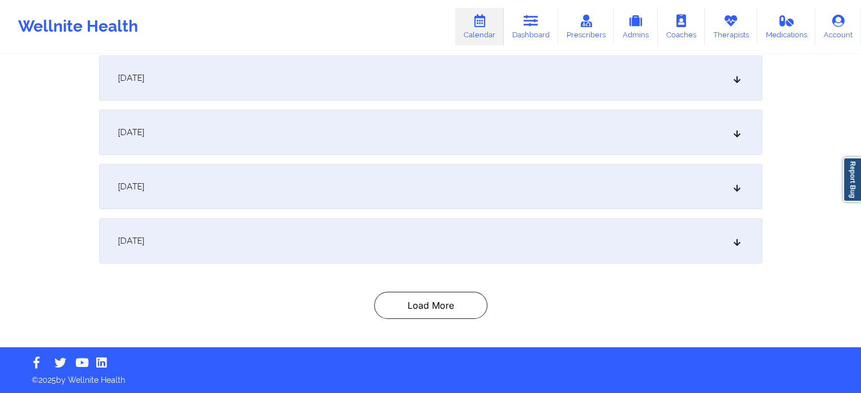
click at [450, 239] on div "[DATE]" at bounding box center [430, 240] width 663 height 45
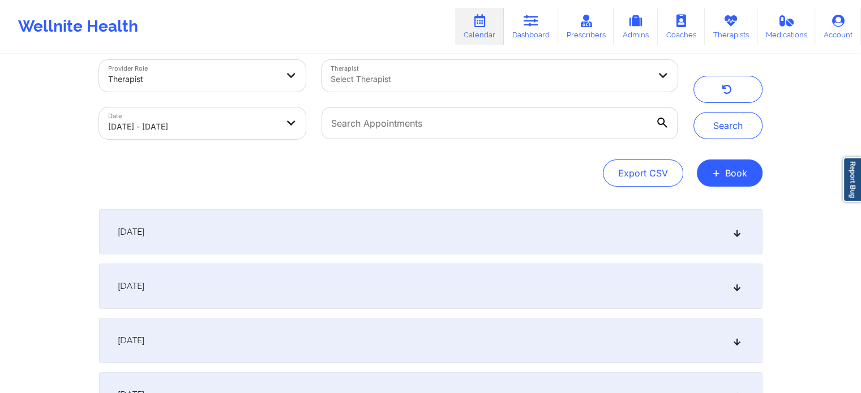
scroll to position [0, 0]
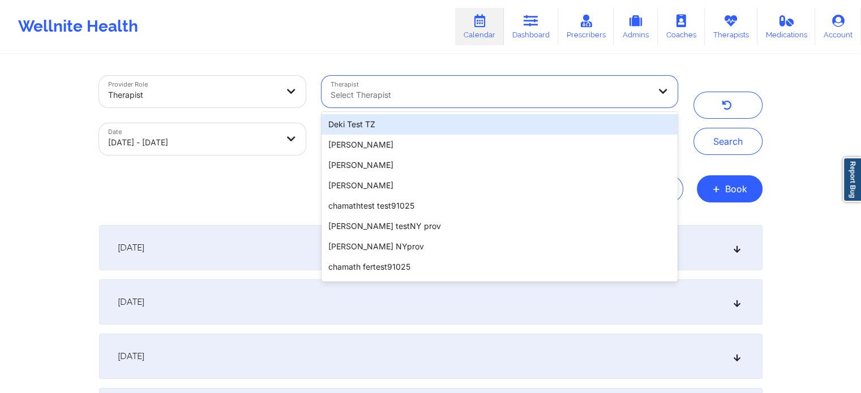
click at [479, 95] on div at bounding box center [490, 95] width 319 height 14
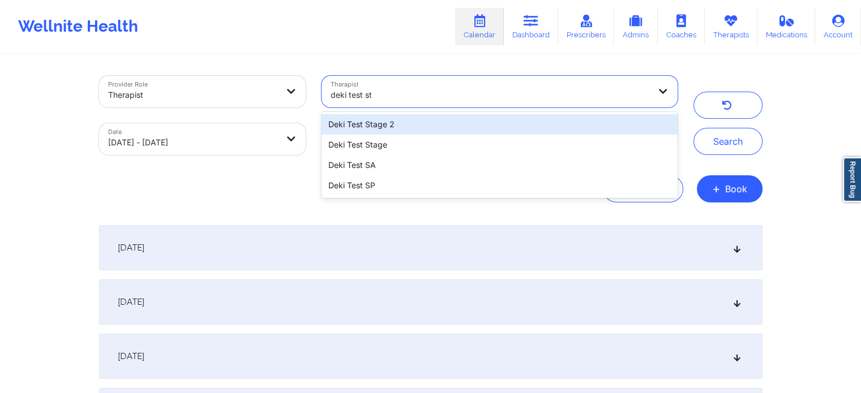
type input "deki test sta"
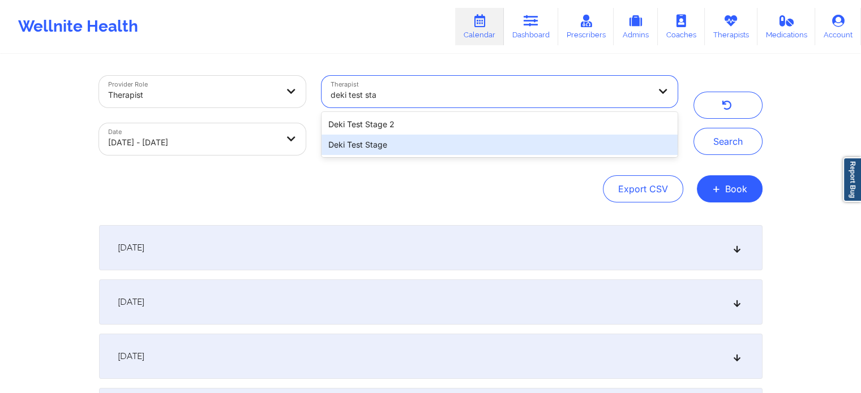
click at [424, 152] on div "Deki Test Stage" at bounding box center [499, 145] width 355 height 20
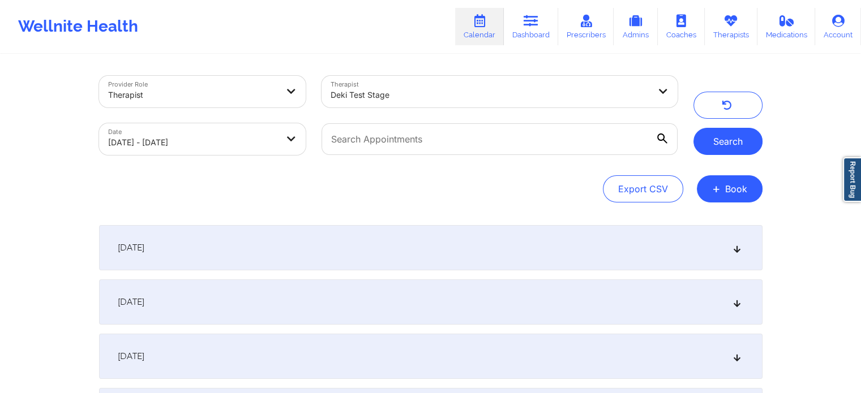
click at [682, 142] on button "Search" at bounding box center [727, 141] width 69 height 27
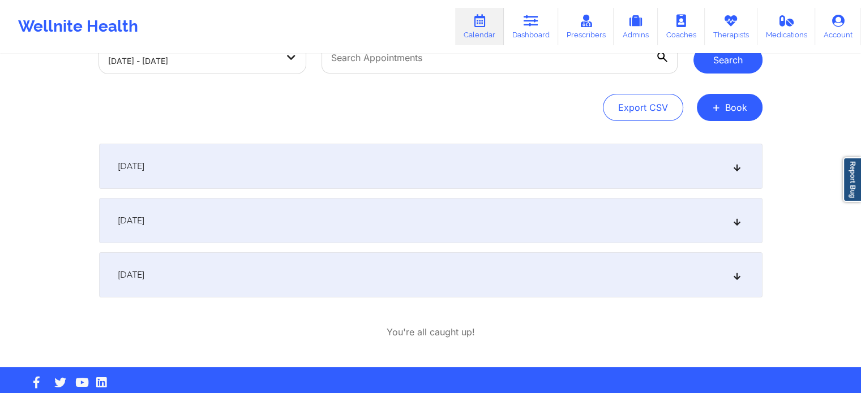
scroll to position [84, 0]
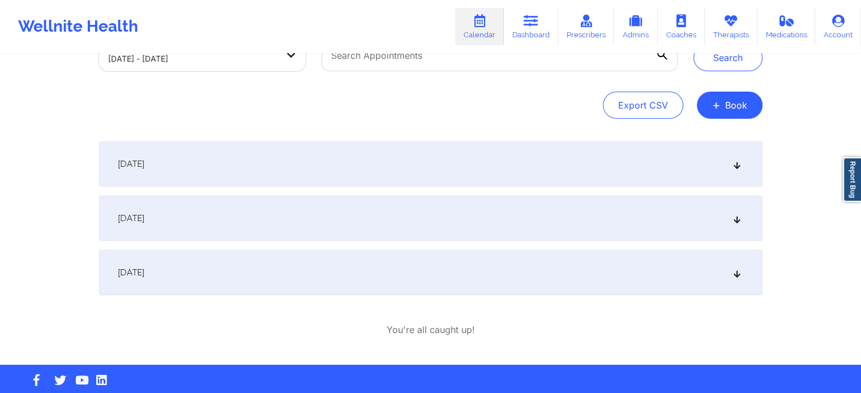
click at [682, 225] on div "[DATE]" at bounding box center [430, 218] width 663 height 45
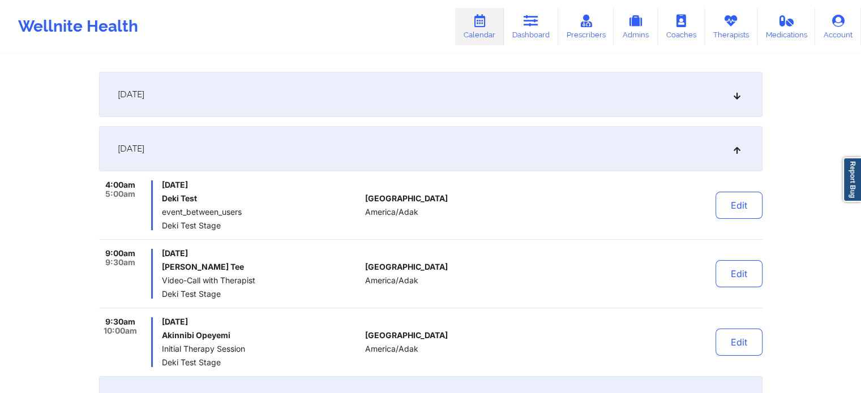
scroll to position [154, 0]
click at [682, 347] on button "Edit" at bounding box center [738, 341] width 47 height 27
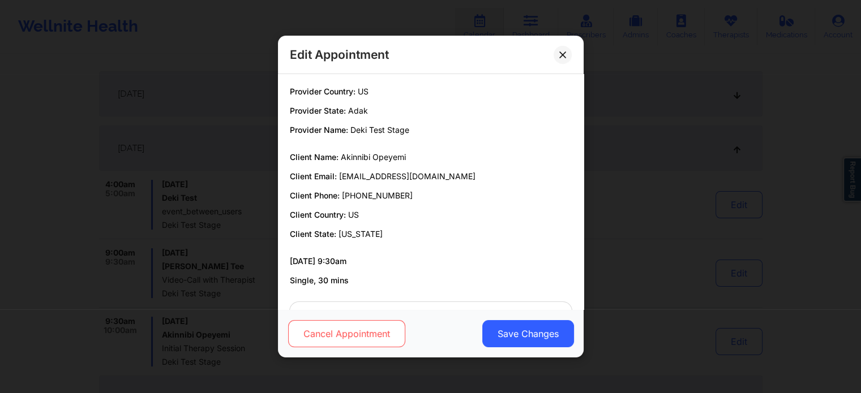
click at [318, 337] on button "Cancel Appointment" at bounding box center [346, 333] width 117 height 27
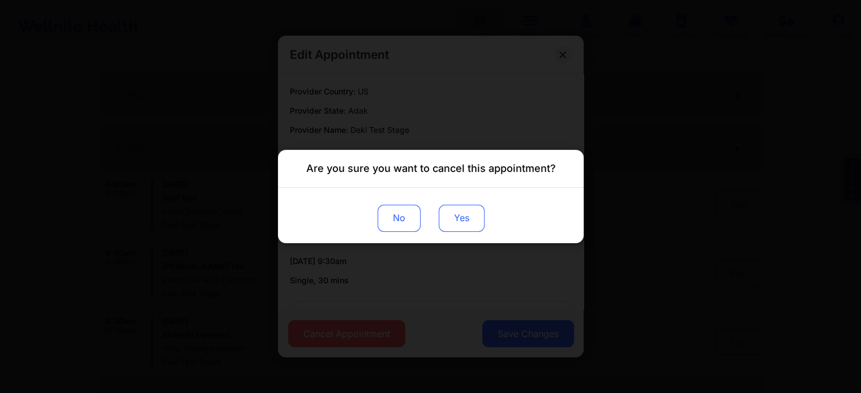
click at [467, 220] on button "Yes" at bounding box center [461, 218] width 46 height 27
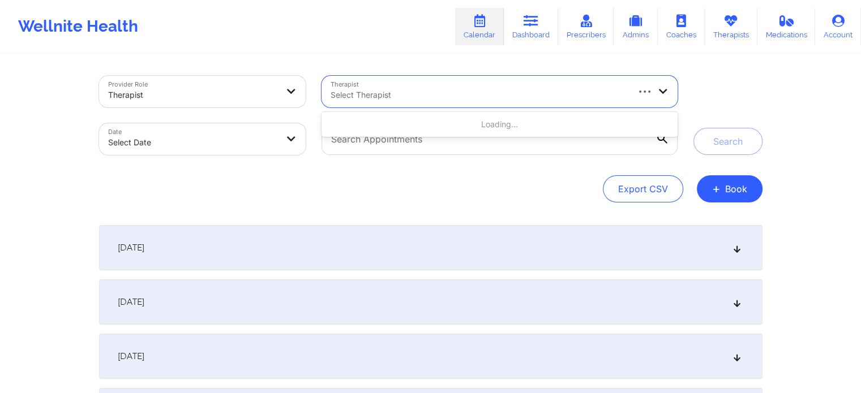
click at [409, 101] on div at bounding box center [479, 95] width 296 height 14
type input "deki test stage"
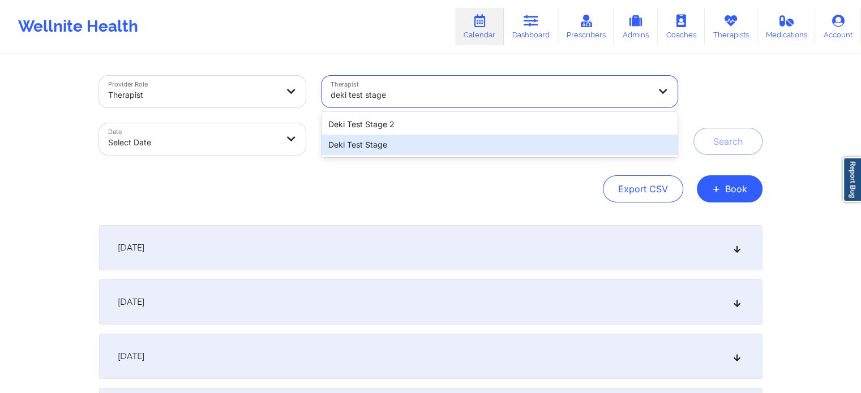
click at [406, 152] on div "Deki Test Stage" at bounding box center [499, 145] width 355 height 20
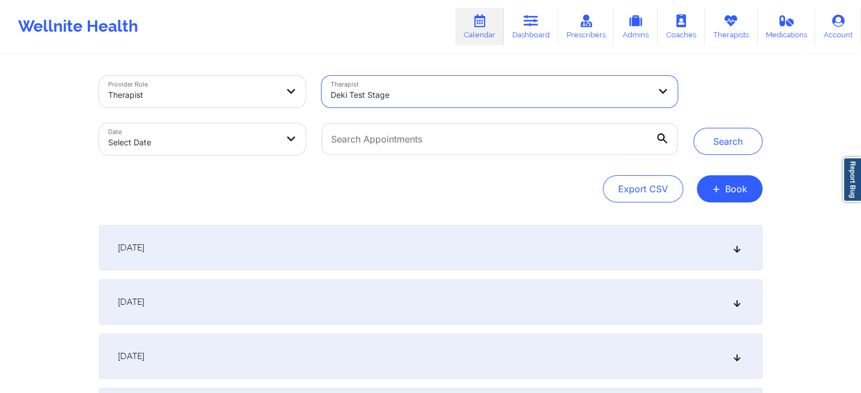
click at [289, 146] on body "Wellnite Health Calendar Dashboard Prescribers Admins Coaches Therapists Medica…" at bounding box center [430, 196] width 861 height 393
select select "2025-8"
select select "2025-9"
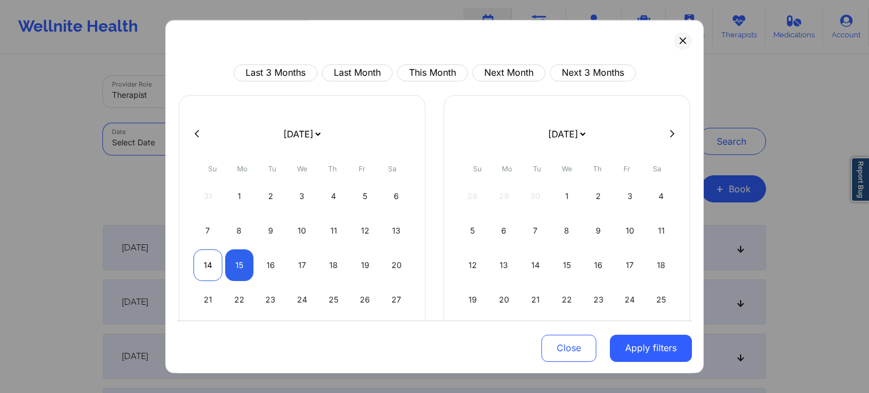
click at [208, 259] on div "14" at bounding box center [208, 266] width 29 height 32
select select "2025-8"
select select "2025-9"
select select "2025-8"
select select "2025-9"
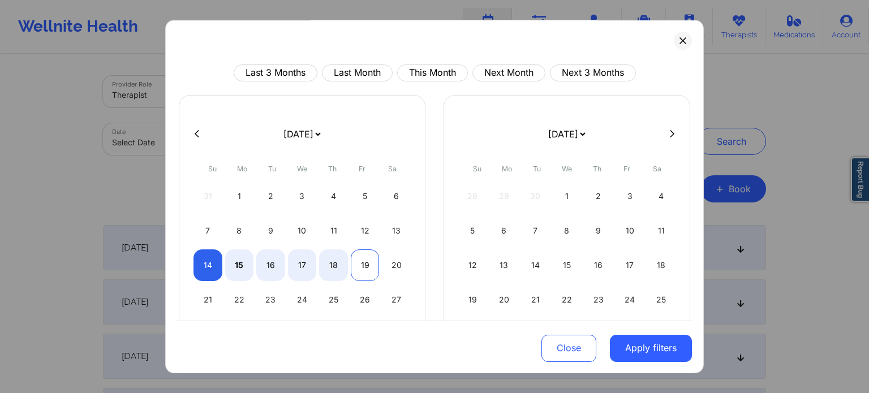
click at [366, 263] on div "19" at bounding box center [365, 266] width 29 height 32
select select "2025-8"
select select "2025-9"
click at [626, 353] on button "Apply filters" at bounding box center [651, 348] width 82 height 27
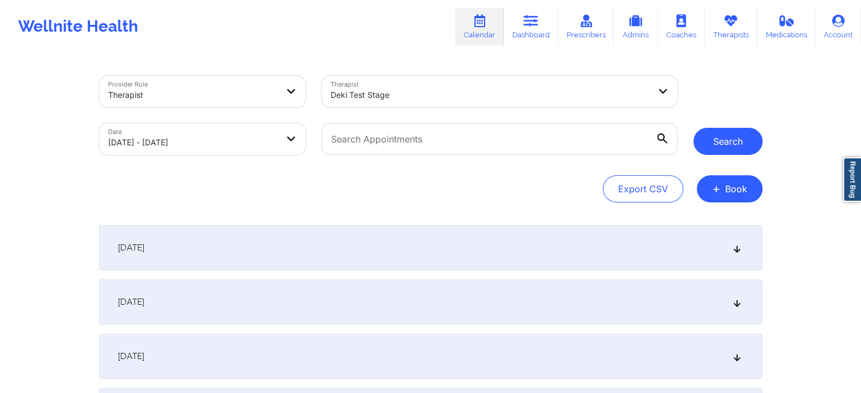
click at [730, 148] on button "Search" at bounding box center [727, 141] width 69 height 27
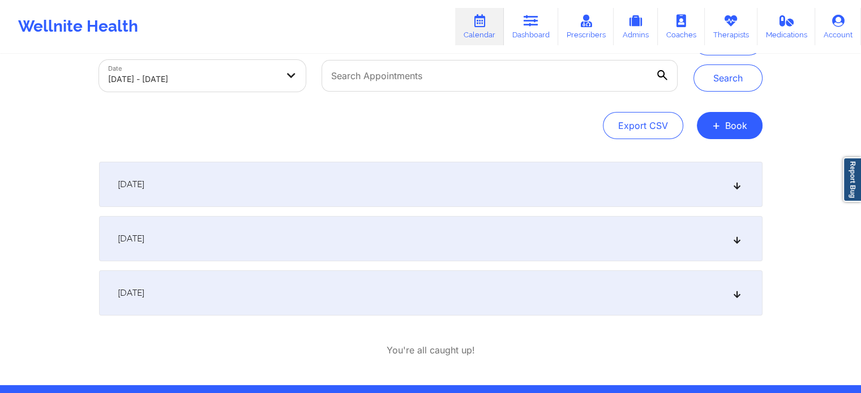
scroll to position [67, 0]
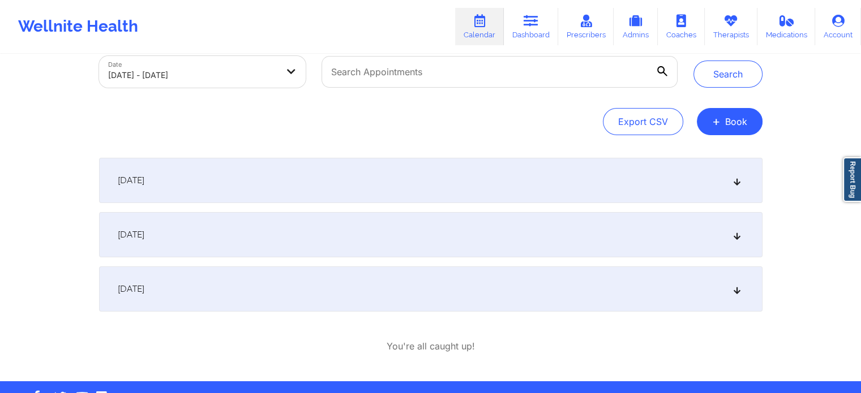
click at [738, 234] on icon at bounding box center [737, 235] width 10 height 8
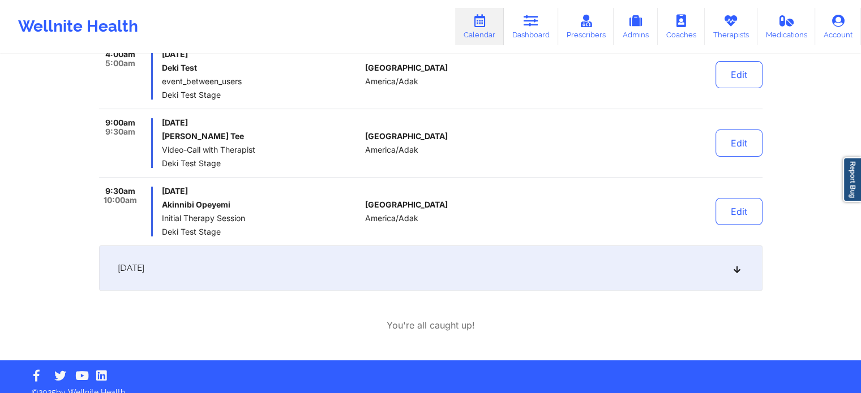
scroll to position [285, 0]
click at [735, 217] on button "Edit" at bounding box center [738, 211] width 47 height 27
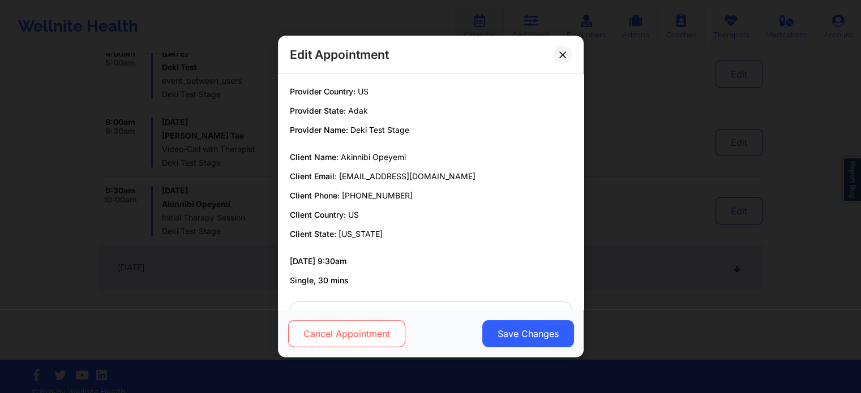
click at [353, 330] on button "Cancel Appointment" at bounding box center [346, 333] width 117 height 27
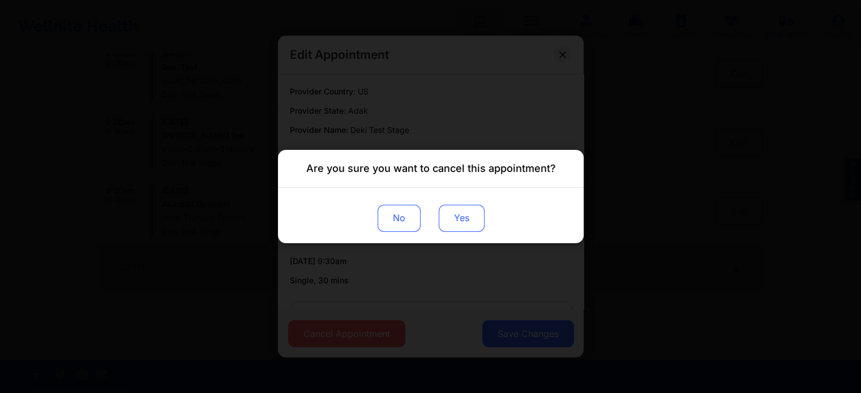
click at [469, 226] on button "Yes" at bounding box center [461, 218] width 46 height 27
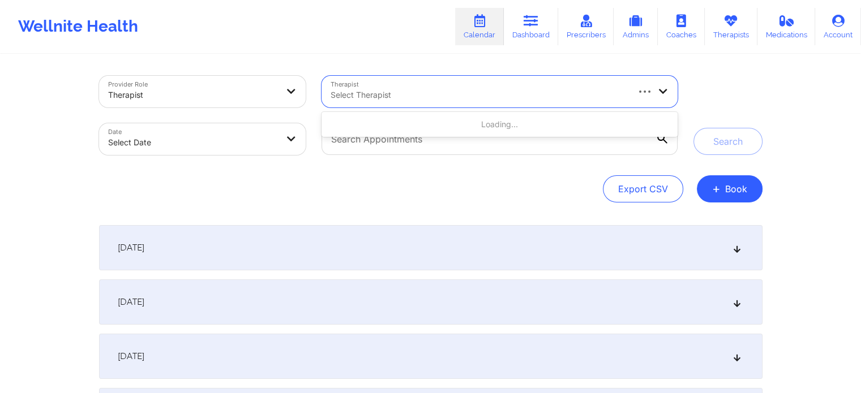
click at [408, 89] on div at bounding box center [479, 95] width 296 height 14
type input "deki test stage"
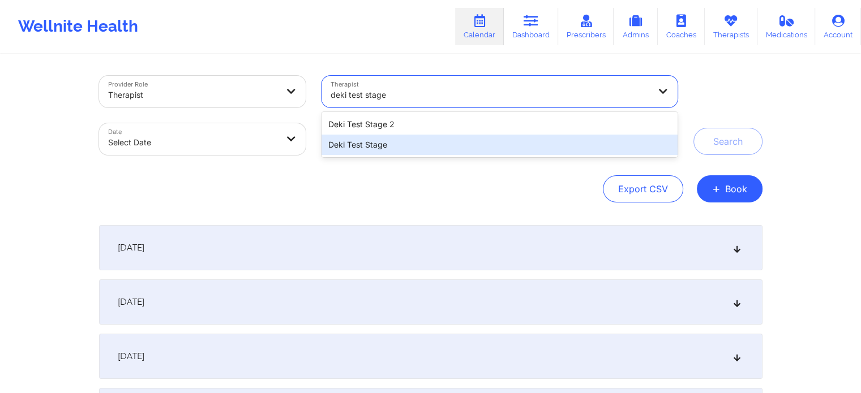
click at [415, 149] on div "Deki Test Stage" at bounding box center [499, 145] width 355 height 20
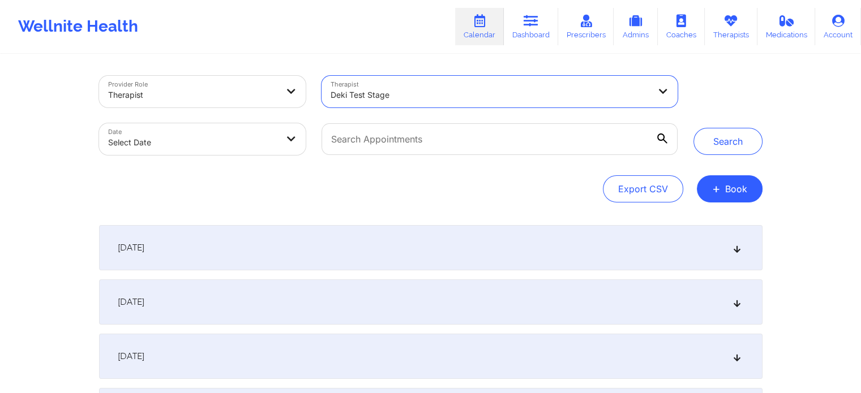
select select "2025-8"
select select "2025-9"
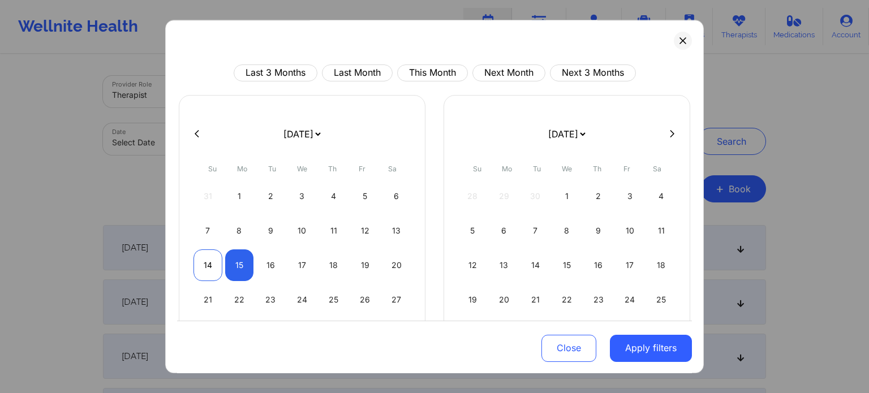
click at [204, 260] on div "14" at bounding box center [208, 266] width 29 height 32
select select "2025-8"
select select "2025-9"
select select "2025-8"
select select "2025-9"
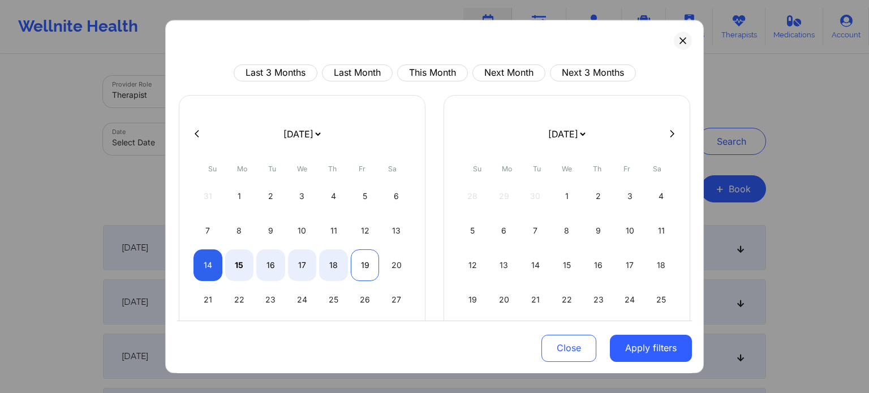
click at [367, 264] on div "19" at bounding box center [365, 266] width 29 height 32
select select "2025-8"
select select "2025-9"
click at [671, 350] on button "Apply filters" at bounding box center [651, 348] width 82 height 27
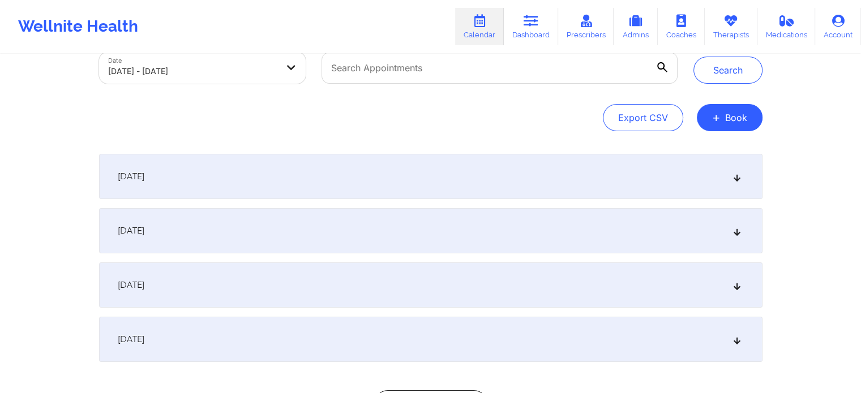
scroll to position [74, 0]
click at [739, 280] on icon at bounding box center [737, 282] width 10 height 8
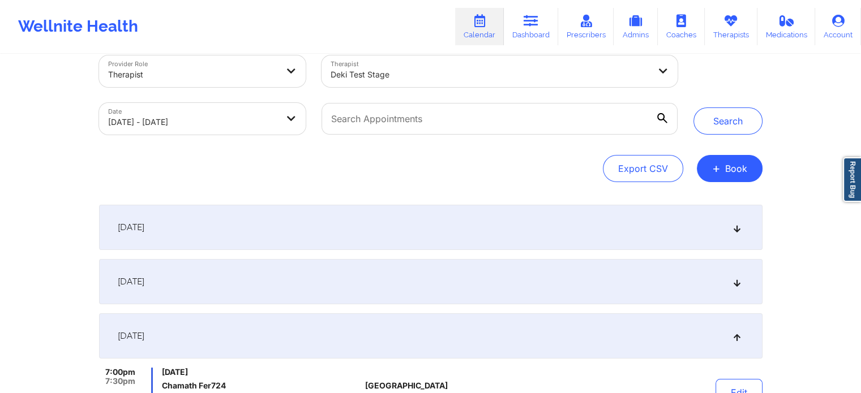
scroll to position [0, 0]
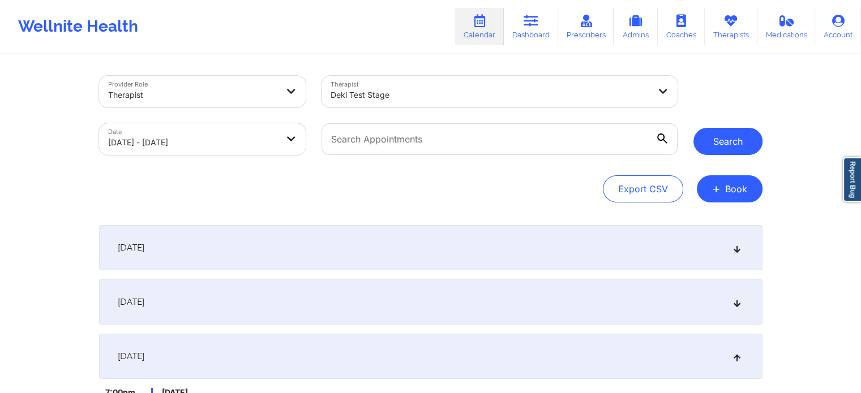
click at [736, 148] on button "Search" at bounding box center [727, 141] width 69 height 27
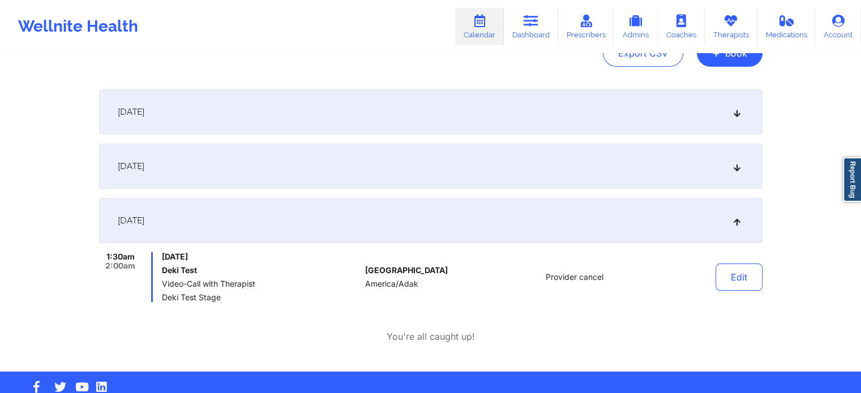
scroll to position [160, 0]
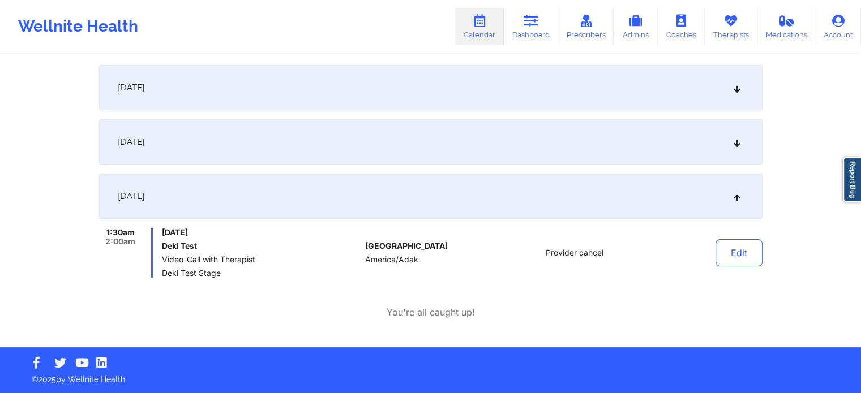
click at [453, 151] on div "[DATE]" at bounding box center [430, 141] width 663 height 45
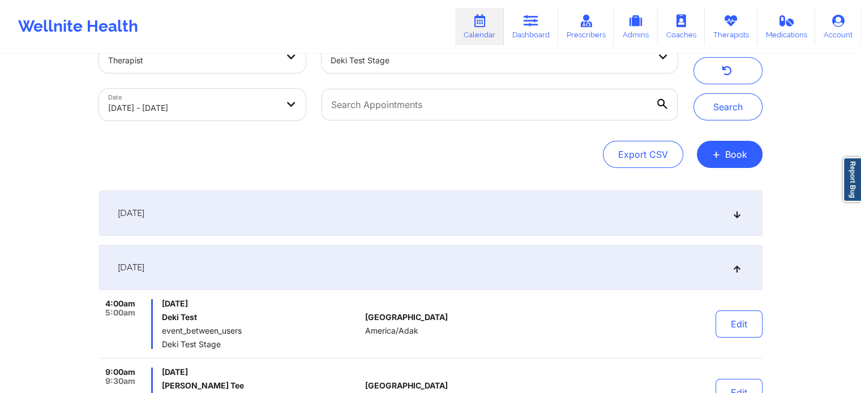
scroll to position [0, 0]
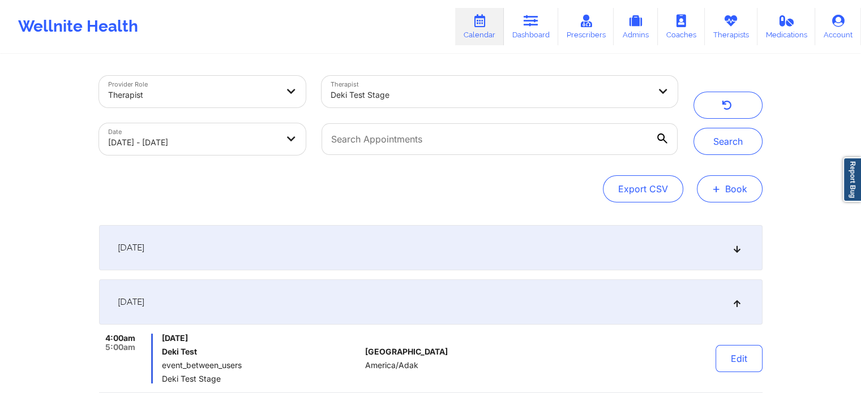
click at [721, 190] on button "+ Book" at bounding box center [730, 188] width 66 height 27
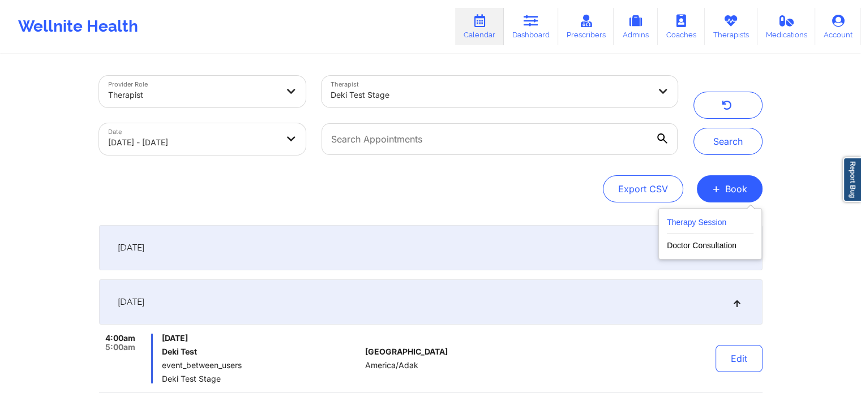
click at [704, 229] on button "Therapy Session" at bounding box center [710, 225] width 87 height 19
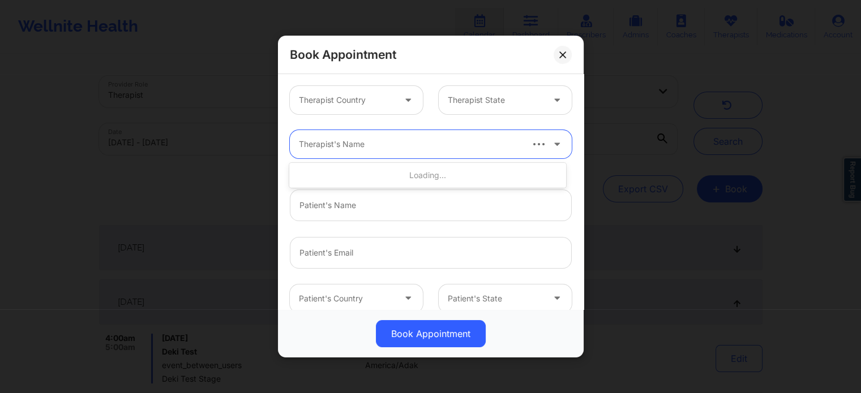
click at [435, 145] on div at bounding box center [410, 145] width 222 height 14
type input "deki test stage"
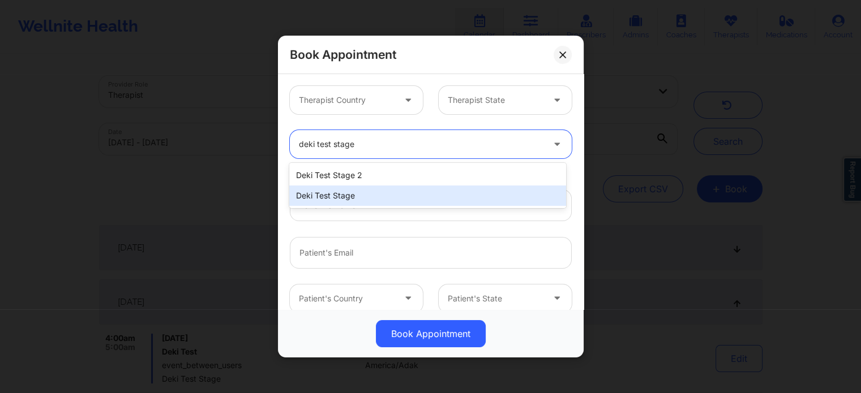
click at [403, 201] on div "Deki Test Stage" at bounding box center [427, 196] width 276 height 20
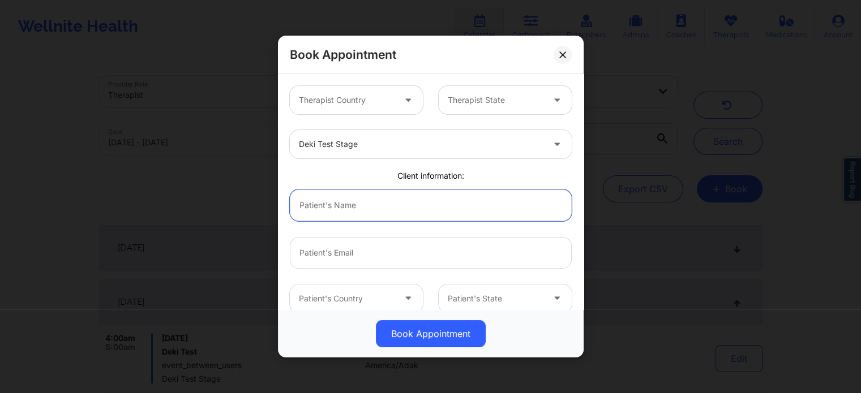
click at [403, 201] on input "text" at bounding box center [431, 206] width 282 height 32
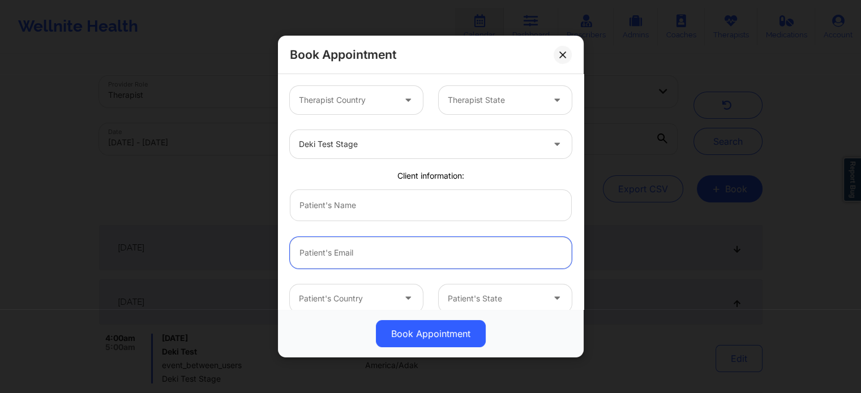
click at [383, 256] on input "email" at bounding box center [431, 253] width 282 height 32
type input "[EMAIL_ADDRESS][DOMAIN_NAME]"
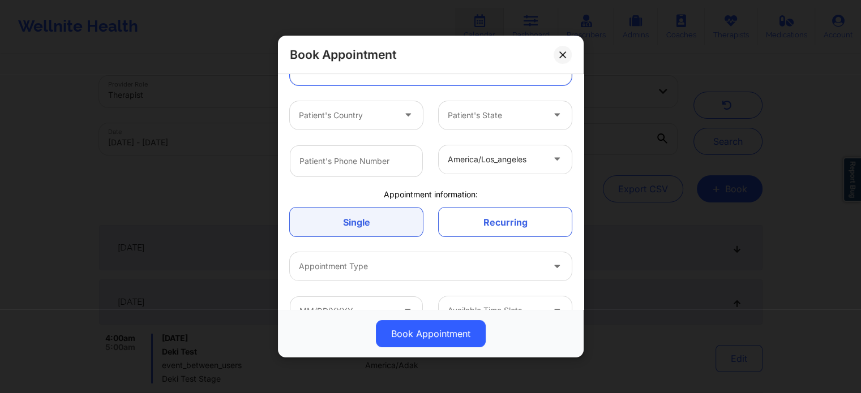
scroll to position [185, 0]
click at [479, 216] on link "Recurring" at bounding box center [505, 221] width 133 height 29
click at [534, 213] on link "Recurring" at bounding box center [505, 221] width 133 height 29
click at [507, 226] on link "Recurring" at bounding box center [505, 221] width 133 height 29
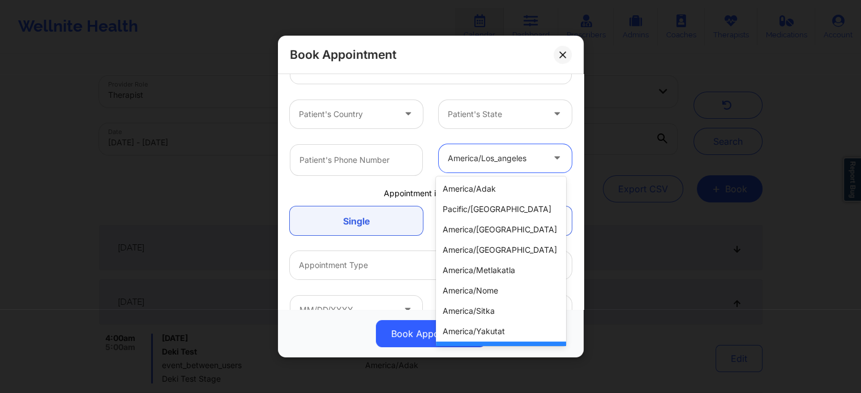
click at [518, 154] on div at bounding box center [496, 159] width 96 height 14
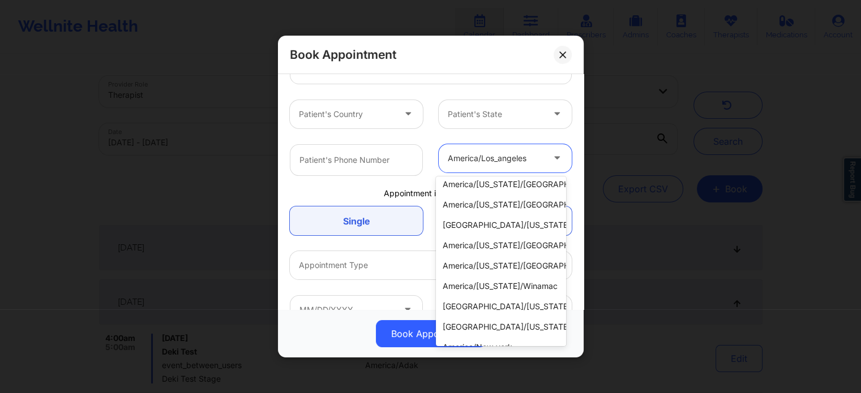
scroll to position [431, 0]
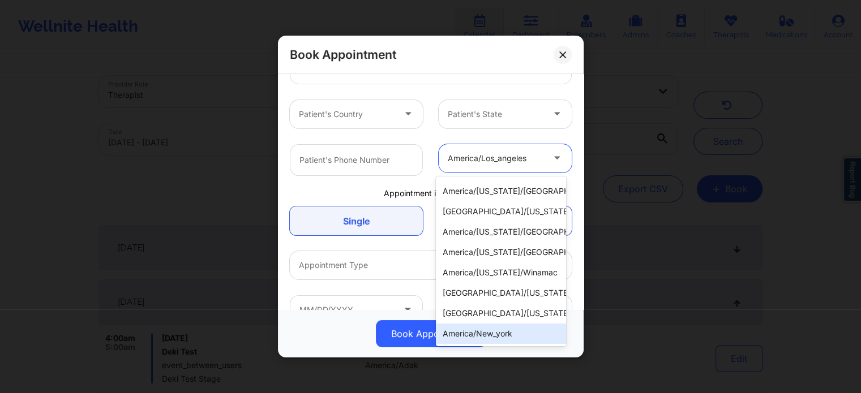
click at [498, 325] on div "america/new_york" at bounding box center [501, 334] width 130 height 20
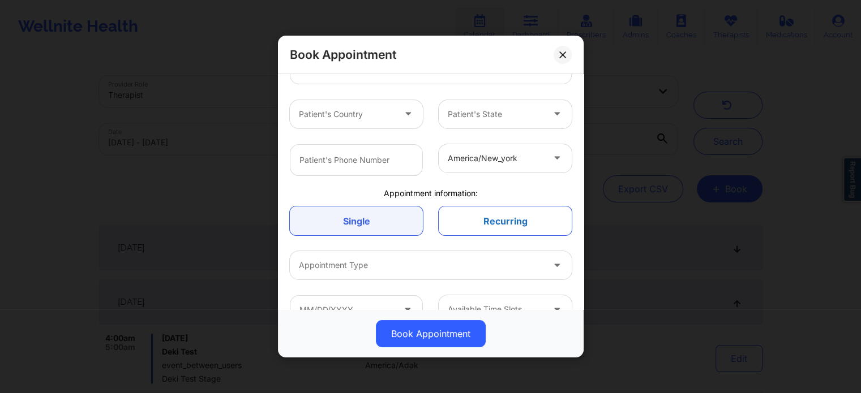
click at [487, 214] on link "Recurring" at bounding box center [505, 221] width 133 height 29
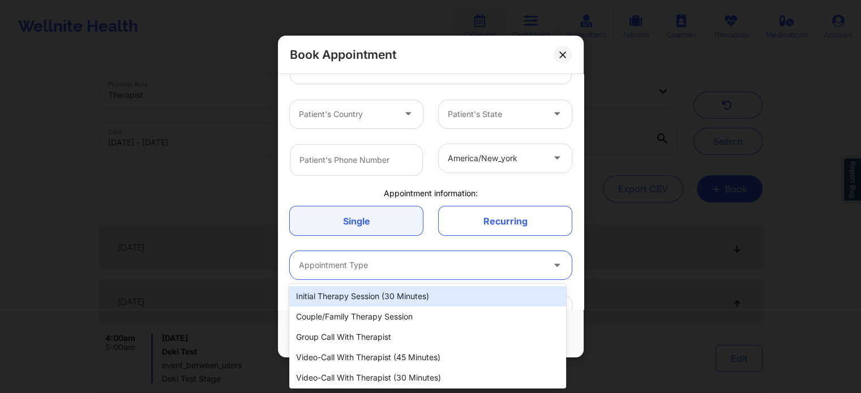
click at [436, 260] on div at bounding box center [421, 266] width 245 height 14
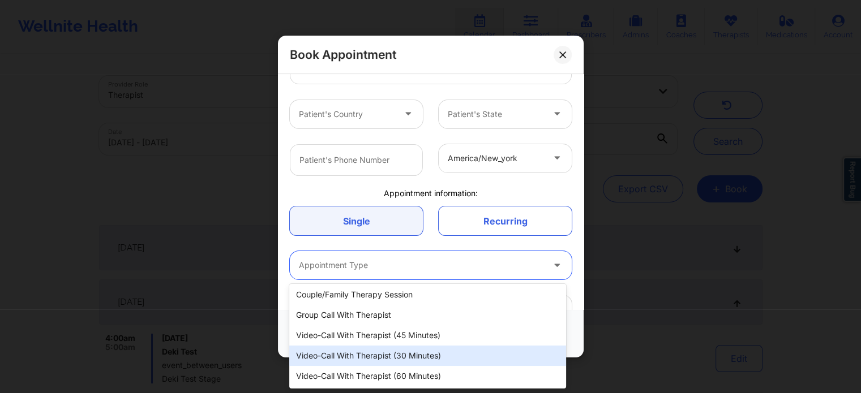
scroll to position [22, 0]
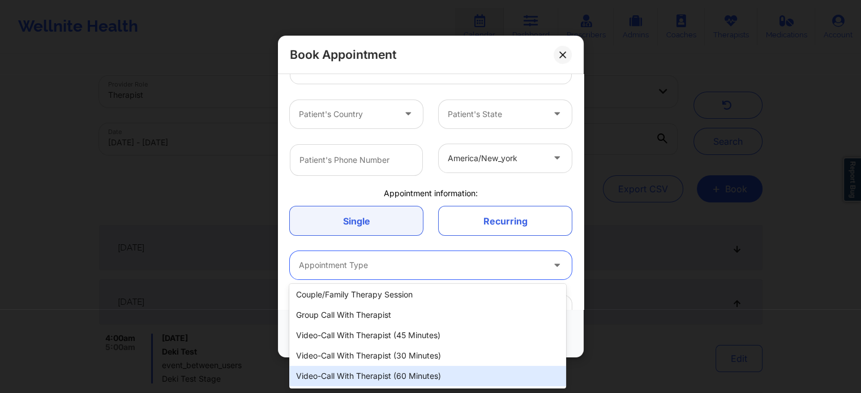
click at [349, 378] on div "Video-Call with Therapist (60 minutes)" at bounding box center [427, 376] width 276 height 20
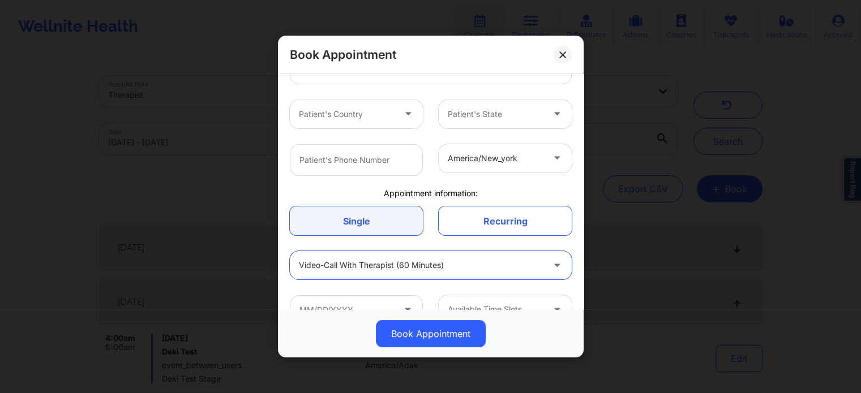
scroll to position [211, 0]
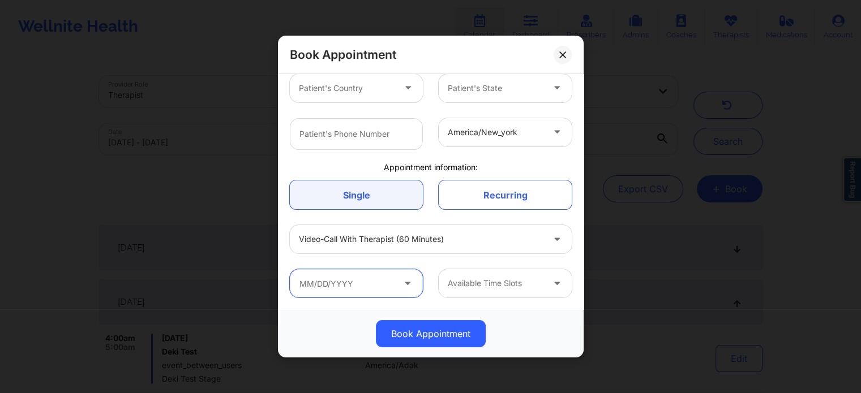
click at [397, 272] on input "text" at bounding box center [356, 283] width 133 height 28
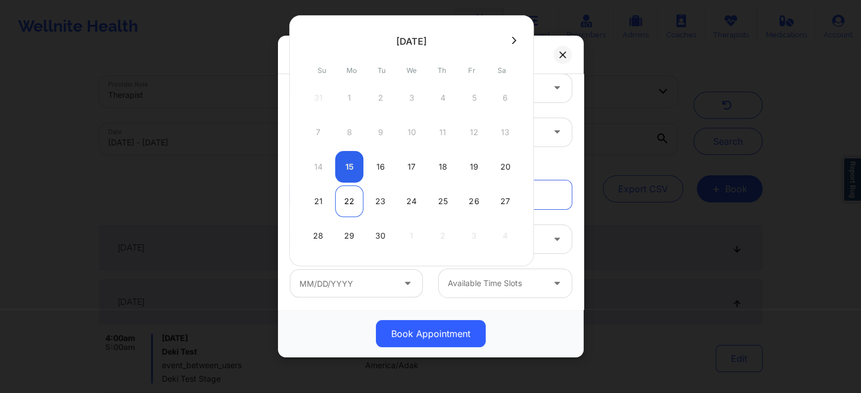
click at [347, 198] on div "22" at bounding box center [349, 202] width 28 height 32
type input "[DATE]"
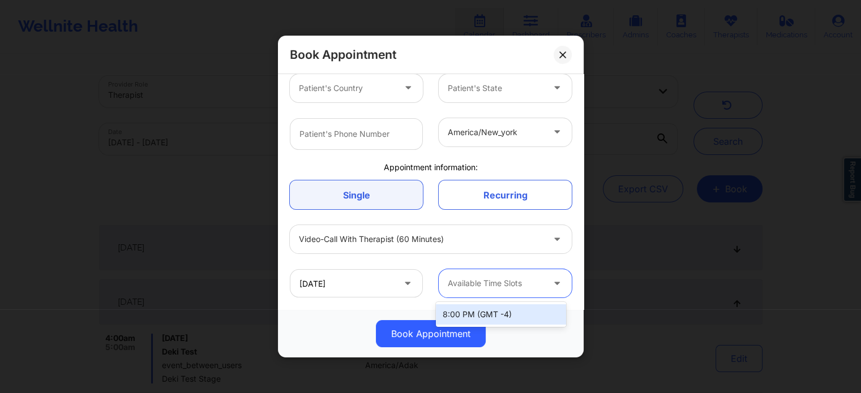
click at [517, 278] on div at bounding box center [496, 284] width 96 height 14
click at [500, 314] on div "8:00 PM (GMT -4)" at bounding box center [501, 315] width 130 height 20
click at [502, 194] on link "Recurring" at bounding box center [505, 195] width 133 height 29
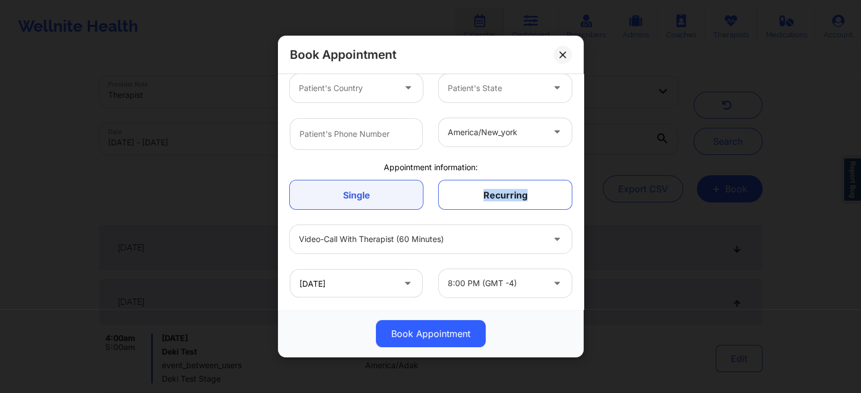
click at [502, 194] on link "Recurring" at bounding box center [505, 195] width 133 height 29
click at [367, 202] on link "Single" at bounding box center [356, 195] width 133 height 29
click at [496, 191] on link "Recurring" at bounding box center [505, 195] width 133 height 29
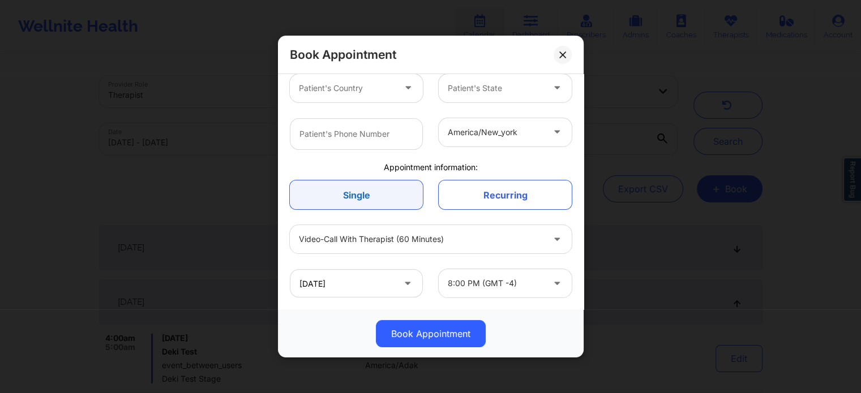
click at [361, 194] on link "Single" at bounding box center [356, 195] width 133 height 29
click at [486, 194] on link "Recurring" at bounding box center [505, 195] width 133 height 29
click at [386, 194] on link "Single" at bounding box center [356, 195] width 133 height 29
click at [498, 192] on link "Recurring" at bounding box center [505, 195] width 133 height 29
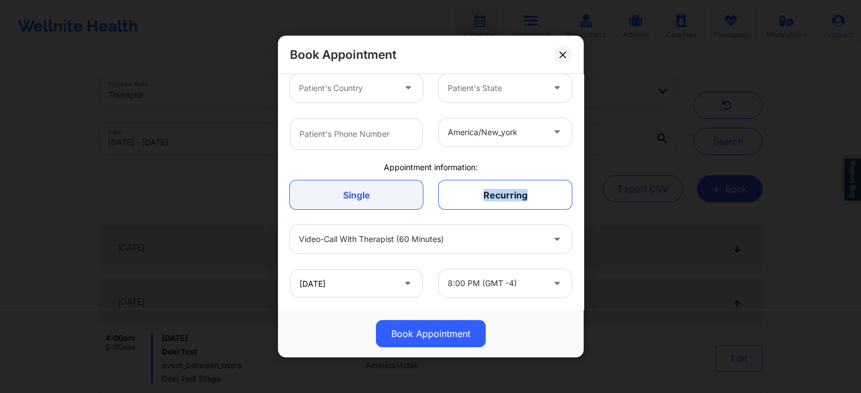
click at [498, 192] on link "Recurring" at bounding box center [505, 195] width 133 height 29
click at [407, 194] on link "Single" at bounding box center [356, 195] width 133 height 29
click at [509, 189] on link "Recurring" at bounding box center [505, 195] width 133 height 29
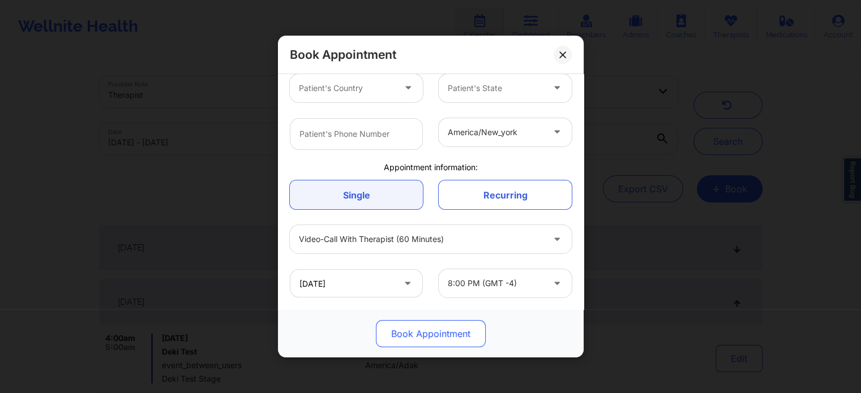
click at [431, 344] on button "Book Appointment" at bounding box center [431, 333] width 110 height 27
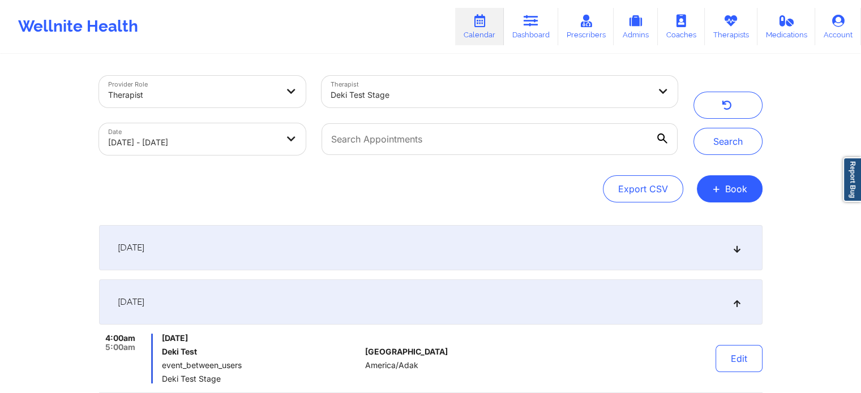
click at [230, 361] on span "event_between_users" at bounding box center [261, 365] width 199 height 9
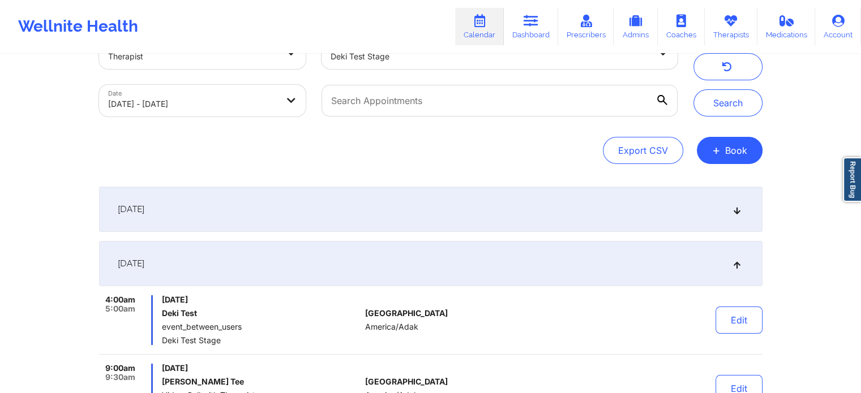
scroll to position [57, 0]
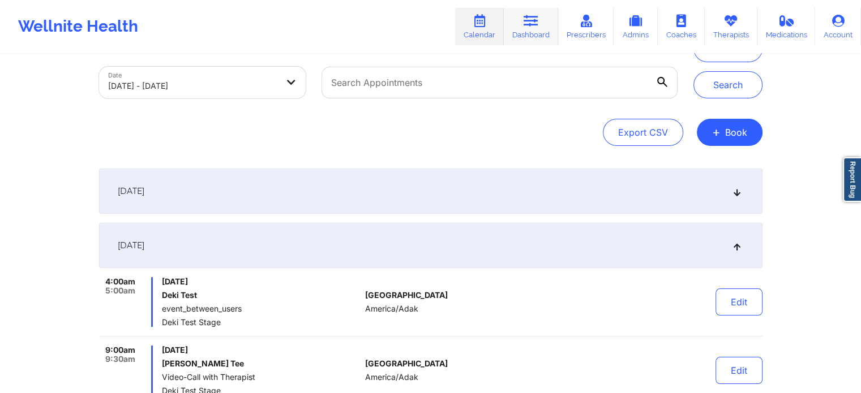
click at [520, 25] on link "Dashboard" at bounding box center [531, 26] width 54 height 37
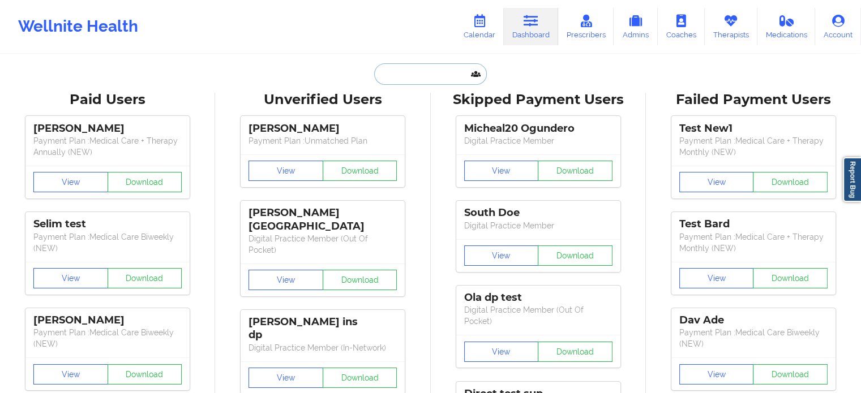
click at [432, 72] on input "text" at bounding box center [430, 74] width 112 height 22
paste input "[EMAIL_ADDRESS][DOMAIN_NAME]"
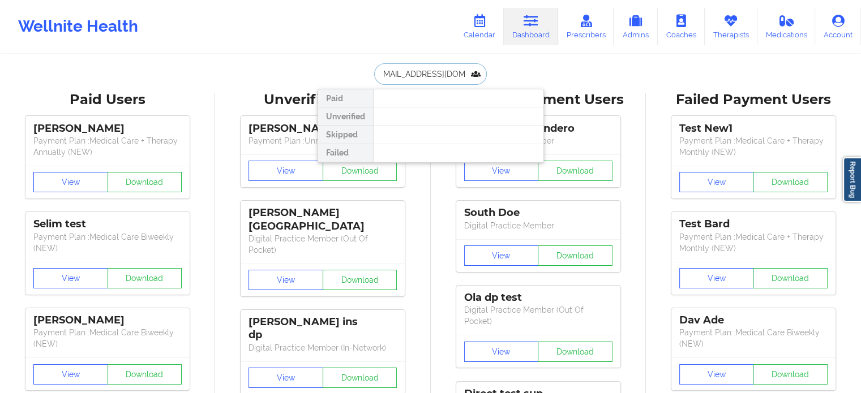
click at [428, 81] on input "[EMAIL_ADDRESS][DOMAIN_NAME]" at bounding box center [430, 74] width 112 height 22
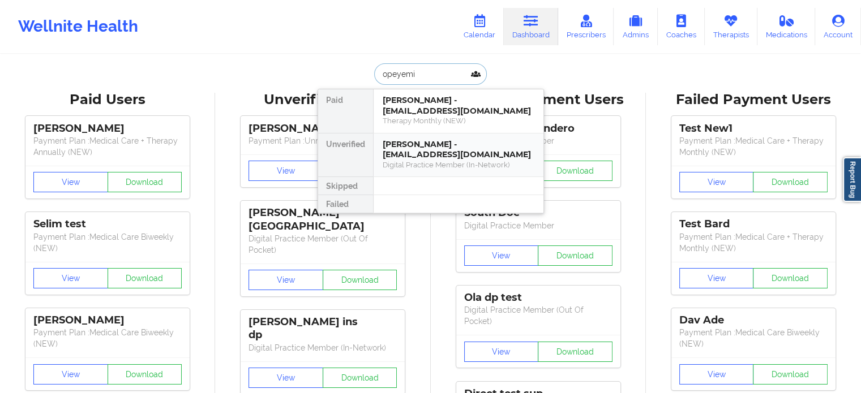
paste input "[EMAIL_ADDRESS][DOMAIN_NAME]"
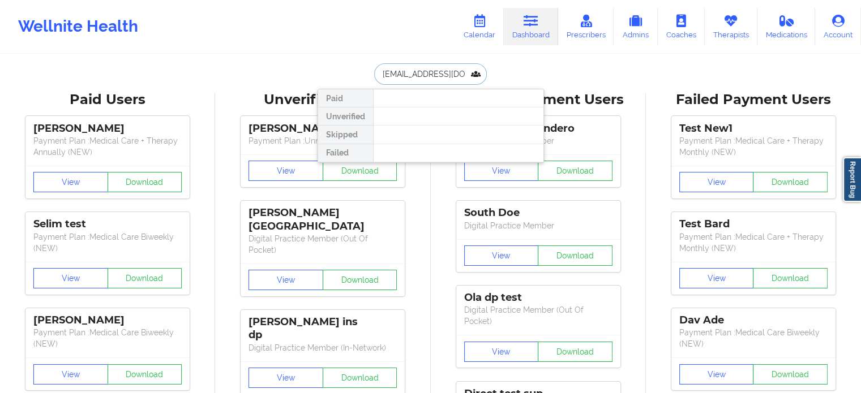
type input "[EMAIL_ADDRESS][DOMAIN_NAME]"
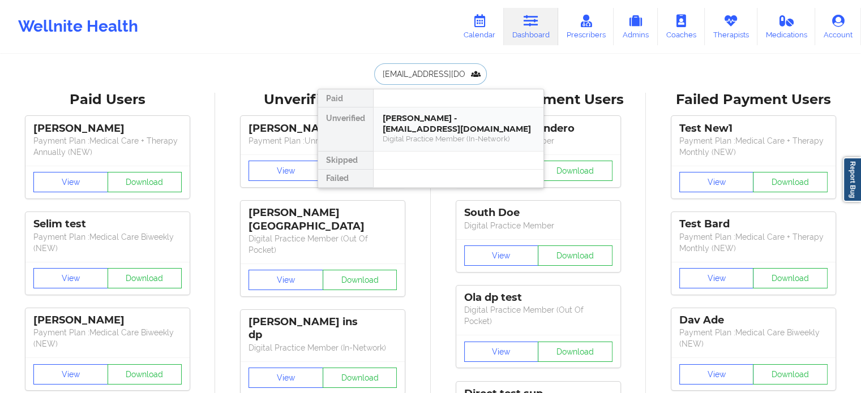
click at [498, 129] on div "[PERSON_NAME] - [EMAIL_ADDRESS][DOMAIN_NAME]" at bounding box center [459, 123] width 152 height 21
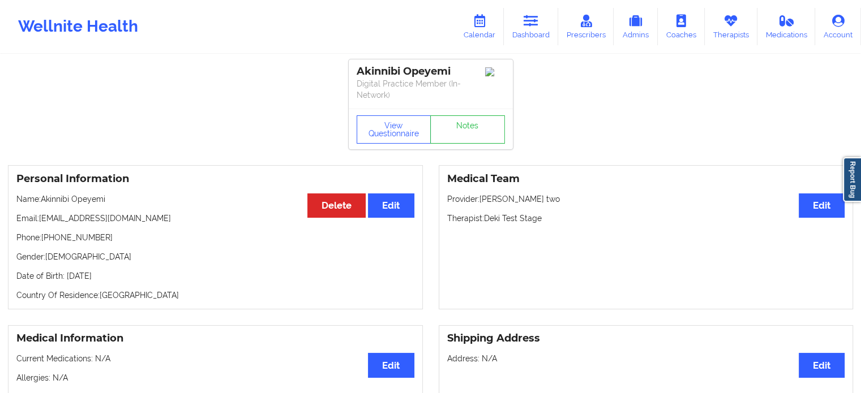
click at [70, 237] on p "Phone: [PHONE_NUMBER]" at bounding box center [215, 237] width 398 height 11
copy p "14154497796"
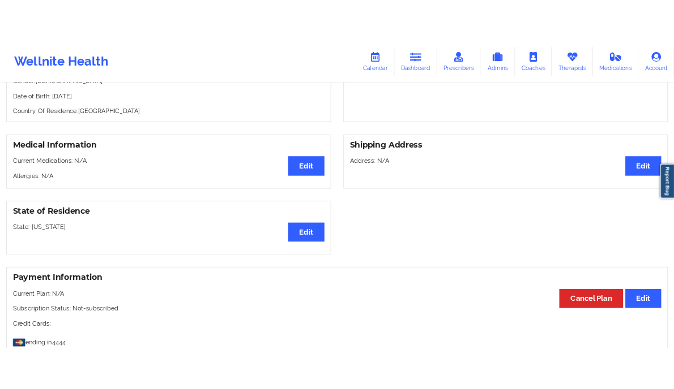
scroll to position [206, 0]
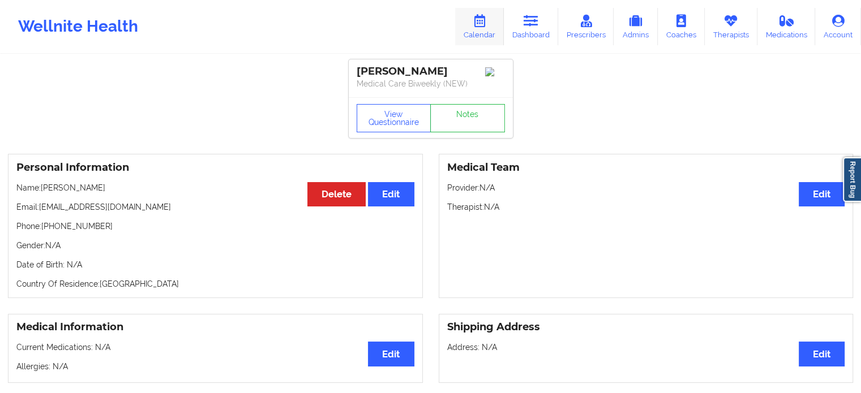
click at [487, 22] on icon at bounding box center [479, 21] width 15 height 12
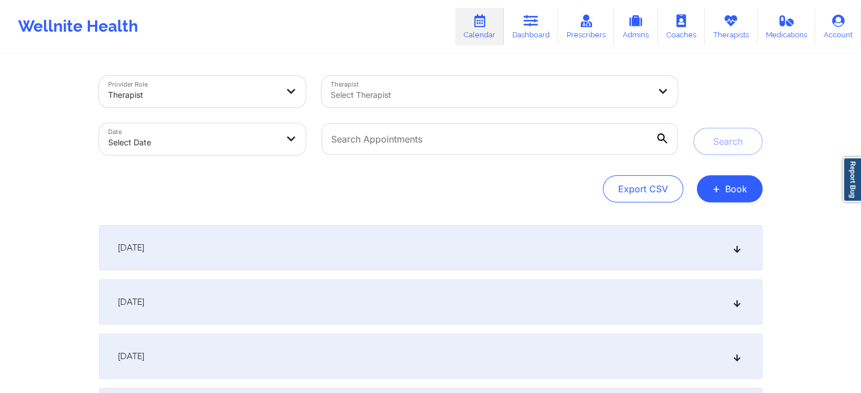
click at [414, 91] on div at bounding box center [490, 95] width 319 height 14
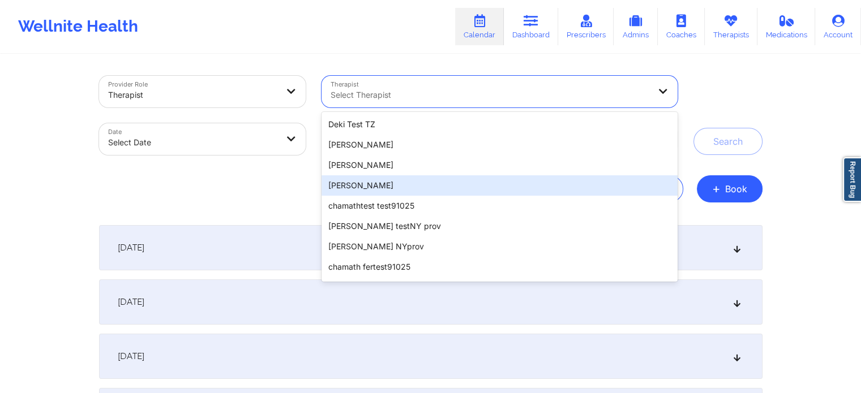
click at [790, 107] on div "Provider Role Therapist Therapist 100 results available. Use Up and Down to cho…" at bounding box center [430, 258] width 861 height 517
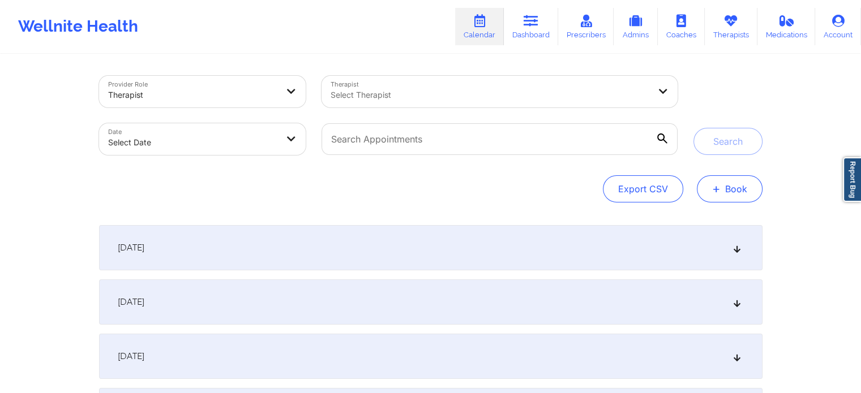
click at [734, 191] on button "+ Book" at bounding box center [730, 188] width 66 height 27
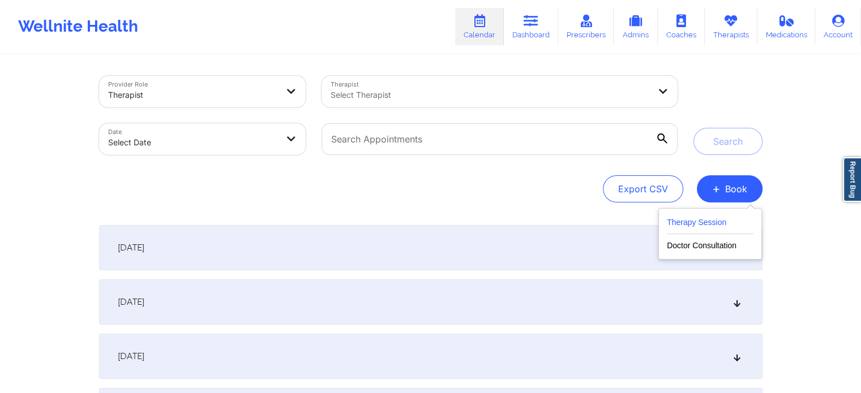
click at [704, 225] on button "Therapy Session" at bounding box center [710, 225] width 87 height 19
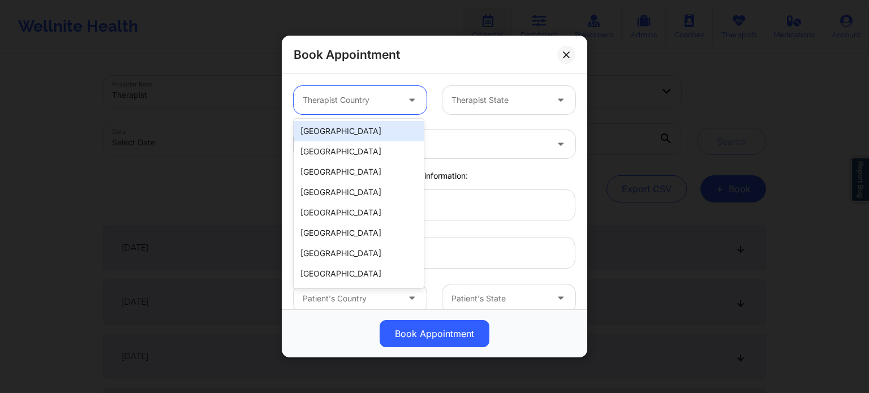
click at [407, 99] on icon at bounding box center [411, 98] width 11 height 10
click at [352, 95] on div at bounding box center [351, 100] width 96 height 14
click at [337, 130] on div "[GEOGRAPHIC_DATA]" at bounding box center [359, 131] width 130 height 20
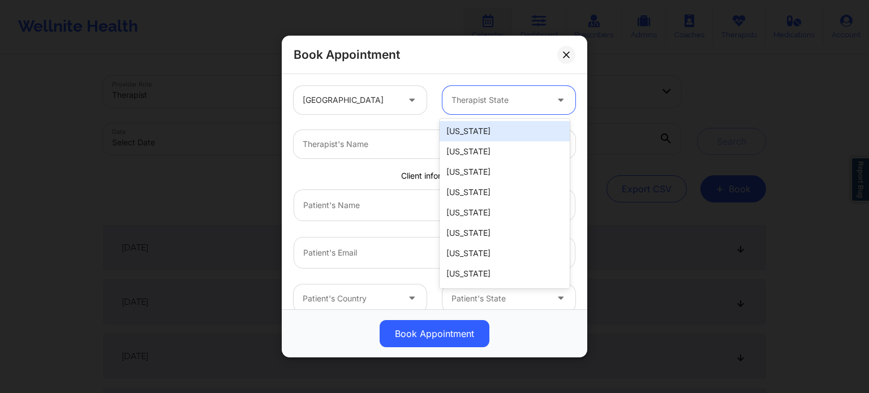
click at [482, 104] on div at bounding box center [500, 100] width 96 height 14
click at [478, 131] on div "[US_STATE]" at bounding box center [505, 131] width 130 height 20
click at [538, 105] on div at bounding box center [500, 100] width 96 height 14
type input "l"
type input "a"
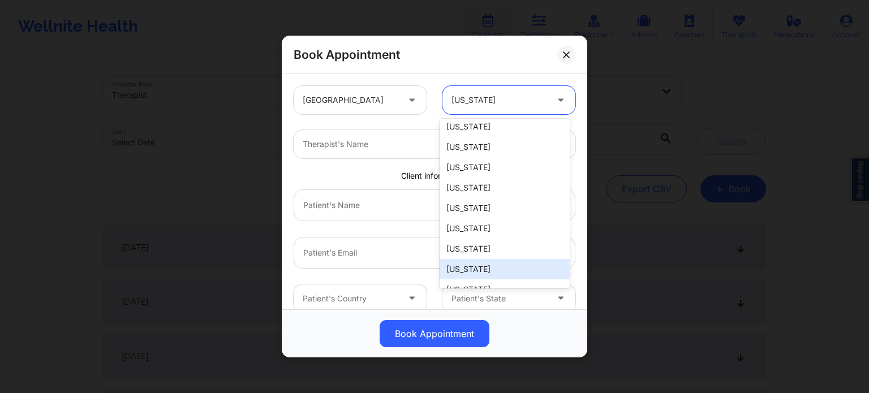
scroll to position [383, 0]
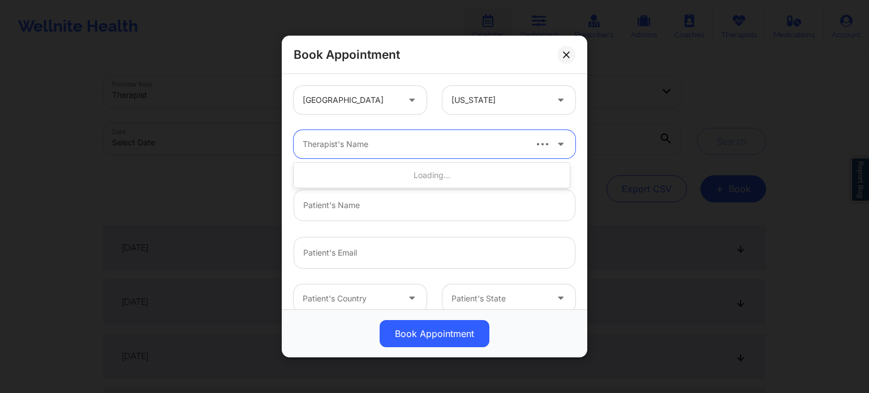
click at [394, 155] on div "Therapist's Name" at bounding box center [410, 144] width 232 height 28
type input "deki test stage"
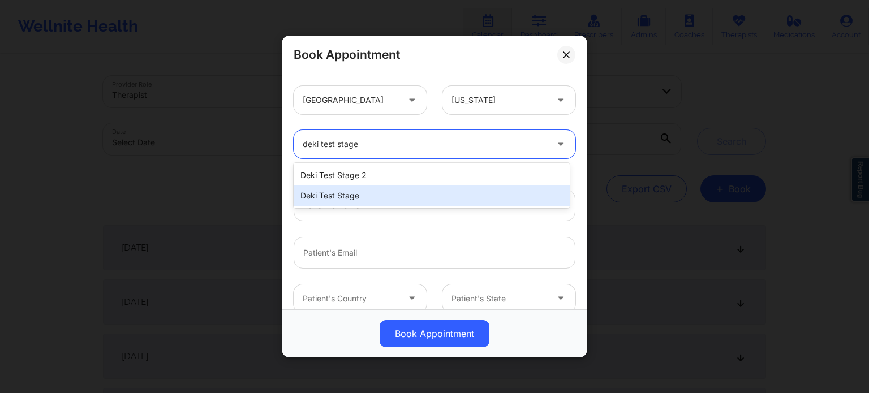
click at [363, 200] on div "Deki Test Stage" at bounding box center [432, 196] width 276 height 20
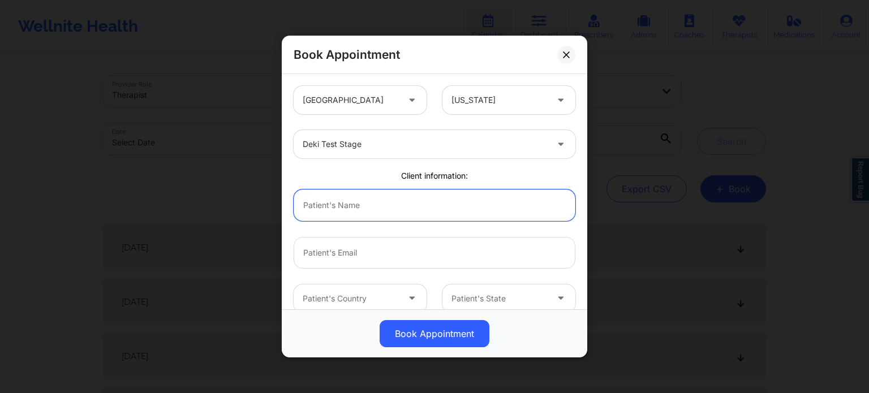
click at [363, 200] on input "text" at bounding box center [435, 206] width 282 height 32
type input "a"
type input "Akinnibi Opeyemi"
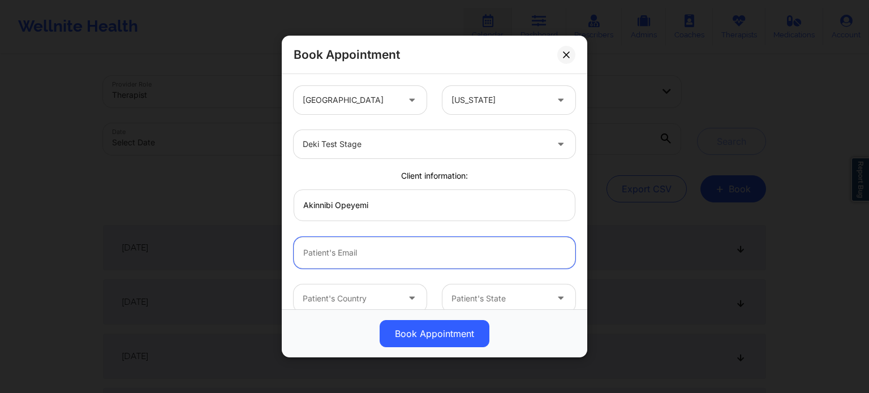
click at [388, 246] on input "email" at bounding box center [435, 253] width 282 height 32
type input "[EMAIL_ADDRESS][DOMAIN_NAME]"
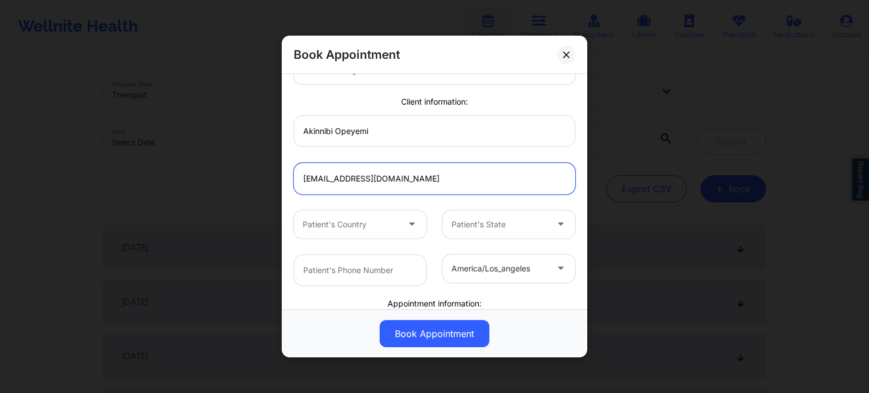
scroll to position [80, 0]
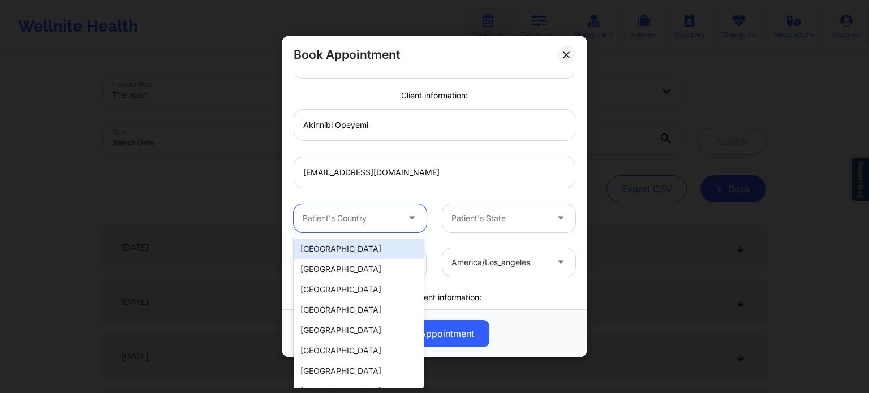
click at [406, 223] on div at bounding box center [413, 218] width 14 height 14
click at [357, 243] on div "[GEOGRAPHIC_DATA]" at bounding box center [359, 249] width 130 height 20
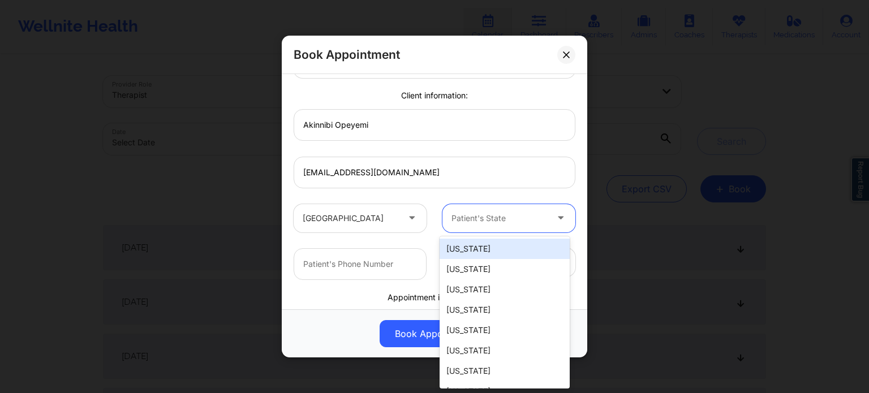
click at [512, 219] on div at bounding box center [500, 219] width 96 height 14
click at [492, 218] on div at bounding box center [500, 219] width 96 height 14
click at [490, 247] on div "[US_STATE]" at bounding box center [505, 249] width 130 height 20
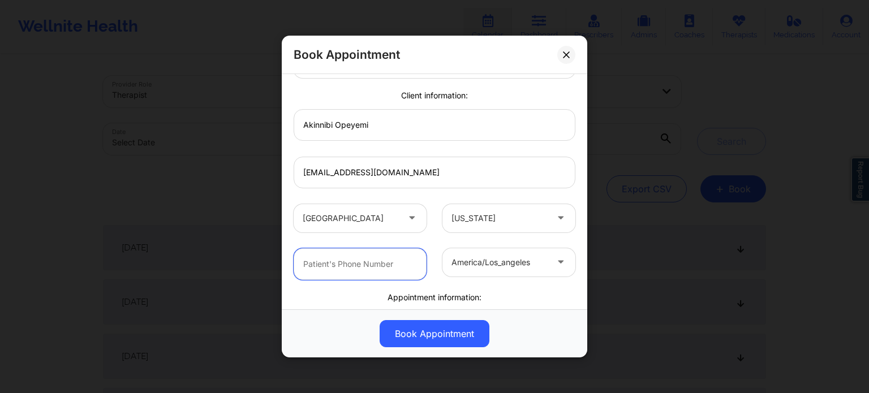
click at [376, 271] on input "text" at bounding box center [360, 264] width 133 height 32
click at [380, 264] on input "text" at bounding box center [360, 264] width 133 height 32
paste input "14154497796"
type input "[PHONE_NUMBER]"
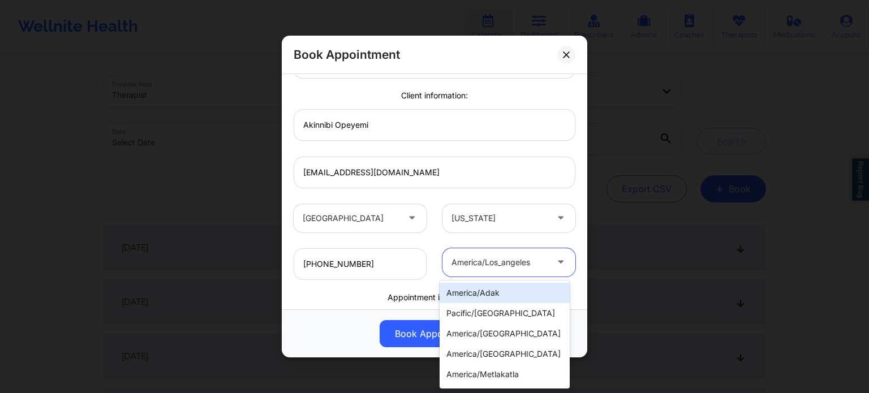
click at [551, 270] on div at bounding box center [561, 262] width 27 height 28
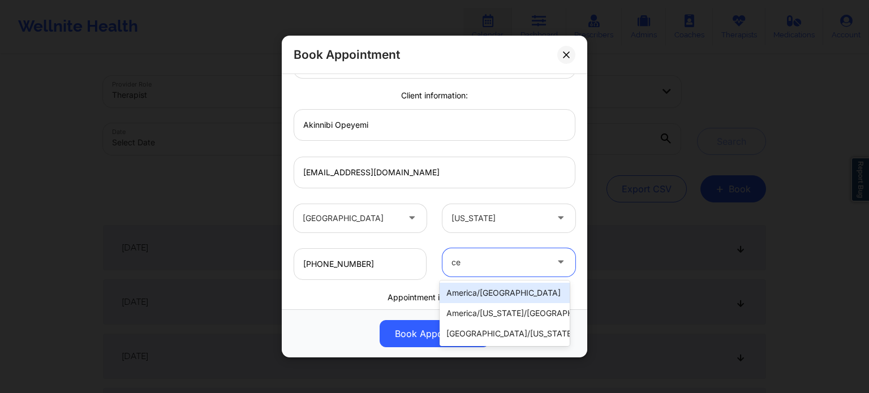
type input "c"
type input "america/ch"
click at [520, 297] on div "america/[GEOGRAPHIC_DATA]" at bounding box center [505, 293] width 130 height 20
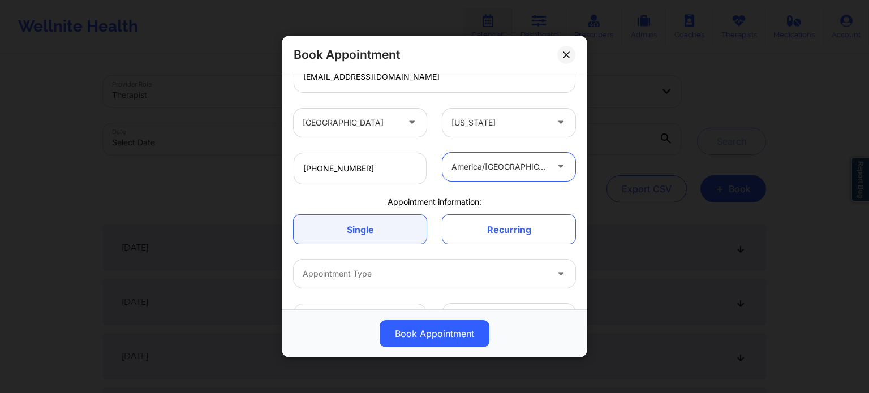
scroll to position [211, 0]
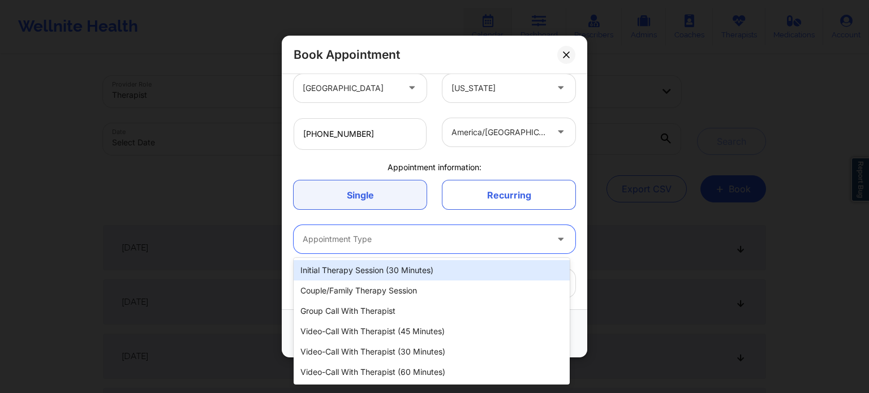
click at [407, 247] on div "Appointment Type" at bounding box center [421, 239] width 255 height 28
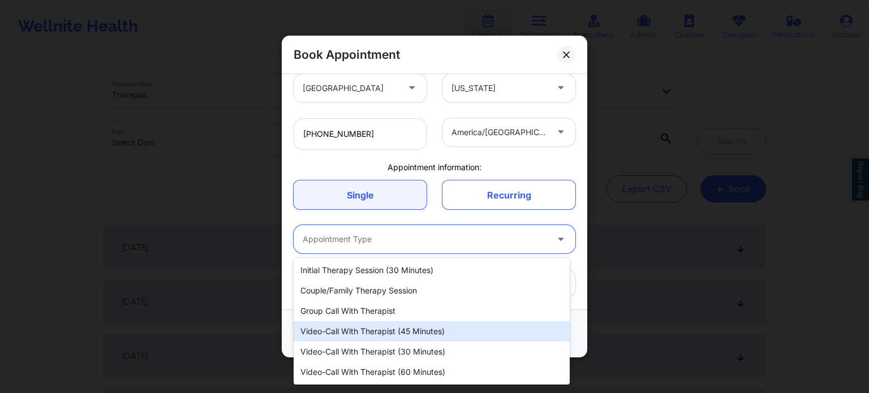
click at [401, 330] on div "Video-Call with Therapist (45 minutes)" at bounding box center [432, 332] width 276 height 20
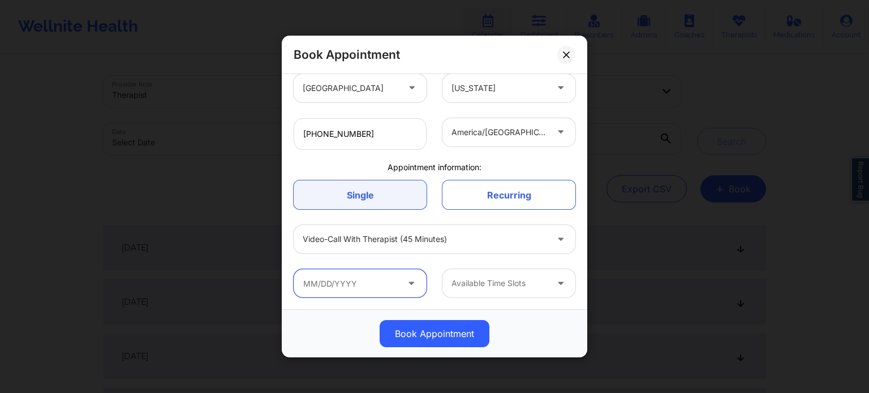
click at [398, 281] on input "text" at bounding box center [360, 283] width 133 height 28
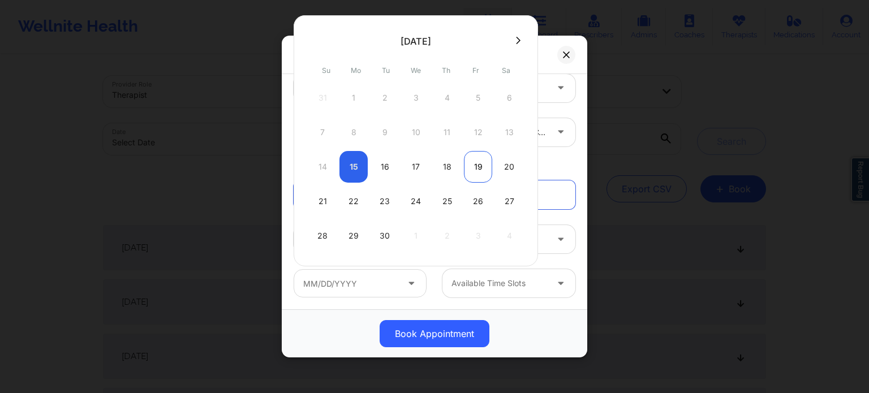
click at [478, 168] on div "19" at bounding box center [478, 167] width 28 height 32
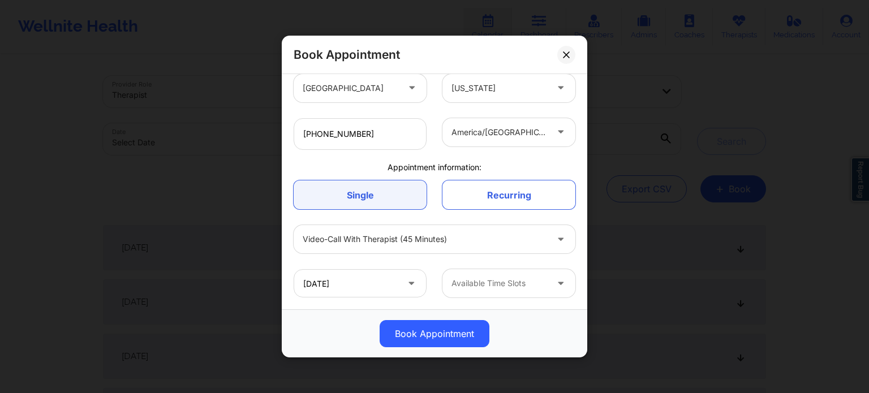
type input "[DATE]"
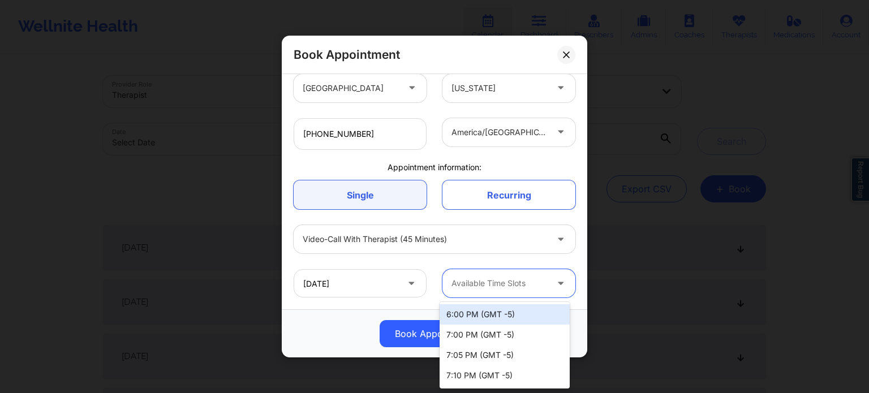
click at [520, 279] on div at bounding box center [500, 284] width 96 height 14
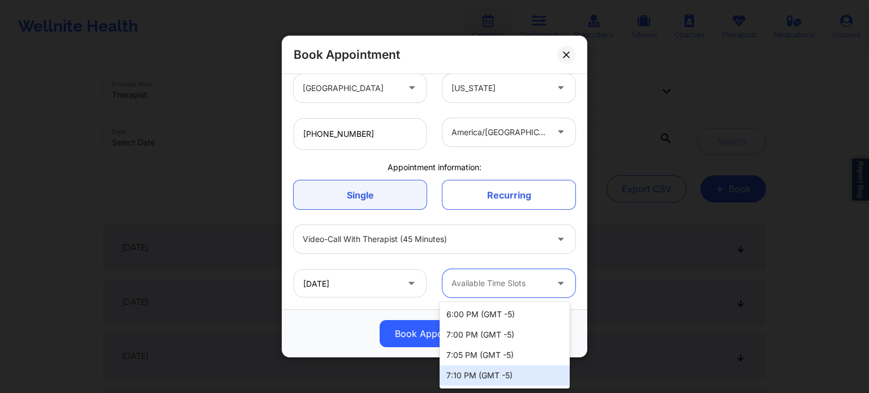
click at [518, 372] on div "7:10 PM (GMT -5)" at bounding box center [505, 376] width 130 height 20
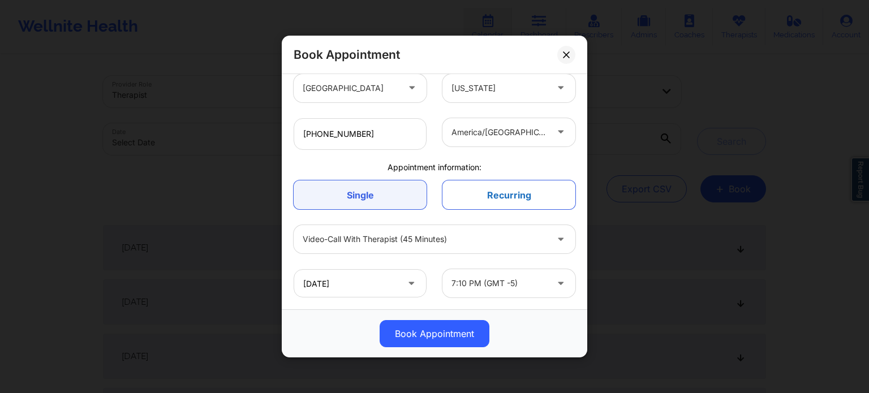
click at [470, 190] on link "Recurring" at bounding box center [509, 195] width 133 height 29
click at [390, 190] on link "Single" at bounding box center [360, 195] width 133 height 29
click at [482, 190] on link "Recurring" at bounding box center [509, 195] width 133 height 29
click at [371, 196] on link "Single" at bounding box center [360, 195] width 133 height 29
click at [487, 186] on link "Recurring" at bounding box center [509, 195] width 133 height 29
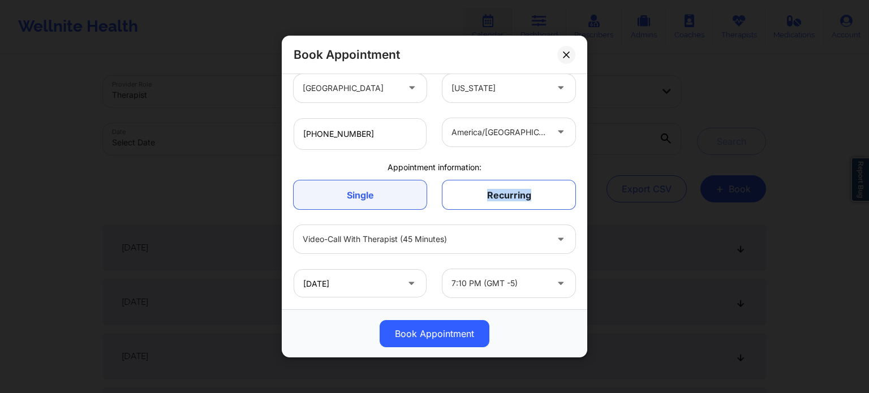
click at [487, 186] on link "Recurring" at bounding box center [509, 195] width 133 height 29
click at [487, 209] on link "Recurring" at bounding box center [509, 195] width 133 height 29
click at [482, 196] on link "Recurring" at bounding box center [509, 195] width 133 height 29
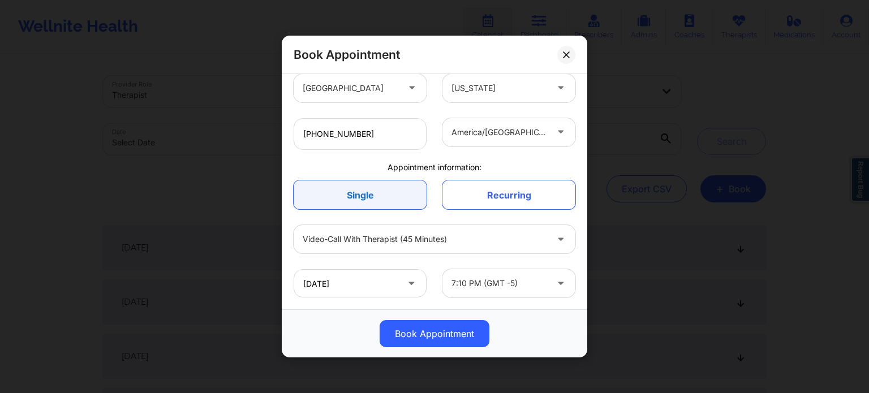
click at [391, 201] on link "Single" at bounding box center [360, 195] width 133 height 29
click at [528, 194] on link "Recurring" at bounding box center [509, 195] width 133 height 29
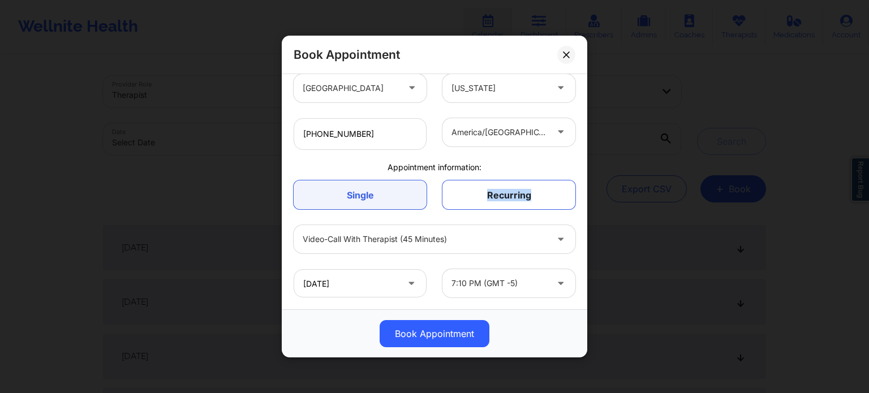
click at [528, 194] on link "Recurring" at bounding box center [509, 195] width 133 height 29
click at [430, 211] on div "Single Recurring" at bounding box center [435, 195] width 298 height 45
click at [486, 199] on link "Recurring" at bounding box center [509, 195] width 133 height 29
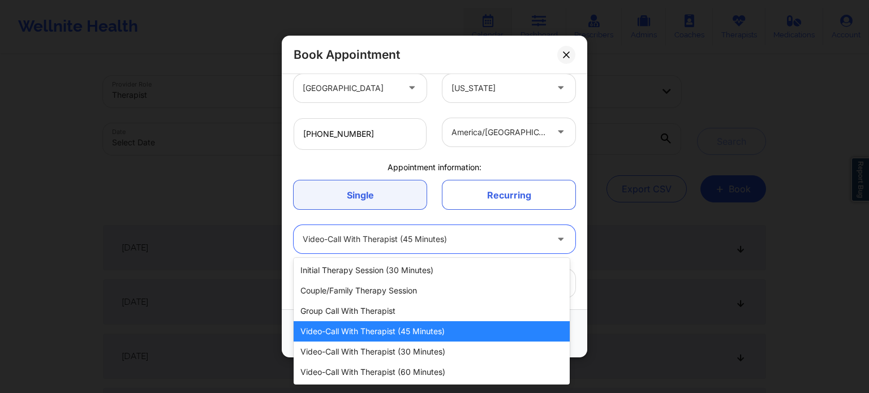
click at [484, 229] on div "Video-Call with Therapist (45 minutes)" at bounding box center [425, 239] width 245 height 28
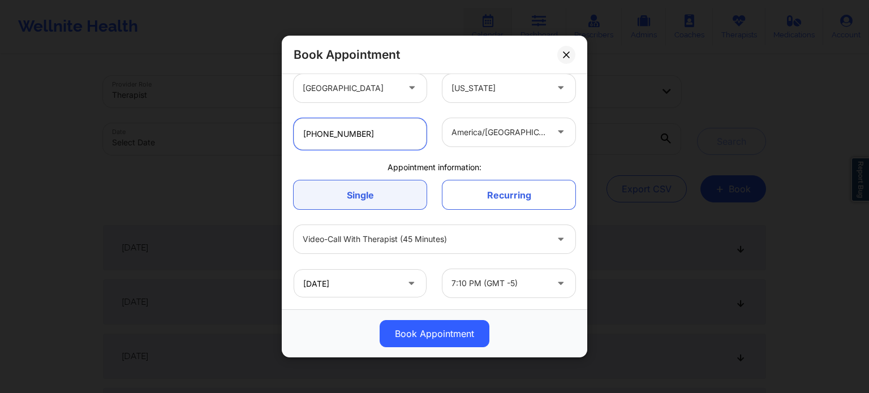
click at [372, 128] on input "[PHONE_NUMBER]" at bounding box center [360, 134] width 133 height 32
click at [486, 199] on link "Recurring" at bounding box center [509, 195] width 133 height 29
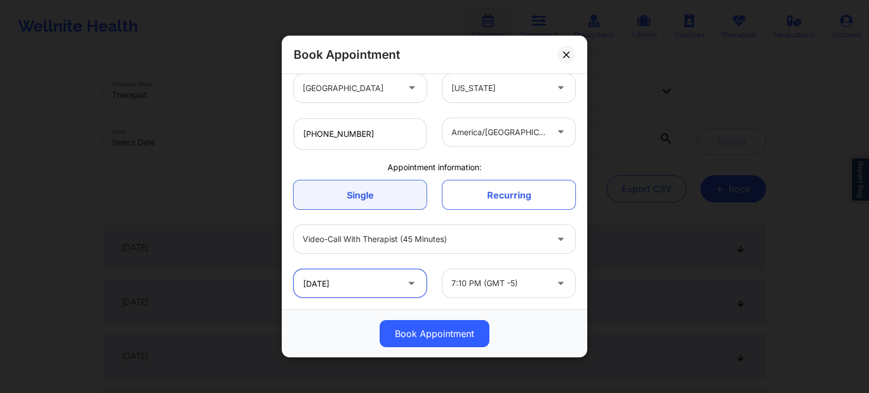
click at [396, 289] on input "[DATE]" at bounding box center [360, 283] width 133 height 28
click at [428, 285] on div "[DATE]" at bounding box center [360, 283] width 149 height 28
click at [500, 202] on link "Recurring" at bounding box center [509, 195] width 133 height 29
click at [369, 191] on link "Single" at bounding box center [360, 195] width 133 height 29
click at [490, 192] on link "Recurring" at bounding box center [509, 195] width 133 height 29
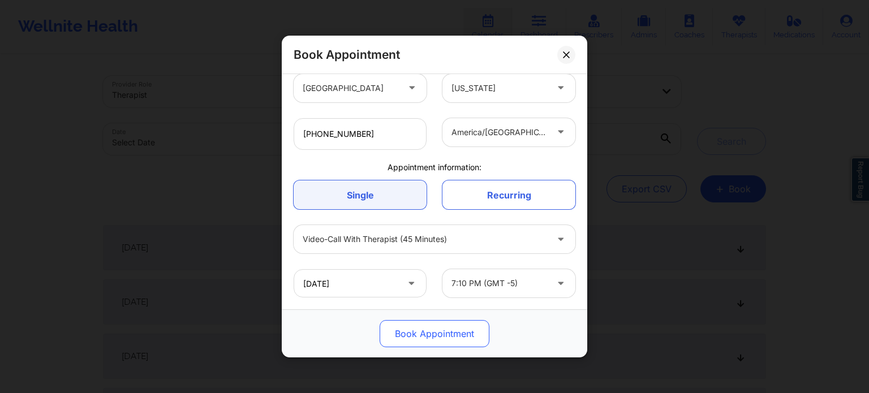
click at [444, 335] on button "Book Appointment" at bounding box center [435, 333] width 110 height 27
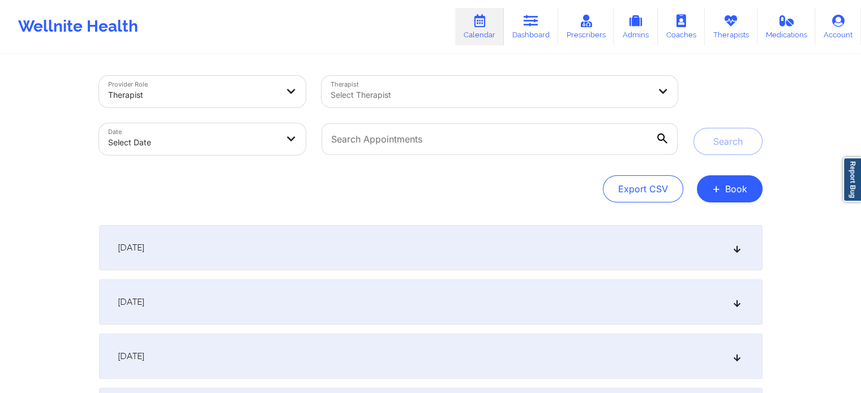
click at [531, 84] on div "Select Therapist" at bounding box center [486, 92] width 329 height 32
click at [758, 180] on button "+ Book" at bounding box center [730, 188] width 66 height 27
click at [706, 221] on button "Therapy Session" at bounding box center [710, 225] width 87 height 19
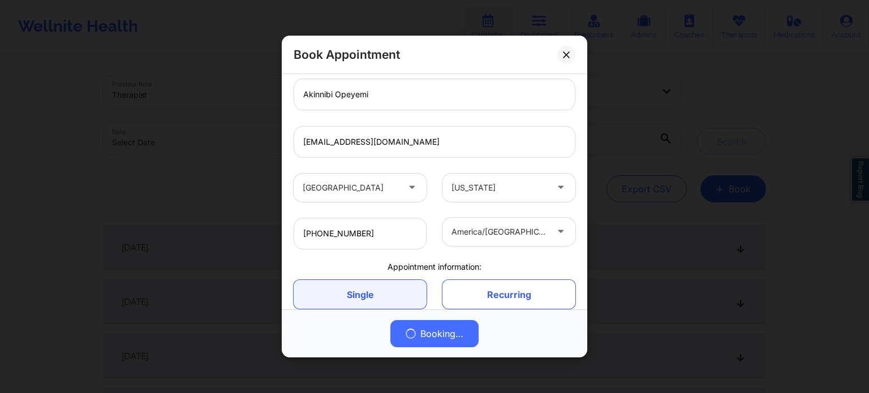
scroll to position [112, 0]
click at [493, 287] on link "Recurring" at bounding box center [509, 293] width 133 height 29
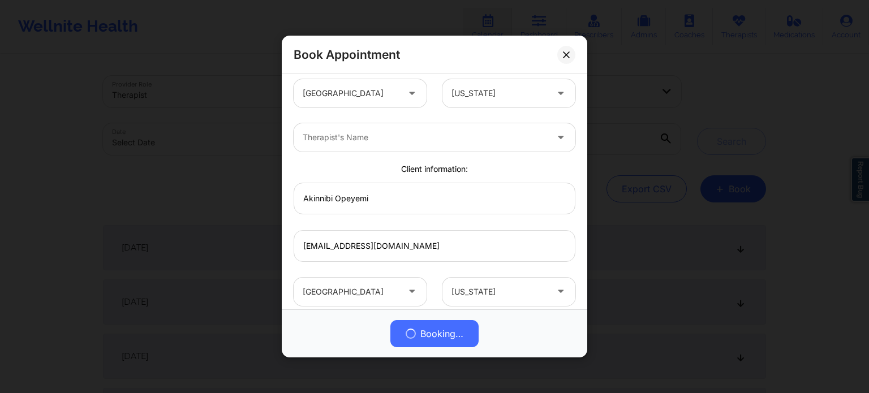
scroll to position [0, 0]
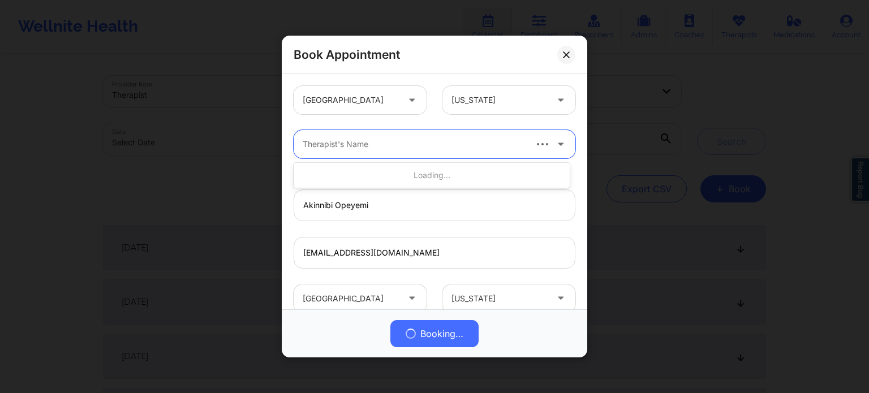
click at [435, 147] on div at bounding box center [414, 145] width 222 height 14
type input "deki test stage"
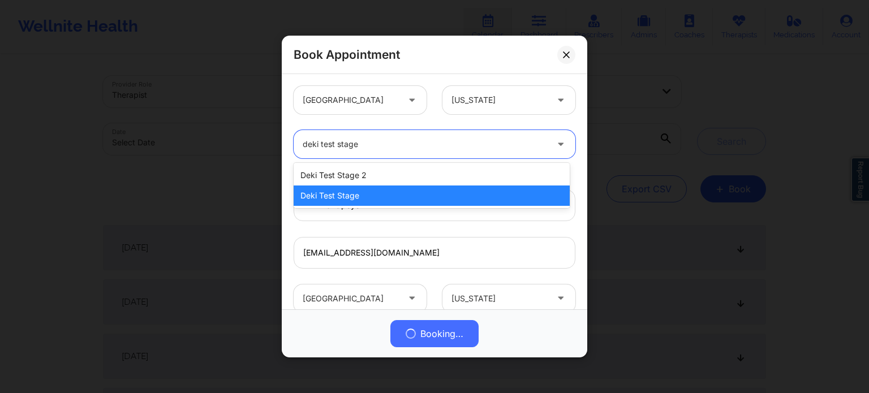
click at [393, 201] on div "Deki Test Stage" at bounding box center [432, 196] width 276 height 20
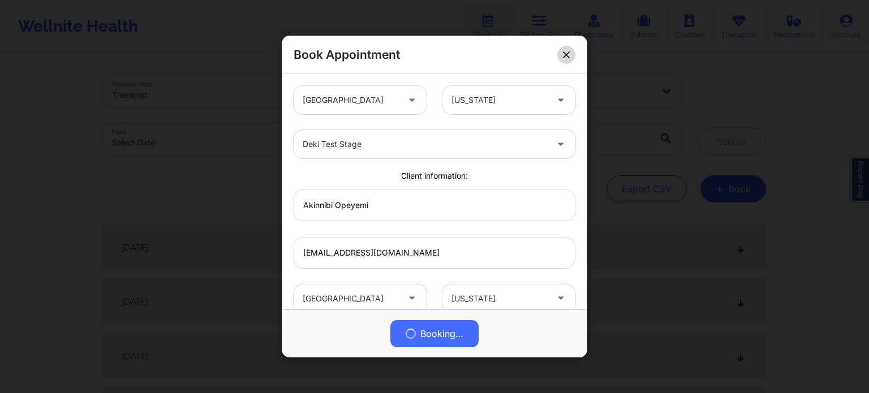
click at [562, 55] on button at bounding box center [567, 55] width 18 height 18
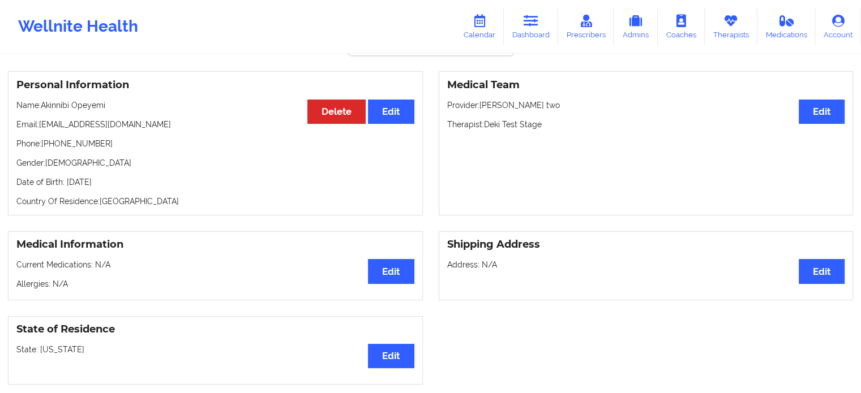
scroll to position [121, 0]
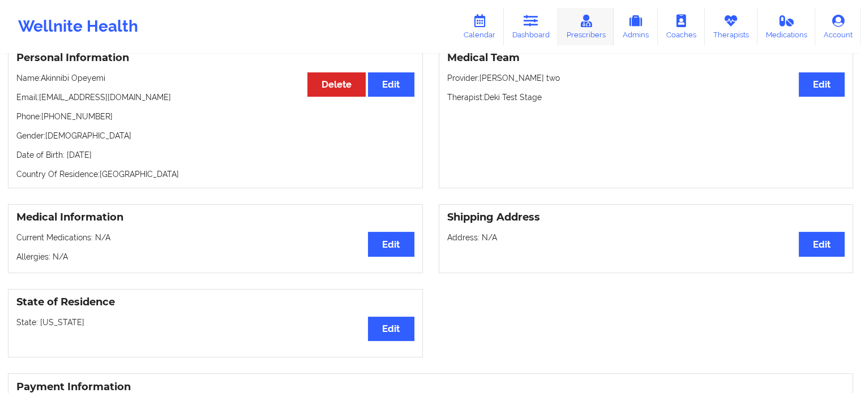
click at [580, 32] on link "Prescribers" at bounding box center [586, 26] width 56 height 37
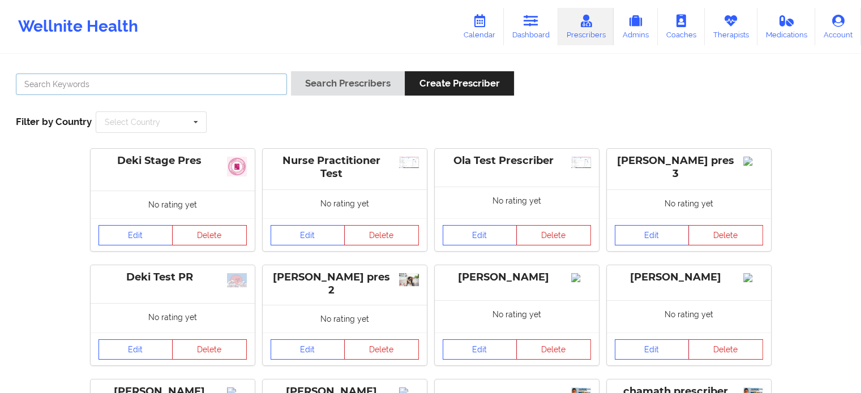
click at [194, 82] on input "text" at bounding box center [151, 85] width 271 height 22
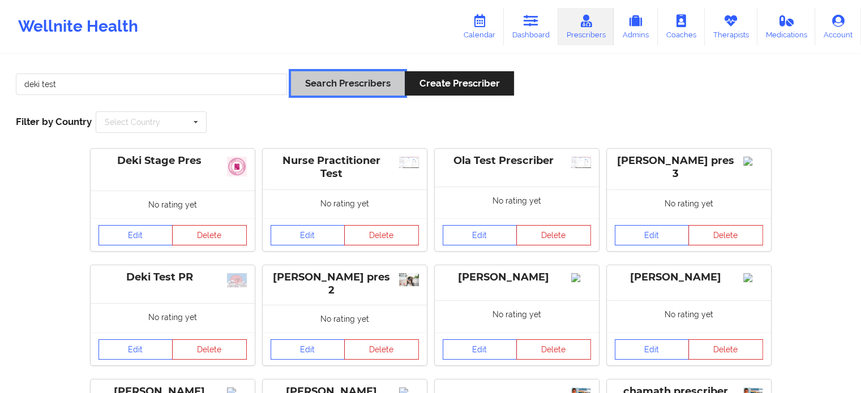
click at [342, 77] on button "Search Prescribers" at bounding box center [348, 83] width 114 height 24
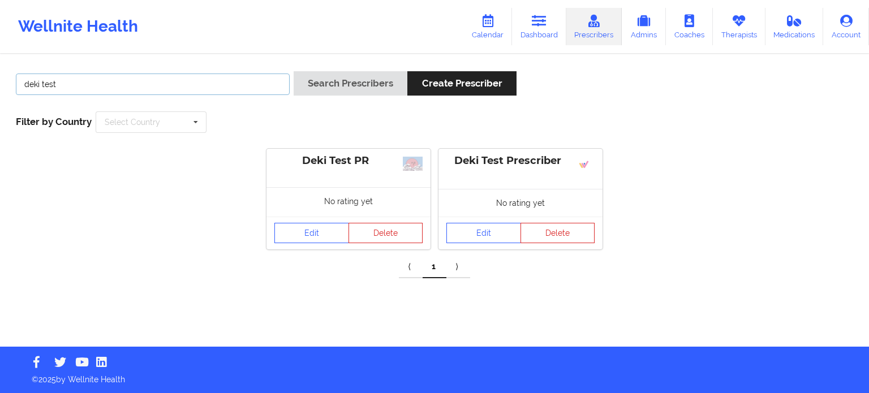
click at [185, 87] on input "deki test" at bounding box center [153, 85] width 274 height 22
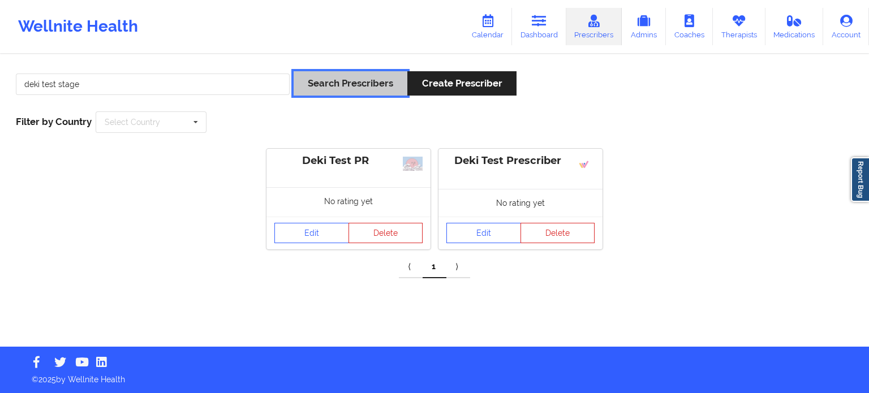
click at [349, 82] on button "Search Prescribers" at bounding box center [351, 83] width 114 height 24
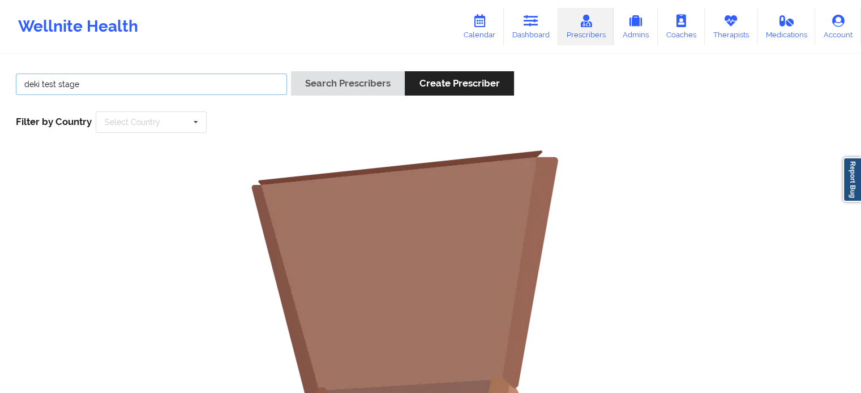
click at [186, 89] on input "deki test stage" at bounding box center [151, 85] width 271 height 22
click at [194, 87] on input "deki test stage" at bounding box center [151, 85] width 271 height 22
type input "deki test st"
click at [740, 29] on link "Therapists" at bounding box center [731, 26] width 53 height 37
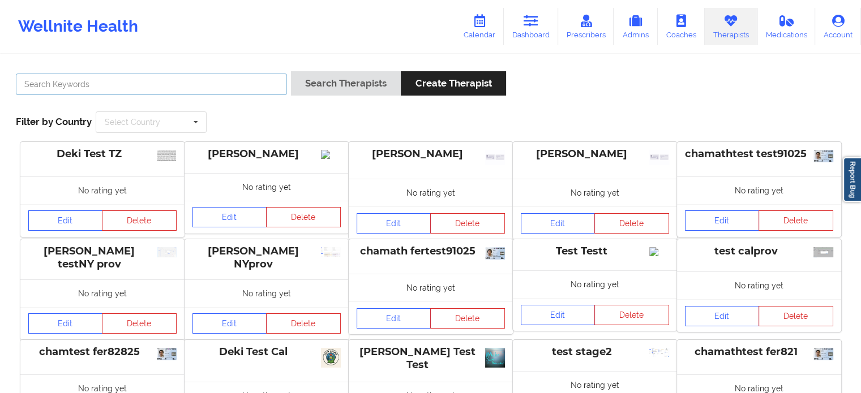
click at [260, 79] on input "text" at bounding box center [151, 85] width 271 height 22
type input "deki test stage"
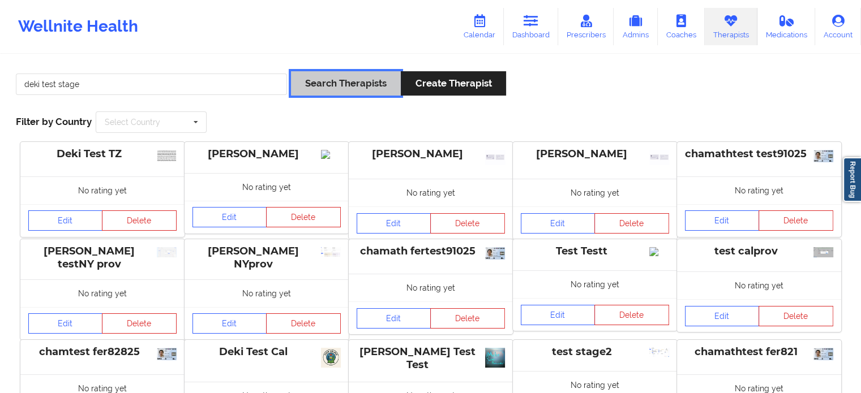
click at [331, 88] on button "Search Therapists" at bounding box center [346, 83] width 110 height 24
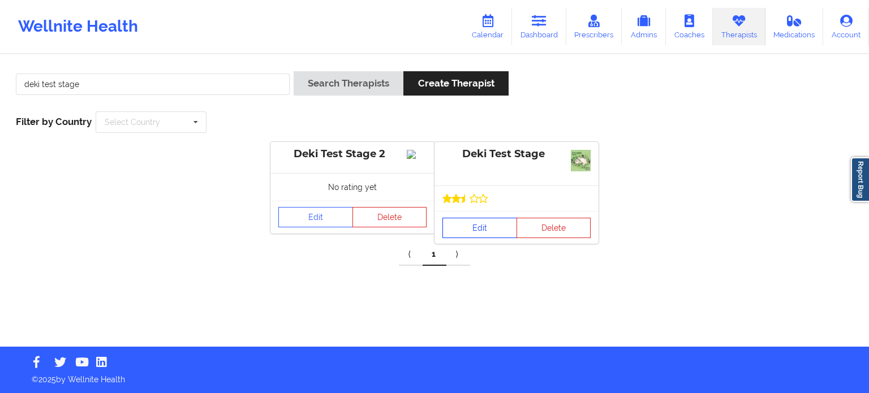
click at [470, 225] on link "Edit" at bounding box center [480, 228] width 75 height 20
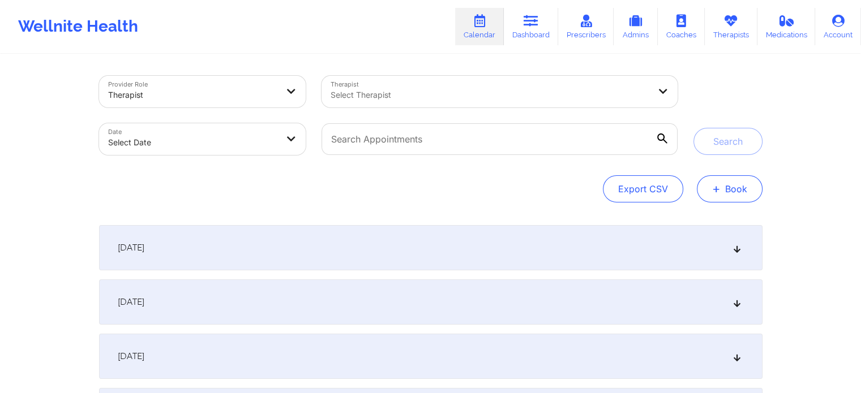
click at [725, 185] on button "+ Book" at bounding box center [730, 188] width 66 height 27
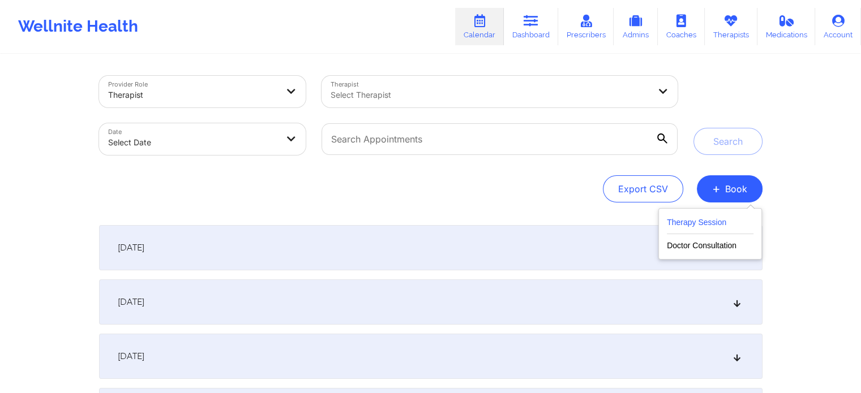
click at [706, 222] on button "Therapy Session" at bounding box center [710, 225] width 87 height 19
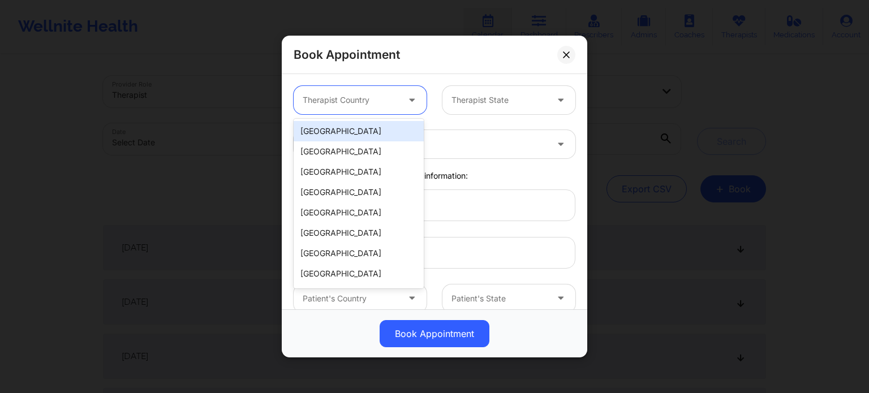
click at [403, 102] on div at bounding box center [413, 100] width 27 height 28
click at [379, 130] on div "[GEOGRAPHIC_DATA]" at bounding box center [359, 131] width 130 height 20
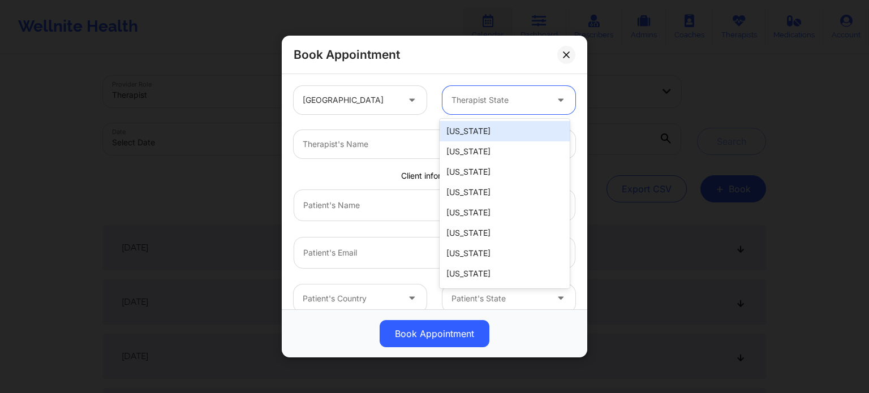
click at [490, 101] on div at bounding box center [500, 100] width 96 height 14
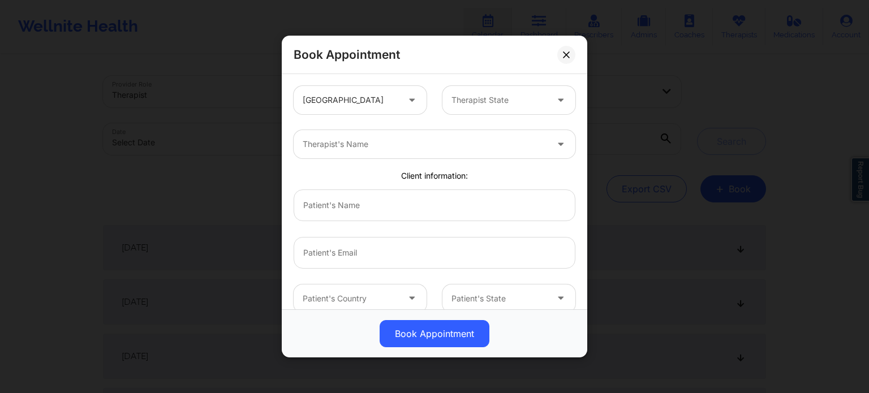
click at [347, 180] on div "Client information:" at bounding box center [435, 175] width 298 height 11
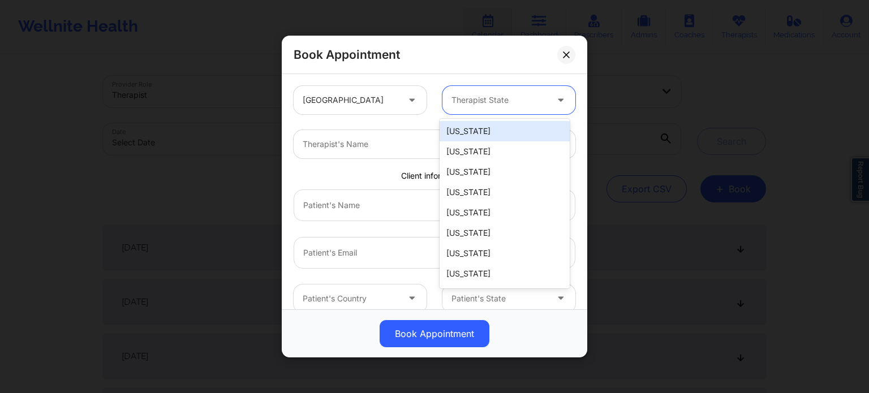
click at [548, 98] on div at bounding box center [561, 100] width 27 height 28
click at [483, 131] on div "[US_STATE]" at bounding box center [505, 131] width 130 height 20
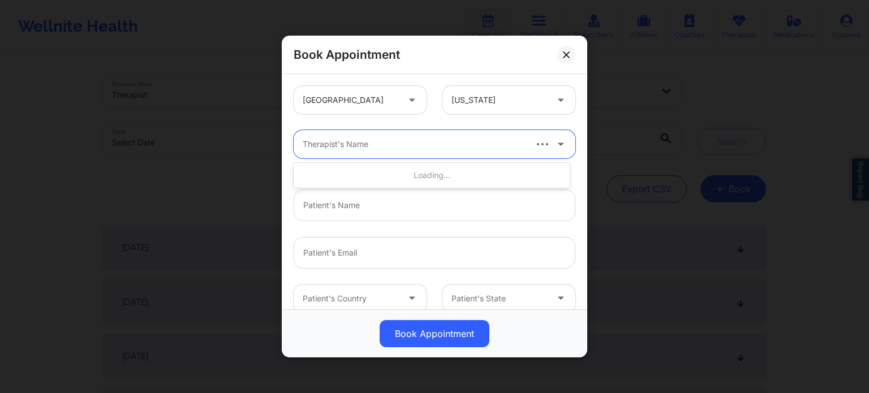
click at [453, 136] on div "Therapist's Name" at bounding box center [410, 144] width 232 height 28
click at [444, 126] on div "Therapist's Name" at bounding box center [435, 144] width 298 height 44
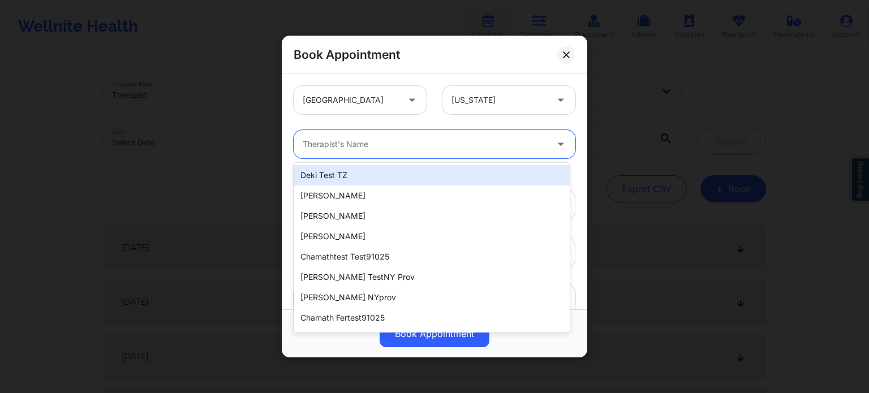
click at [462, 144] on div at bounding box center [425, 145] width 245 height 14
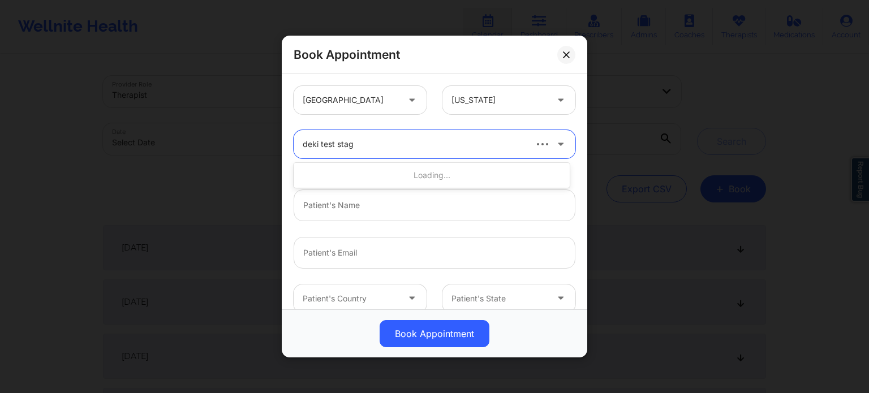
type input "deki test stage"
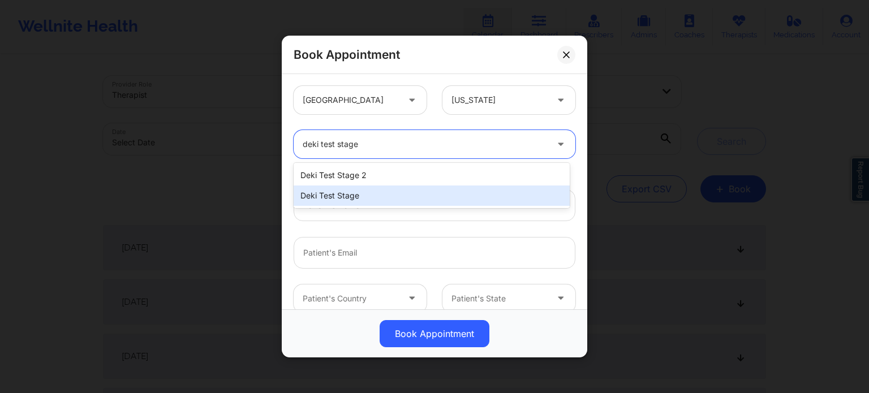
click at [418, 200] on div "Deki Test Stage" at bounding box center [432, 196] width 276 height 20
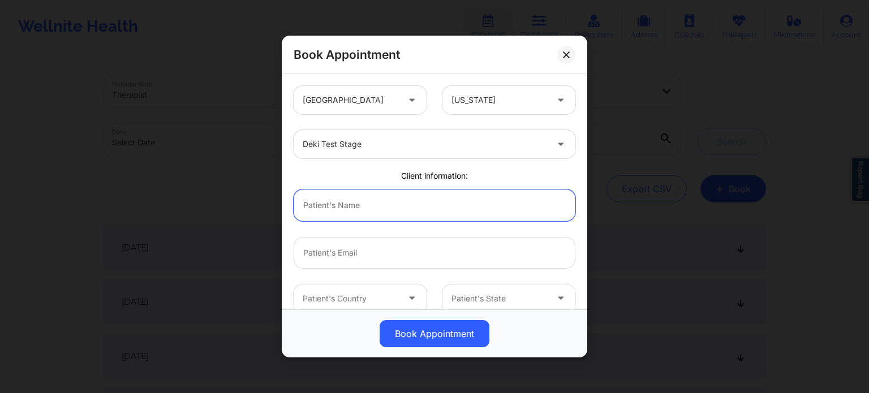
click at [385, 199] on input "text" at bounding box center [435, 206] width 282 height 32
type input "Akinnibi Opeyemi"
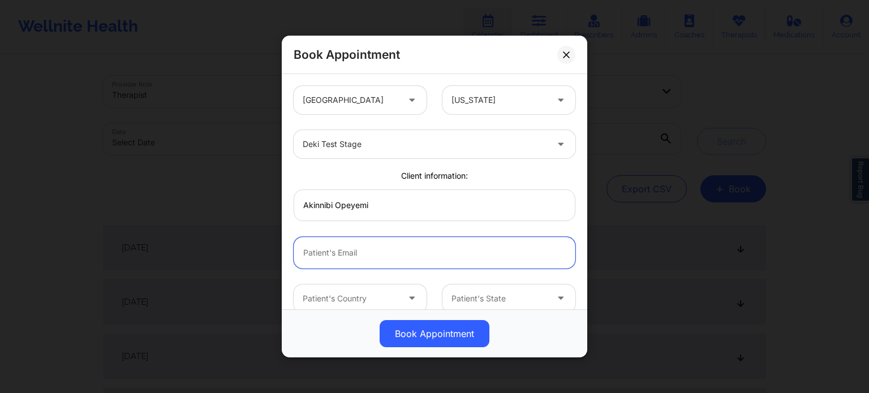
click at [353, 260] on input "email" at bounding box center [435, 253] width 282 height 32
type input "[EMAIL_ADDRESS][DOMAIN_NAME]"
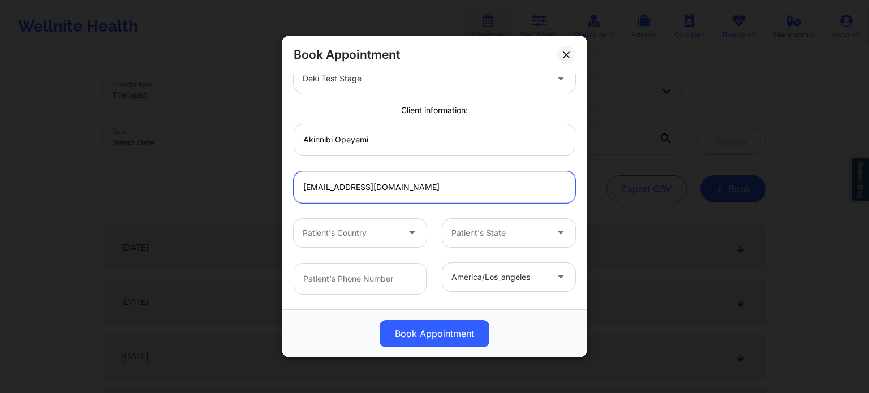
scroll to position [67, 0]
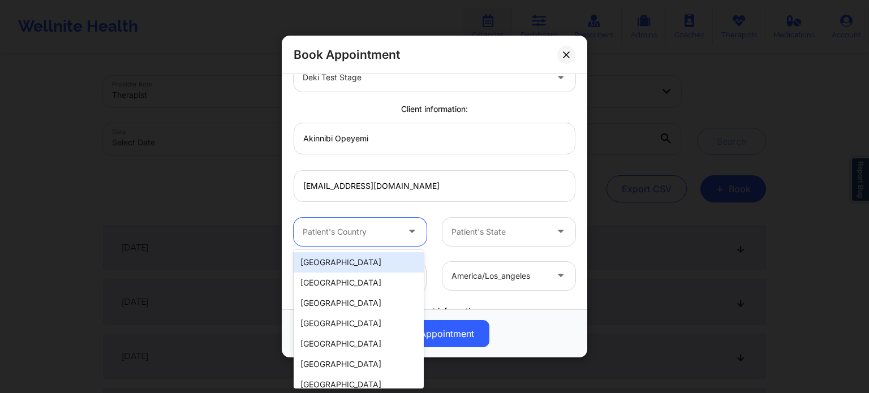
click at [410, 230] on icon at bounding box center [411, 230] width 11 height 10
click at [366, 262] on div "[GEOGRAPHIC_DATA]" at bounding box center [359, 262] width 130 height 20
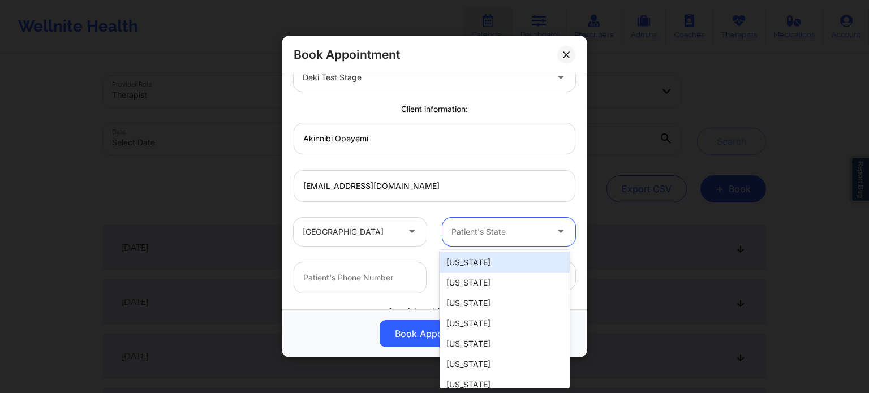
click at [466, 234] on div at bounding box center [500, 232] width 96 height 14
click at [472, 264] on div "[US_STATE]" at bounding box center [505, 262] width 130 height 20
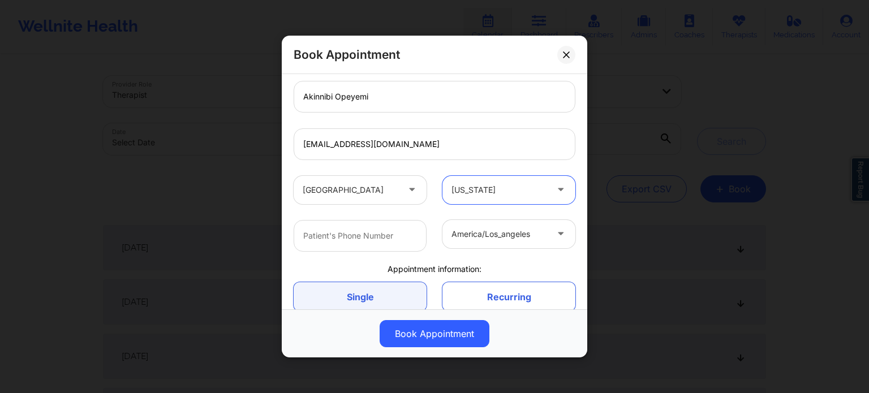
scroll to position [110, 0]
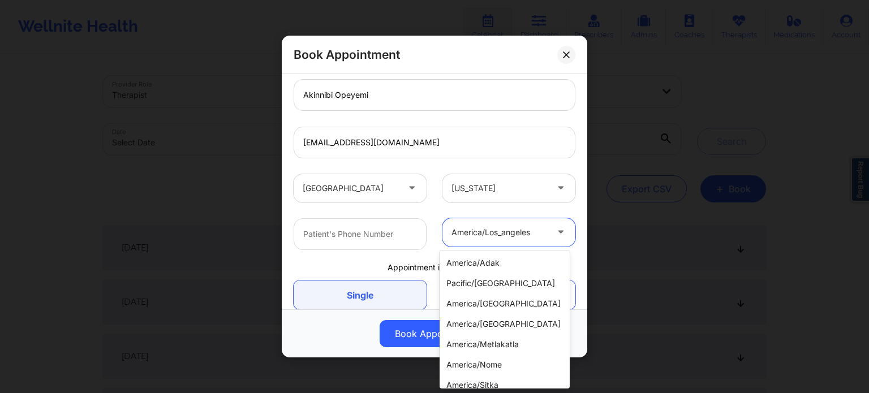
click at [500, 226] on div at bounding box center [500, 233] width 96 height 14
type input "e"
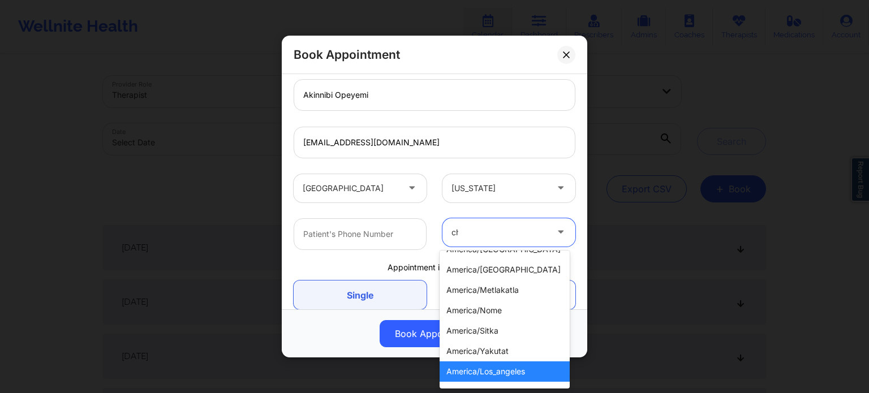
scroll to position [0, 0]
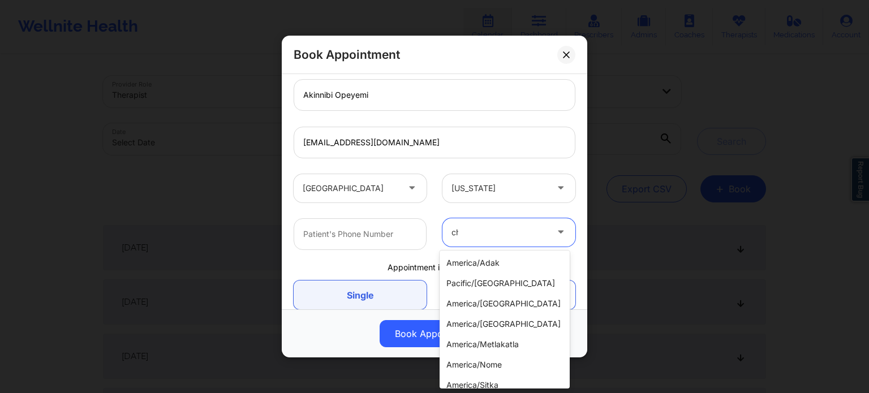
type input "chi"
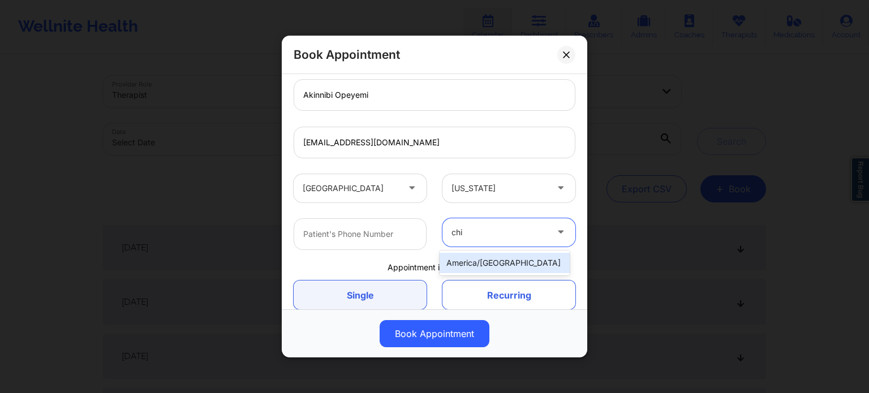
click at [500, 271] on div "america/[GEOGRAPHIC_DATA]" at bounding box center [505, 263] width 130 height 20
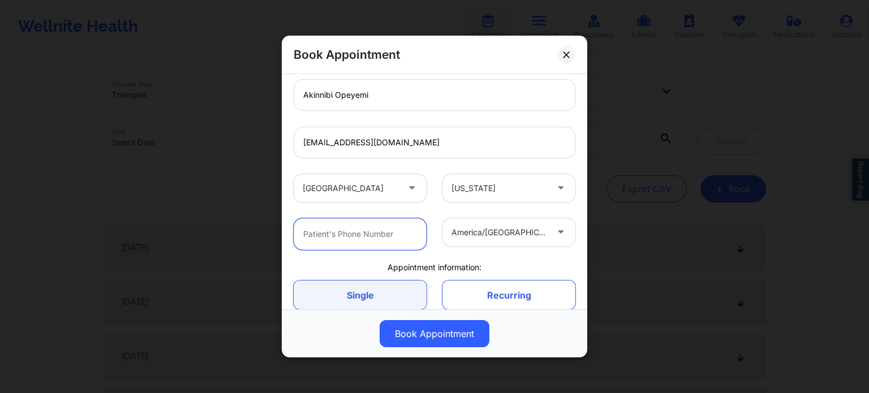
click at [378, 235] on input "text" at bounding box center [360, 234] width 133 height 32
type input "[PHONE_NUMBER]"
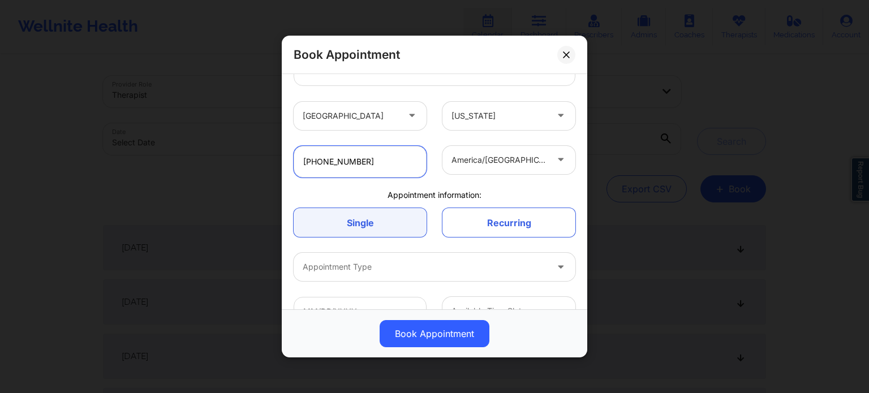
scroll to position [211, 0]
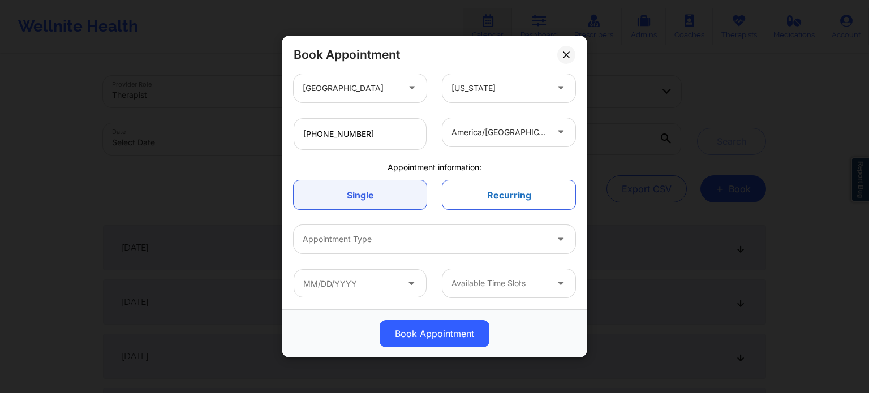
click at [500, 191] on link "Recurring" at bounding box center [509, 195] width 133 height 29
click at [377, 202] on link "Single" at bounding box center [360, 195] width 133 height 29
click at [522, 198] on link "Recurring" at bounding box center [509, 195] width 133 height 29
click at [358, 188] on link "Single" at bounding box center [360, 195] width 133 height 29
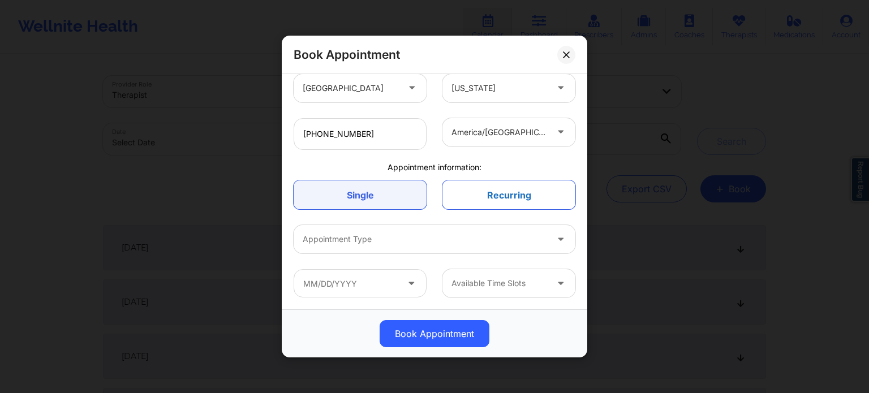
click at [487, 185] on link "Recurring" at bounding box center [509, 195] width 133 height 29
click at [401, 192] on link "Single" at bounding box center [360, 195] width 133 height 29
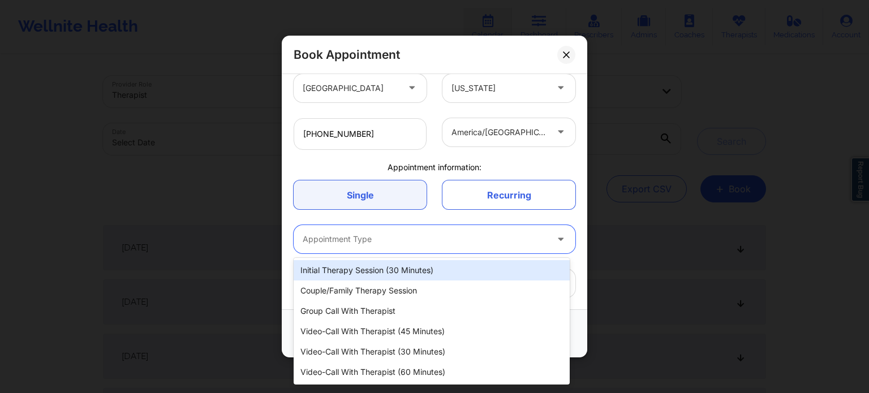
click at [406, 239] on div at bounding box center [425, 240] width 245 height 14
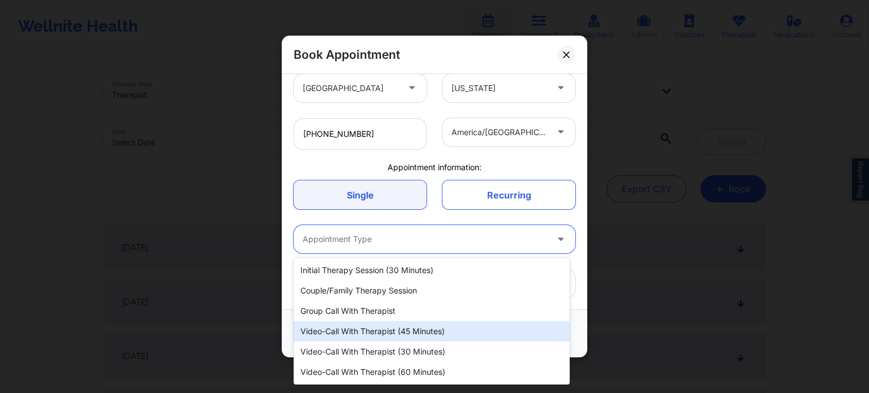
click at [385, 331] on div "Video-Call with Therapist (45 minutes)" at bounding box center [432, 332] width 276 height 20
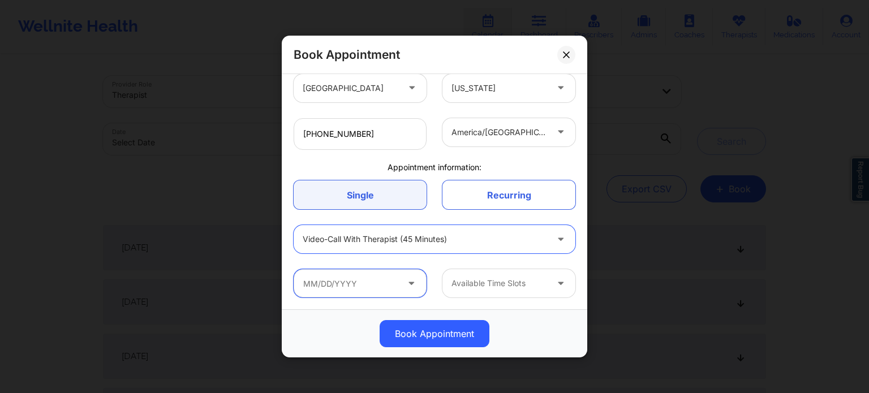
click at [357, 290] on input "text" at bounding box center [360, 283] width 133 height 28
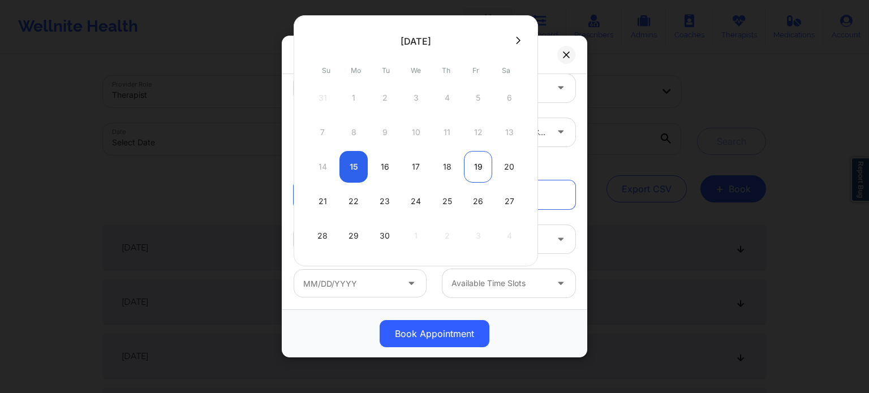
click at [474, 174] on div "19" at bounding box center [478, 167] width 28 height 32
type input "[DATE]"
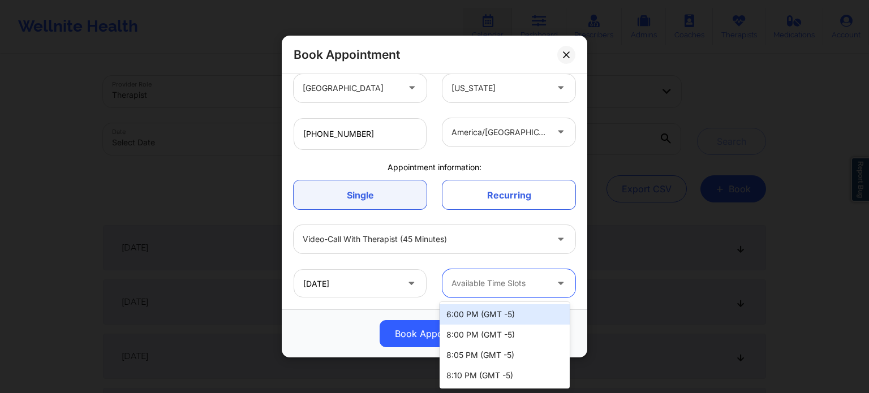
click at [528, 282] on div at bounding box center [500, 284] width 96 height 14
click at [505, 337] on div "8:00 PM (GMT -5)" at bounding box center [505, 335] width 130 height 20
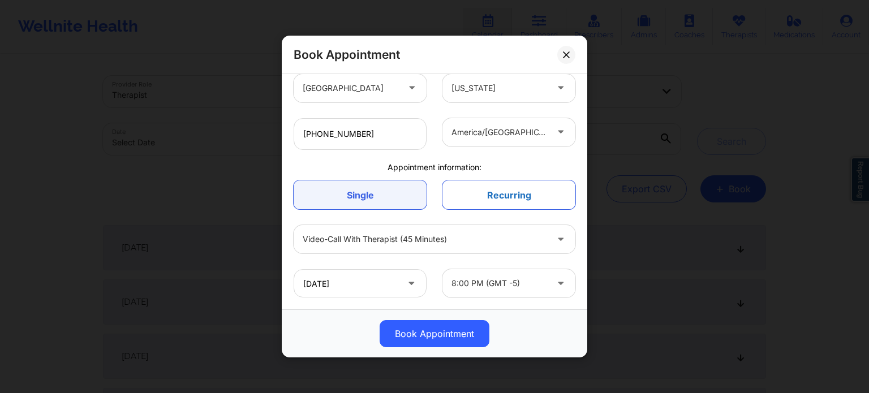
click at [494, 203] on link "Recurring" at bounding box center [509, 195] width 133 height 29
click at [469, 200] on link "Recurring" at bounding box center [509, 195] width 133 height 29
click at [387, 196] on link "Single" at bounding box center [360, 195] width 133 height 29
click at [466, 194] on link "Recurring" at bounding box center [509, 195] width 133 height 29
click at [498, 203] on link "Recurring" at bounding box center [509, 195] width 133 height 29
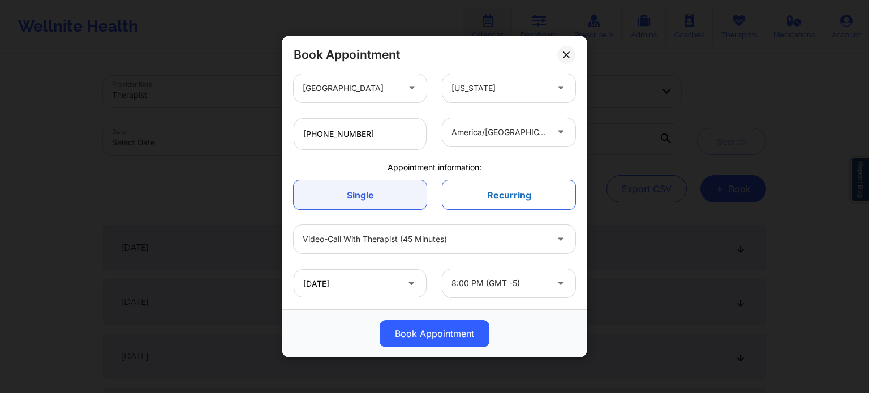
click at [464, 182] on link "Recurring" at bounding box center [509, 195] width 133 height 29
click at [390, 197] on link "Single" at bounding box center [360, 195] width 133 height 29
drag, startPoint x: 487, startPoint y: 195, endPoint x: 375, endPoint y: 187, distance: 111.8
click at [375, 187] on div "Single Recurring" at bounding box center [435, 195] width 298 height 45
click at [375, 187] on link "Single" at bounding box center [360, 195] width 133 height 29
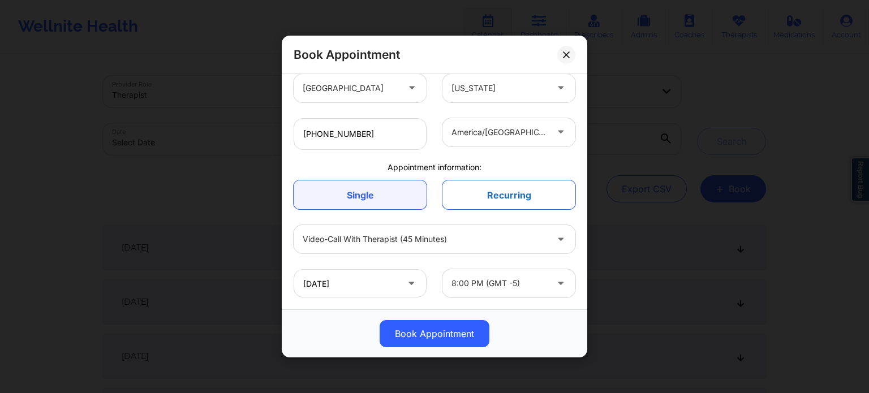
click at [494, 185] on link "Recurring" at bounding box center [509, 195] width 133 height 29
click at [376, 204] on link "Single" at bounding box center [360, 195] width 133 height 29
click at [464, 190] on link "Recurring" at bounding box center [509, 195] width 133 height 29
click at [389, 199] on link "Single" at bounding box center [360, 195] width 133 height 29
click at [490, 190] on link "Recurring" at bounding box center [509, 195] width 133 height 29
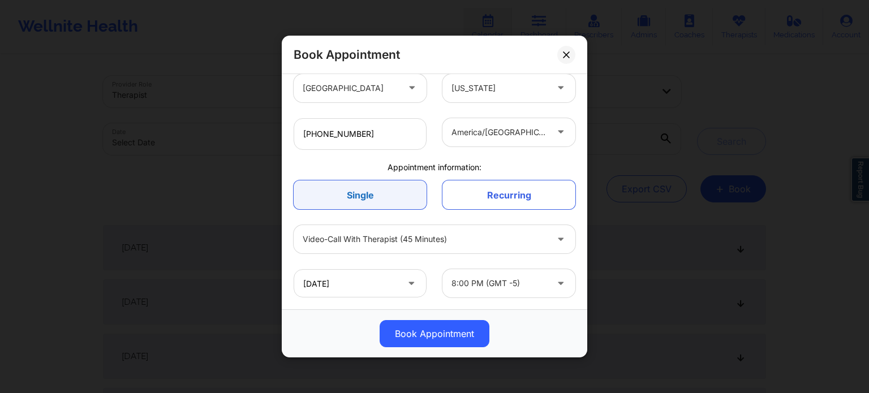
click at [412, 198] on link "Single" at bounding box center [360, 195] width 133 height 29
click at [524, 193] on link "Recurring" at bounding box center [509, 195] width 133 height 29
click at [373, 204] on link "Single" at bounding box center [360, 195] width 133 height 29
click at [496, 189] on link "Recurring" at bounding box center [509, 195] width 133 height 29
click at [364, 189] on link "Single" at bounding box center [360, 195] width 133 height 29
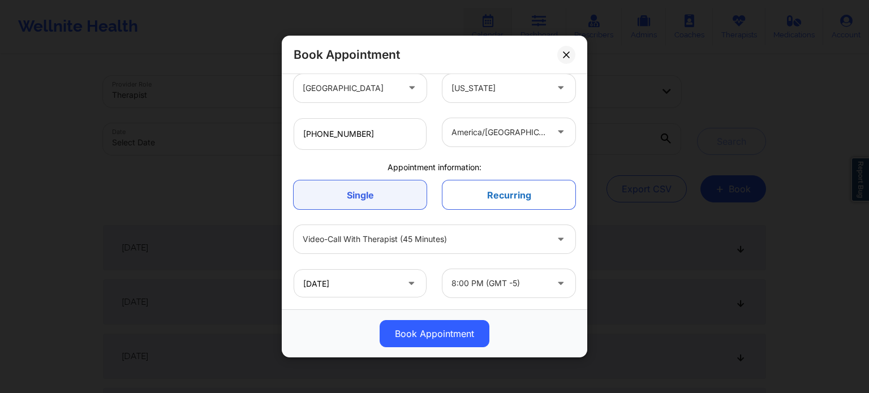
click at [507, 192] on link "Recurring" at bounding box center [509, 195] width 133 height 29
click at [358, 186] on link "Single" at bounding box center [360, 195] width 133 height 29
click at [491, 194] on link "Recurring" at bounding box center [509, 195] width 133 height 29
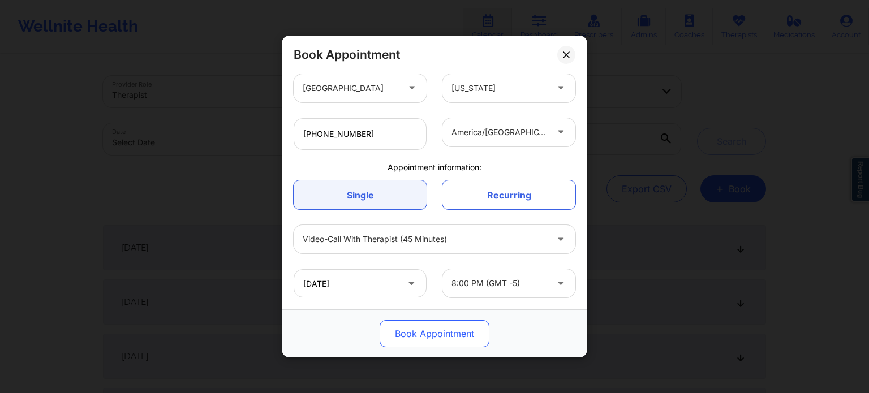
click at [436, 330] on button "Book Appointment" at bounding box center [435, 333] width 110 height 27
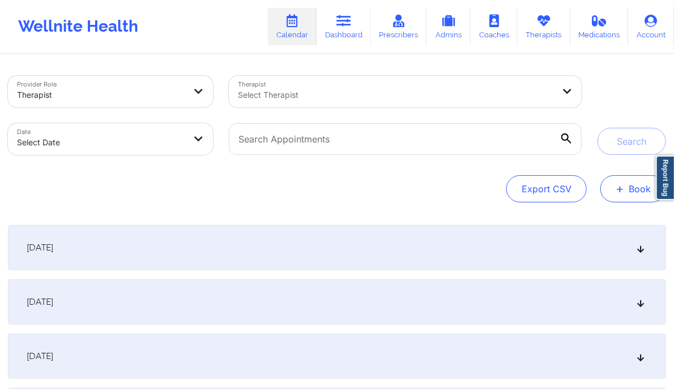
click at [620, 198] on button "+ Book" at bounding box center [633, 188] width 66 height 27
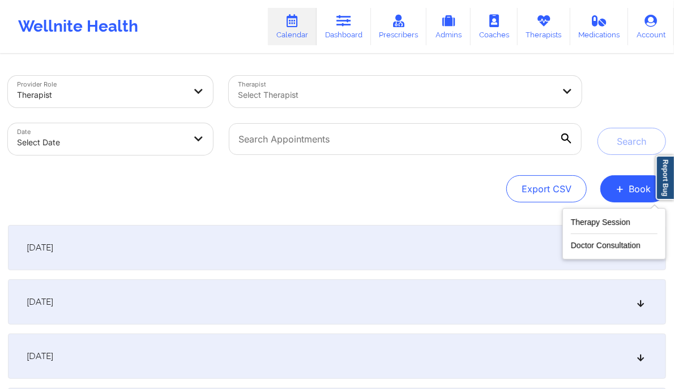
click at [440, 216] on div "Provider Role Therapist Therapist Select Therapist Date Select Date Search Expo…" at bounding box center [337, 286] width 674 height 462
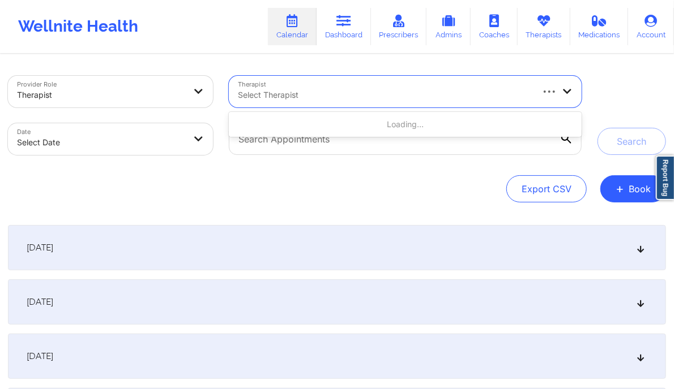
click at [290, 91] on div at bounding box center [384, 95] width 293 height 14
type input "deki test stage"
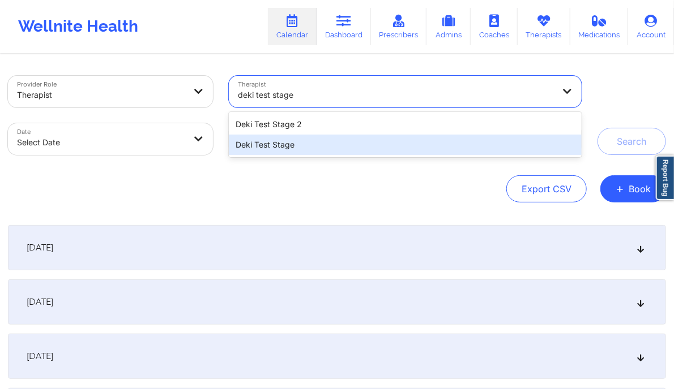
click at [297, 144] on div "Deki Test Stage" at bounding box center [405, 145] width 353 height 20
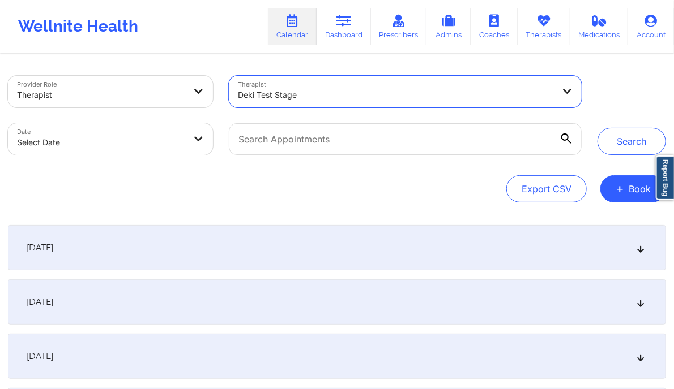
select select "2025-8"
select select "2025-9"
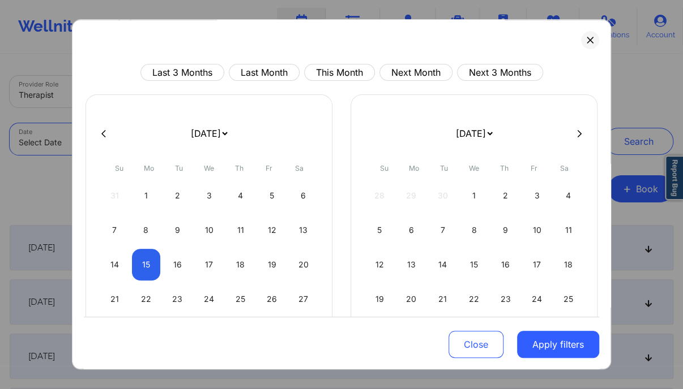
click at [169, 133] on body "Wellnite Health Calendar Dashboard Prescribers Admins Coaches Therapists Medica…" at bounding box center [341, 194] width 683 height 389
click at [303, 295] on div "27" at bounding box center [303, 300] width 29 height 32
select select "2025-8"
select select "2025-9"
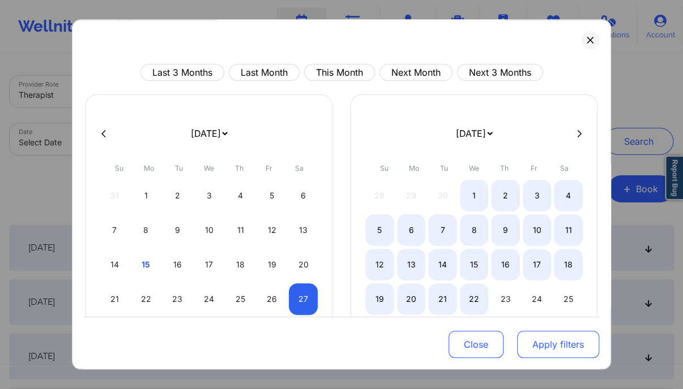
select select "2025-8"
select select "2025-9"
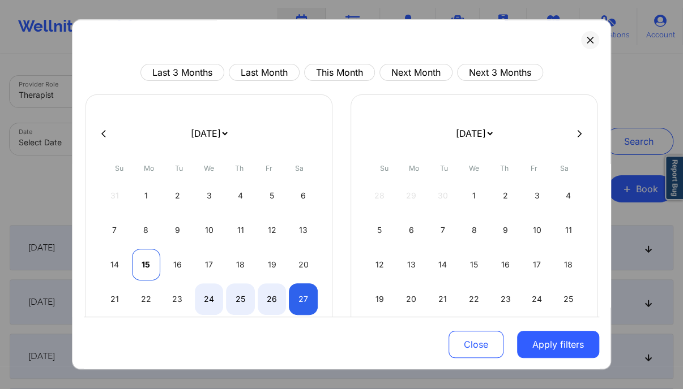
select select "2025-8"
select select "2025-9"
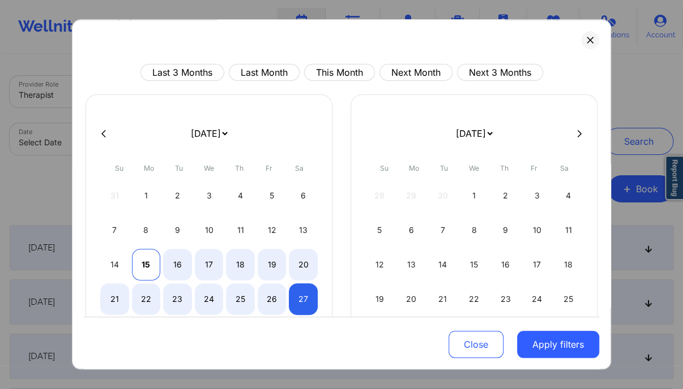
click at [145, 267] on div "15" at bounding box center [146, 265] width 29 height 32
select select "2025-8"
select select "2025-9"
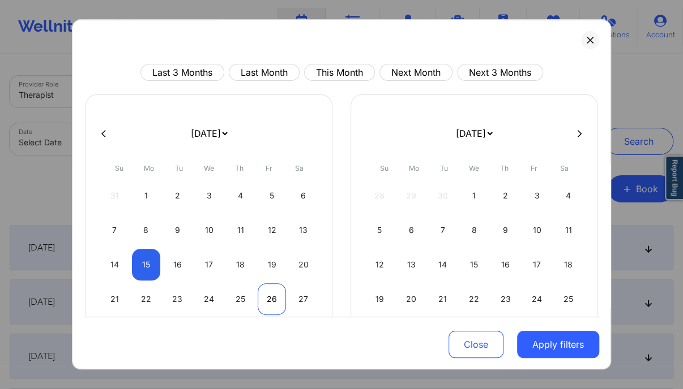
select select "2025-8"
select select "2025-9"
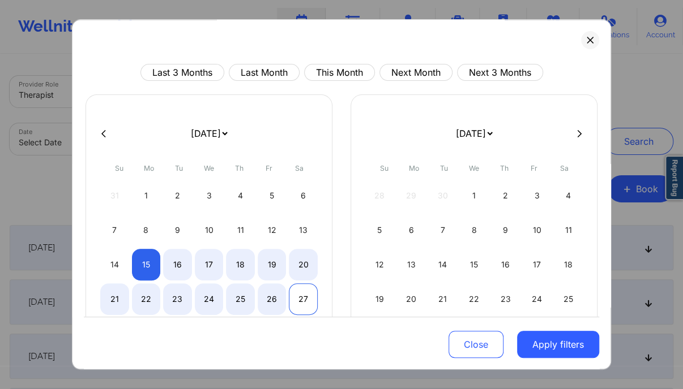
select select "2025-8"
select select "2025-9"
click at [308, 302] on div "27" at bounding box center [303, 300] width 29 height 32
select select "2025-8"
select select "2025-9"
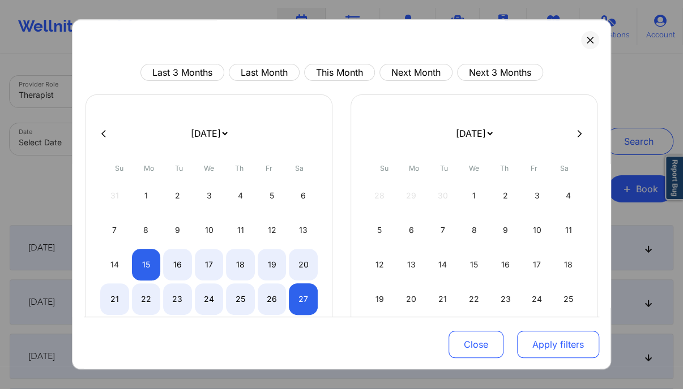
click at [566, 351] on button "Apply filters" at bounding box center [558, 344] width 82 height 27
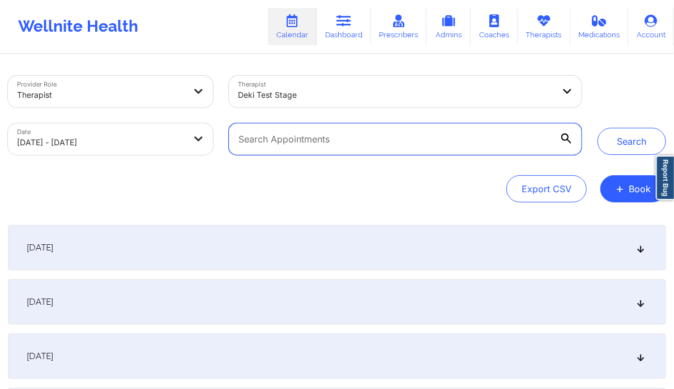
click at [352, 141] on input "text" at bounding box center [405, 139] width 353 height 32
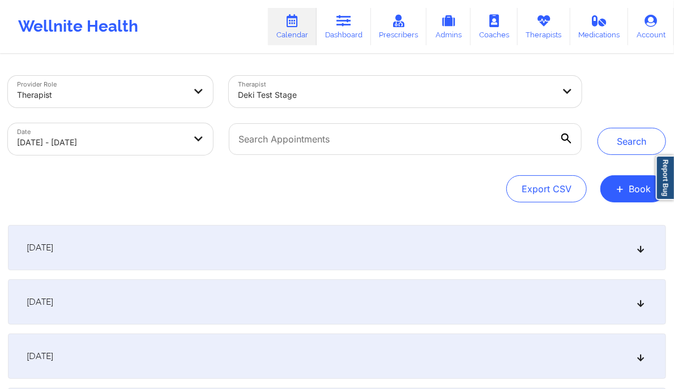
click at [236, 190] on div "Export CSV + Book" at bounding box center [337, 188] width 658 height 27
click at [640, 150] on button "Search" at bounding box center [631, 141] width 68 height 27
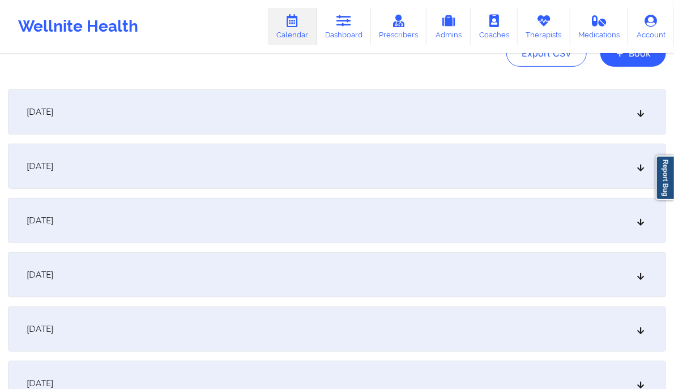
scroll to position [168, 0]
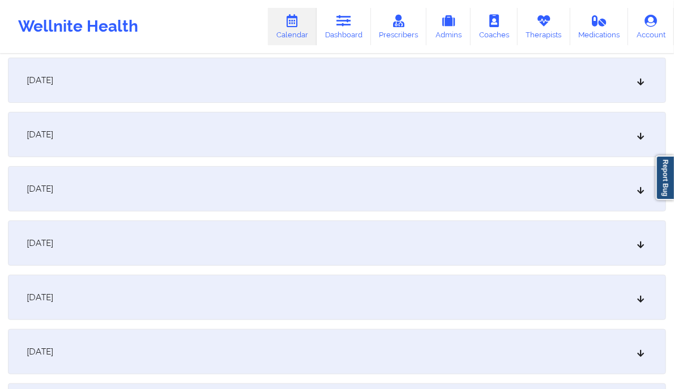
click at [638, 242] on icon at bounding box center [641, 243] width 10 height 8
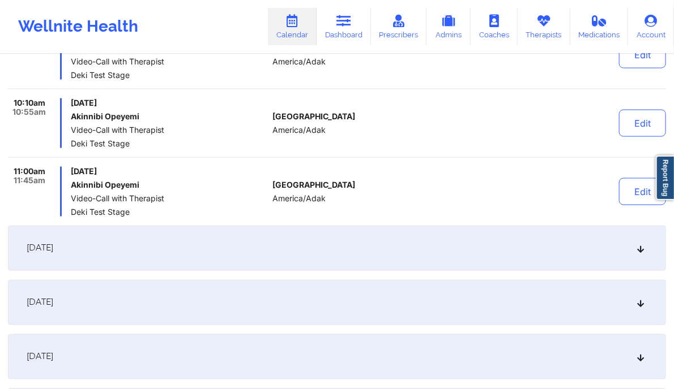
scroll to position [623, 0]
